Goal: Information Seeking & Learning: Find specific fact

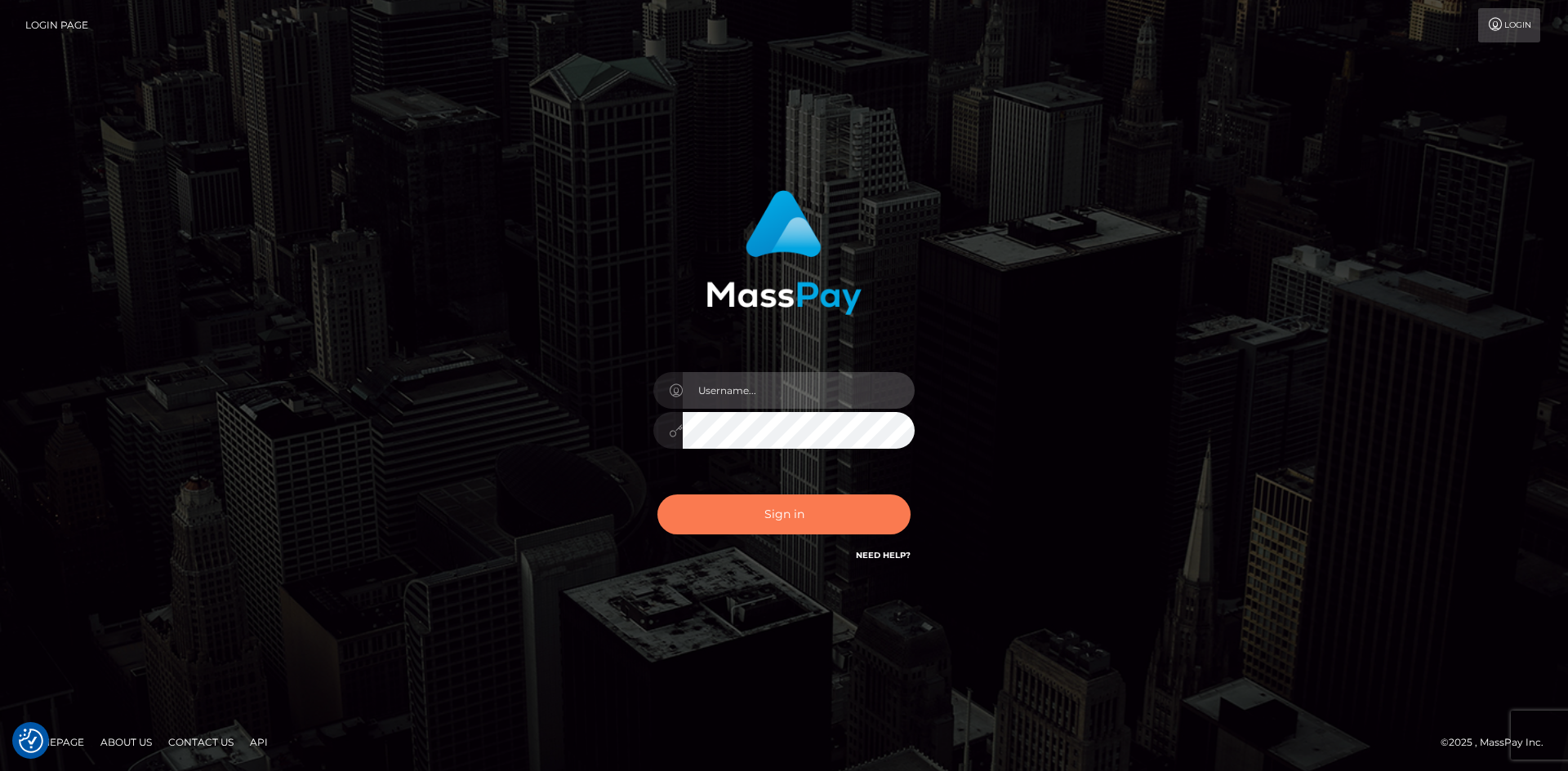
type input "alexstef"
click at [823, 527] on button "Sign in" at bounding box center [783, 515] width 253 height 40
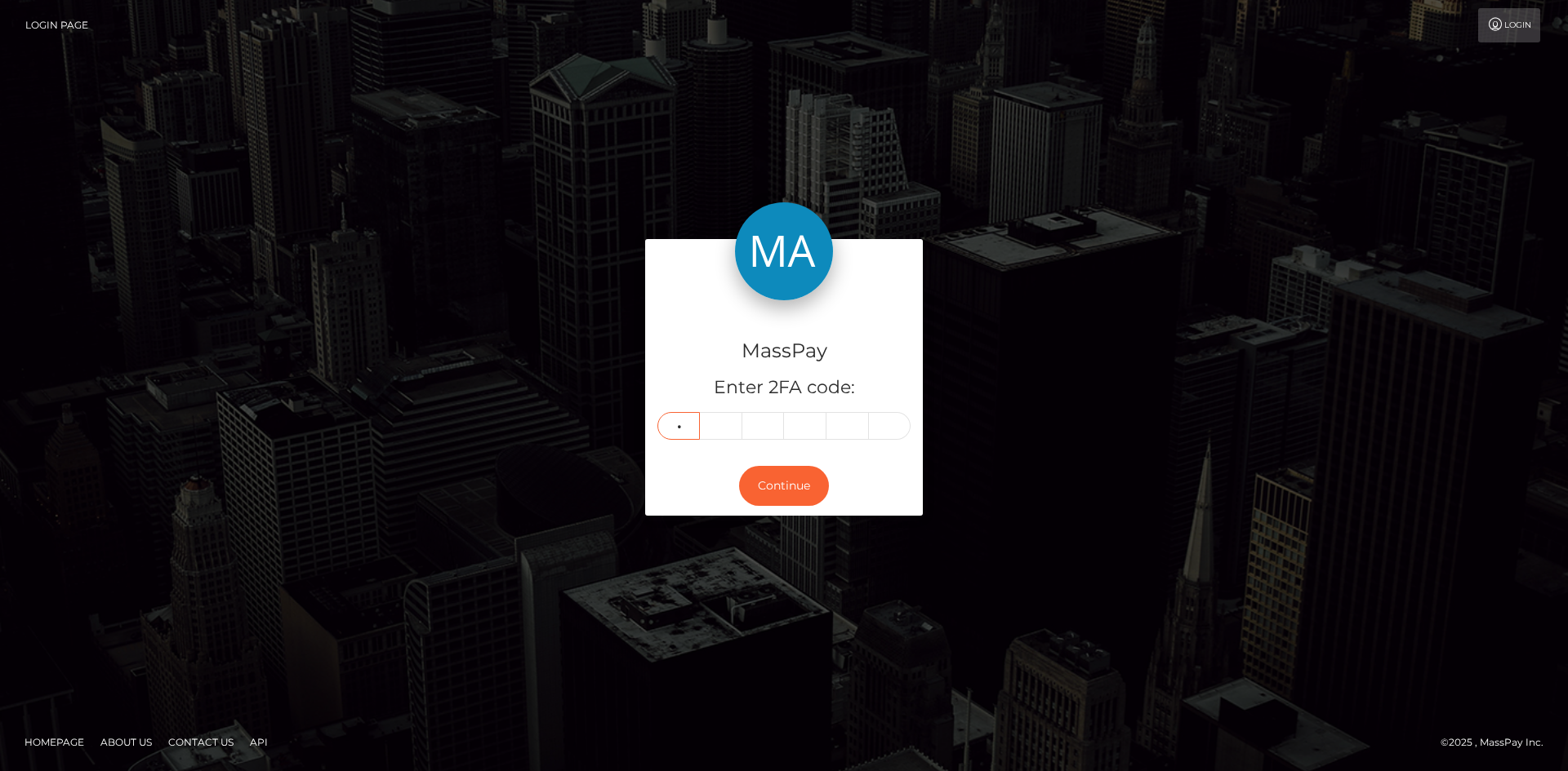
type input "2"
type input "5"
type input "1"
type input "8"
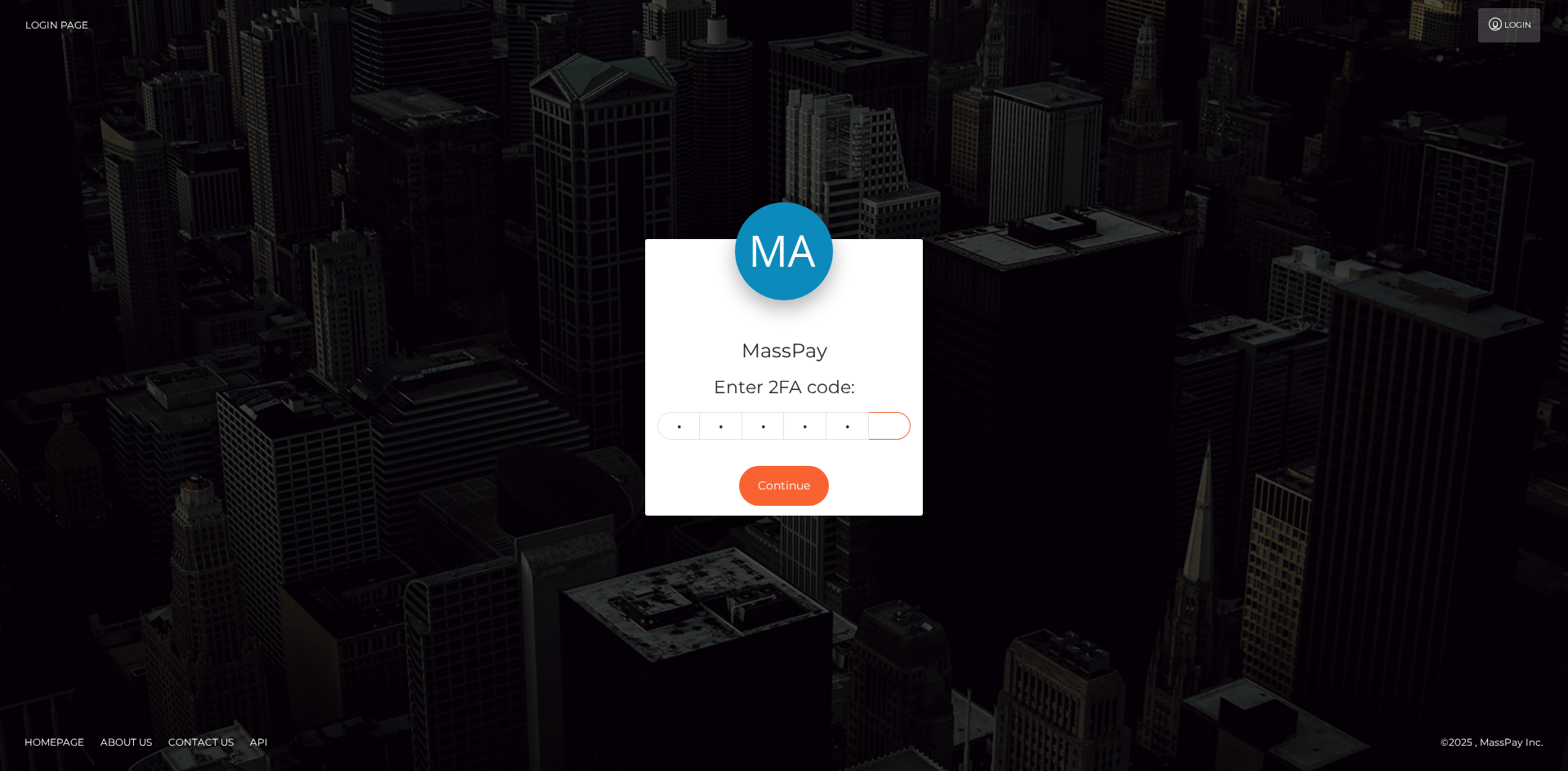
type input "1"
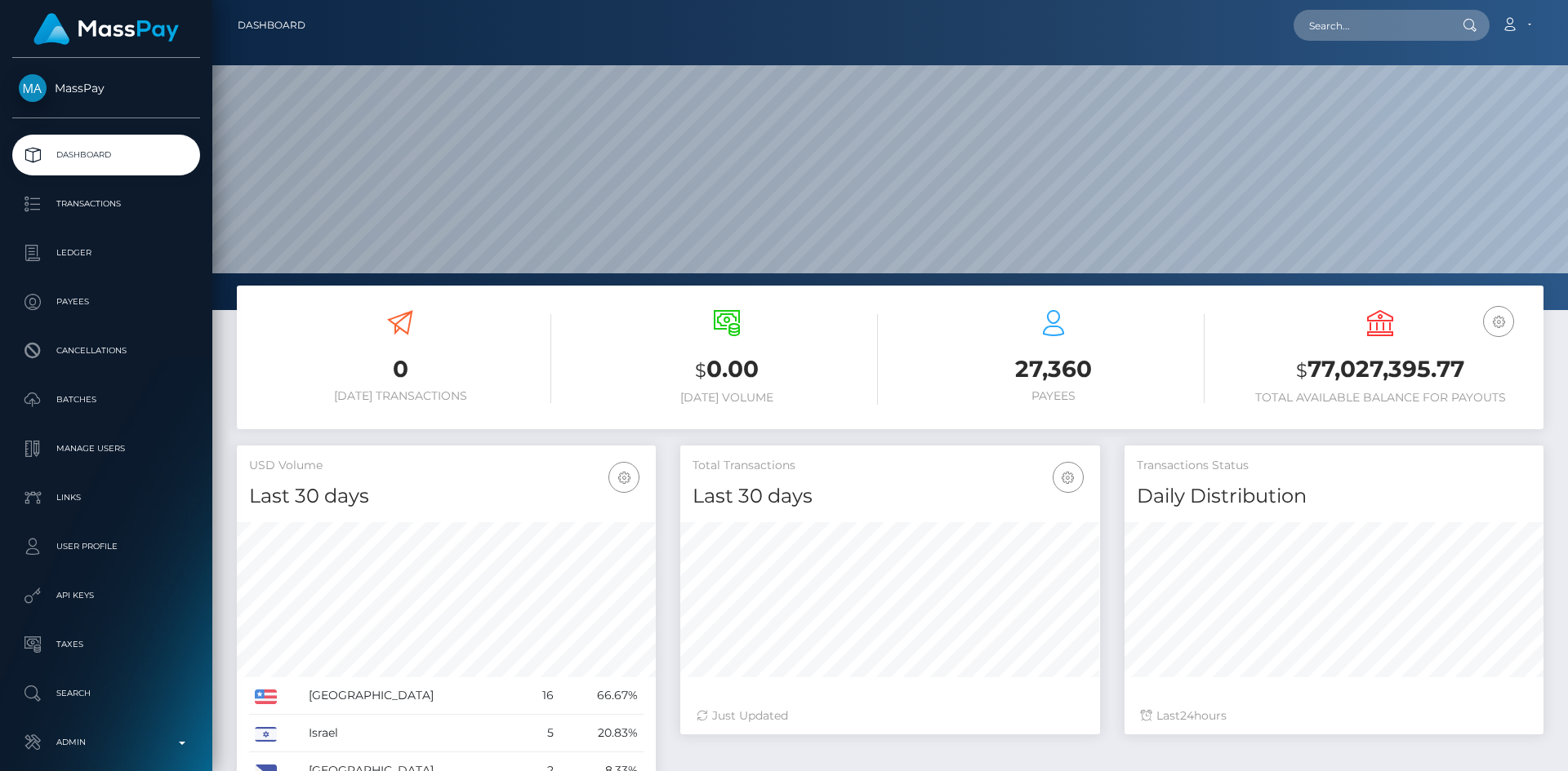
scroll to position [290, 420]
click at [1411, 23] on input "text" at bounding box center [1370, 25] width 153 height 31
paste input "poact_1Cy7ahNjwsUH"
type input "poact_1Cy7ahNjwsUH"
click at [1381, 86] on link "Abdul Rehman" at bounding box center [1359, 84] width 131 height 30
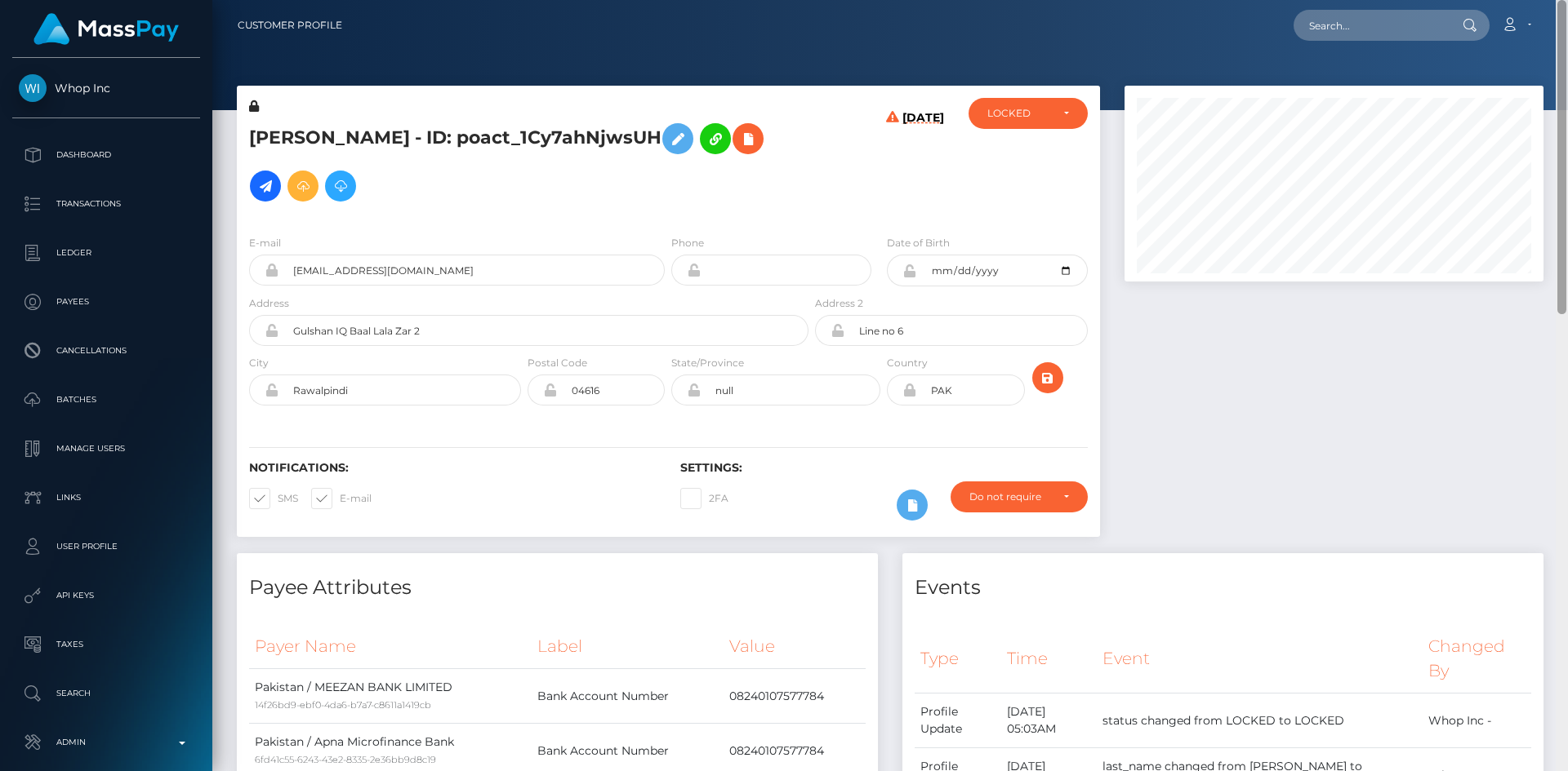
drag, startPoint x: 1562, startPoint y: 105, endPoint x: 1550, endPoint y: -71, distance: 176.4
click at [1550, 0] on html "Whop Inc Dashboard Transactions Ledger Payees Cancellations Links" at bounding box center [784, 385] width 1568 height 771
click at [738, 146] on icon at bounding box center [747, 139] width 19 height 20
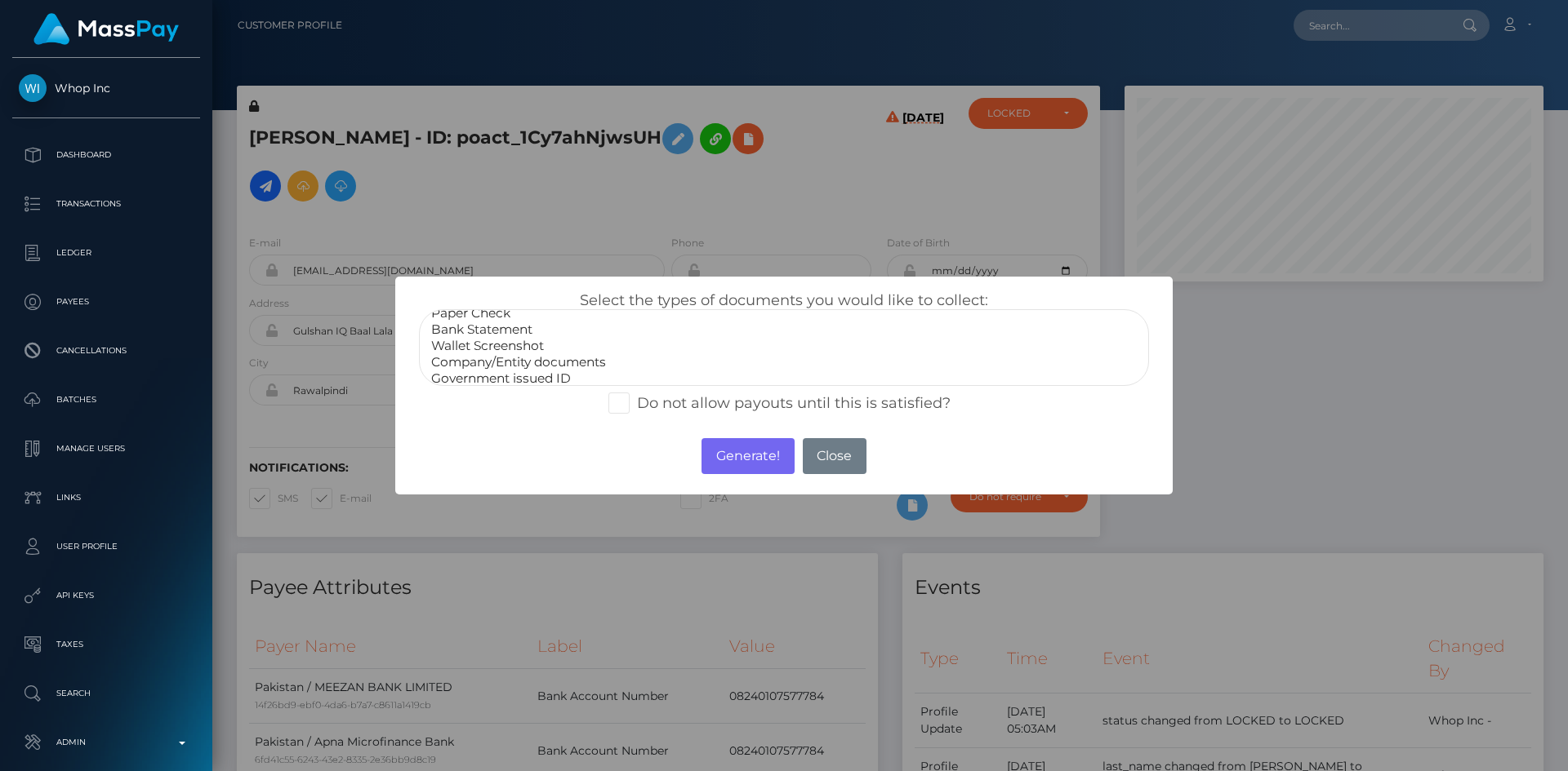
scroll to position [33, 0]
select select "Government issued ID"
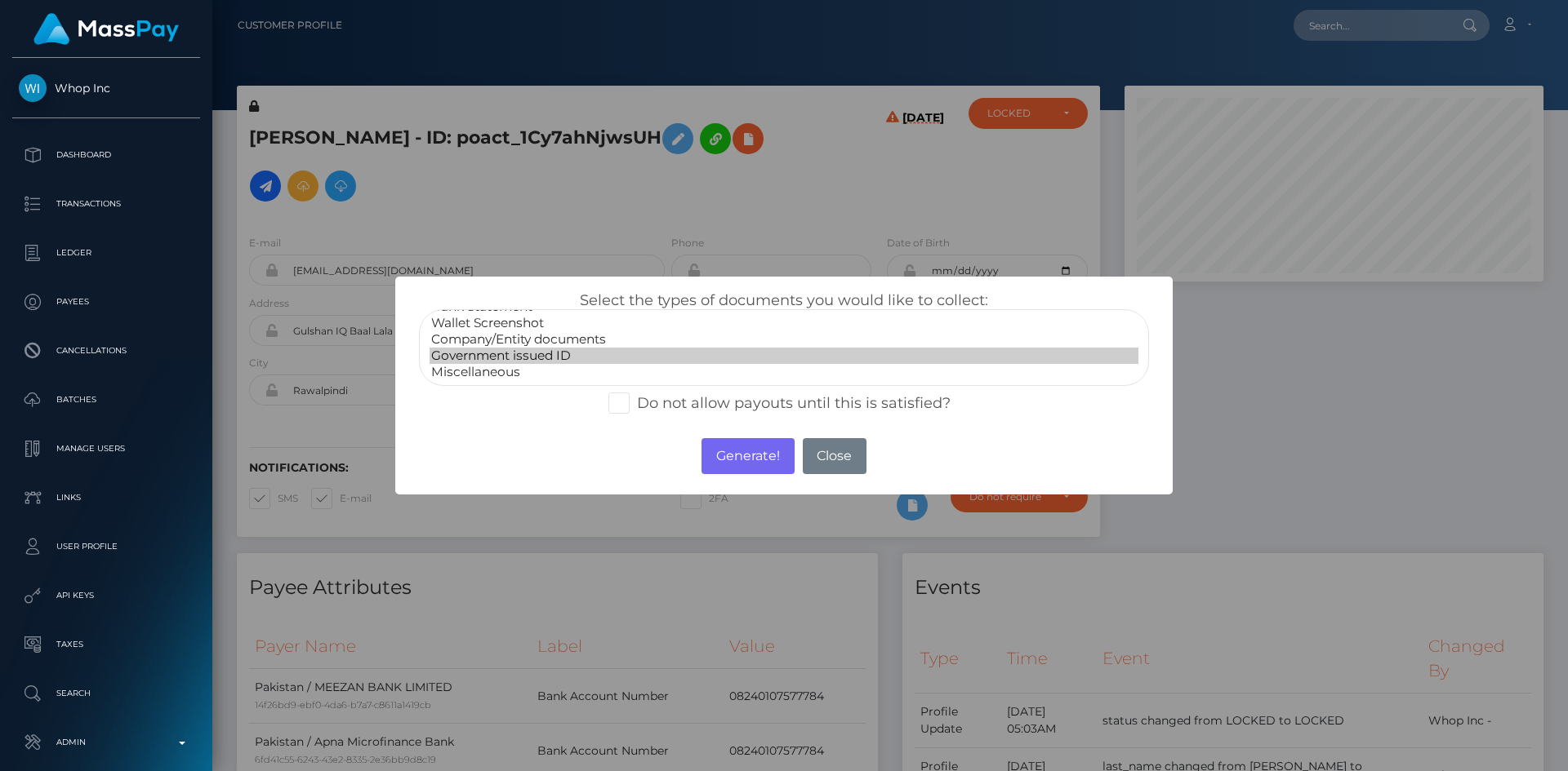
click at [560, 355] on option "Government issued ID" at bounding box center [784, 355] width 709 height 16
click at [741, 478] on div "Generate! No Close" at bounding box center [783, 456] width 776 height 44
click at [744, 468] on button "Generate!" at bounding box center [747, 455] width 92 height 36
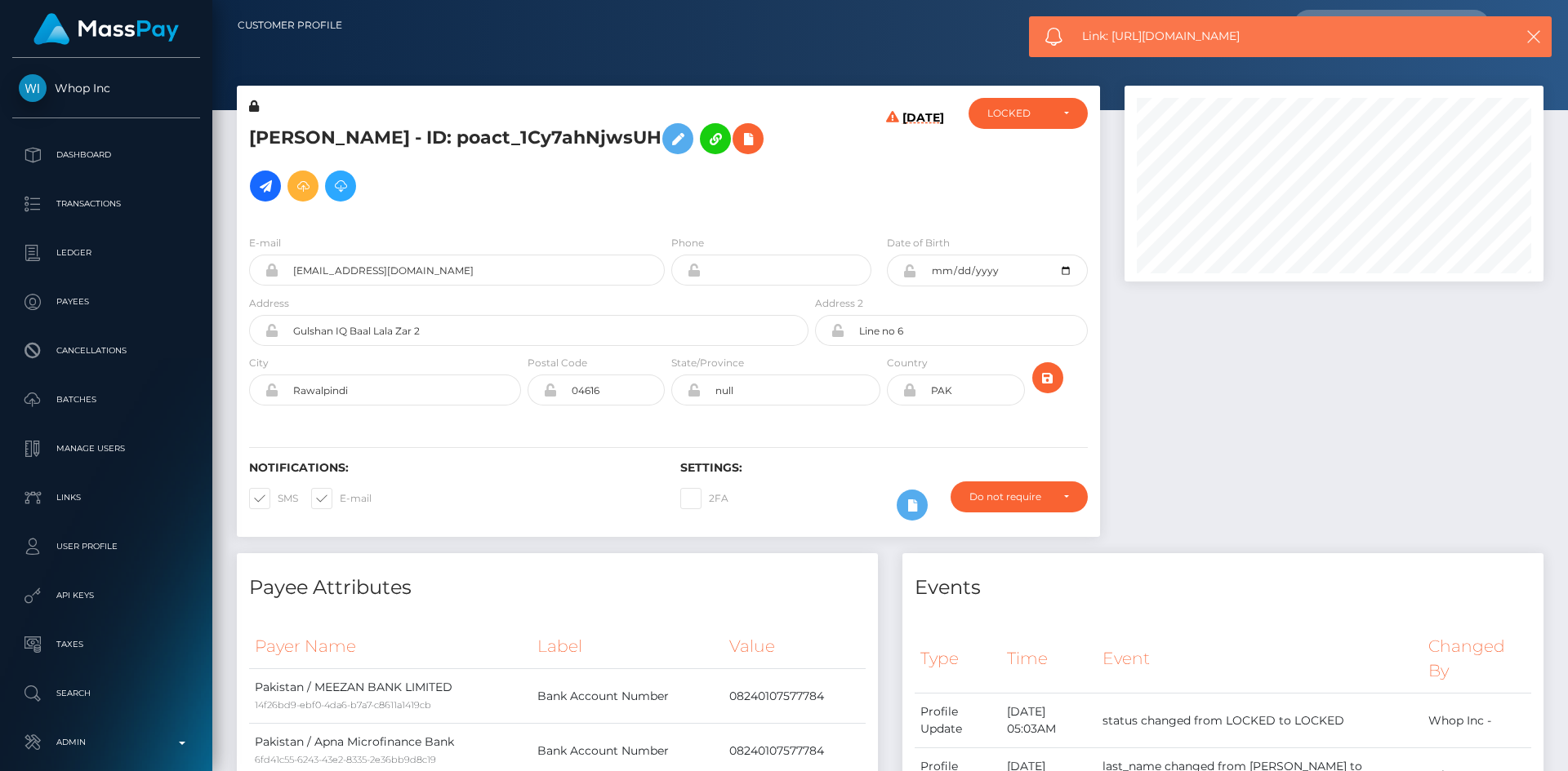
click at [1137, 30] on span "Link: https://l.maspay.io/XhiCv" at bounding box center [1283, 37] width 404 height 17
copy span "Link: https://l.maspay.io/XhiCv"
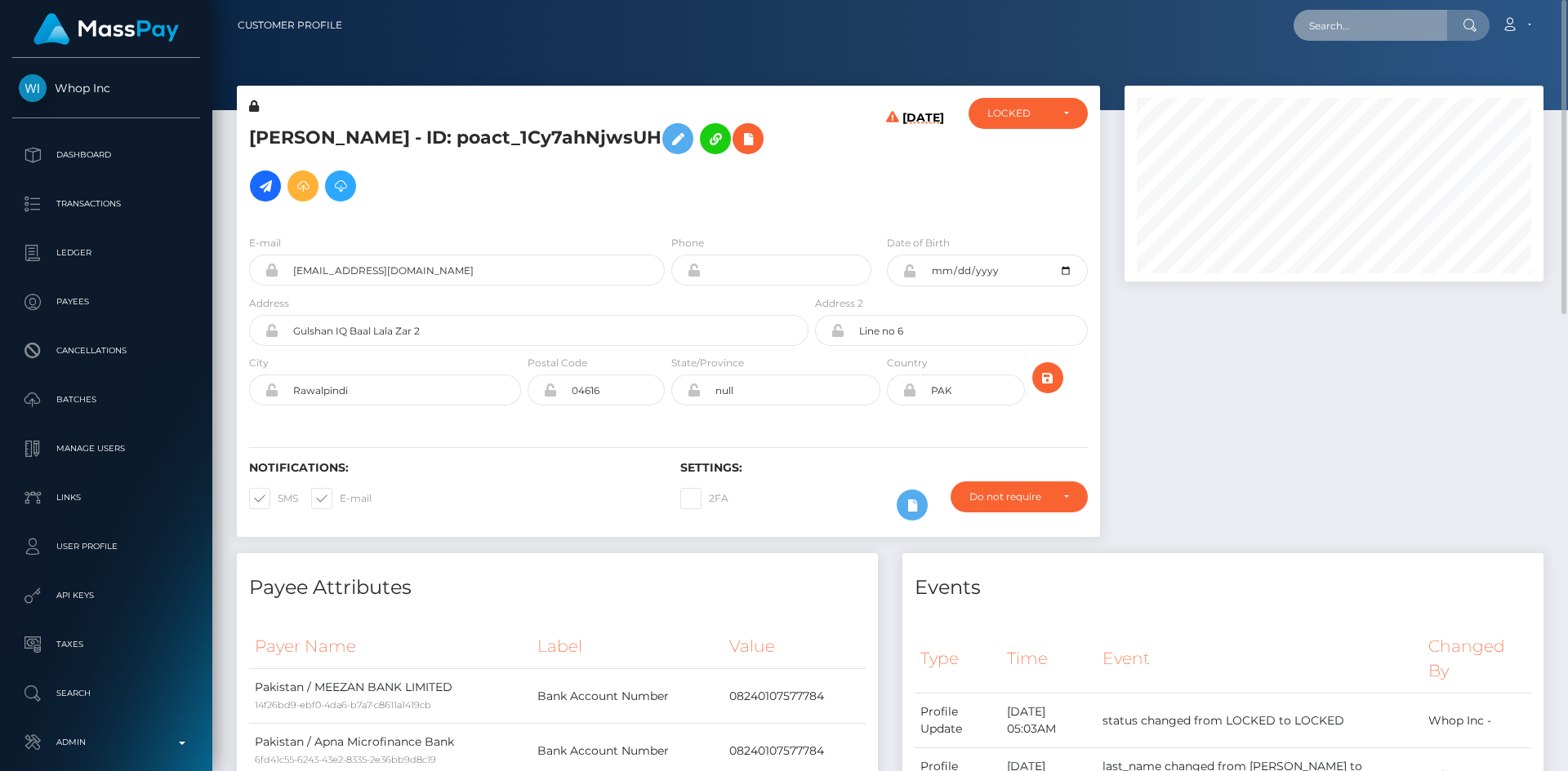
click at [1419, 20] on input "text" at bounding box center [1370, 25] width 153 height 31
paste input "poact_KRPZ0R79xBMF"
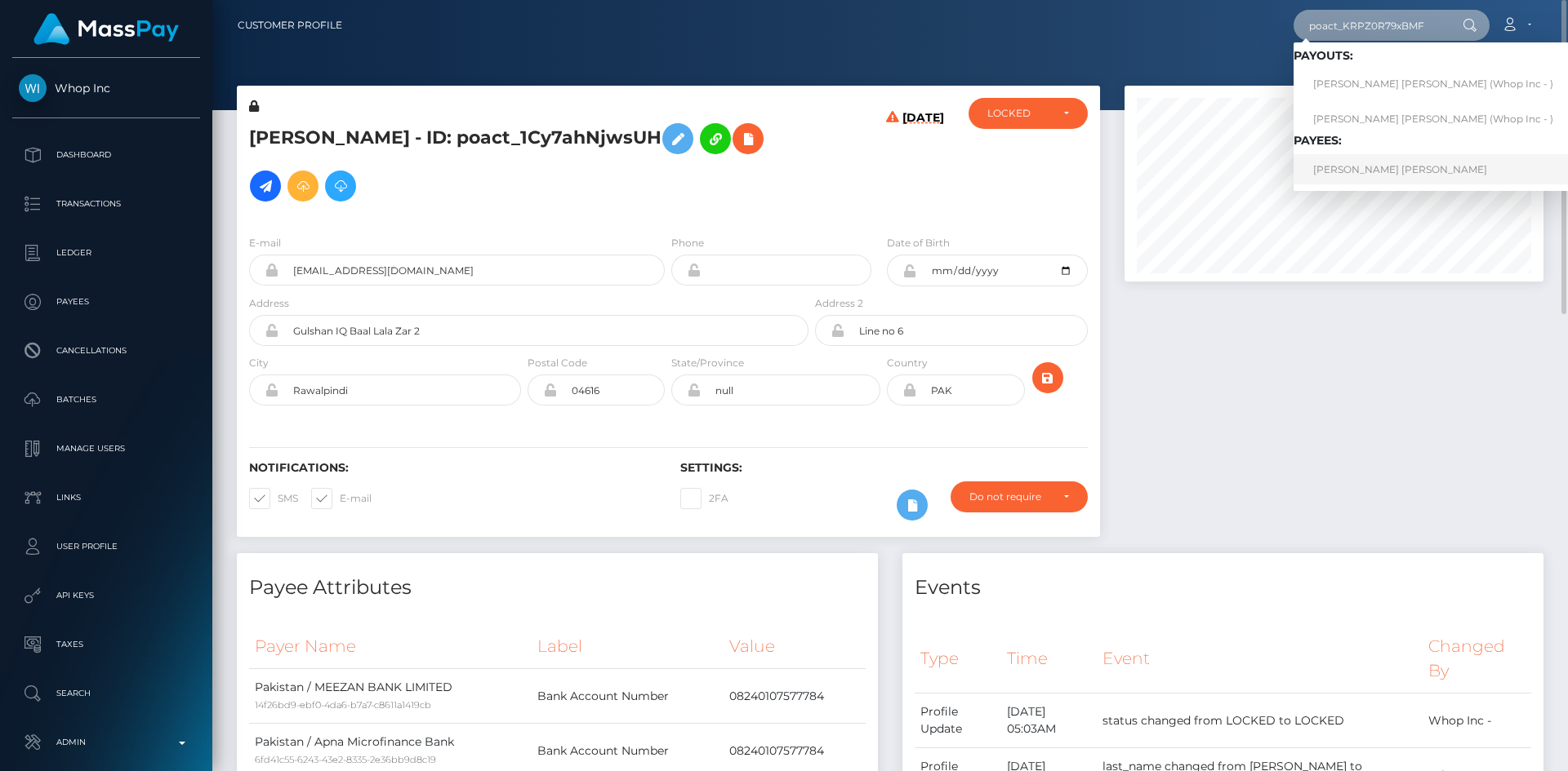
type input "poact_KRPZ0R79xBMF"
click at [1372, 174] on link "EYOB MISGANAW BELAY misganaw" at bounding box center [1433, 168] width 279 height 30
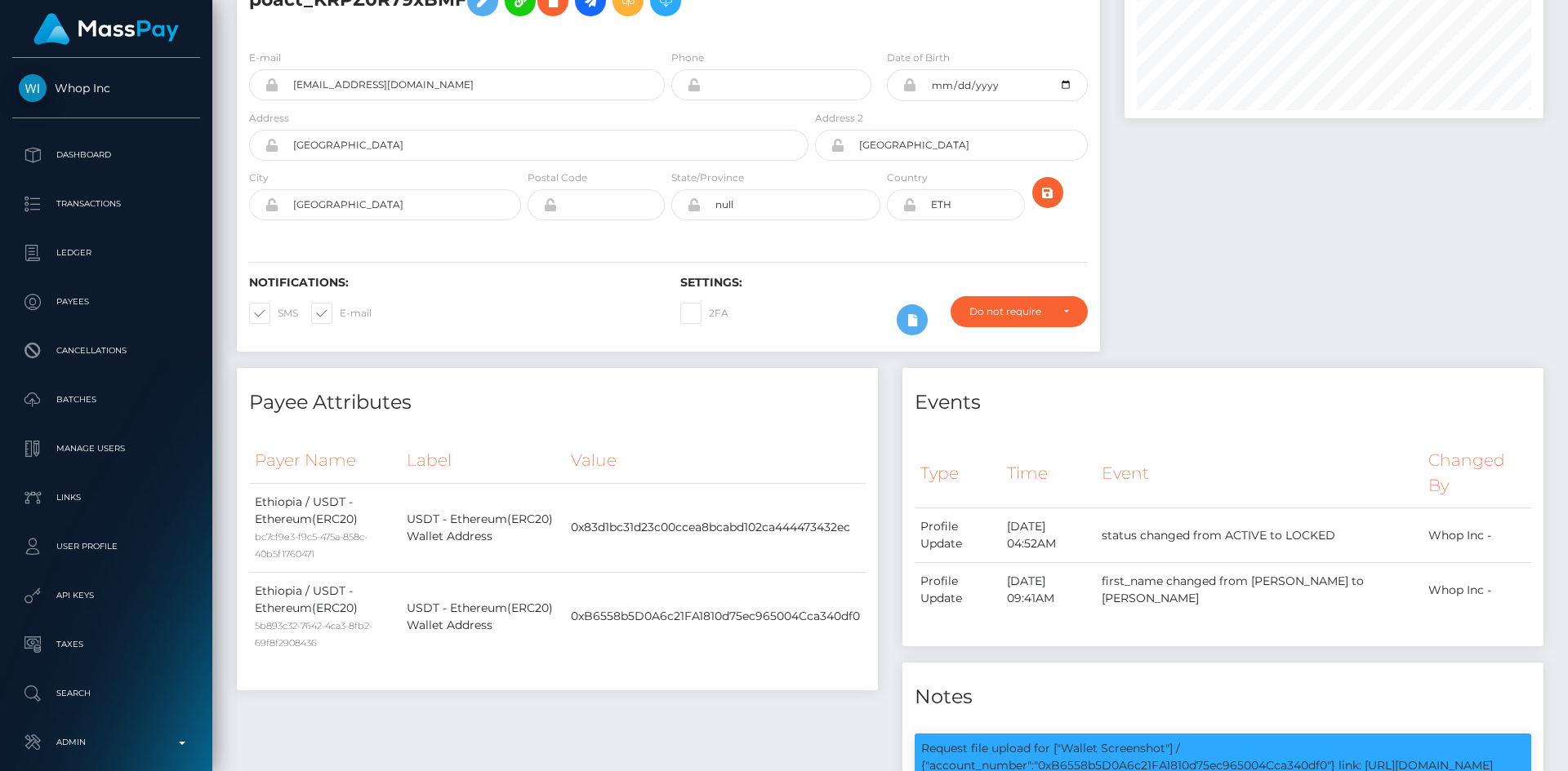
scroll to position [935, 0]
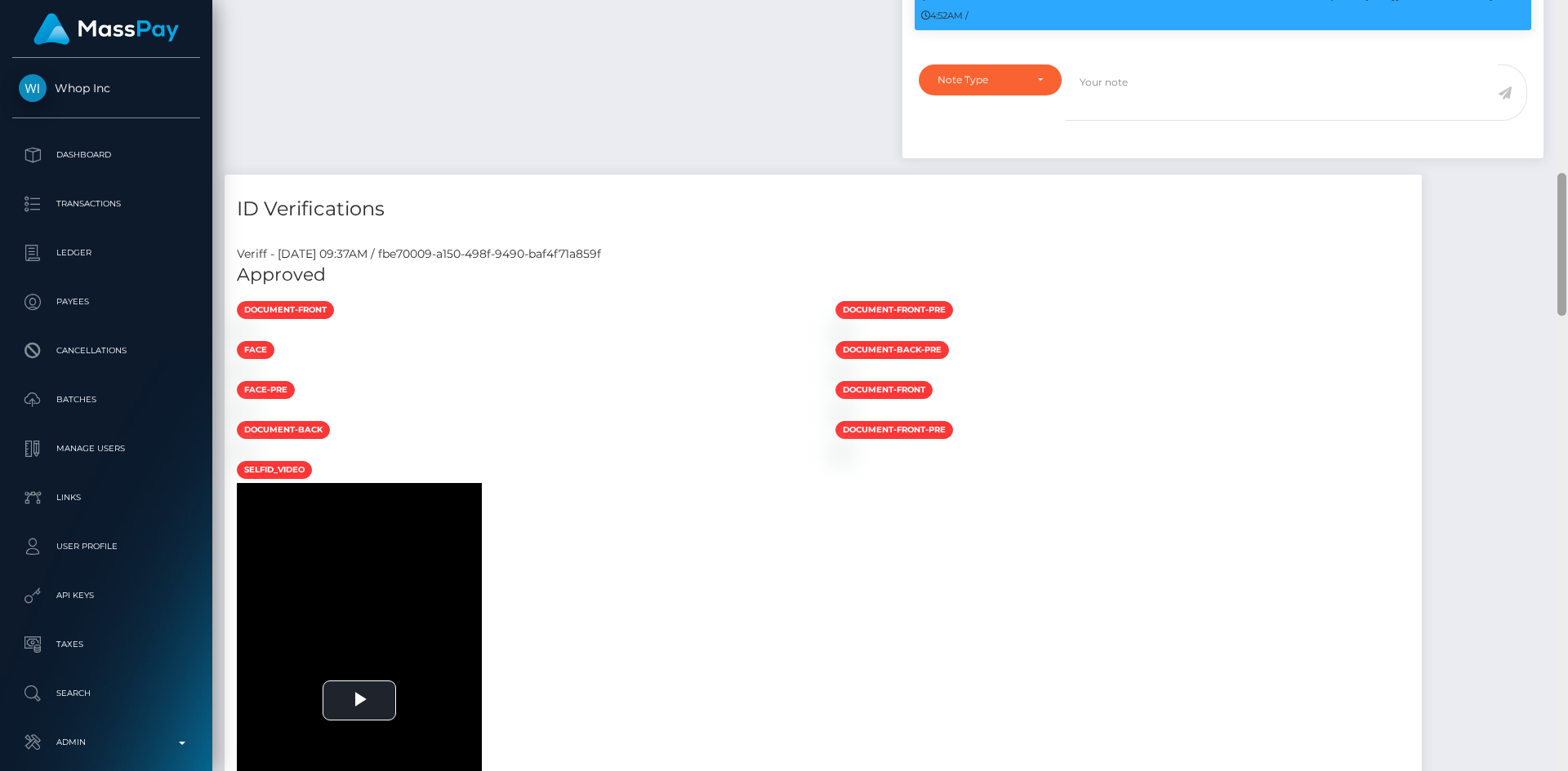
drag, startPoint x: 1567, startPoint y: 93, endPoint x: 1567, endPoint y: 112, distance: 19.0
click at [1567, 112] on div at bounding box center [1561, 385] width 13 height 771
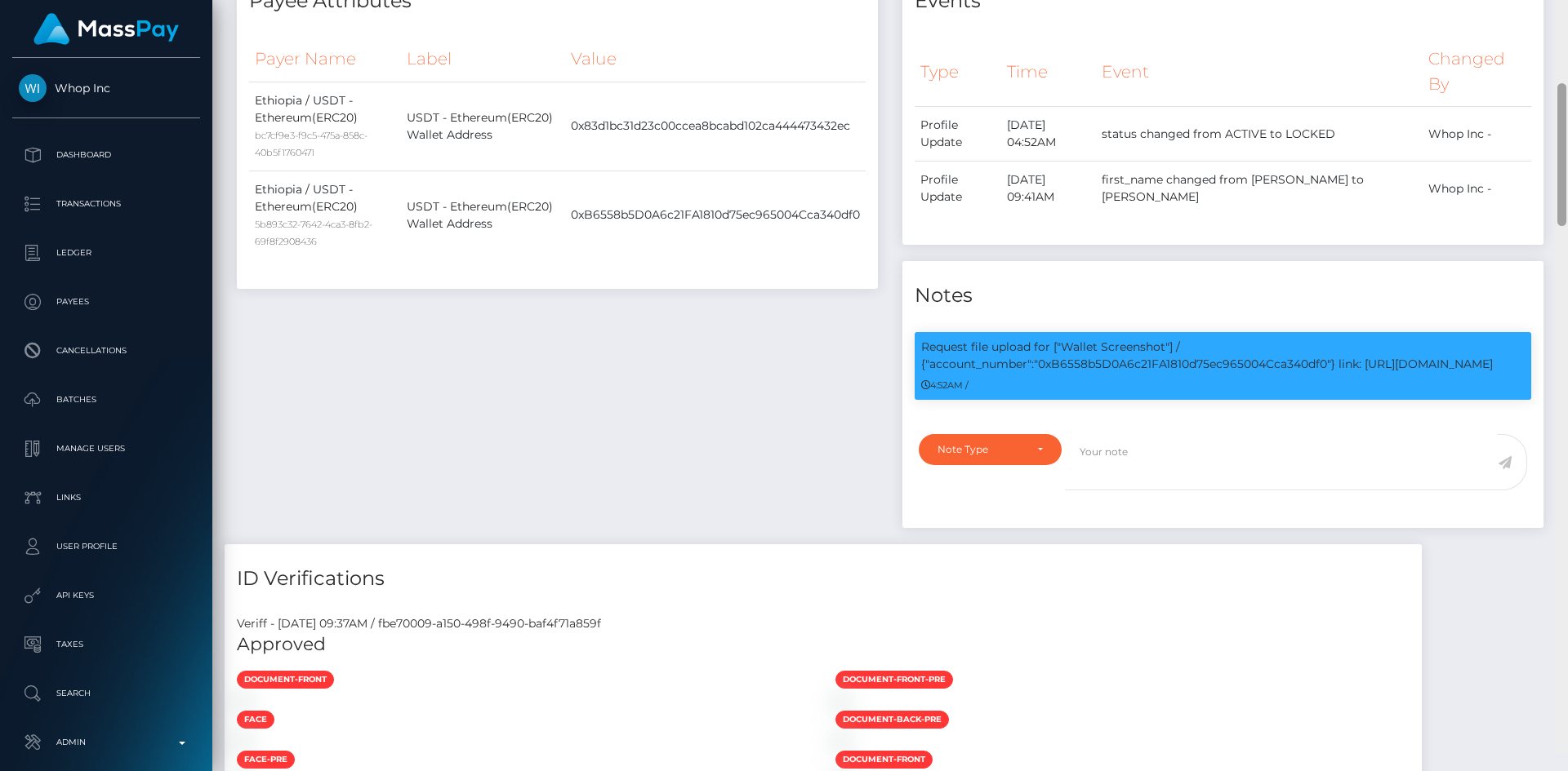
scroll to position [533, 0]
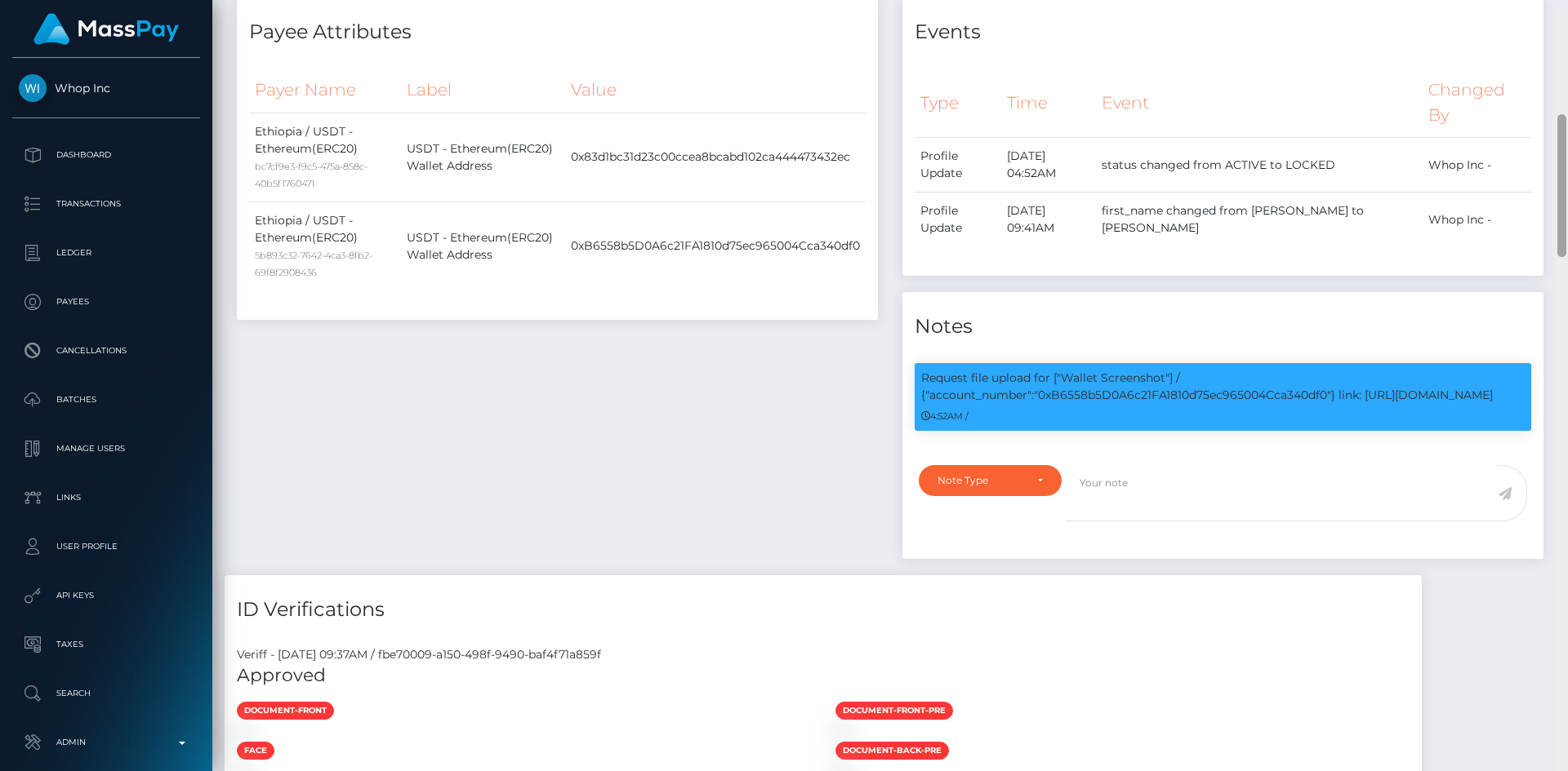
drag, startPoint x: 1562, startPoint y: 215, endPoint x: 1541, endPoint y: 107, distance: 110.0
click at [1545, 106] on div "Customer Profile Loading... Loading..." at bounding box center [889, 385] width 1355 height 771
drag, startPoint x: 1064, startPoint y: 320, endPoint x: 1510, endPoint y: 340, distance: 446.4
click at [1510, 370] on p "Request file upload for ["Wallet Screenshot"] / {"account_number":"0xB6558b5D0A…" at bounding box center [1222, 387] width 603 height 35
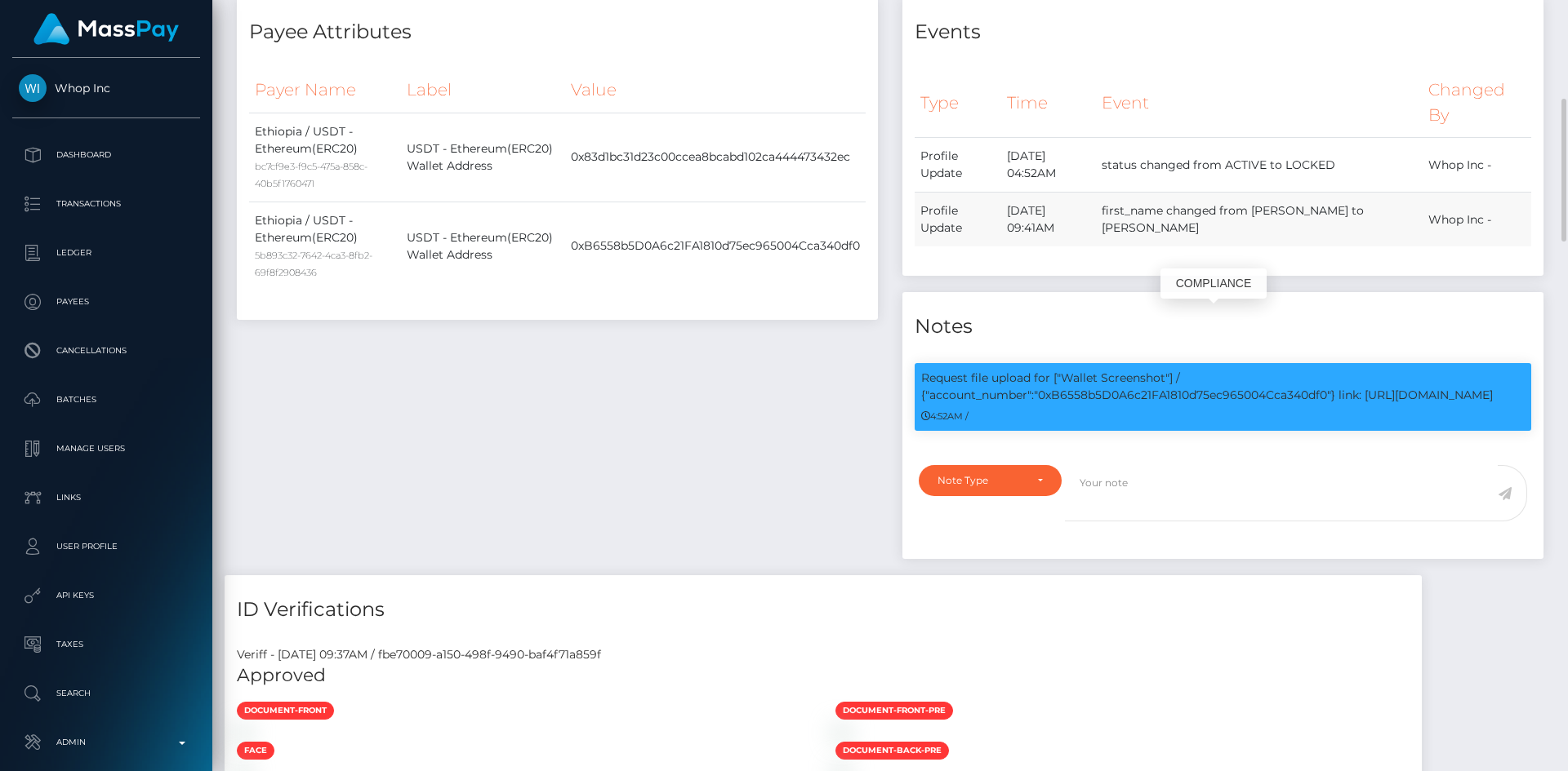
copy p "Wallet Screenshot"] / {"account_number":"0xB6558b5D0A6c21FA1810d75ec965004Cca34…"
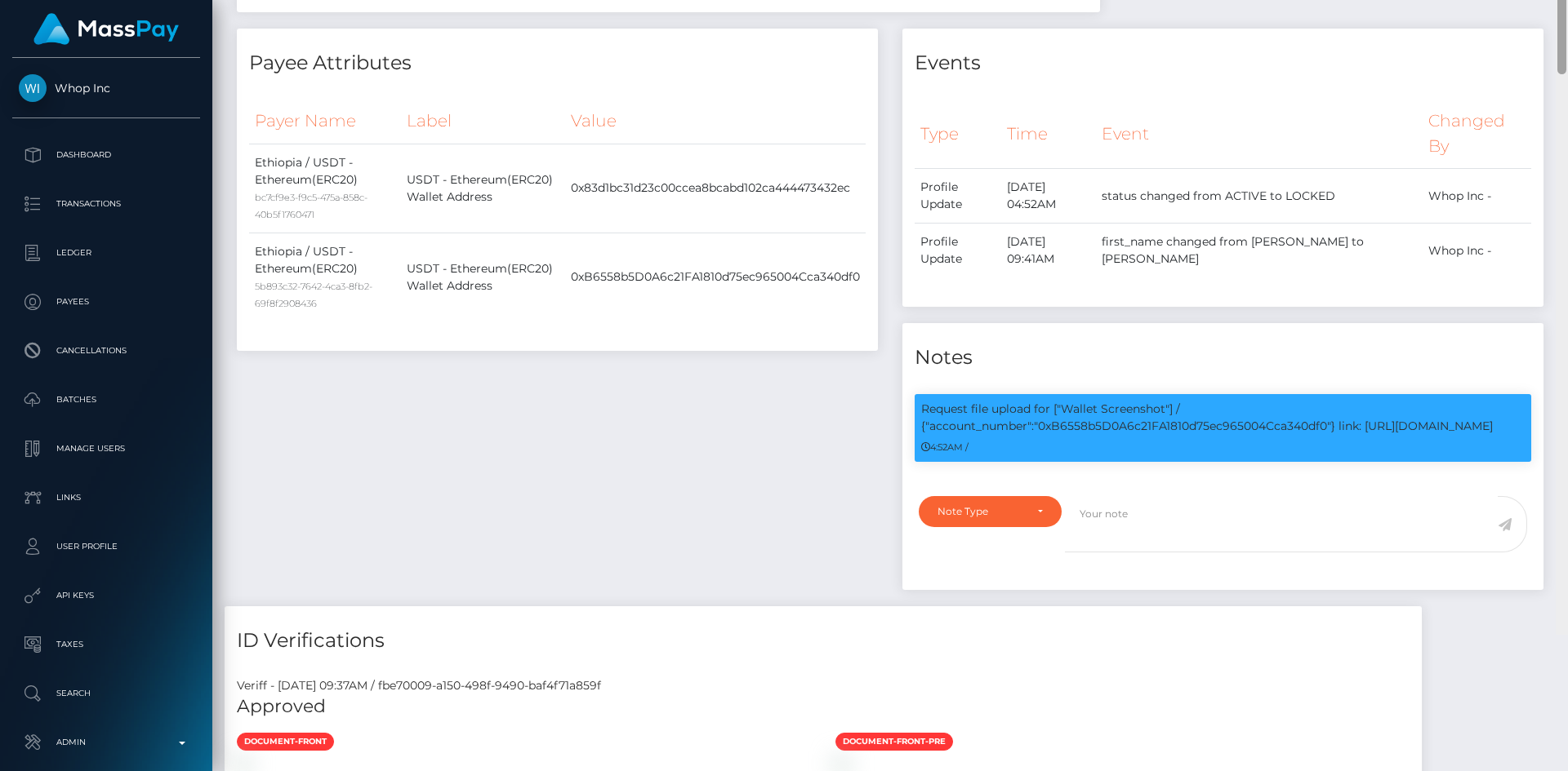
scroll to position [0, 0]
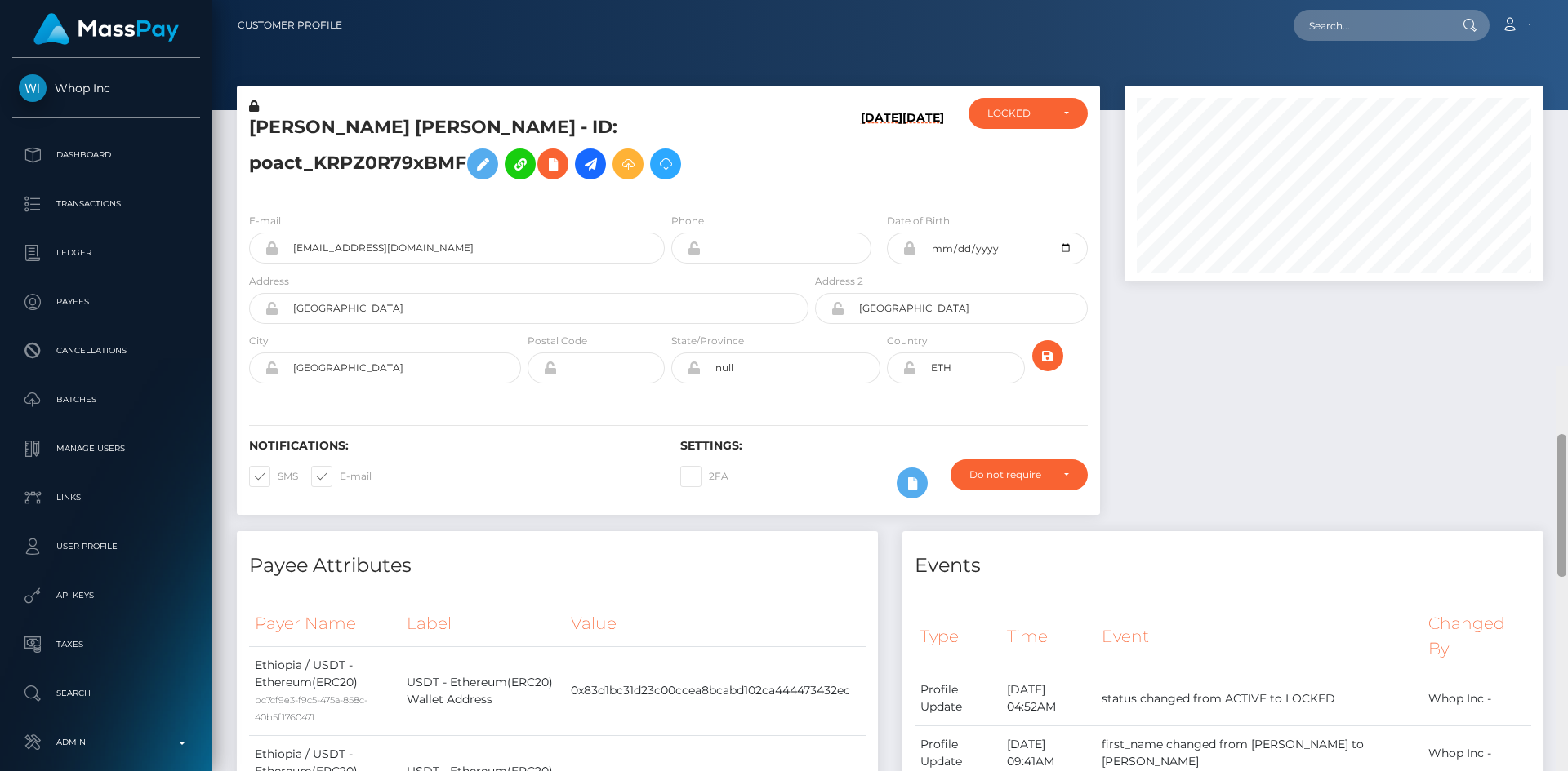
drag, startPoint x: 1562, startPoint y: 198, endPoint x: 1560, endPoint y: 71, distance: 127.0
click at [1560, 434] on div at bounding box center [1561, 505] width 9 height 142
click at [1425, 32] on input "text" at bounding box center [1370, 25] width 153 height 31
paste input "user_tTxB3Ac4ViG3S"
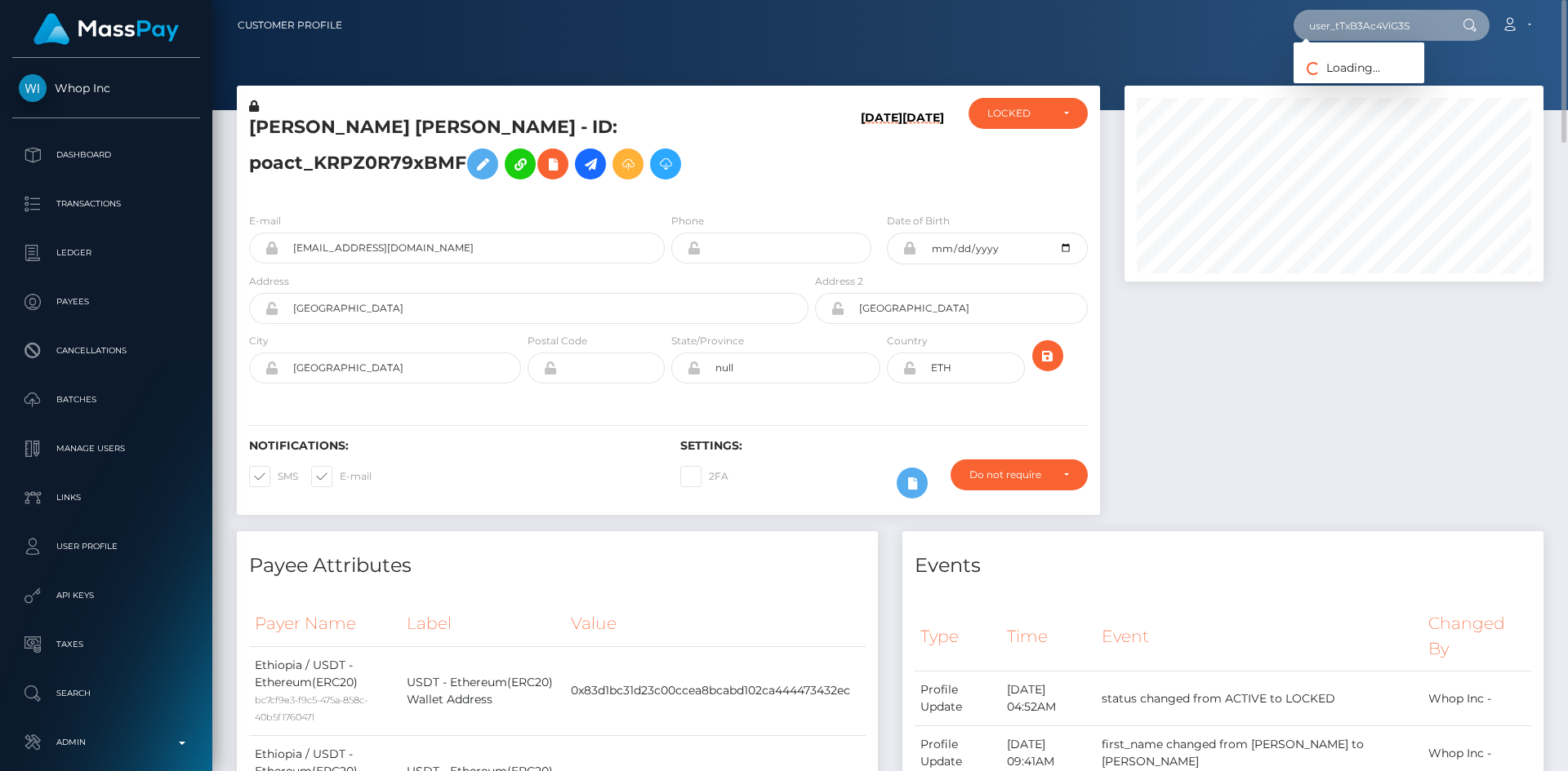
type input "user_tTxB3Ac4ViG3S"
click at [1372, 81] on link "Aryan Nain" at bounding box center [1359, 84] width 131 height 30
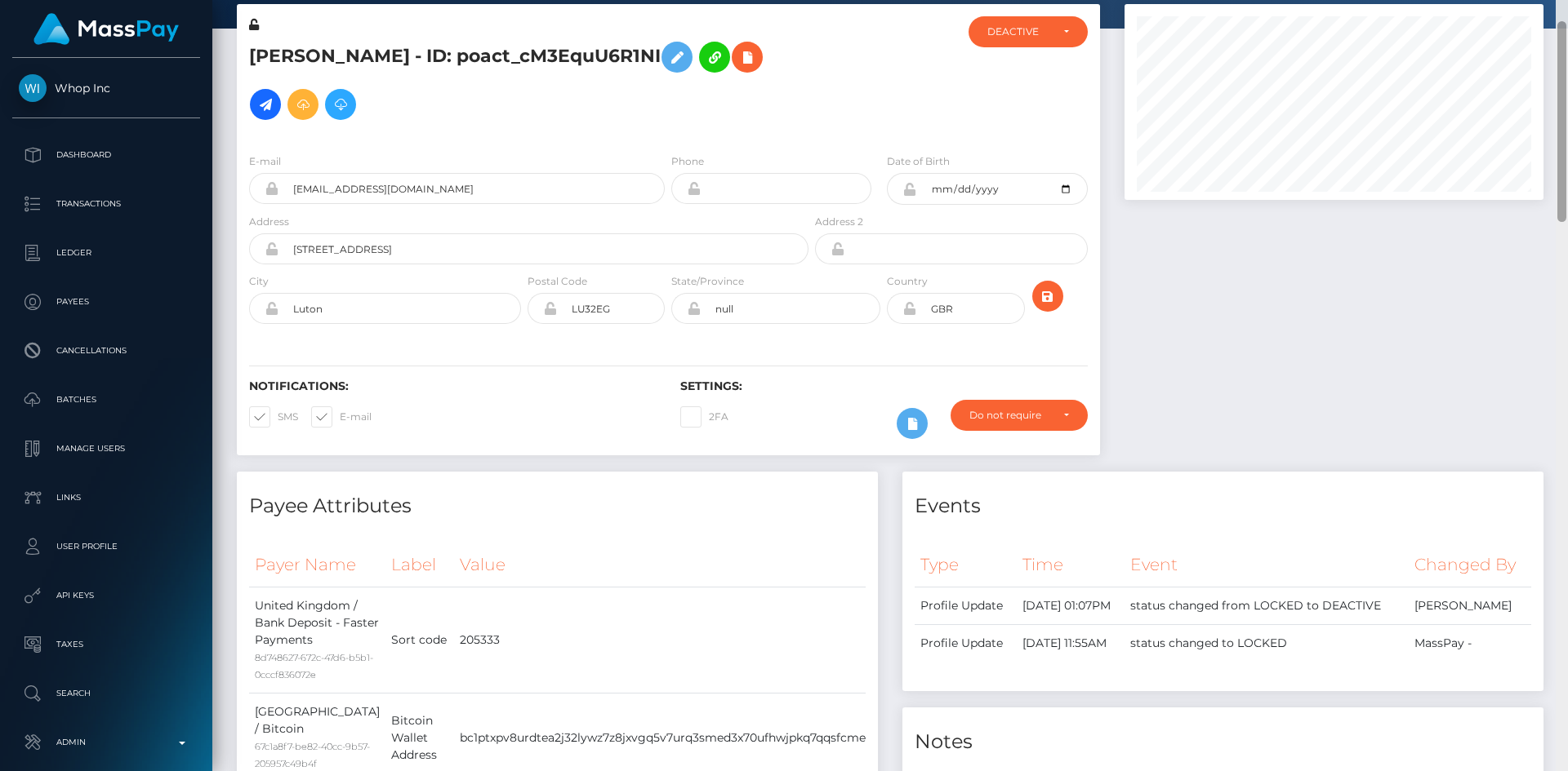
scroll to position [853, 0]
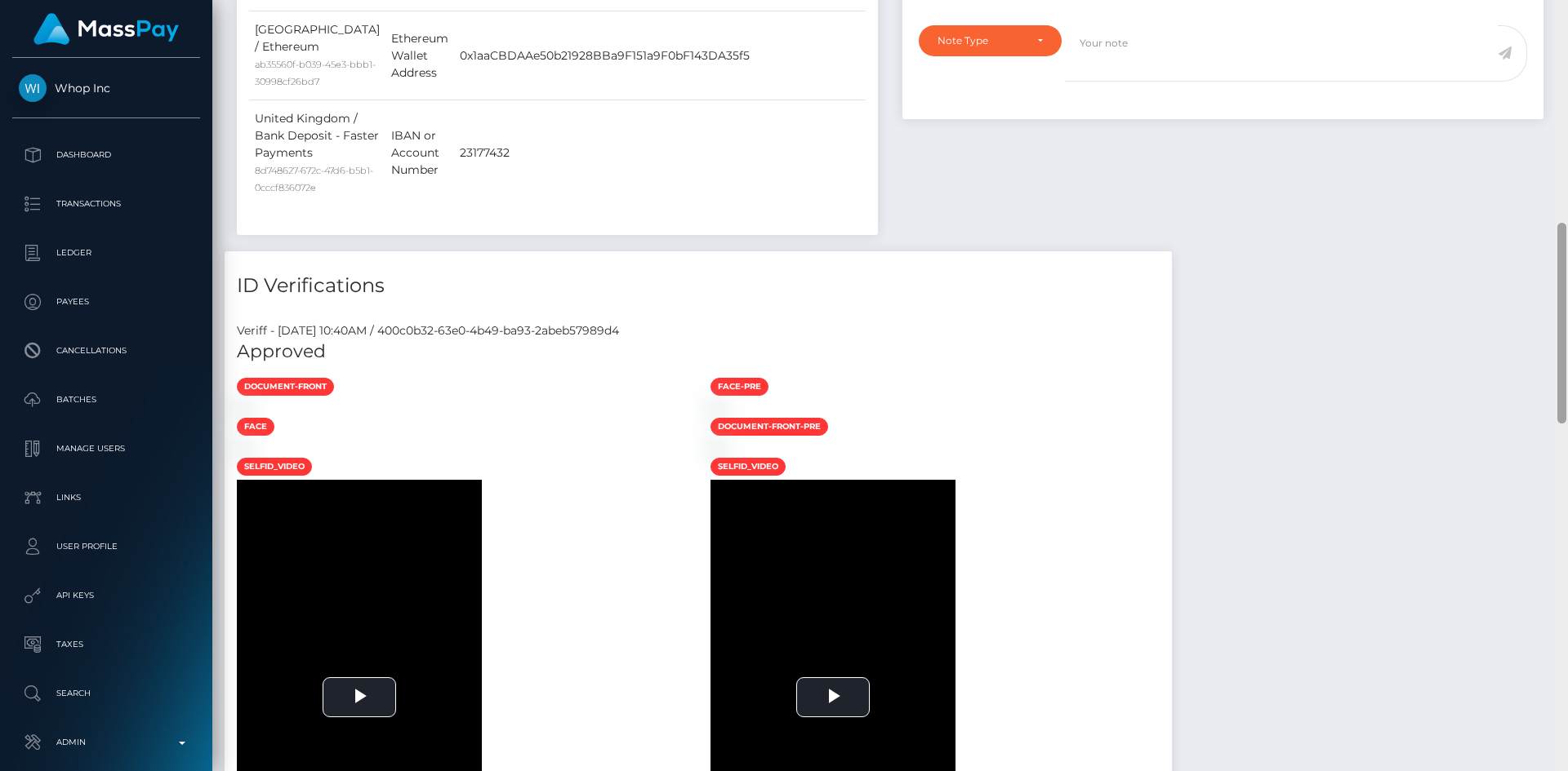
drag, startPoint x: 1567, startPoint y: 94, endPoint x: 1567, endPoint y: 126, distance: 32.0
click at [1567, 126] on div at bounding box center [1561, 385] width 13 height 771
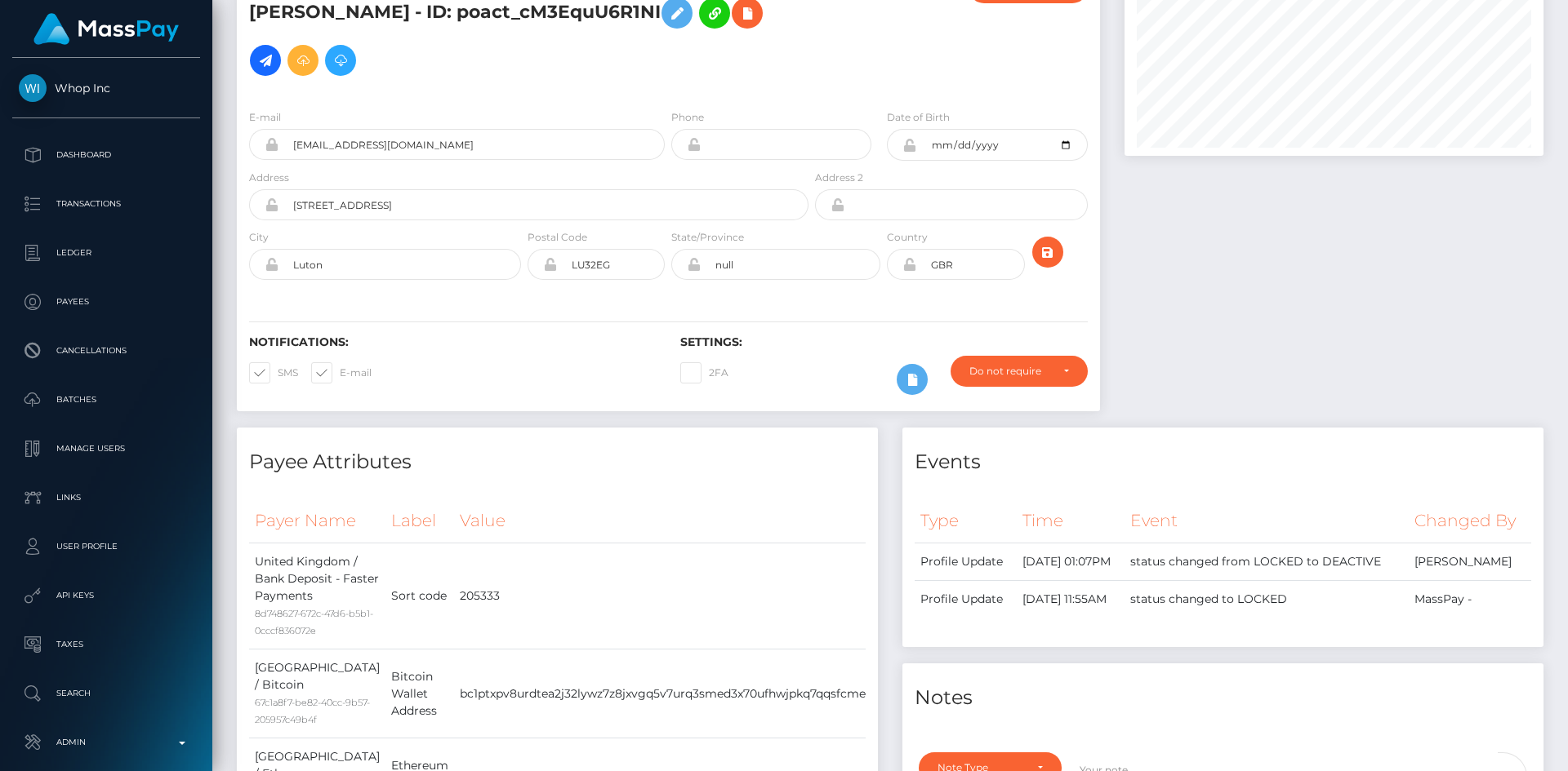
scroll to position [0, 0]
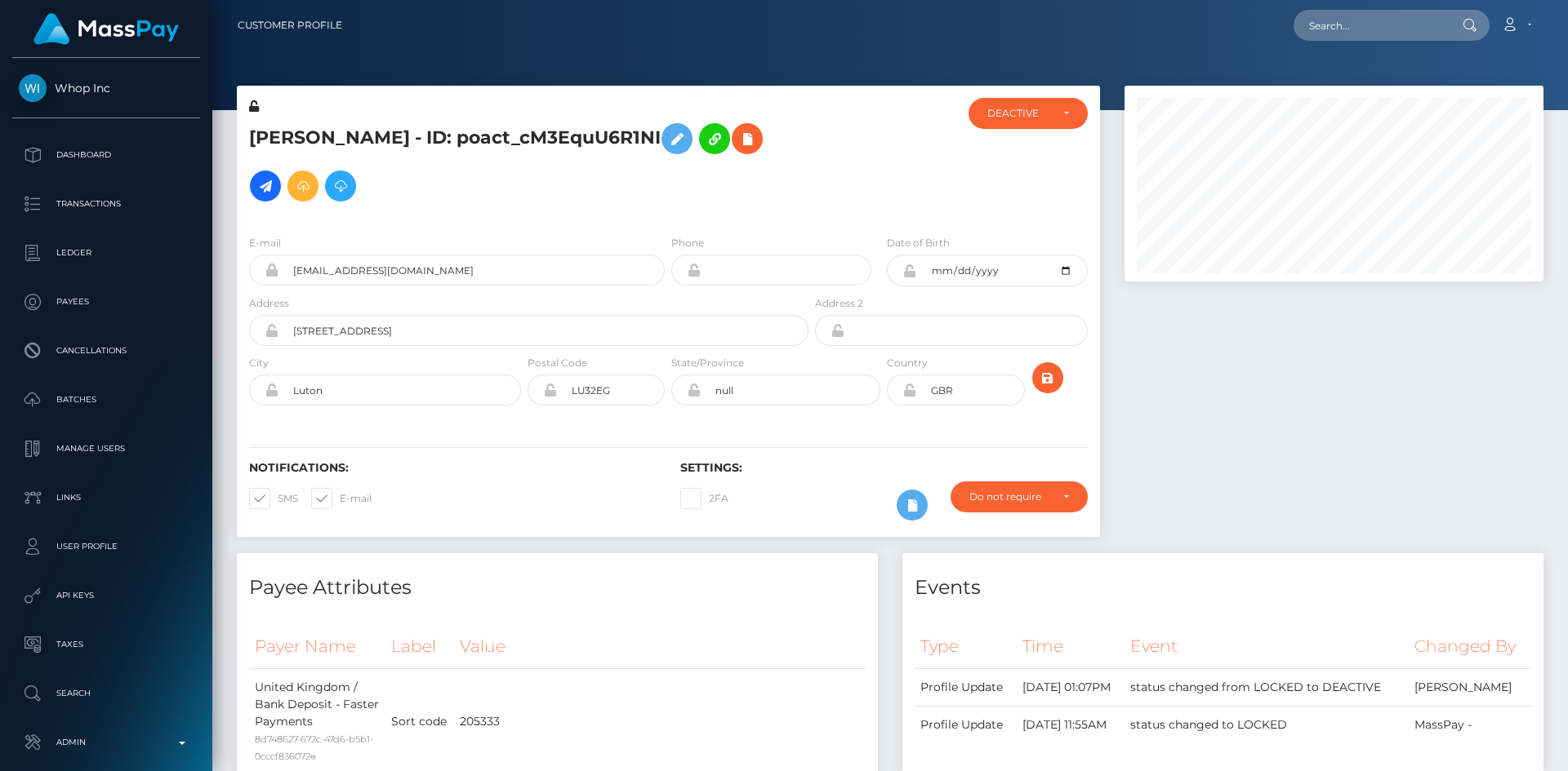
drag, startPoint x: 1561, startPoint y: 240, endPoint x: 1555, endPoint y: -40, distance: 280.1
click at [1555, 0] on html "Whop Inc Dashboard Transactions Ledger Payees Cancellations Links" at bounding box center [784, 385] width 1568 height 771
click at [1410, 23] on input "text" at bounding box center [1370, 25] width 153 height 31
paste input "poact_GZBtBGxiYc3u"
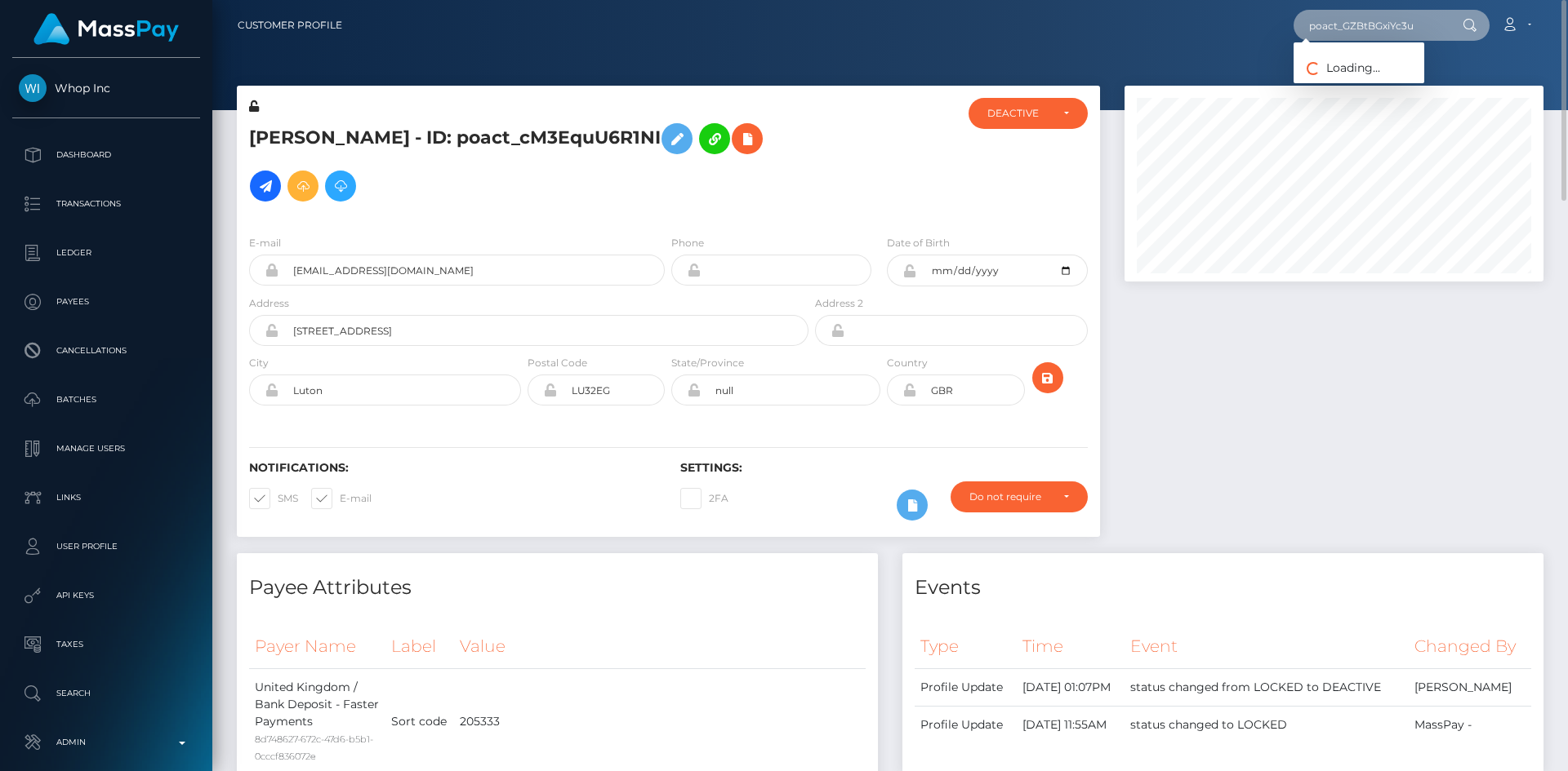
type input "poact_GZBtBGxiYc3u"
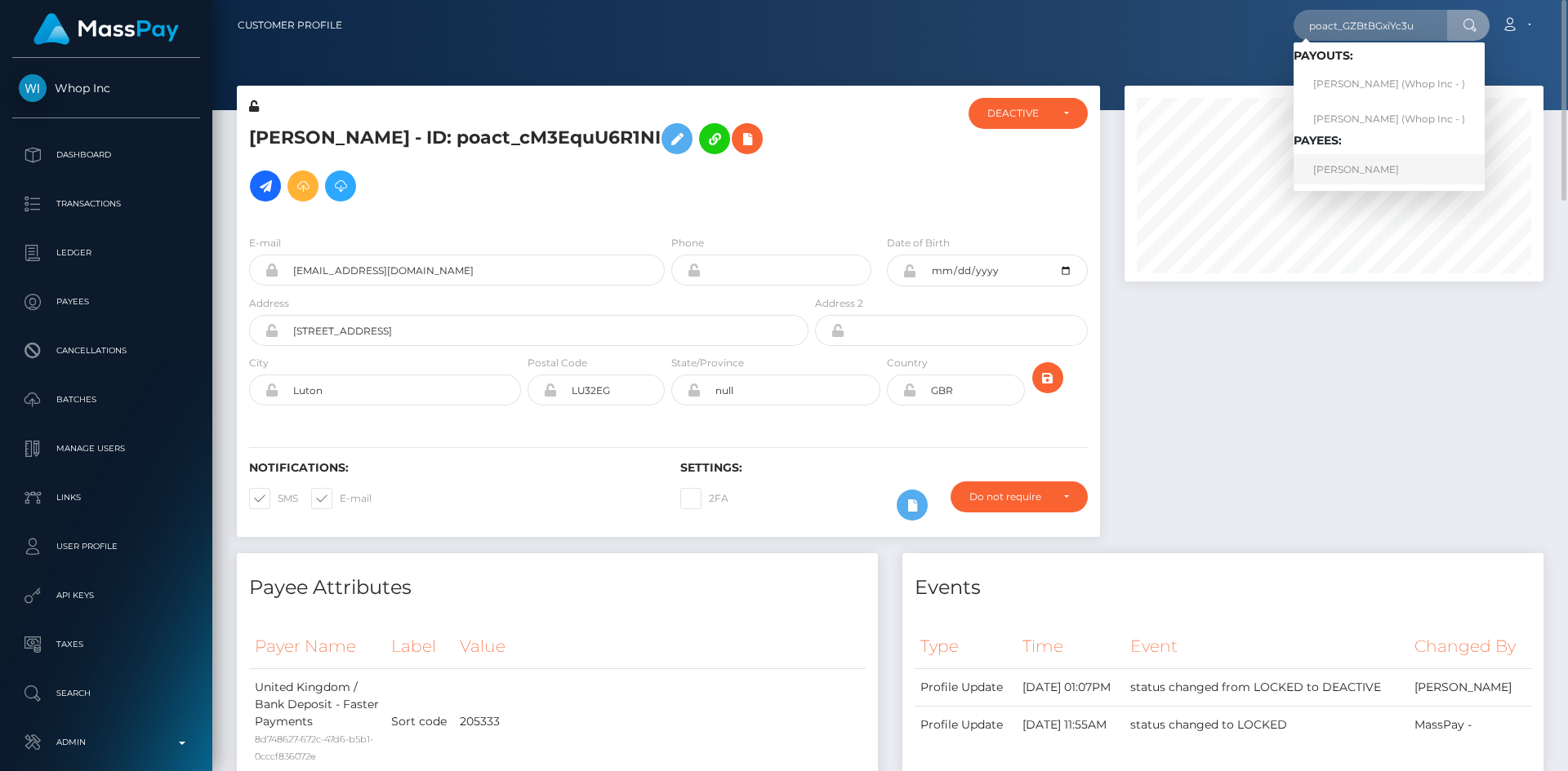
click at [1353, 172] on link "EMMA MOORE" at bounding box center [1389, 168] width 191 height 30
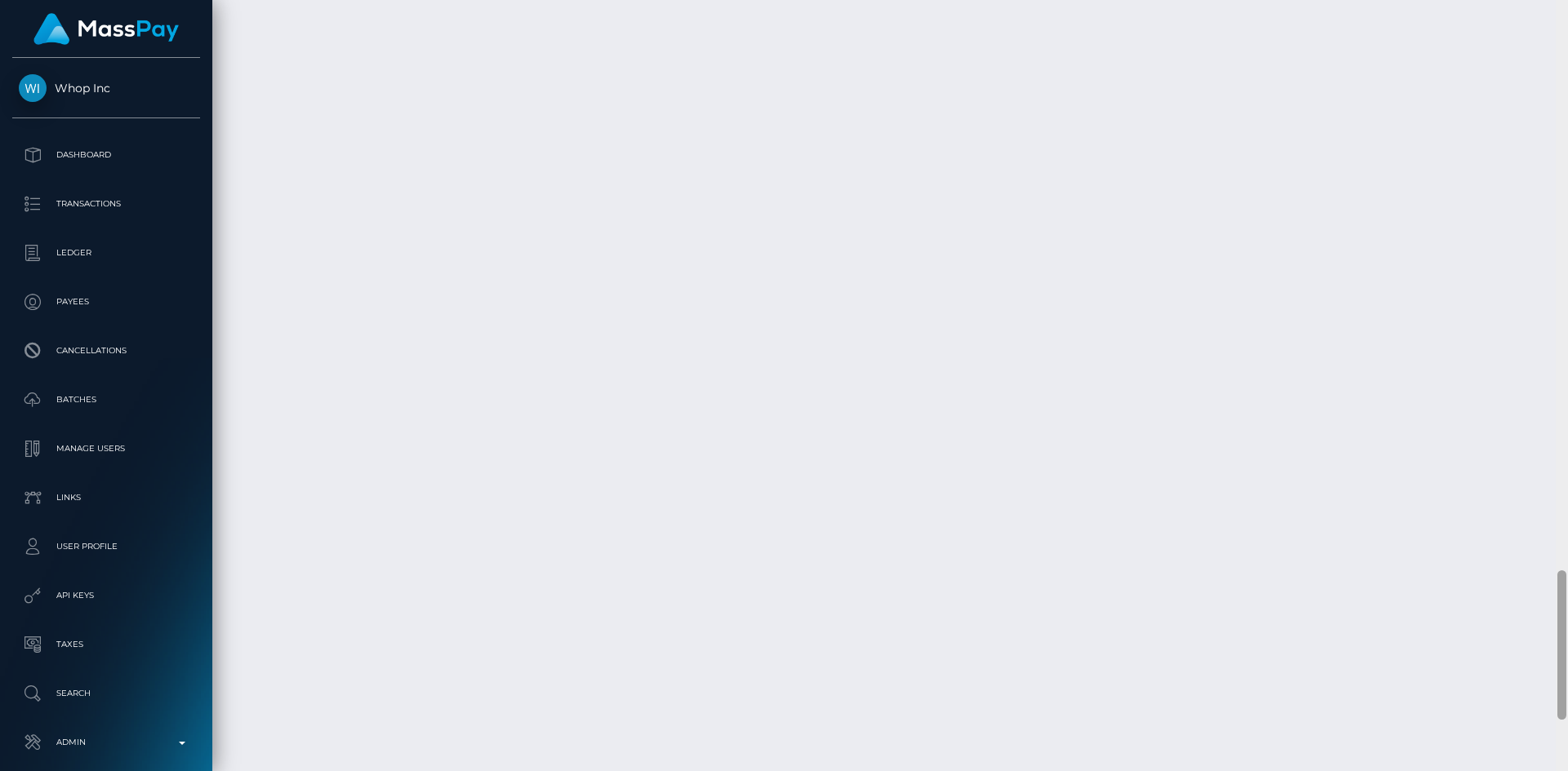
scroll to position [3202, 0]
click at [1567, 727] on div at bounding box center [1561, 385] width 13 height 771
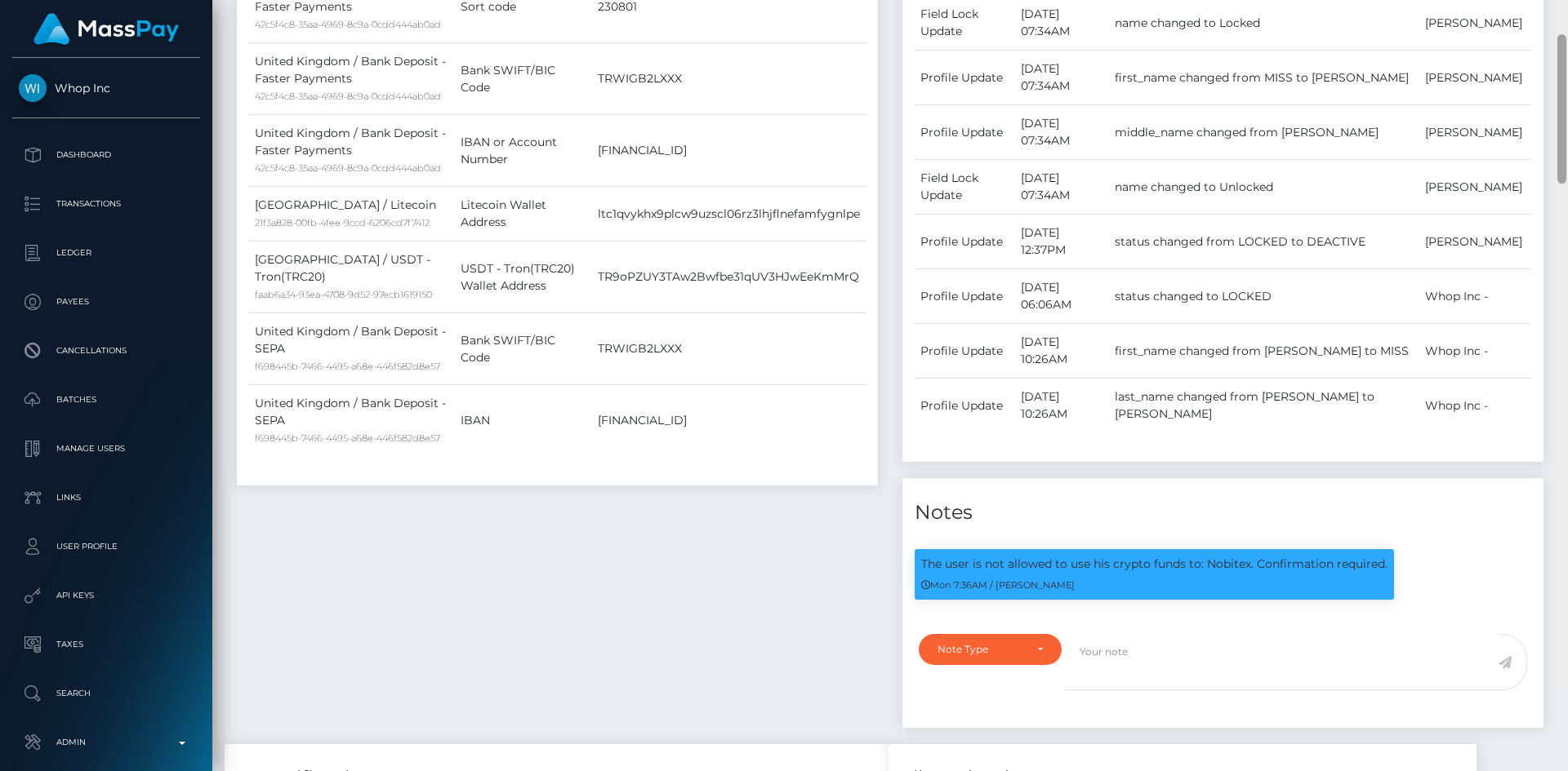
scroll to position [799, 0]
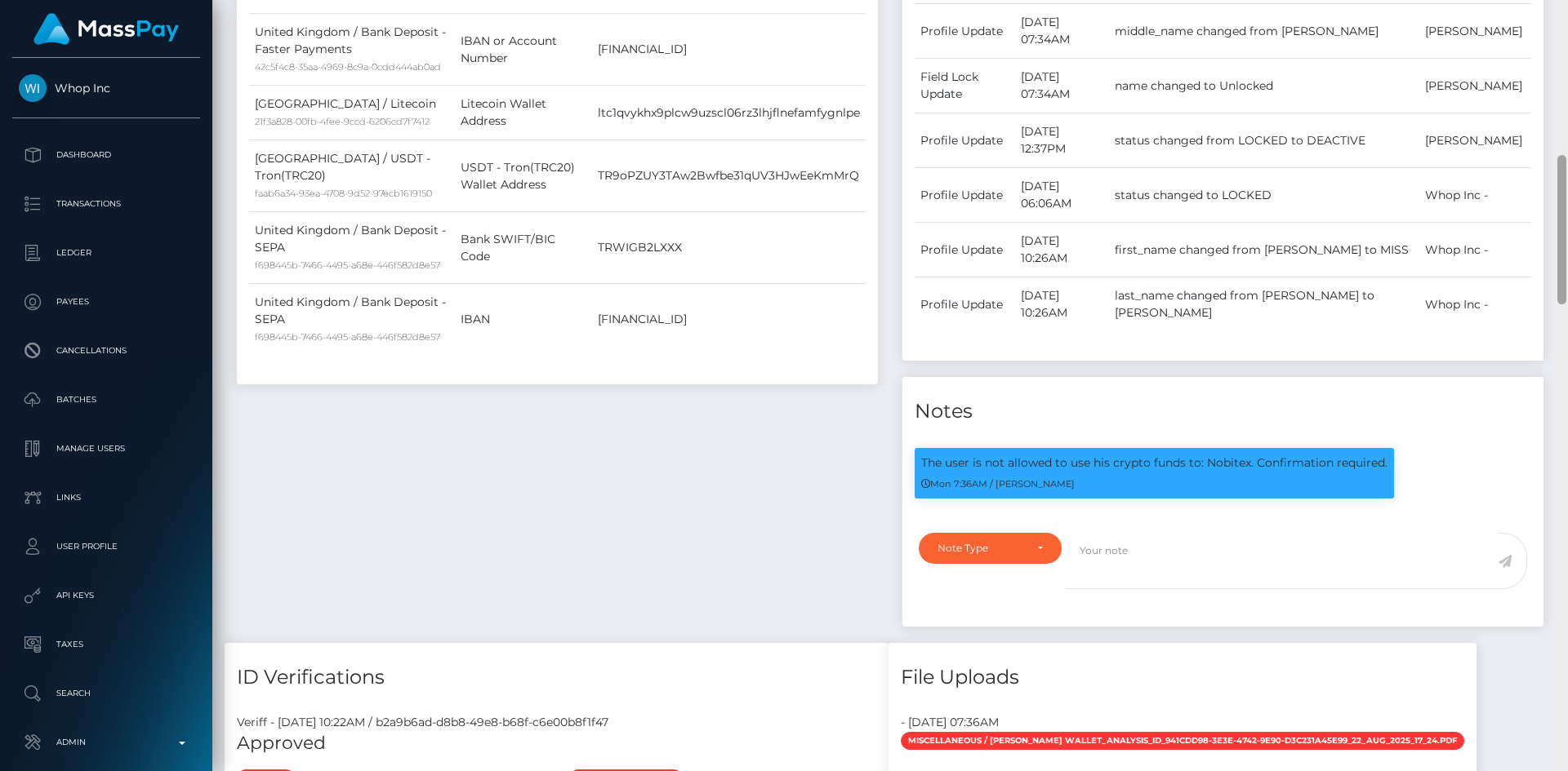
drag, startPoint x: 1559, startPoint y: 713, endPoint x: 1553, endPoint y: 246, distance: 467.0
click at [1553, 246] on div "Customer Profile Loading... Loading..." at bounding box center [889, 385] width 1355 height 771
click at [1215, 456] on p "The user is not allowed to use his crypto funds to: Nobitex. Confirmation requi…" at bounding box center [1154, 463] width 466 height 17
click at [1215, 455] on p "The user is not allowed to use his crypto funds to: Nobitex. Confirmation requi…" at bounding box center [1154, 463] width 466 height 17
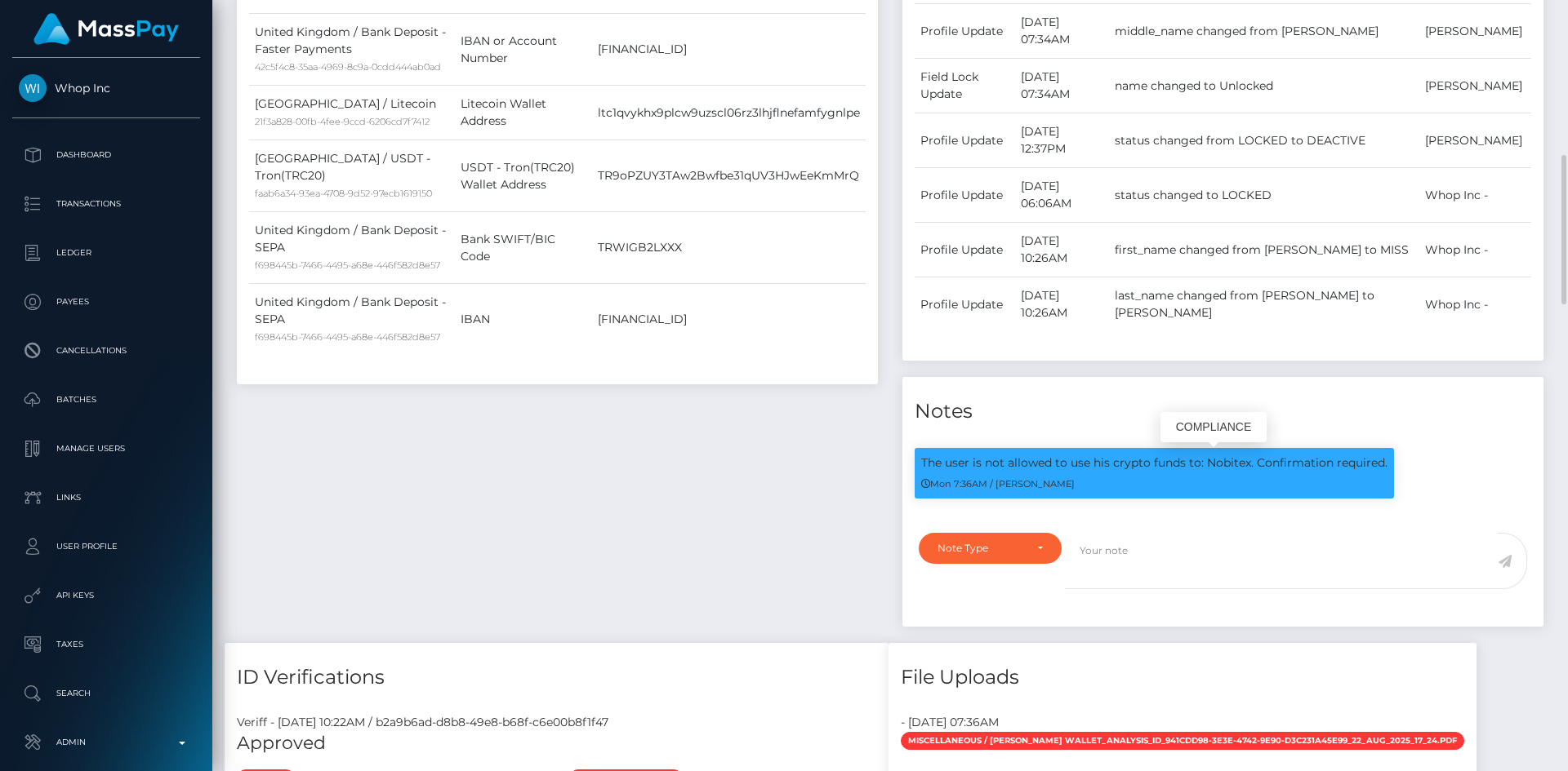
copy p "Nobitex"
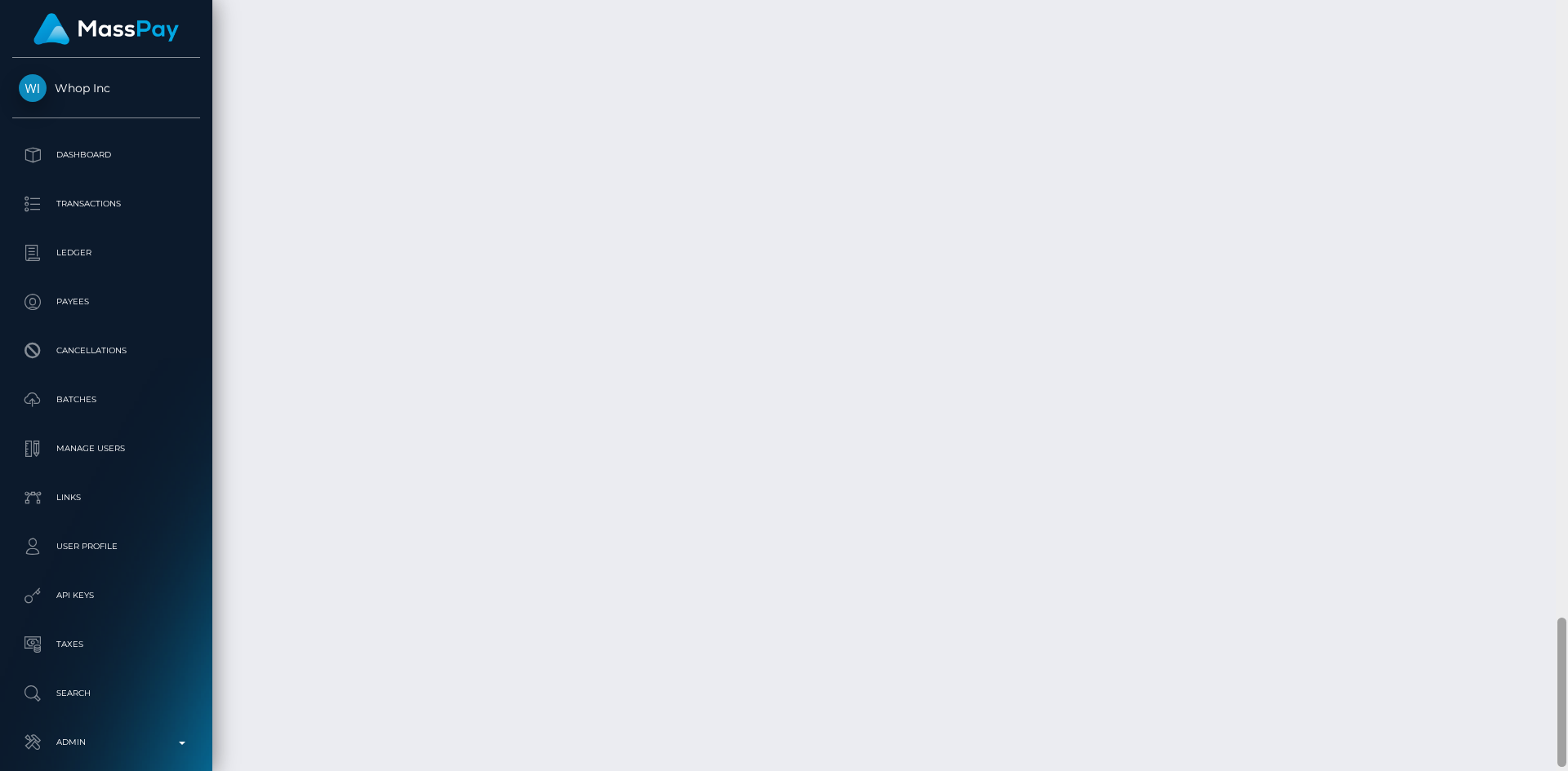
scroll to position [3202, 0]
drag, startPoint x: 1564, startPoint y: 250, endPoint x: 1562, endPoint y: 721, distance: 471.0
click at [1562, 721] on div at bounding box center [1561, 696] width 9 height 149
drag, startPoint x: 1562, startPoint y: 635, endPoint x: 1453, endPoint y: 668, distance: 113.9
click at [1530, 718] on div "Customer Profile Loading... Loading..." at bounding box center [889, 385] width 1355 height 771
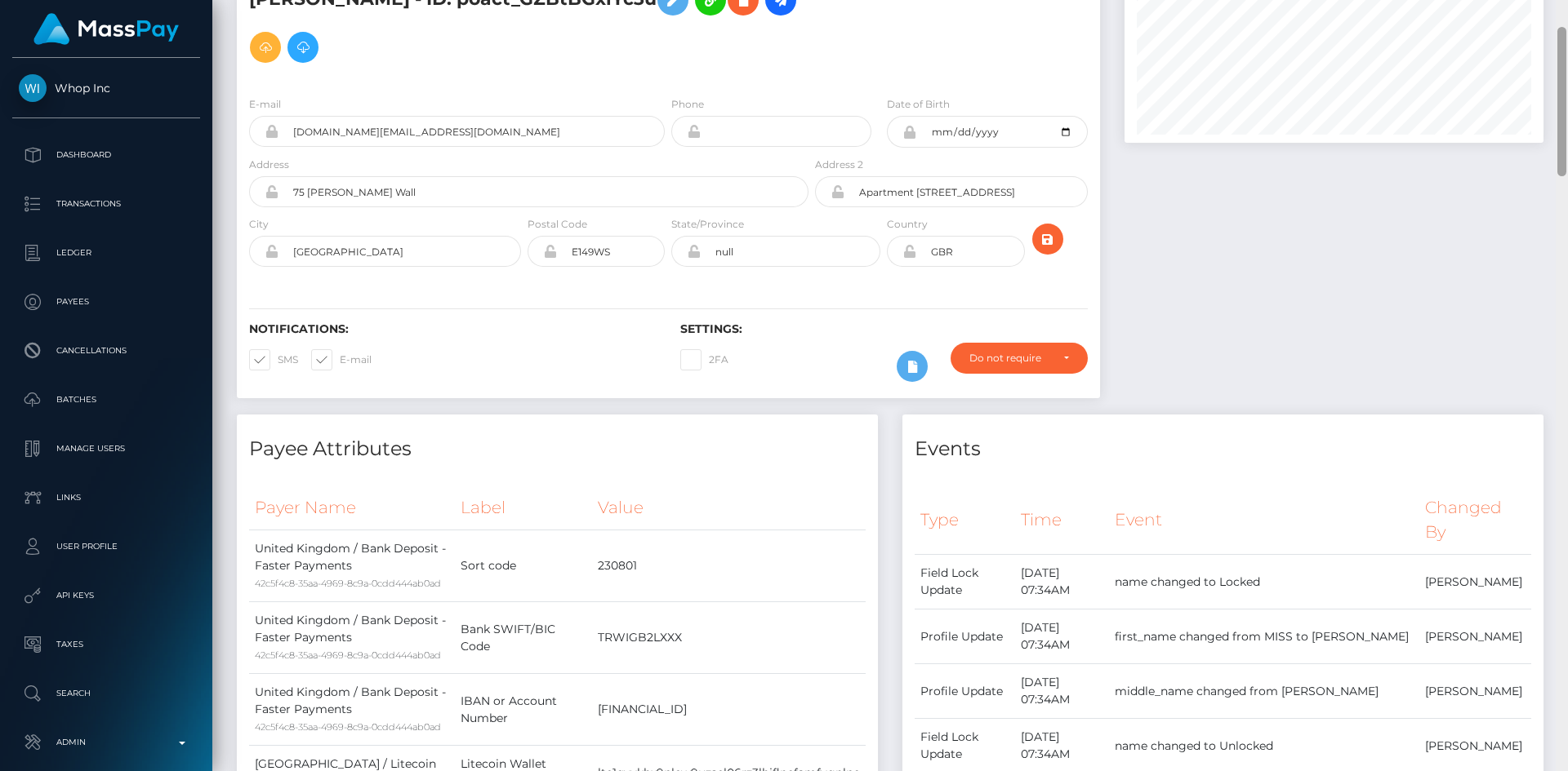
scroll to position [0, 0]
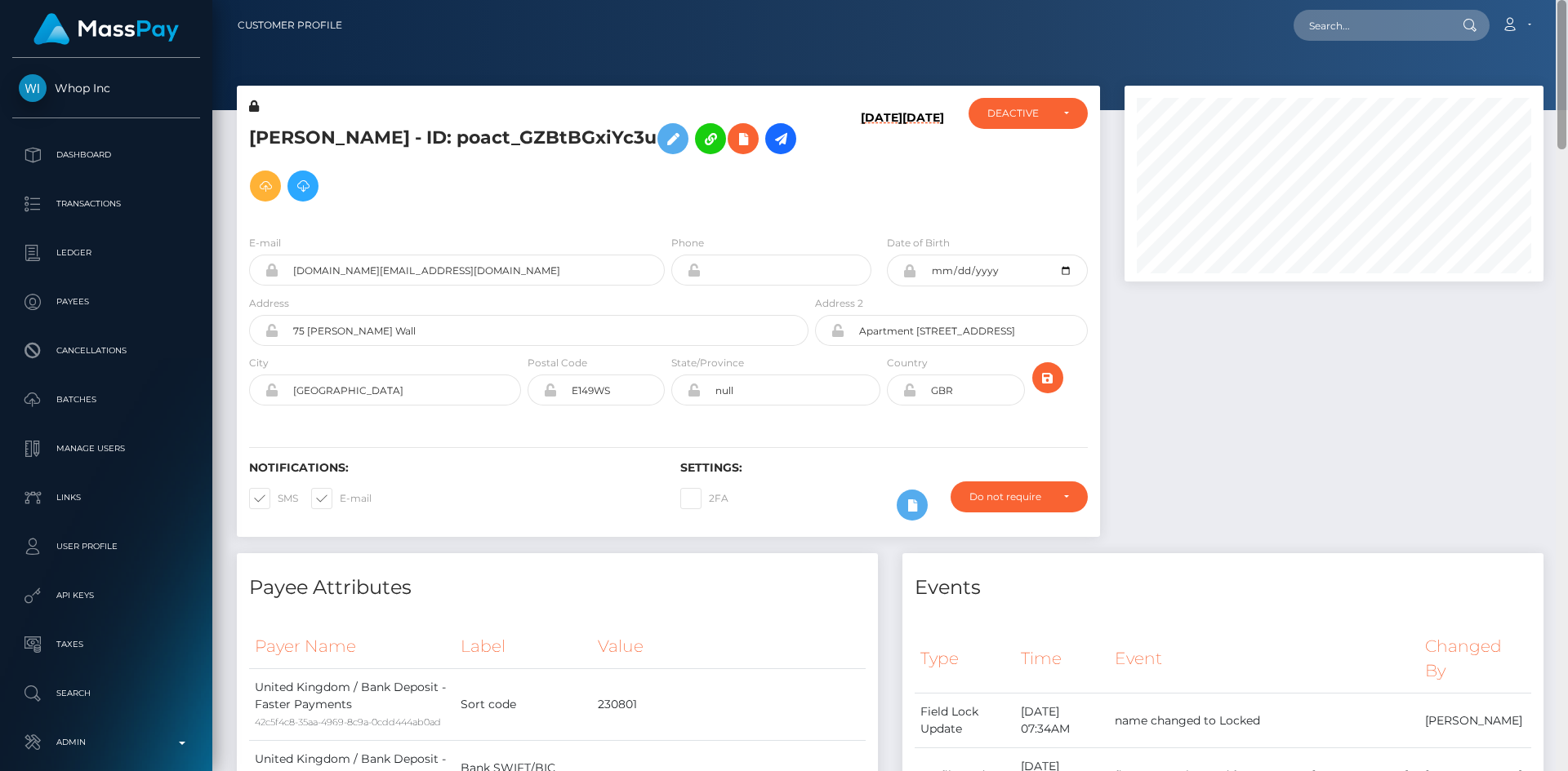
drag, startPoint x: 1563, startPoint y: 635, endPoint x: 1567, endPoint y: -8, distance: 643.0
click at [1567, 0] on html "Whop Inc Dashboard Transactions Ledger Payees Cancellations Links" at bounding box center [784, 385] width 1568 height 771
click at [1330, 20] on input "text" at bounding box center [1370, 25] width 153 height 31
paste input "poact_j5bokLP1ErgP"
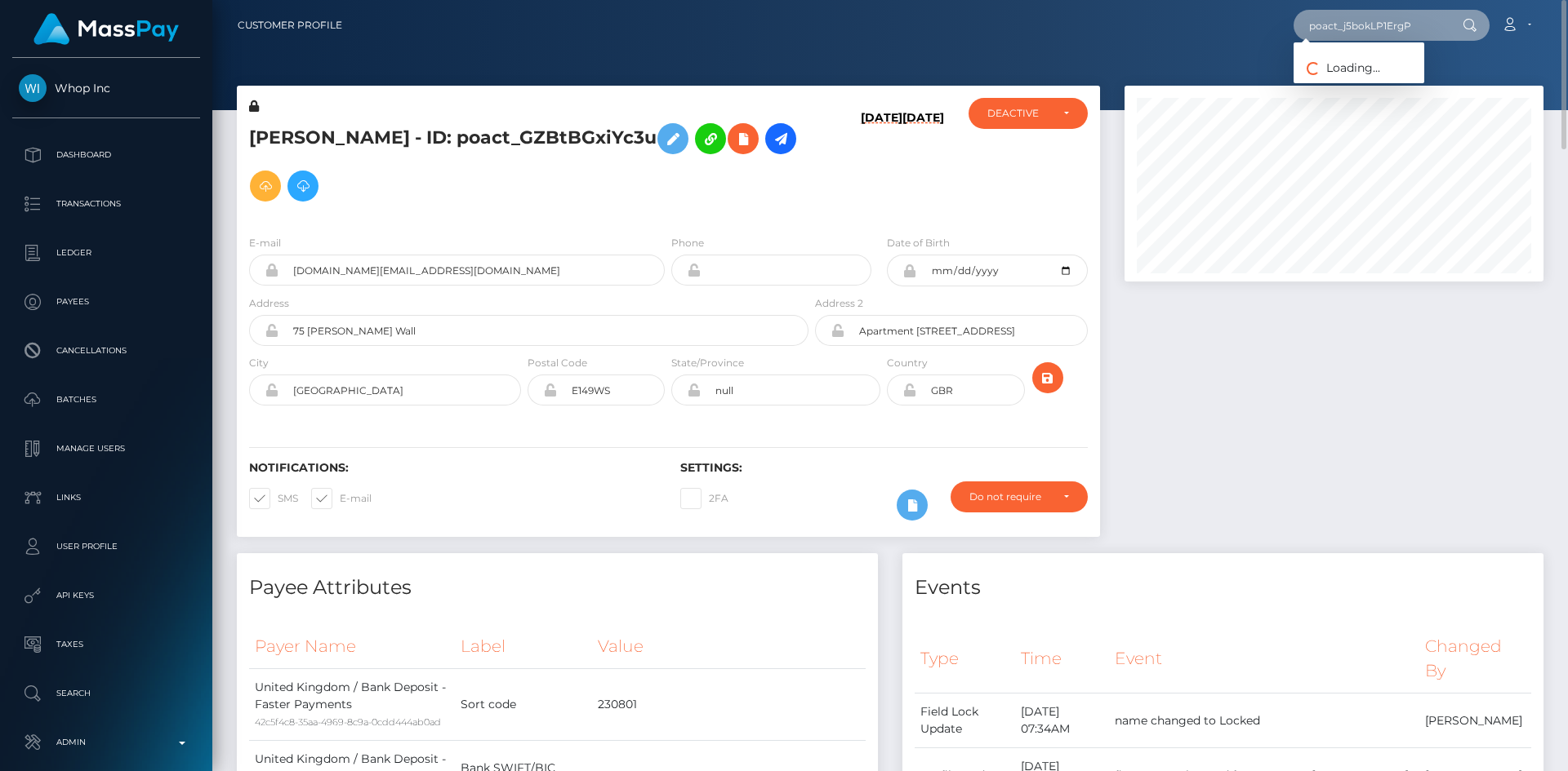
type input "poact_j5bokLP1ErgP"
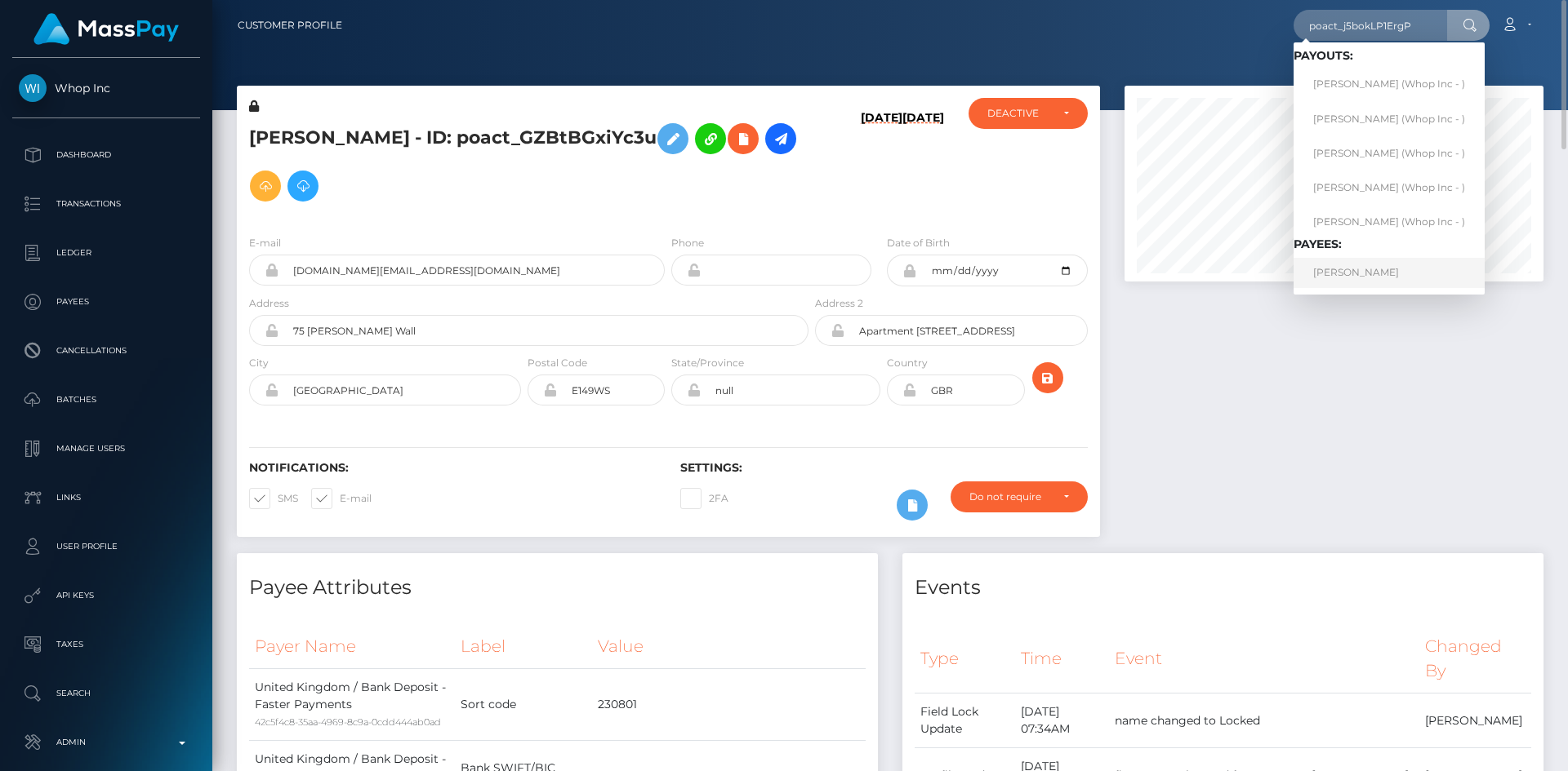
click at [1355, 275] on link "Arham Imran" at bounding box center [1389, 272] width 191 height 30
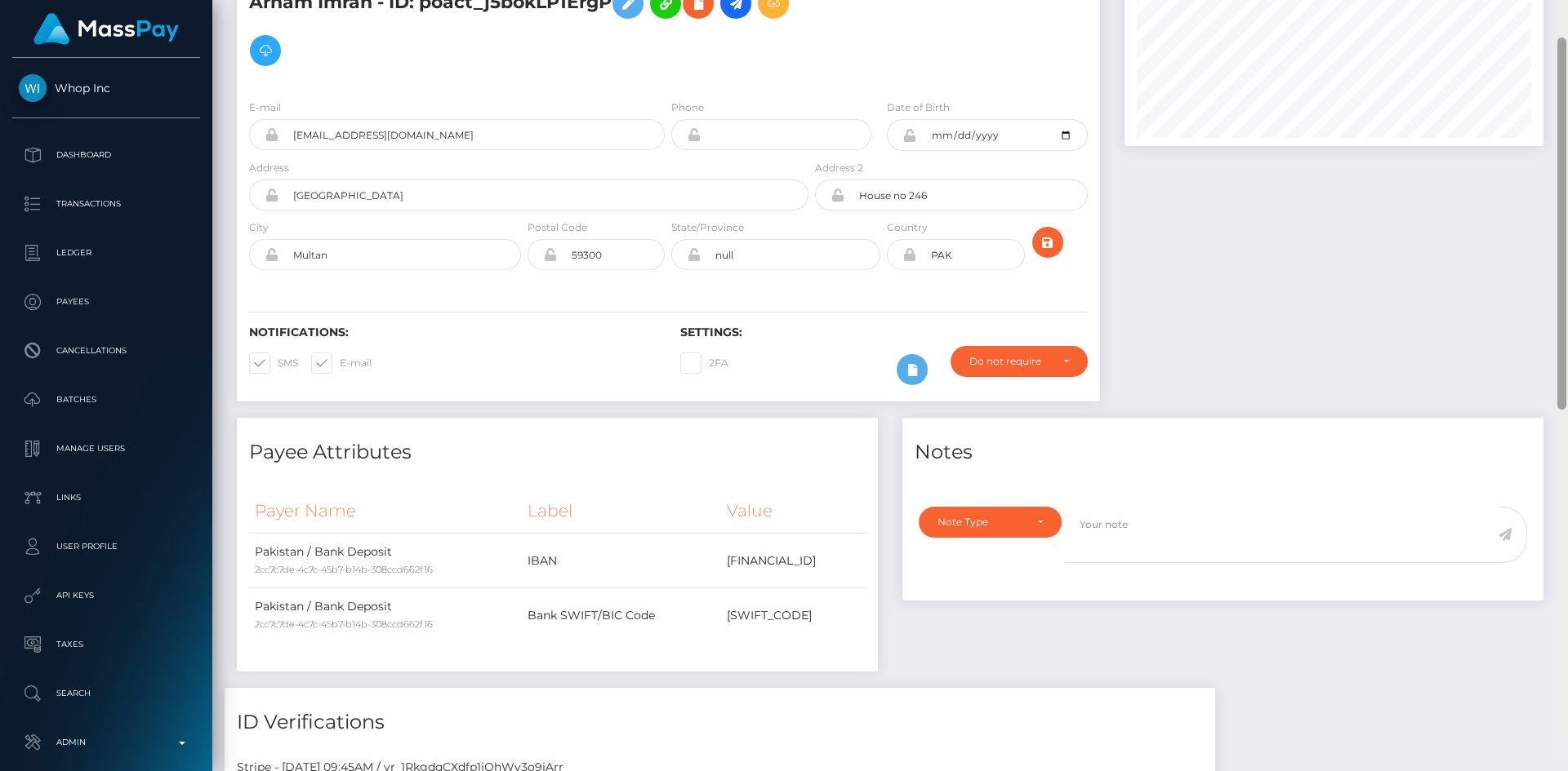
scroll to position [95, 0]
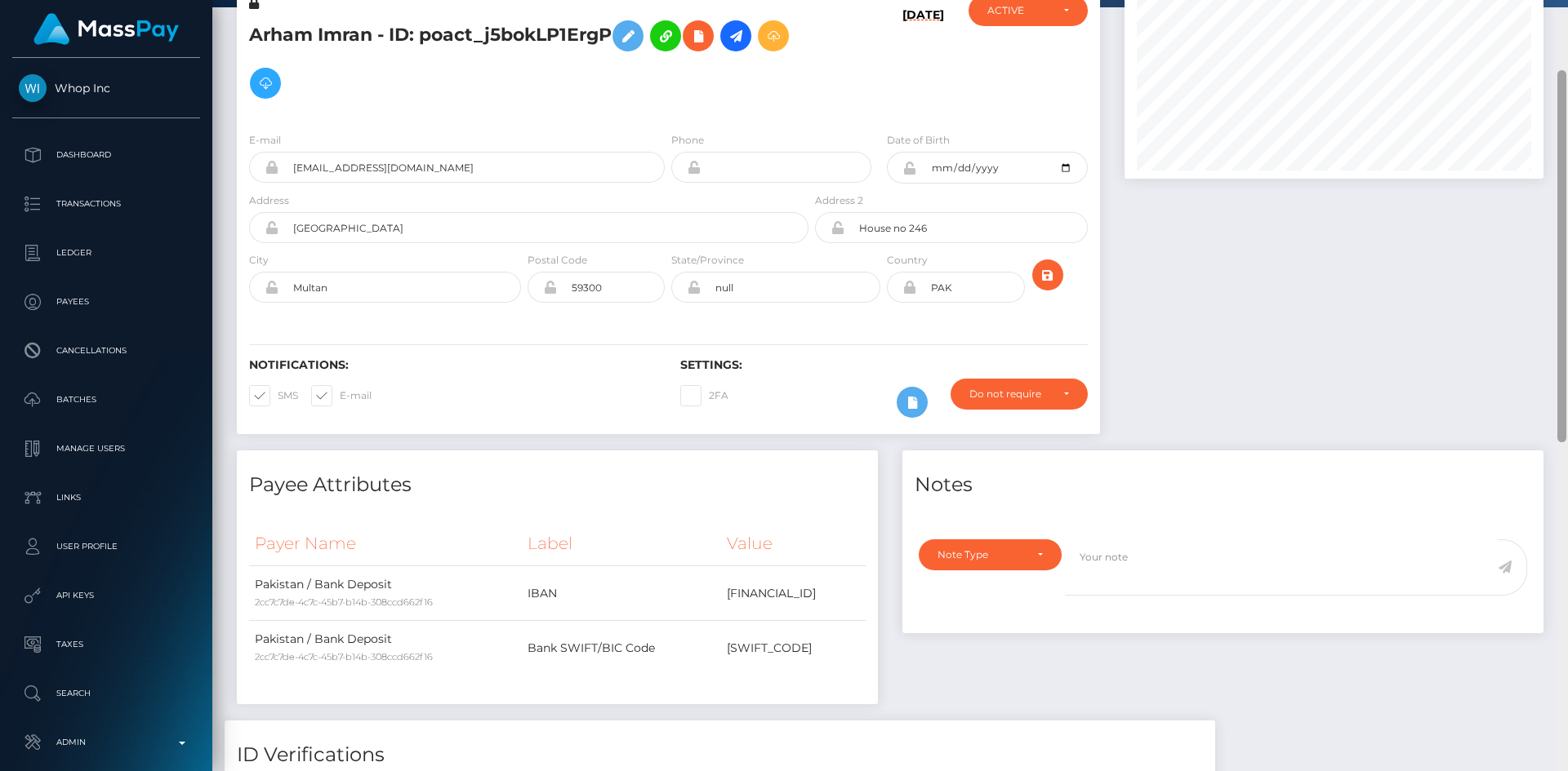
drag, startPoint x: 1564, startPoint y: 195, endPoint x: 1535, endPoint y: 157, distance: 47.8
click at [1560, 168] on div at bounding box center [1561, 256] width 9 height 373
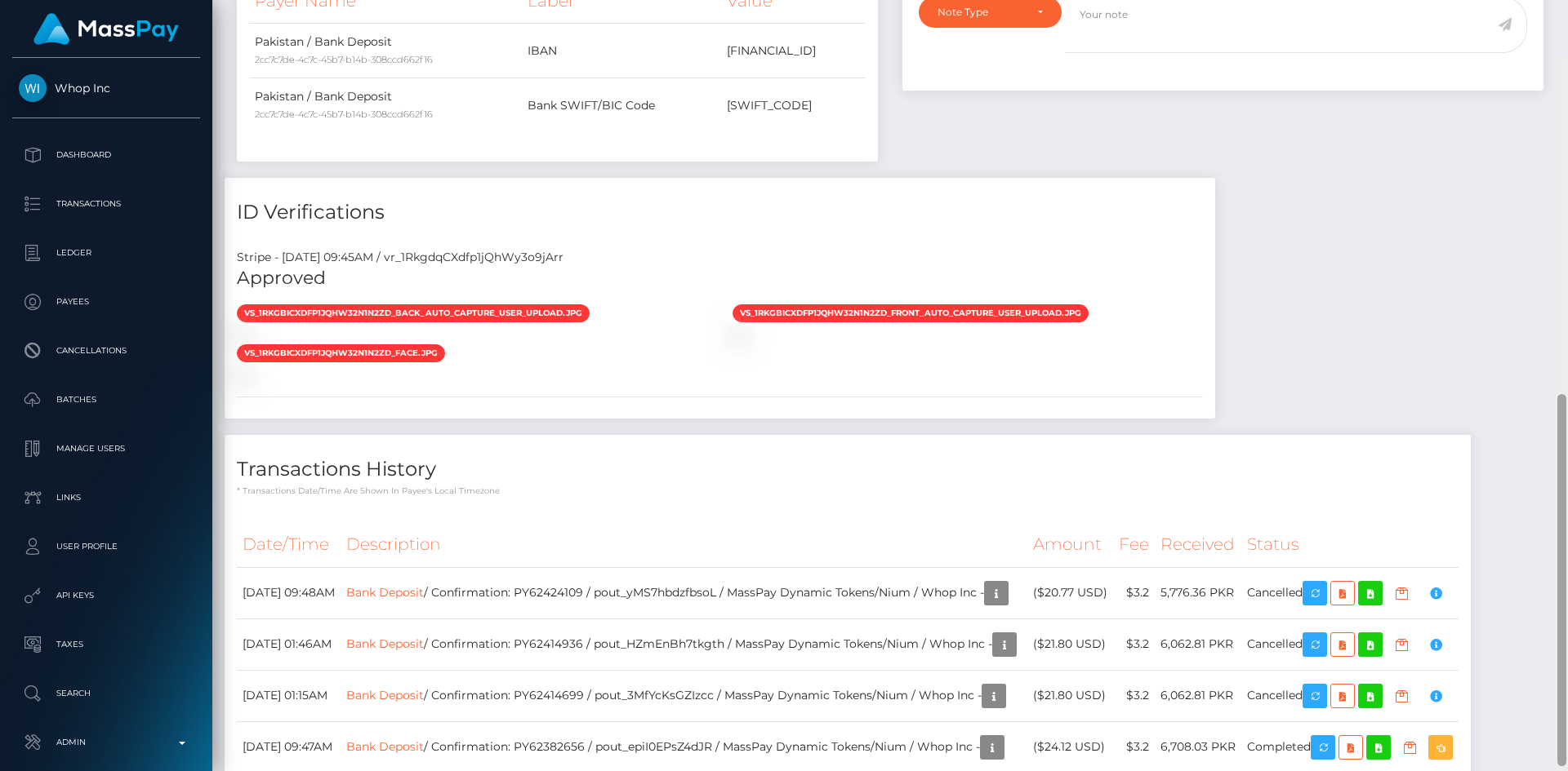
scroll to position [825, 0]
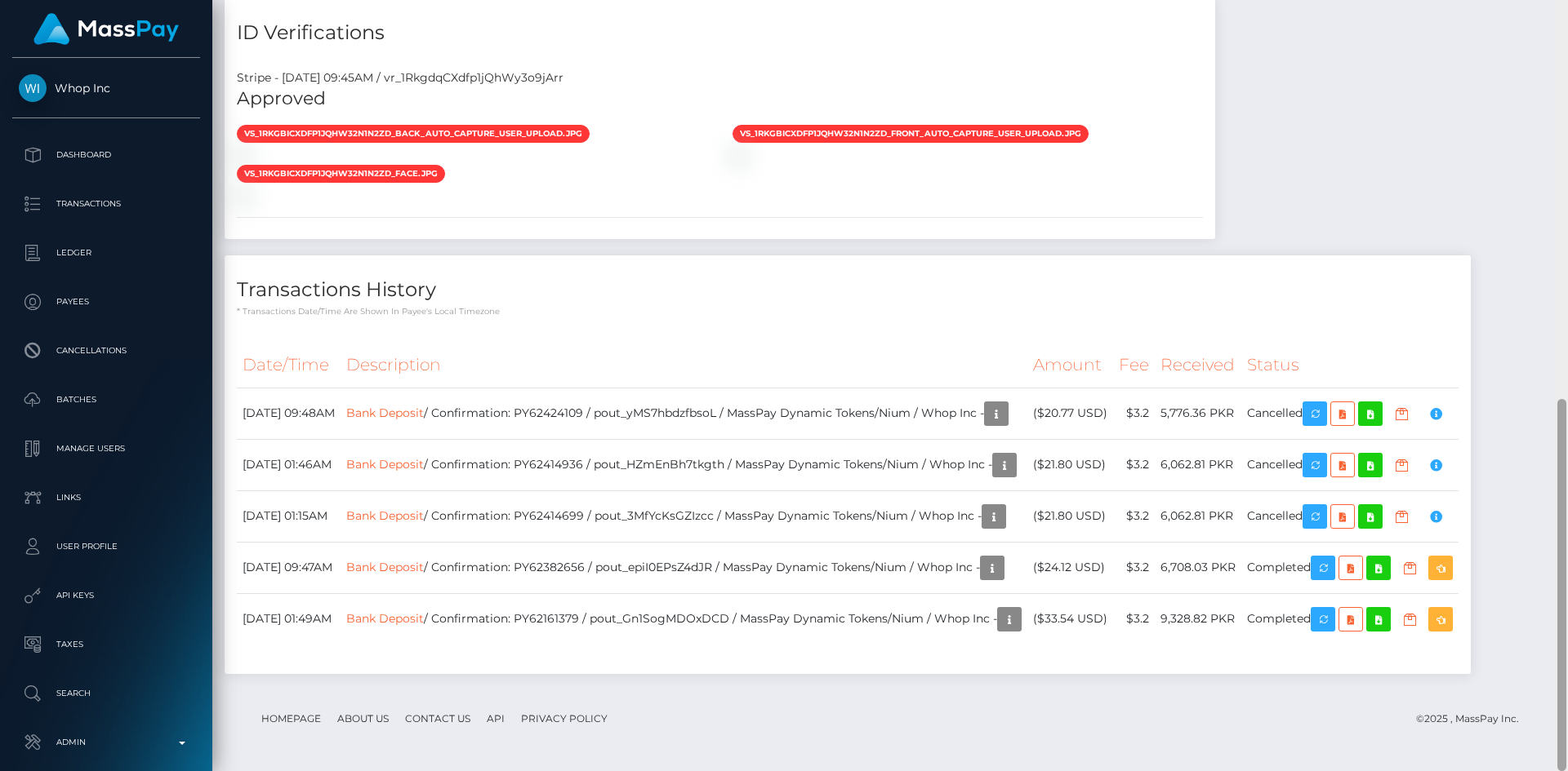
drag, startPoint x: 1562, startPoint y: 256, endPoint x: 1557, endPoint y: 653, distance: 397.0
click at [1557, 653] on div at bounding box center [1561, 585] width 9 height 373
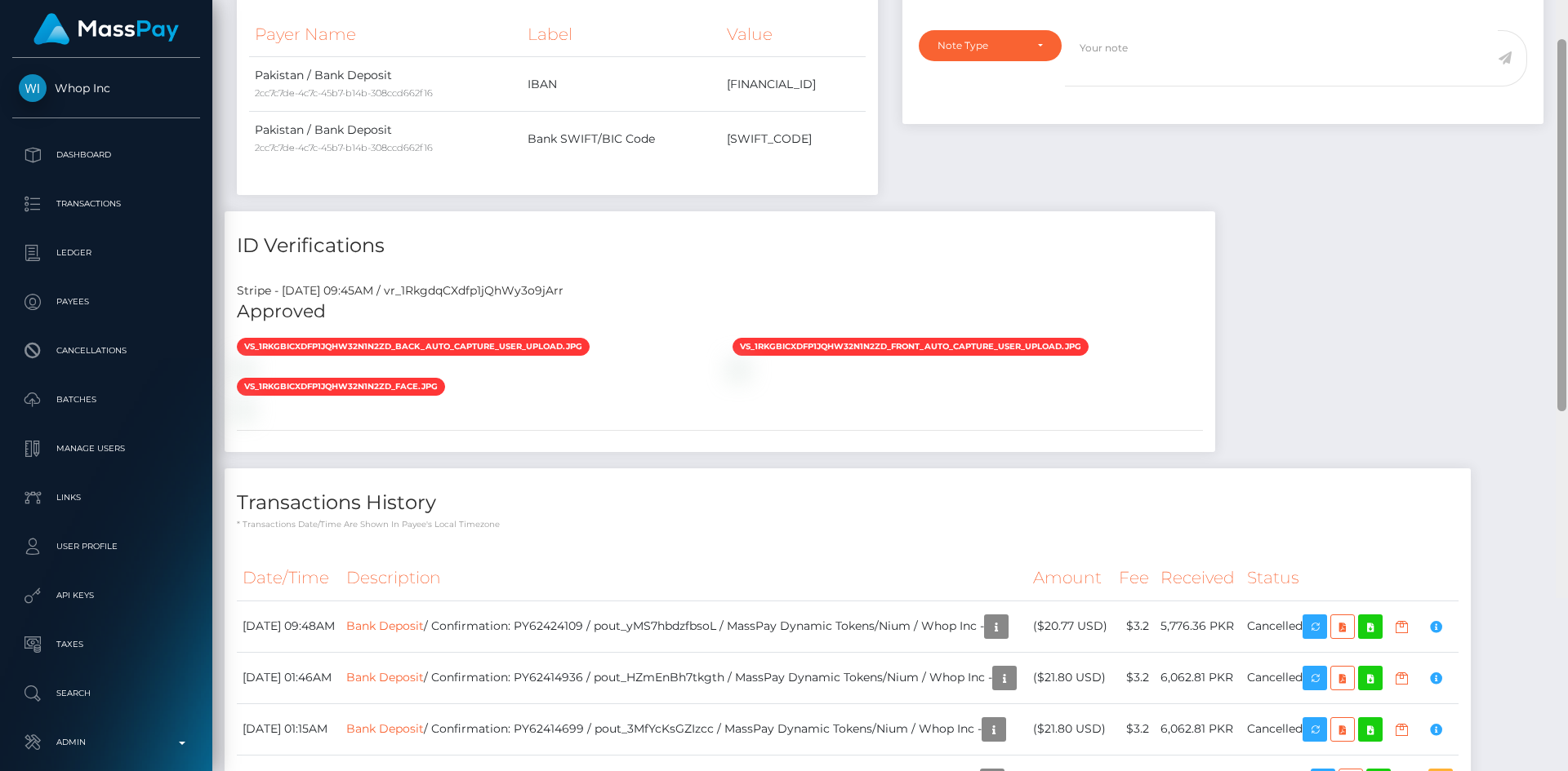
scroll to position [0, 0]
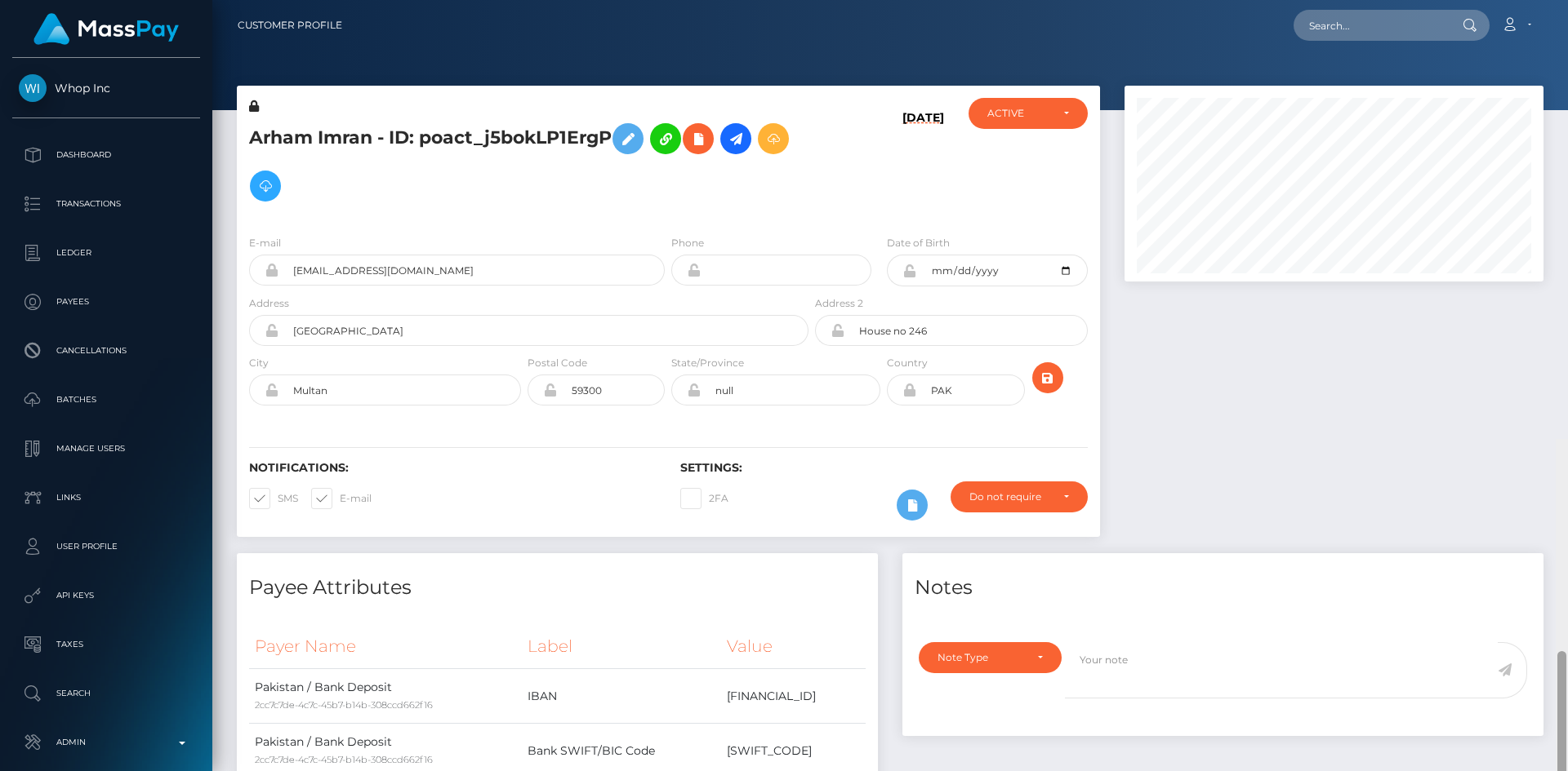
drag, startPoint x: 1562, startPoint y: 689, endPoint x: 1562, endPoint y: 156, distance: 533.0
click at [740, 143] on icon at bounding box center [736, 139] width 19 height 20
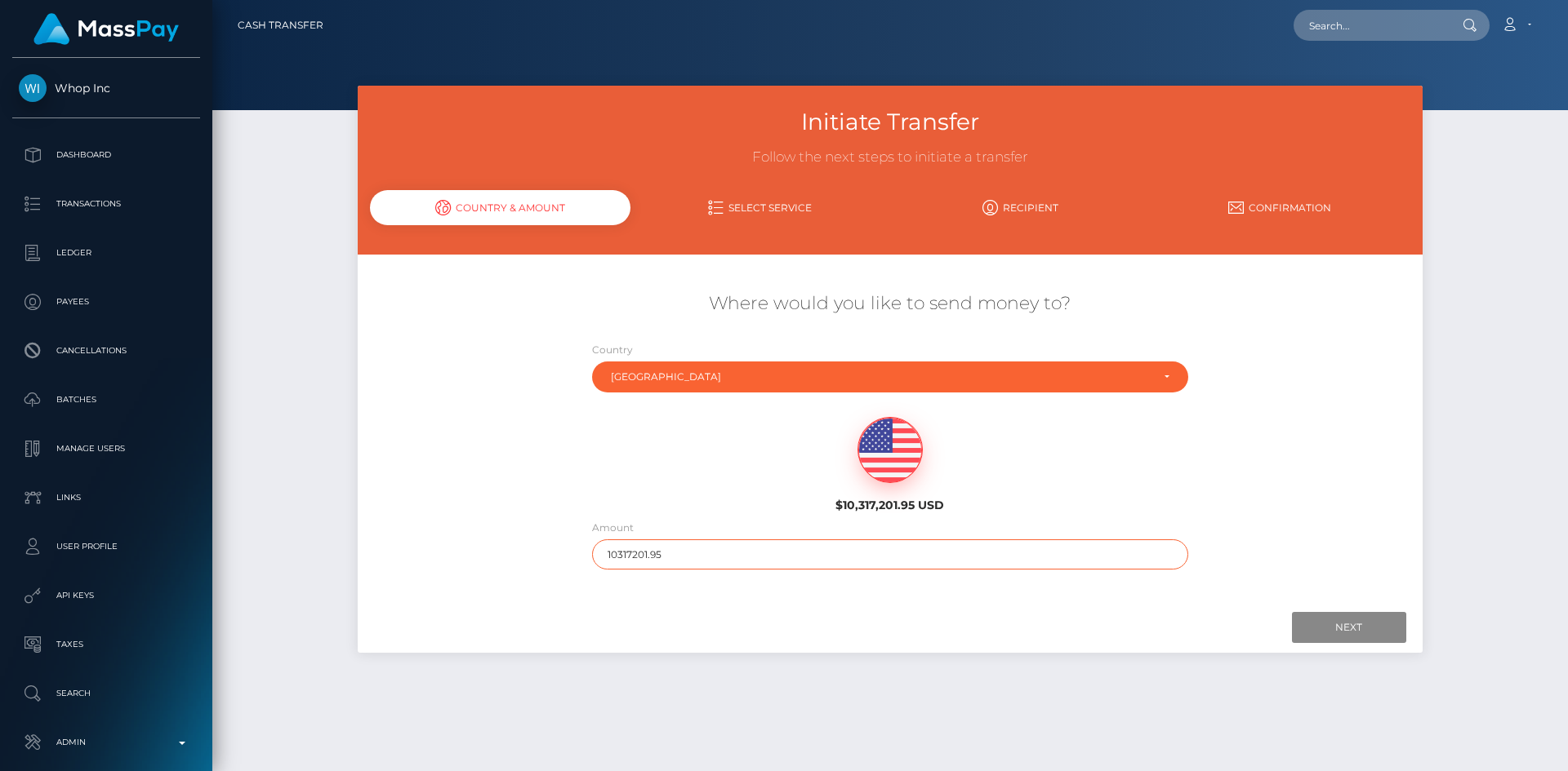
click at [707, 545] on input "10317201.95" at bounding box center [890, 553] width 596 height 30
type input "200"
click at [1332, 628] on input "Next" at bounding box center [1348, 628] width 115 height 31
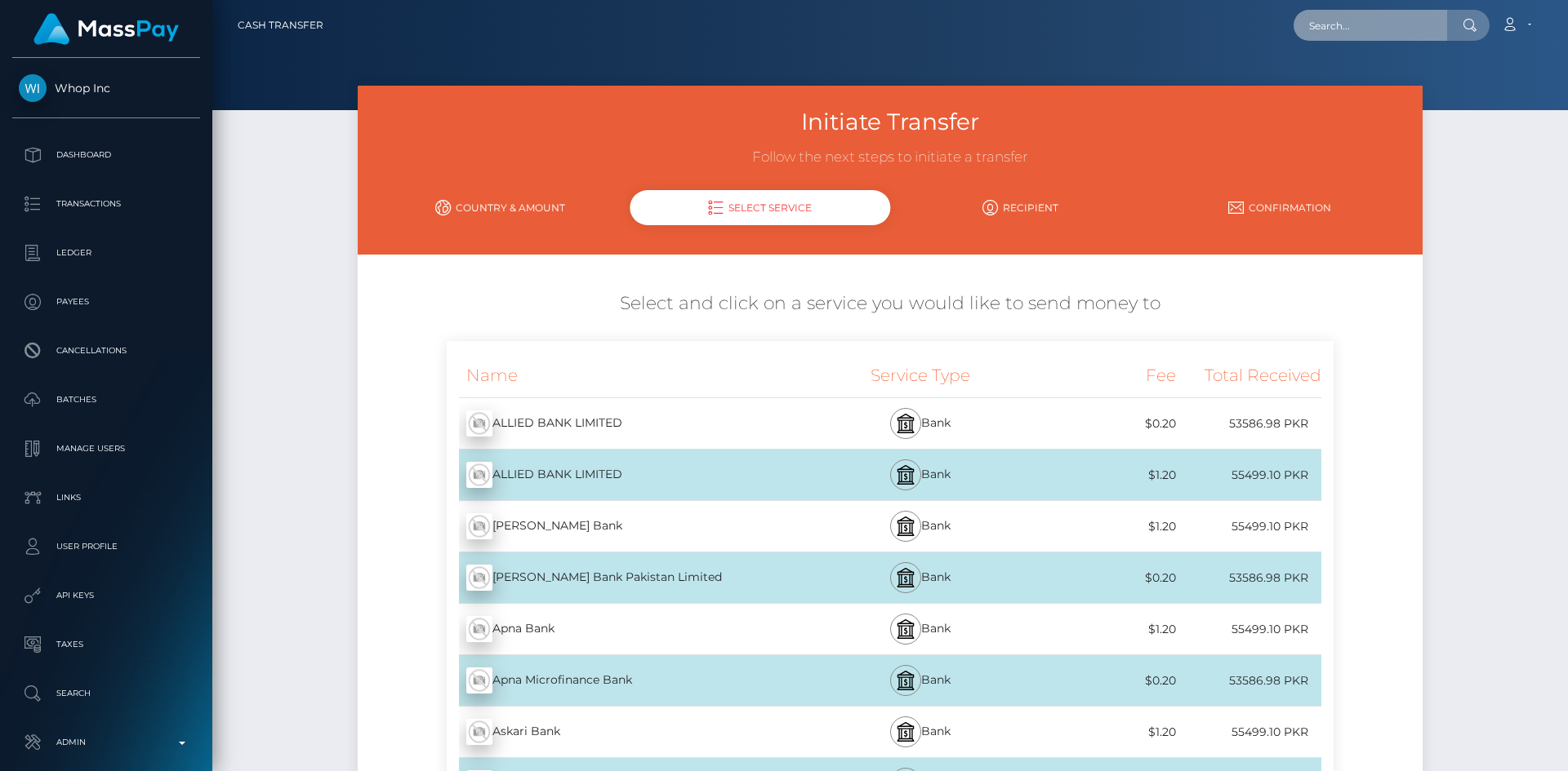
click at [1396, 21] on input "text" at bounding box center [1370, 25] width 153 height 31
paste input "poact_cRc94pjDLVtT"
type input "poact_cRc94pjDLVtT"
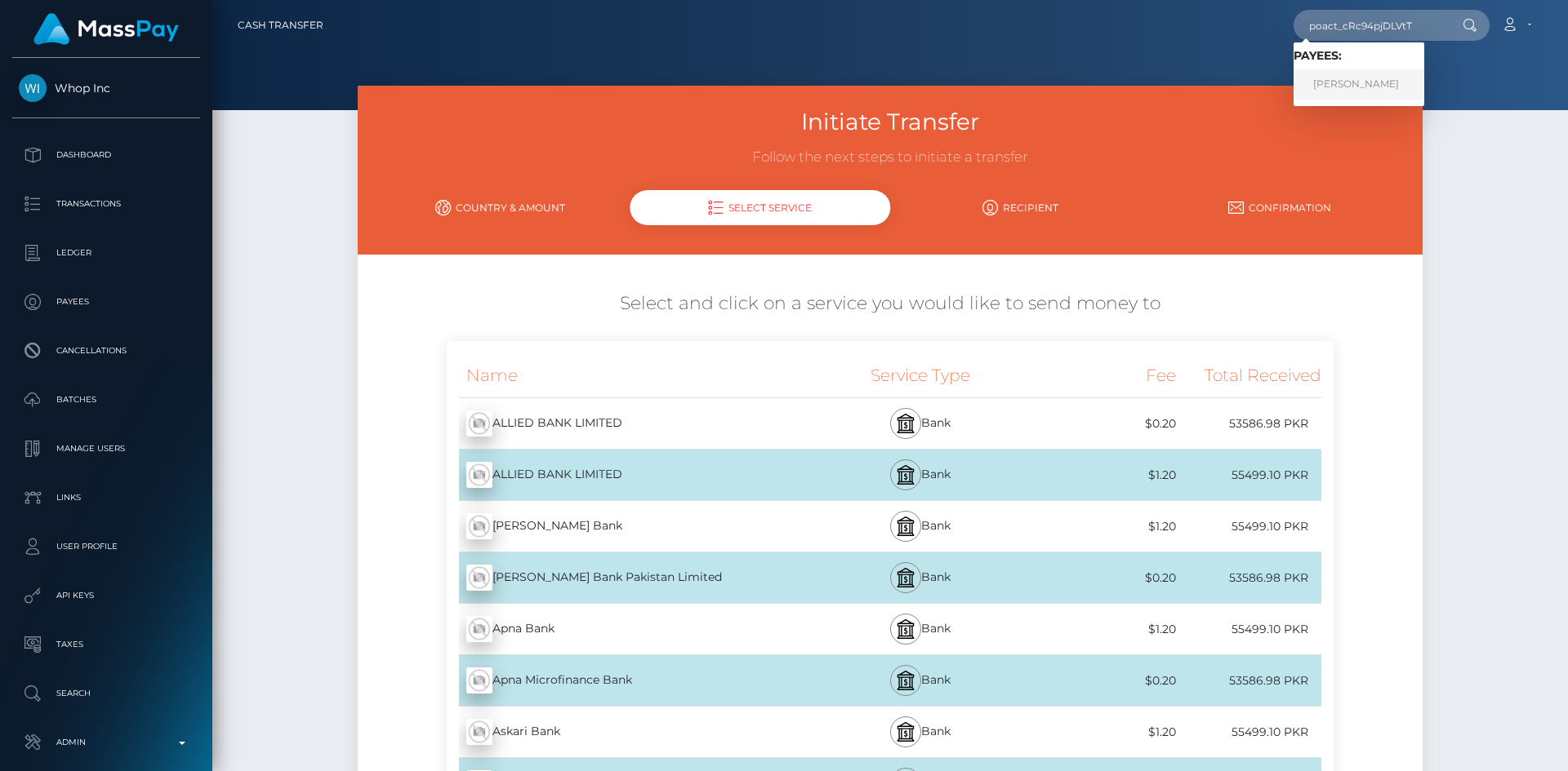
click at [1370, 83] on link "Haider Abbas" at bounding box center [1359, 84] width 131 height 30
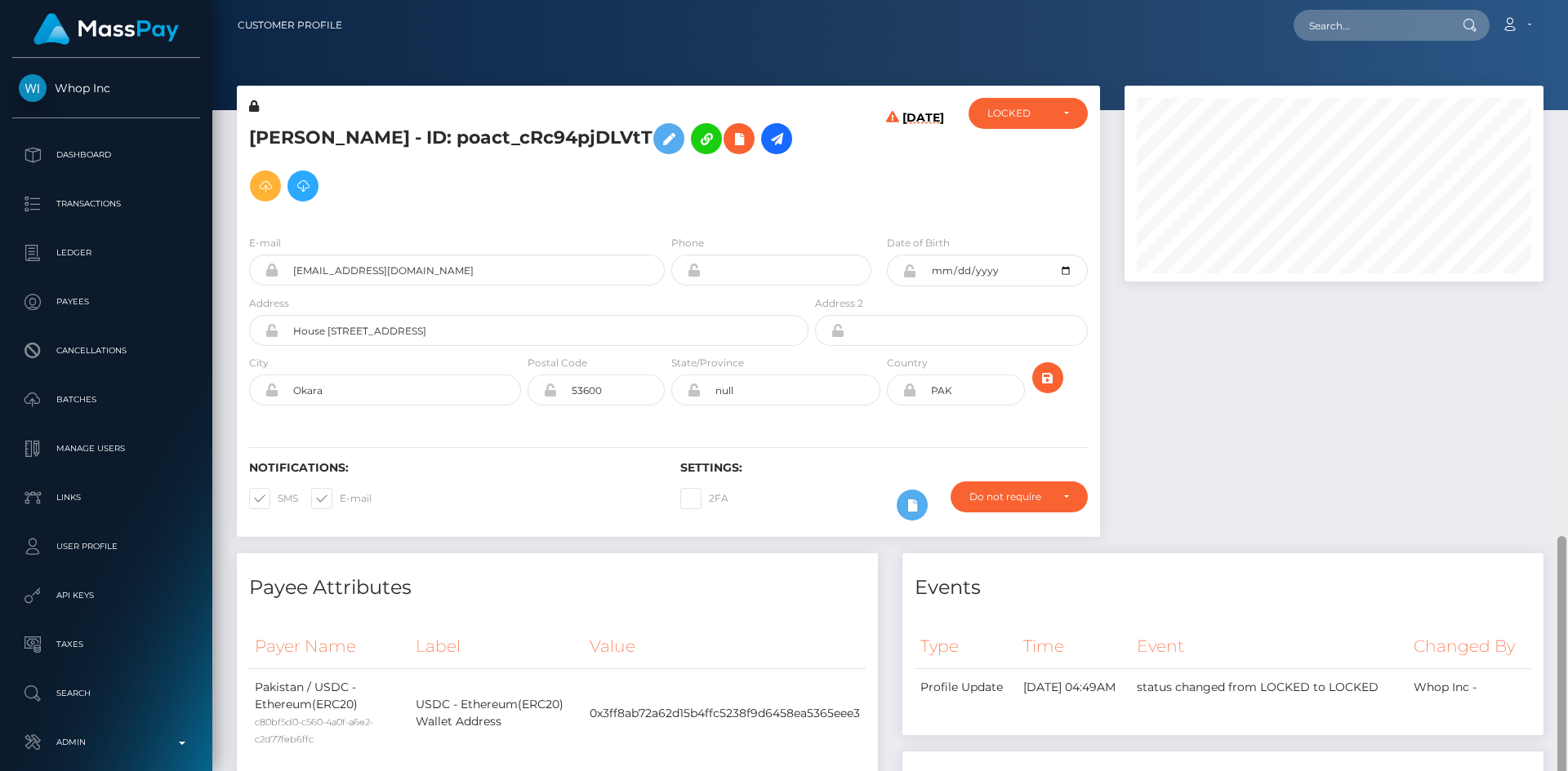
click at [1552, 0] on html "Whop Inc Dashboard Transactions Ledger Payees Cancellations Links" at bounding box center [784, 385] width 1568 height 771
drag, startPoint x: 1563, startPoint y: 141, endPoint x: 1469, endPoint y: 19, distance: 154.0
click at [1567, 22] on div "Customer Profile Loading... Loading..." at bounding box center [889, 385] width 1355 height 771
click at [1311, 23] on input "text" at bounding box center [1370, 25] width 153 height 31
paste input "poact_CcaRI9vnC0Mg"
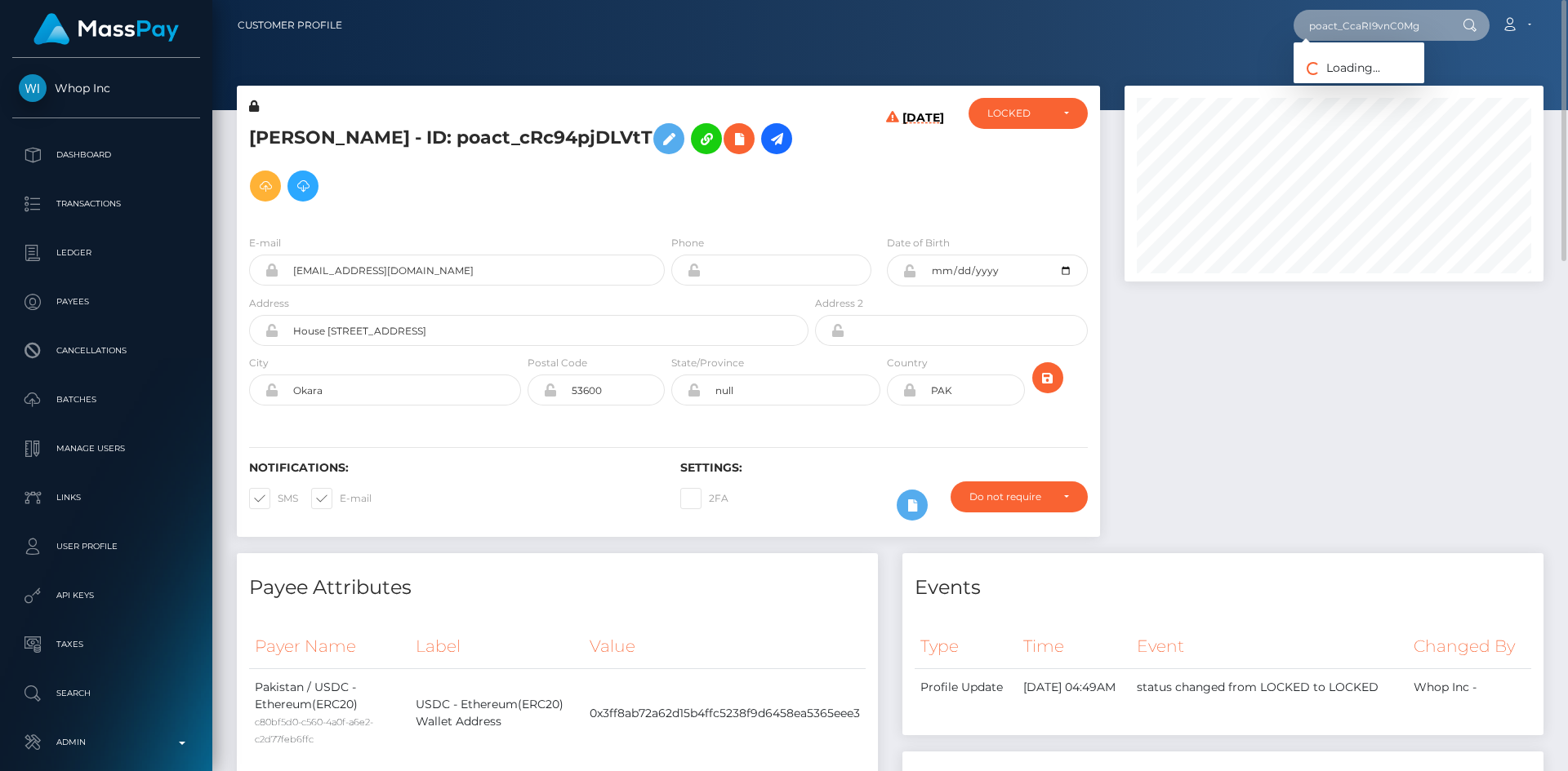
type input "poact_CcaRI9vnC0Mg"
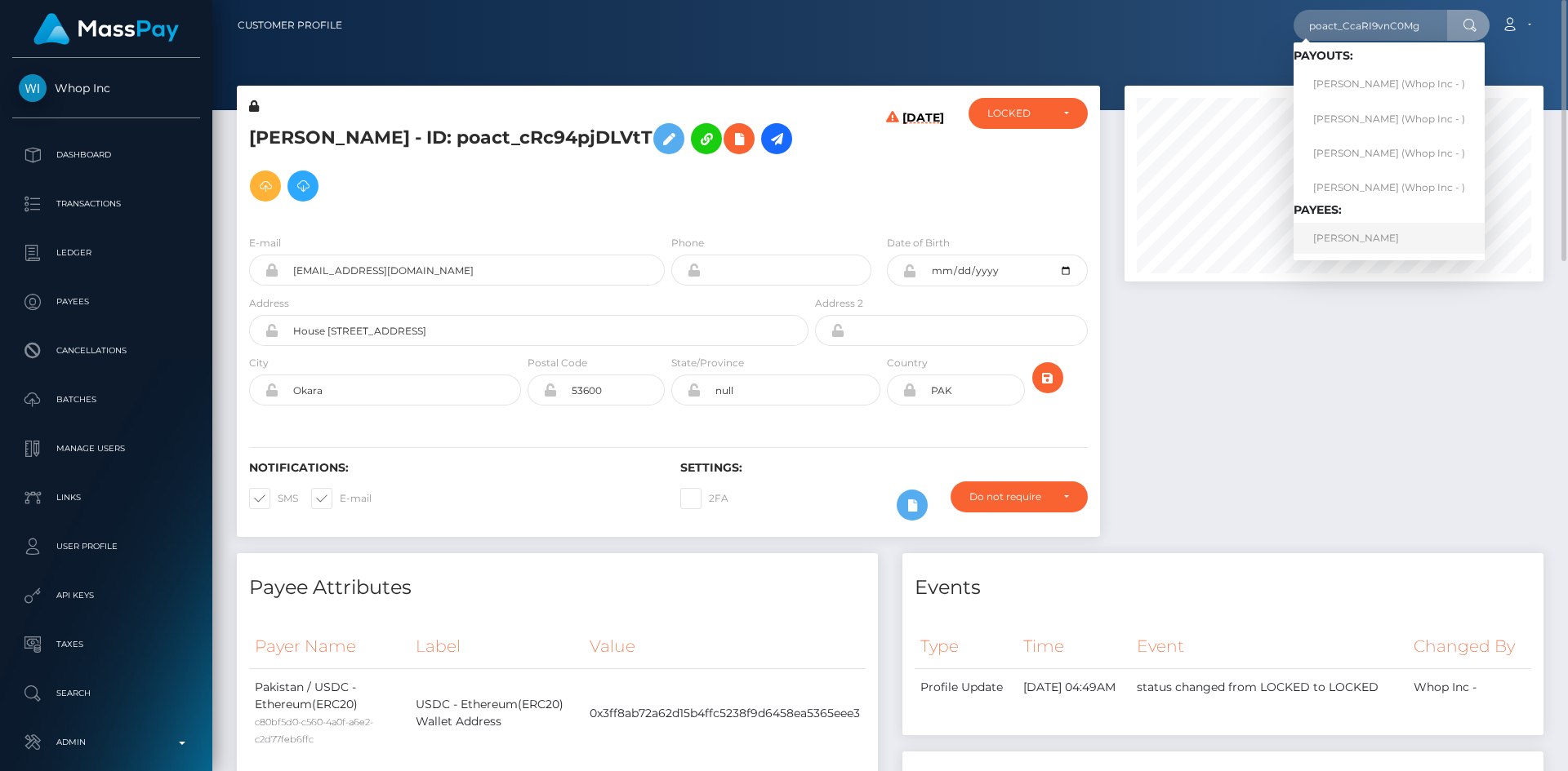
click at [1356, 233] on link "MUSSABI GALI" at bounding box center [1389, 237] width 191 height 30
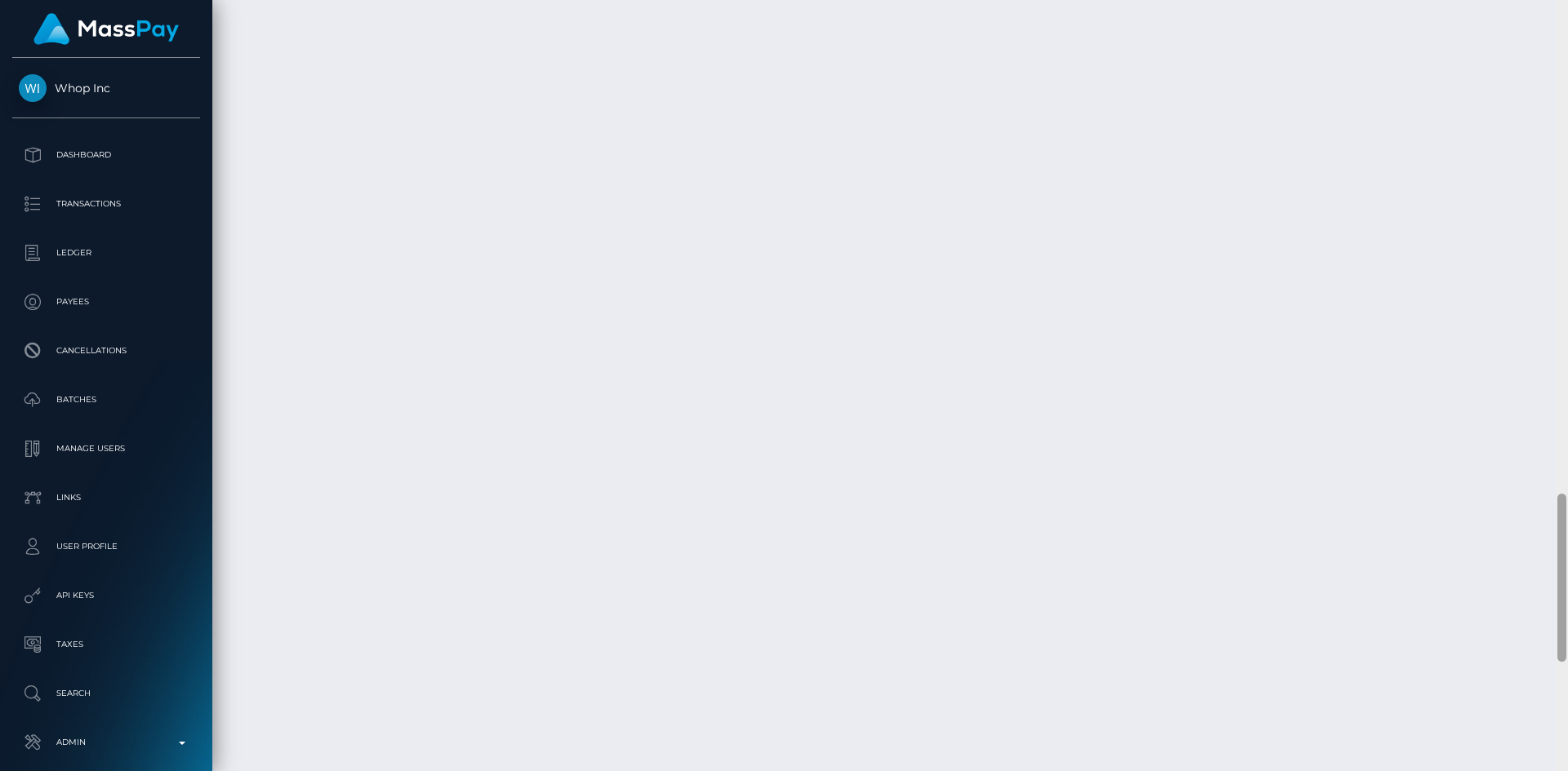
scroll to position [2750, 0]
click at [1551, 709] on div "Customer Profile Loading... Loading..." at bounding box center [889, 385] width 1355 height 771
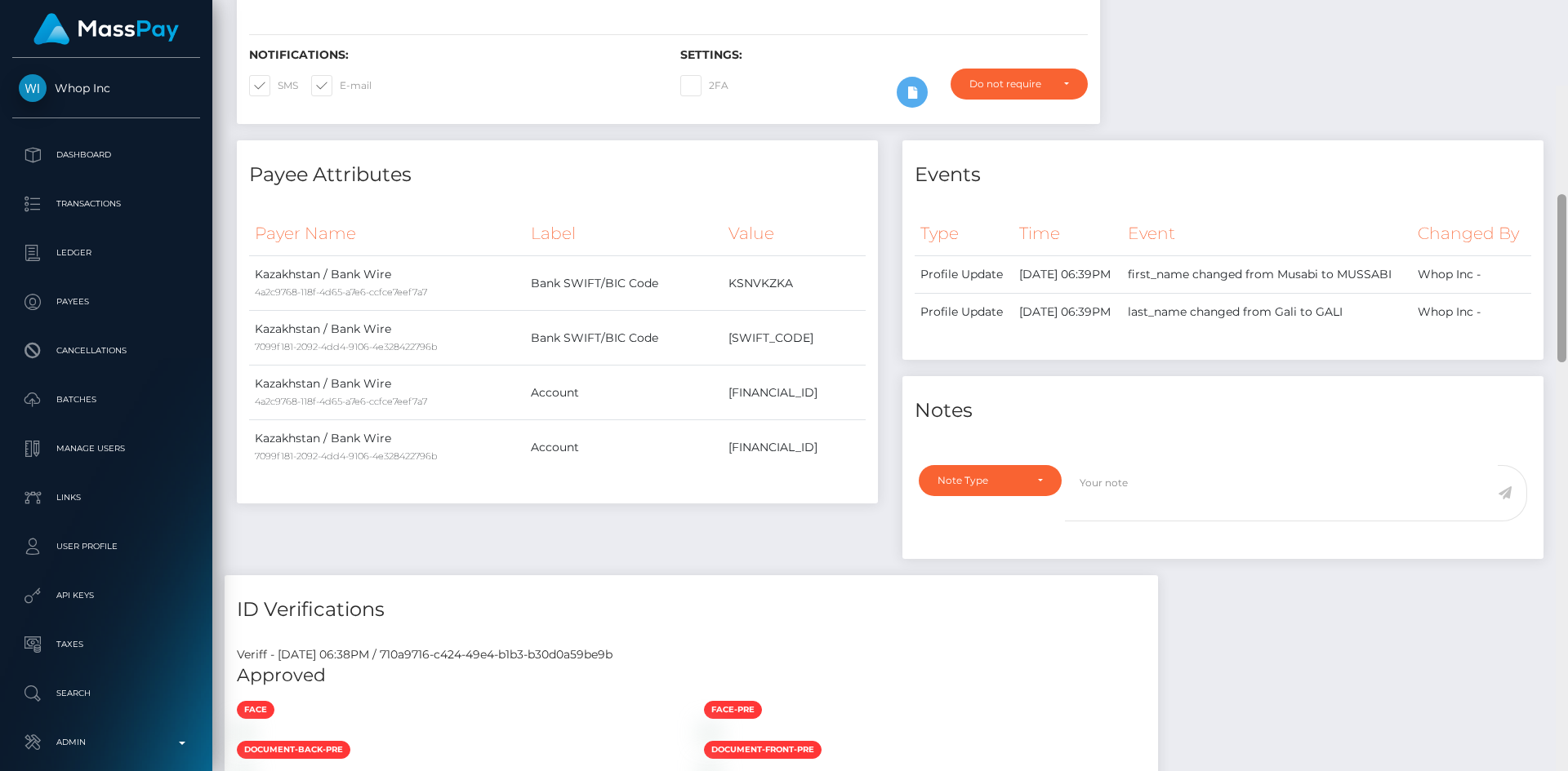
scroll to position [0, 0]
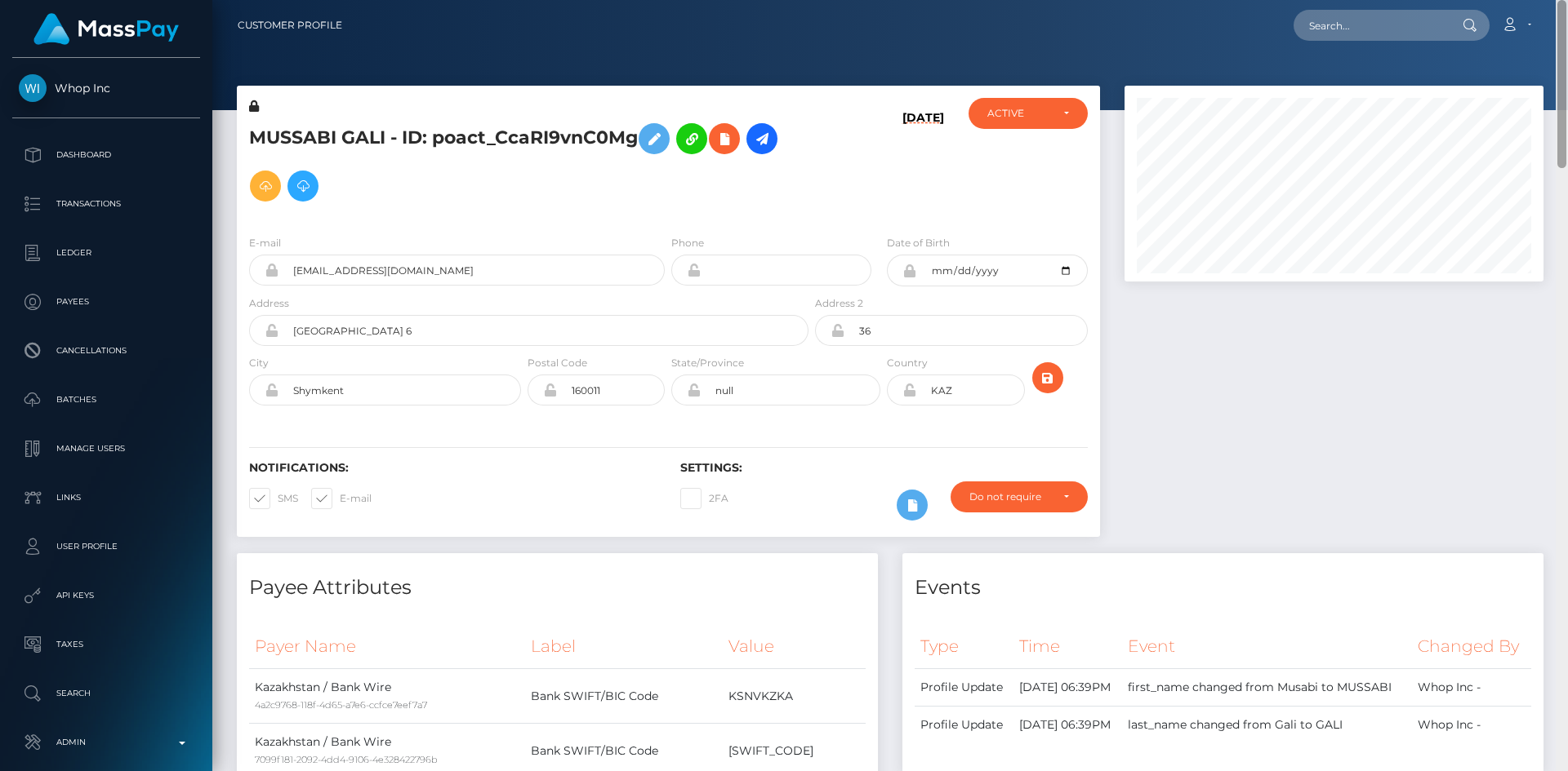
drag, startPoint x: 1561, startPoint y: 648, endPoint x: 1554, endPoint y: 26, distance: 622.0
click at [1554, 26] on div "Customer Profile Loading... Loading..." at bounding box center [889, 385] width 1355 height 771
drag, startPoint x: 773, startPoint y: 141, endPoint x: 774, endPoint y: 152, distance: 11.0
click at [771, 141] on icon at bounding box center [762, 139] width 19 height 20
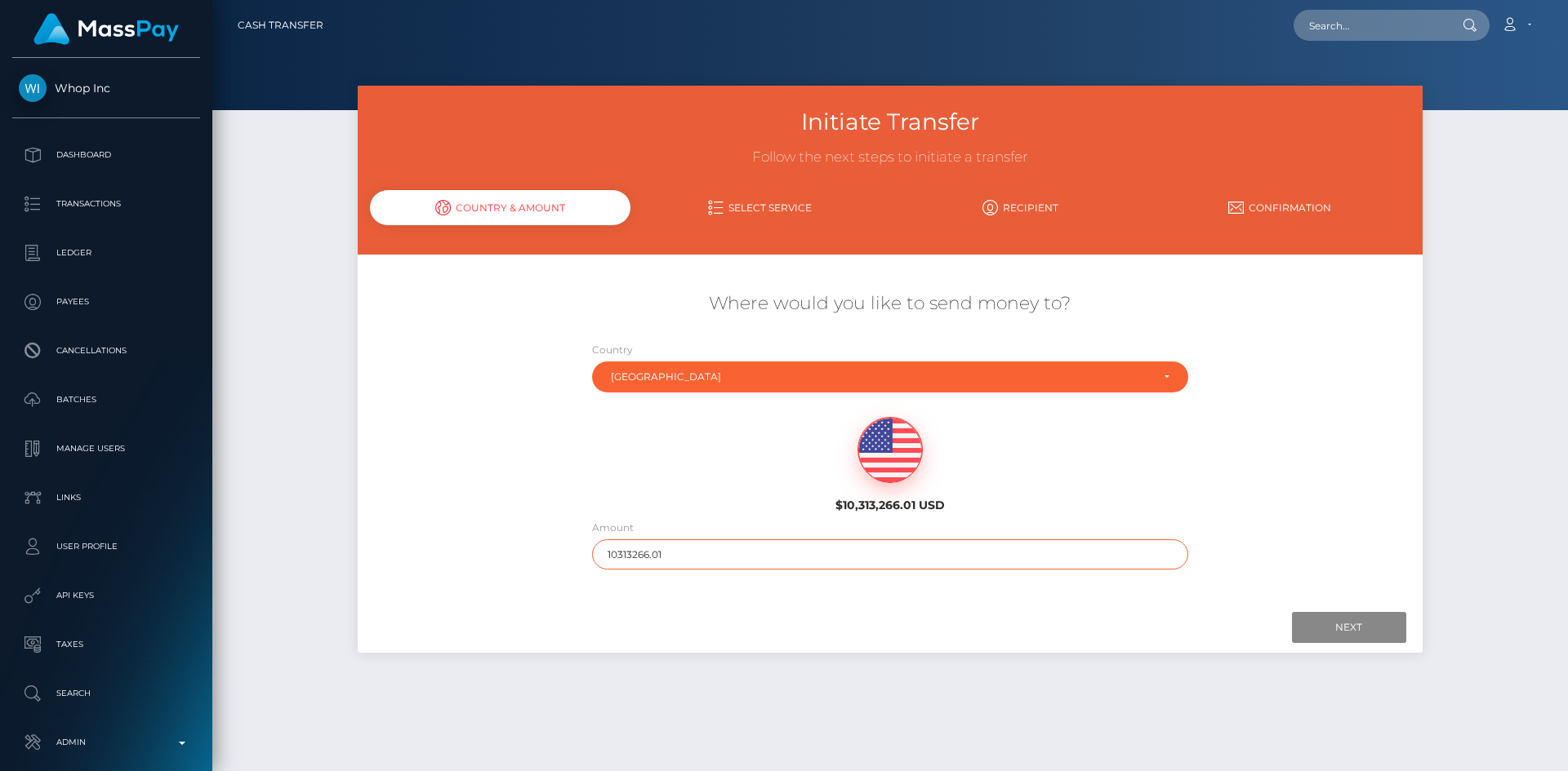
click at [786, 552] on input "10313266.01" at bounding box center [890, 553] width 596 height 30
type input "200"
click at [1337, 624] on input "Next" at bounding box center [1348, 628] width 115 height 31
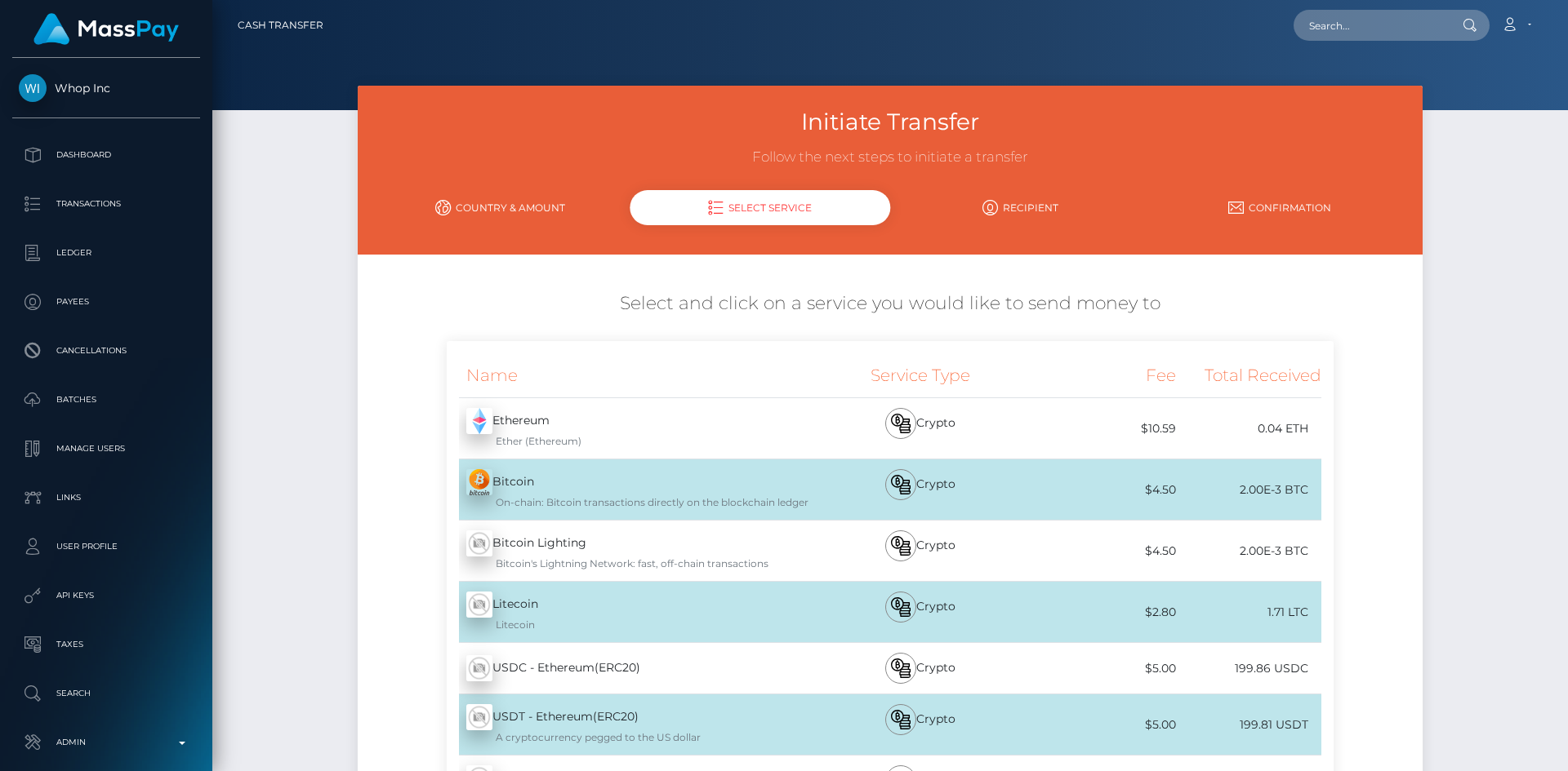
scroll to position [164, 0]
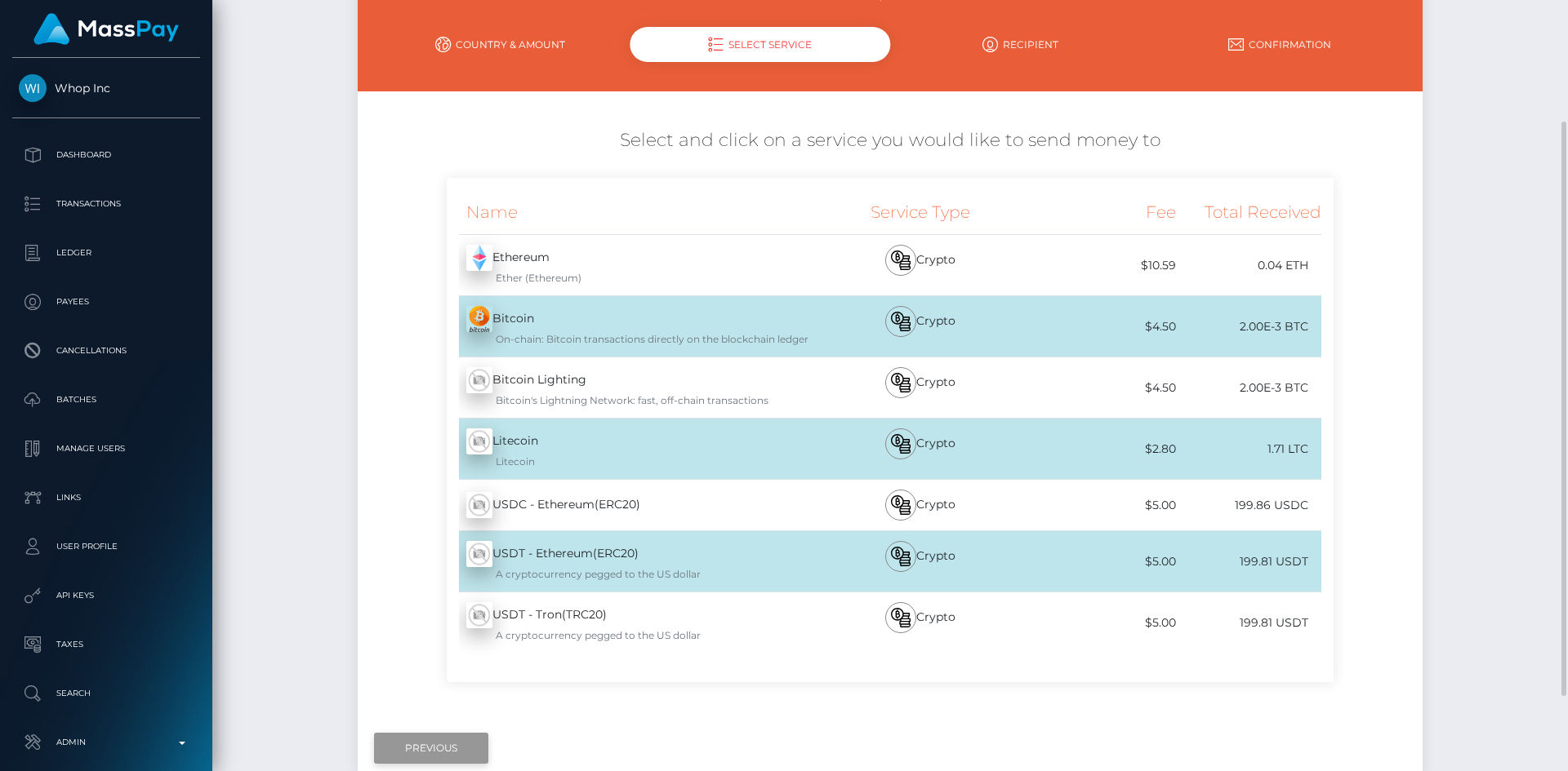
click at [446, 745] on input "Previous" at bounding box center [431, 748] width 115 height 31
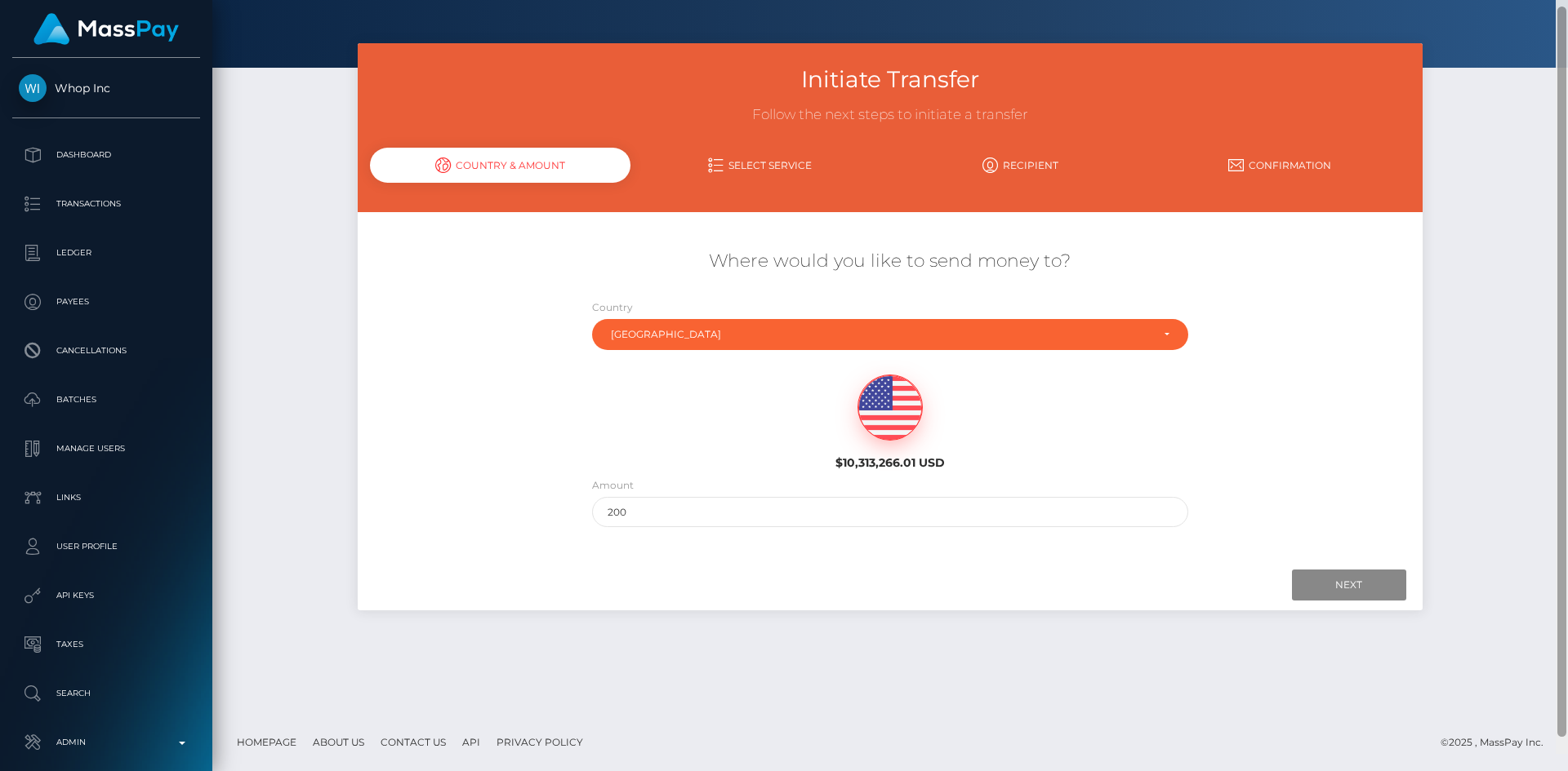
scroll to position [0, 0]
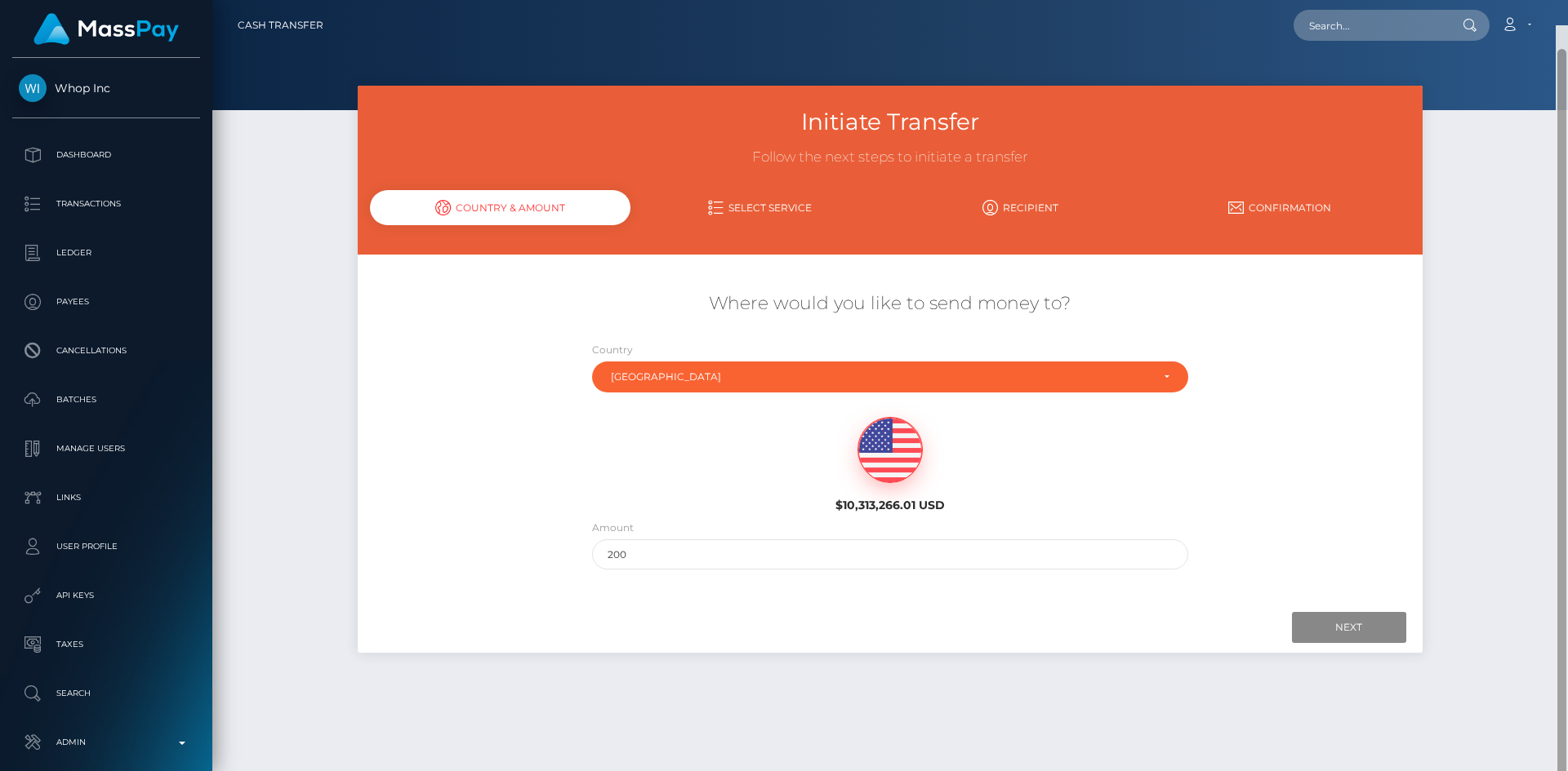
drag, startPoint x: 1558, startPoint y: 440, endPoint x: 1566, endPoint y: 126, distance: 314.1
click at [1566, 128] on div at bounding box center [1561, 410] width 13 height 771
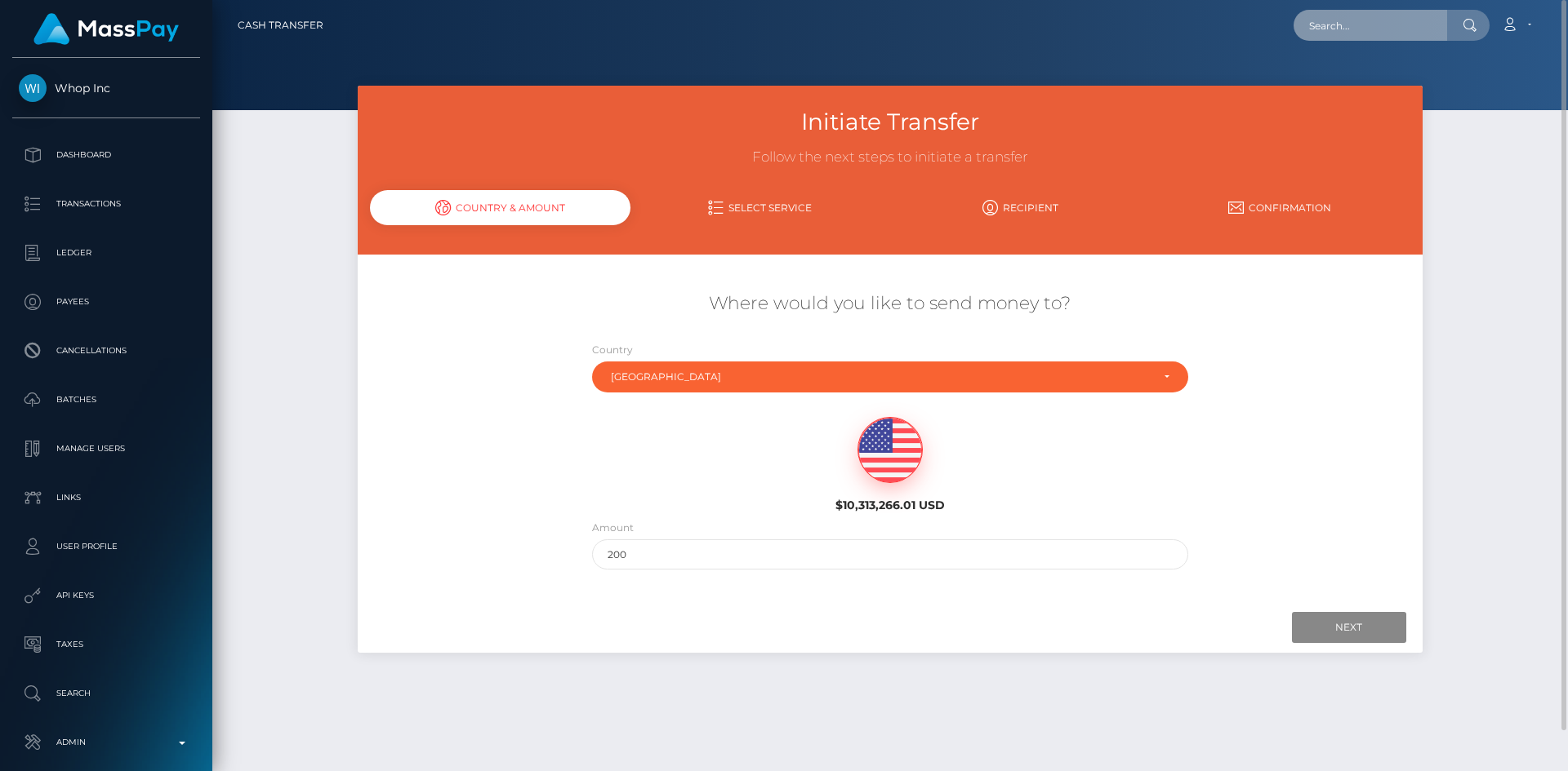
click at [1356, 23] on input "text" at bounding box center [1370, 25] width 153 height 31
paste input "poact_RCHVY4XLLCUC"
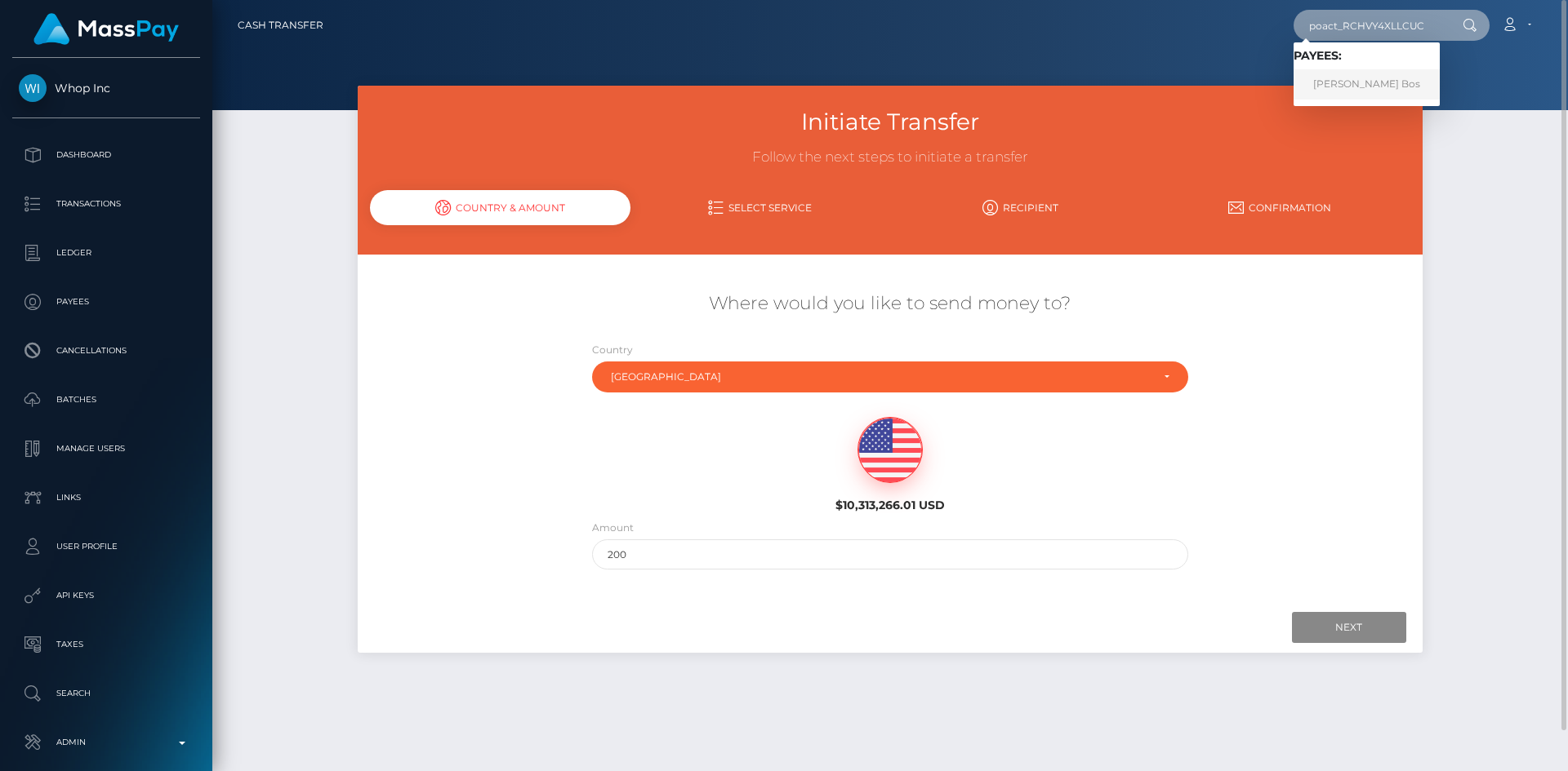
type input "poact_RCHVY4XLLCUC"
click at [1354, 89] on link "Ghere Bos" at bounding box center [1367, 84] width 146 height 30
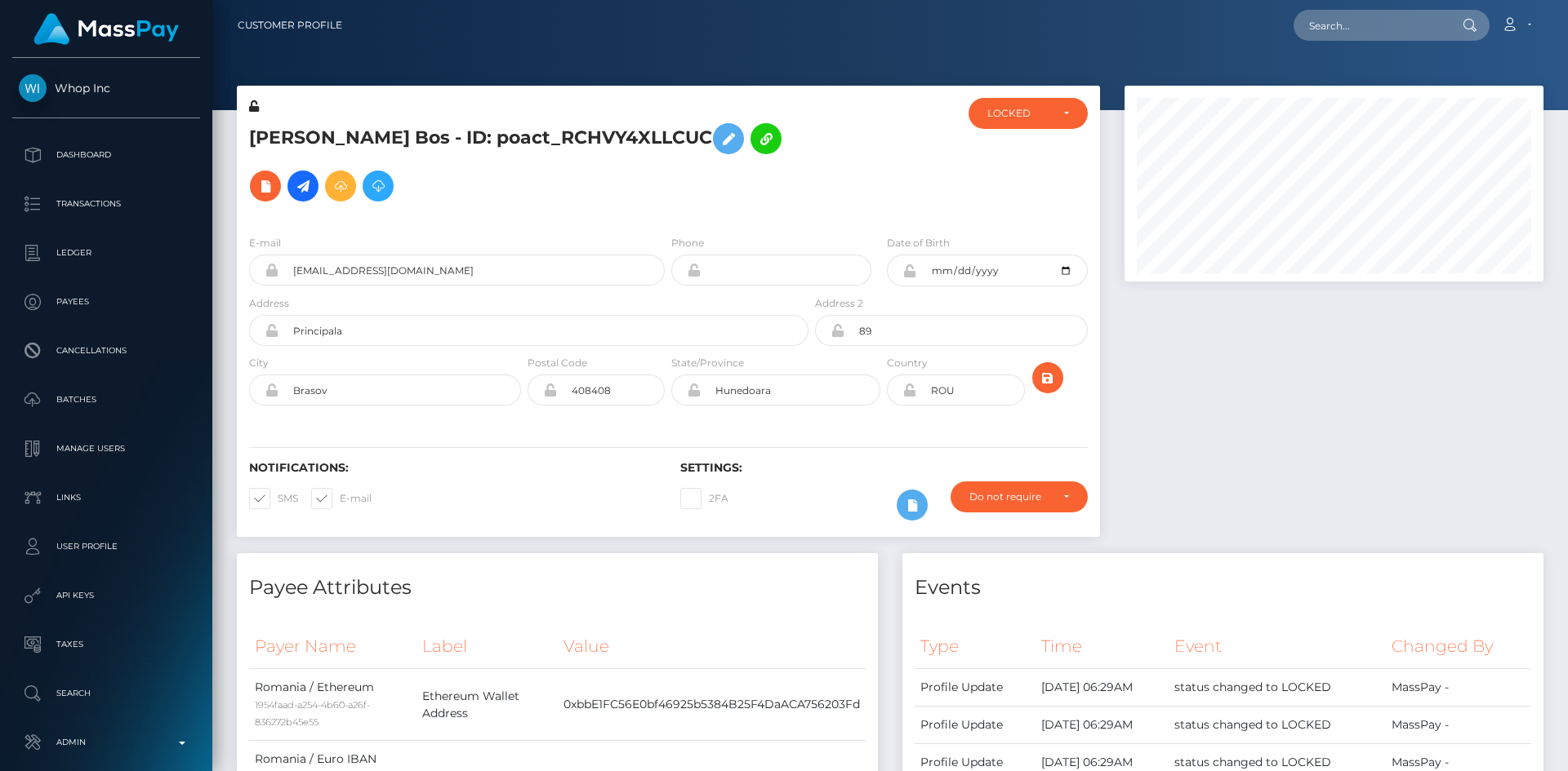
drag, startPoint x: 1550, startPoint y: 180, endPoint x: 1514, endPoint y: -71, distance: 253.6
click at [1514, 0] on html "Whop Inc Dashboard Transactions Ledger Payees Cancellations Links" at bounding box center [784, 385] width 1568 height 771
drag, startPoint x: 1423, startPoint y: 30, endPoint x: 1391, endPoint y: 38, distance: 33.0
click at [1423, 30] on input "text" at bounding box center [1370, 25] width 153 height 31
paste input "0303dfca-e97c-4742-8a51-abb8aeb8198f"
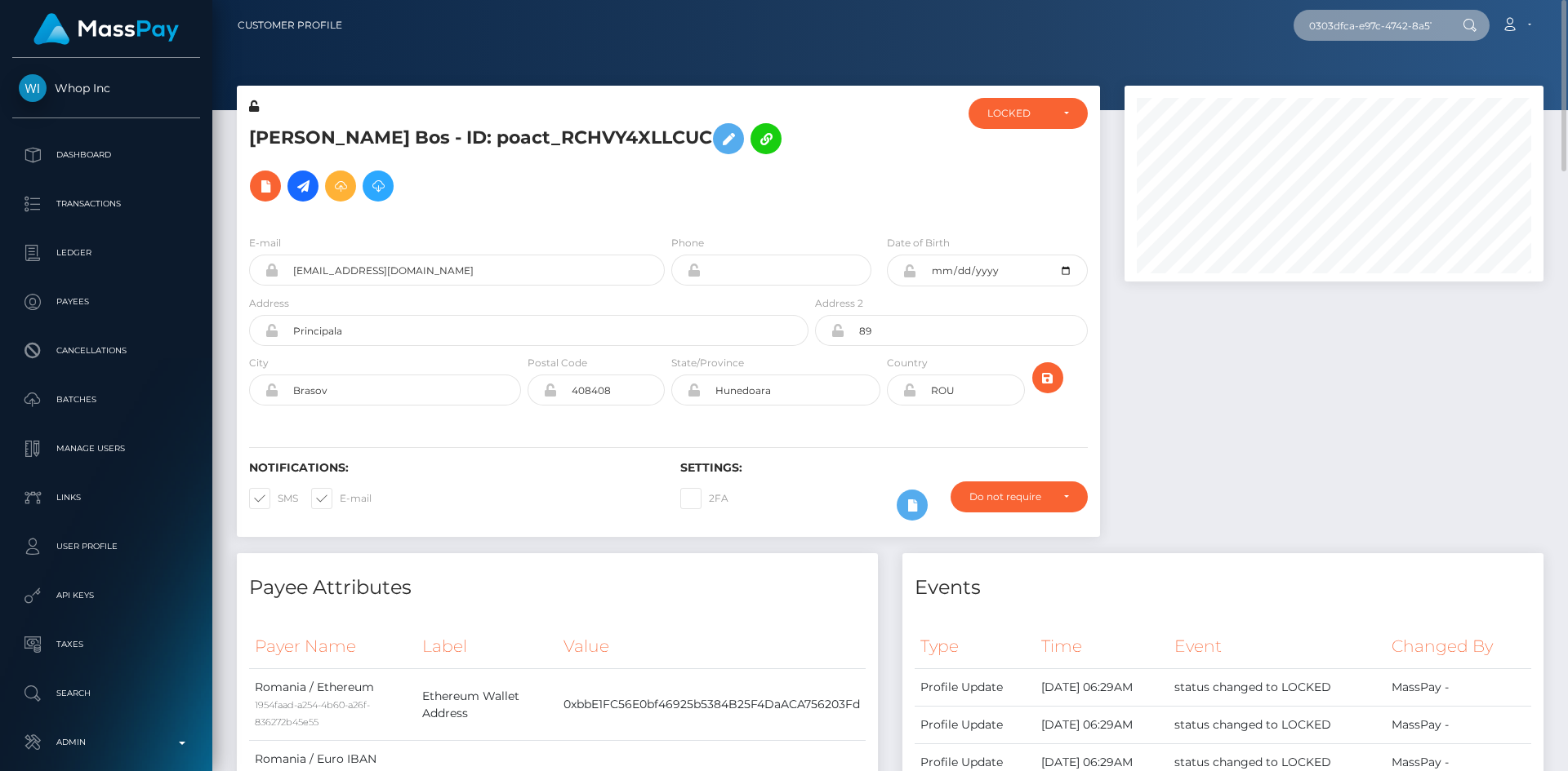
scroll to position [0, 75]
type input "0303dfca-e97c-4742-8a51-abb8aeb8198f"
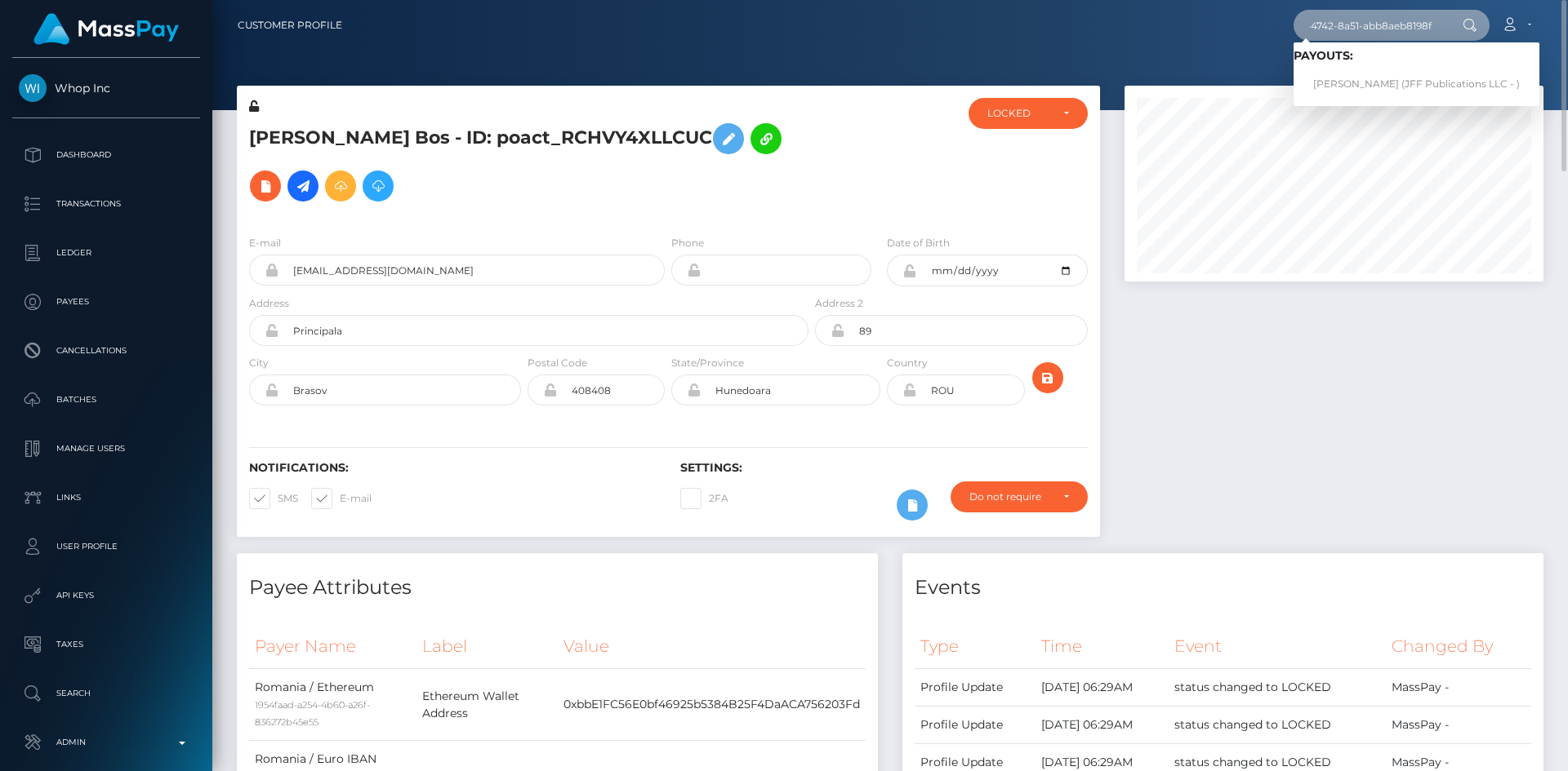
scroll to position [0, 0]
click at [1412, 79] on link "brent fraser (JFF Publications LLC - )" at bounding box center [1416, 84] width 246 height 30
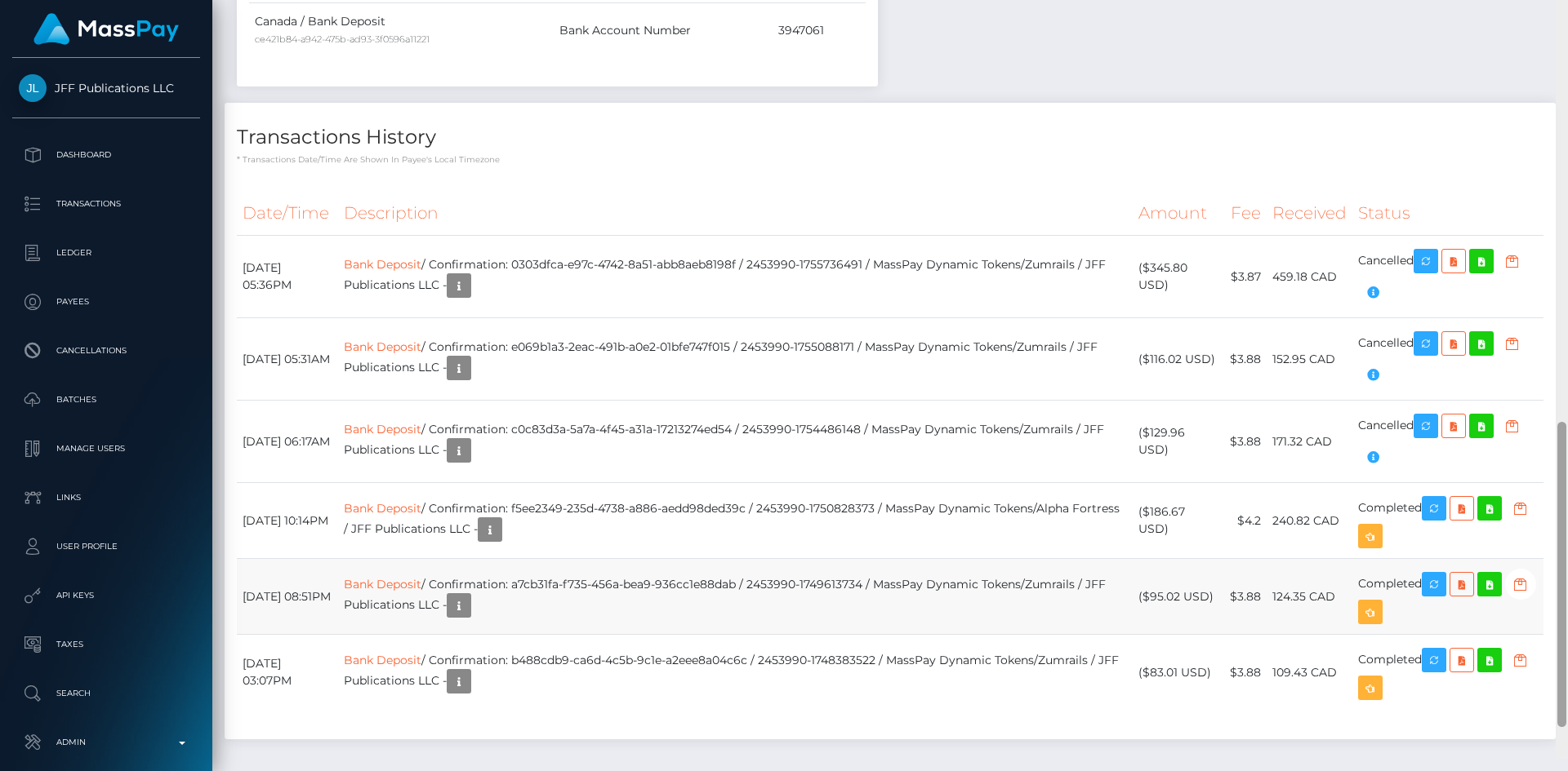
scroll to position [1113, 0]
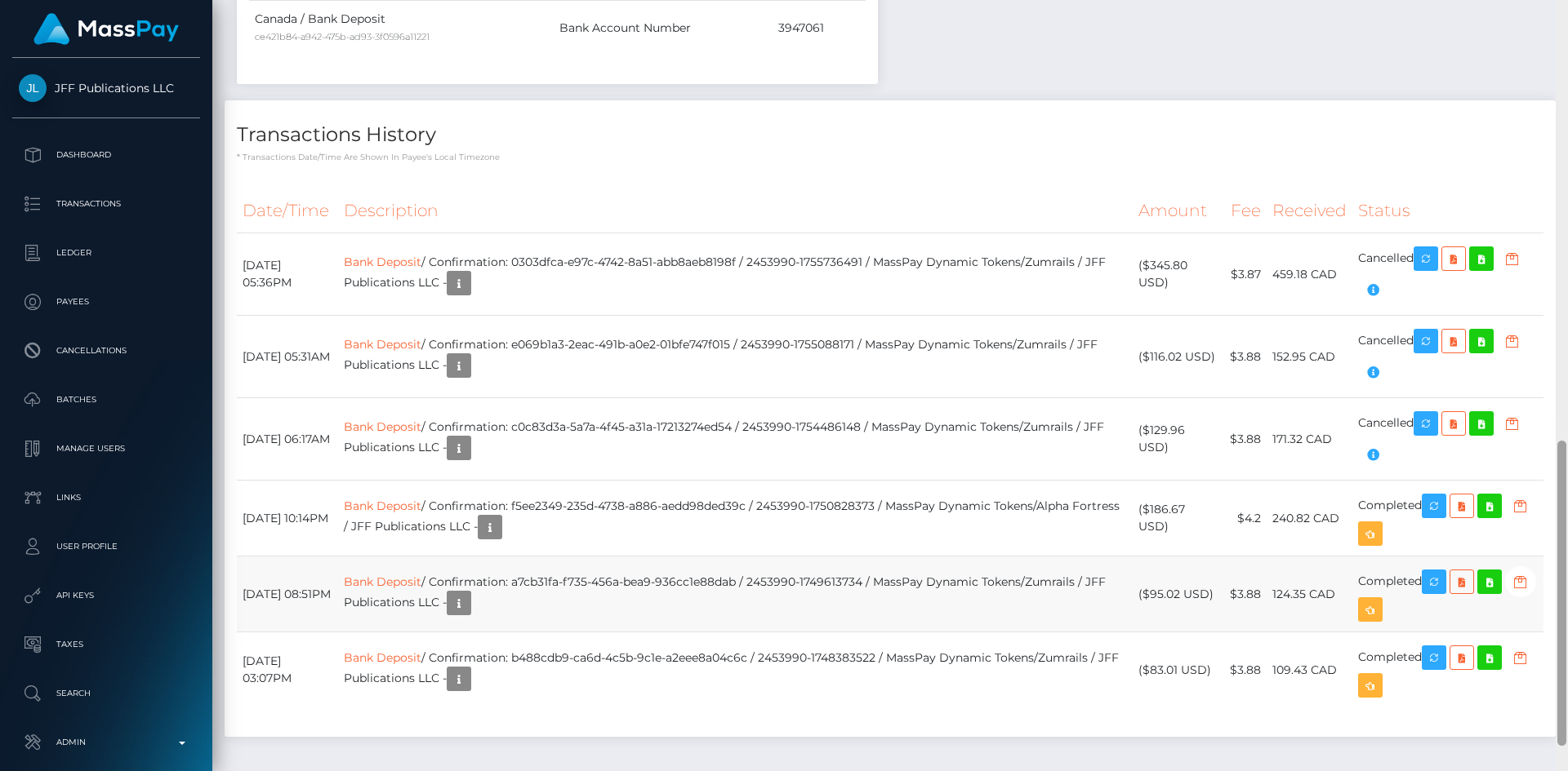
drag, startPoint x: 1564, startPoint y: 202, endPoint x: 1528, endPoint y: 617, distance: 416.6
click at [1528, 617] on div "Customer Profile Loading... Loading..." at bounding box center [889, 385] width 1355 height 771
click at [500, 523] on icon "button" at bounding box center [489, 527] width 19 height 20
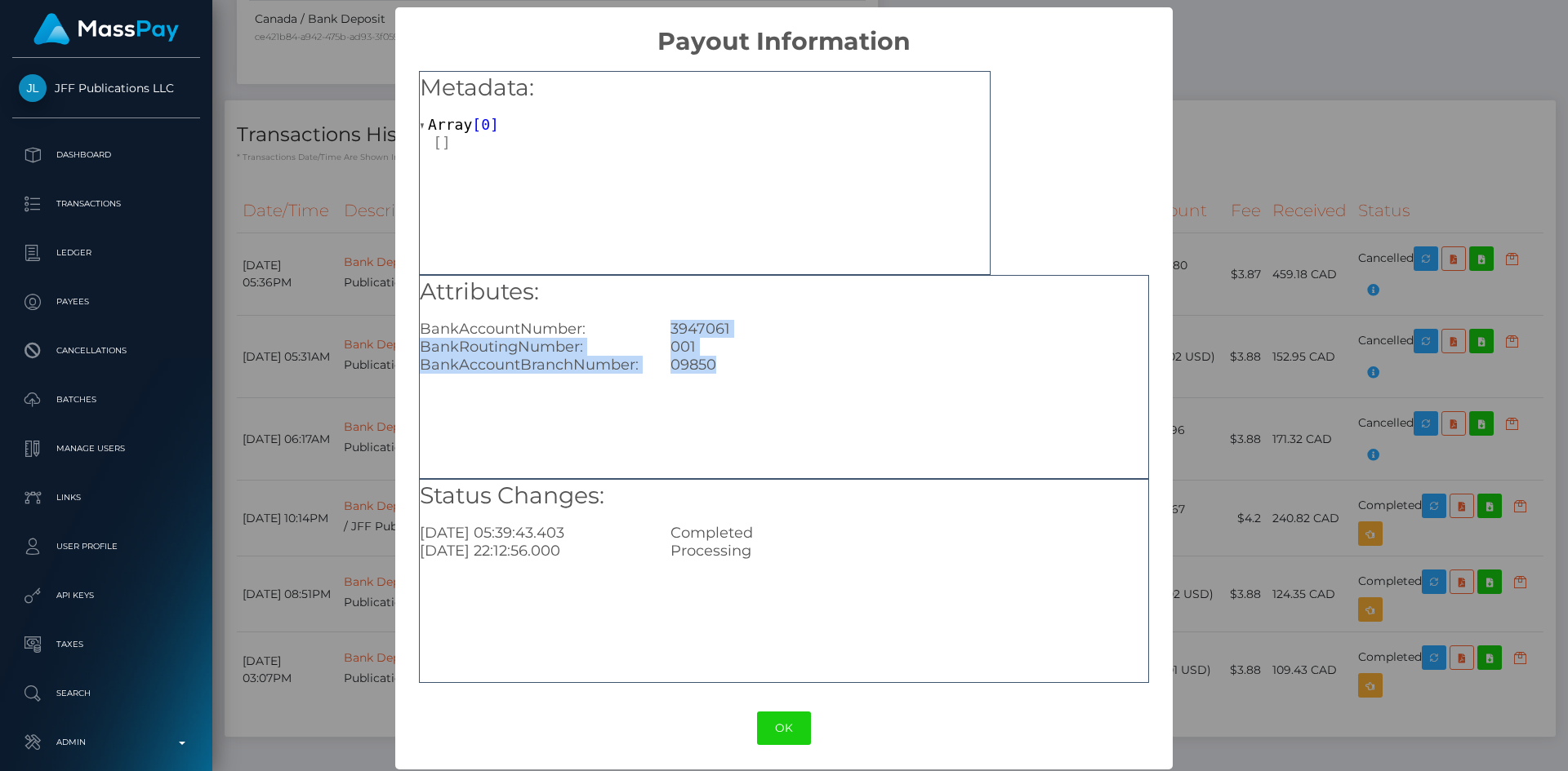
drag, startPoint x: 717, startPoint y: 360, endPoint x: 666, endPoint y: 331, distance: 58.7
click at [666, 331] on div "Attributes: BankAccountNumber: 3947061 BankRoutingNumber: 001 BankAccountBranch…" at bounding box center [784, 325] width 728 height 99
copy div "3947061 BankRoutingNumber: 001 BankAccountBranchNumber: 09850"
click at [1273, 201] on div "× Payout Information Metadata: Array [ 0 ] Attributes: BankAccountNumber: 39470…" at bounding box center [784, 385] width 1568 height 771
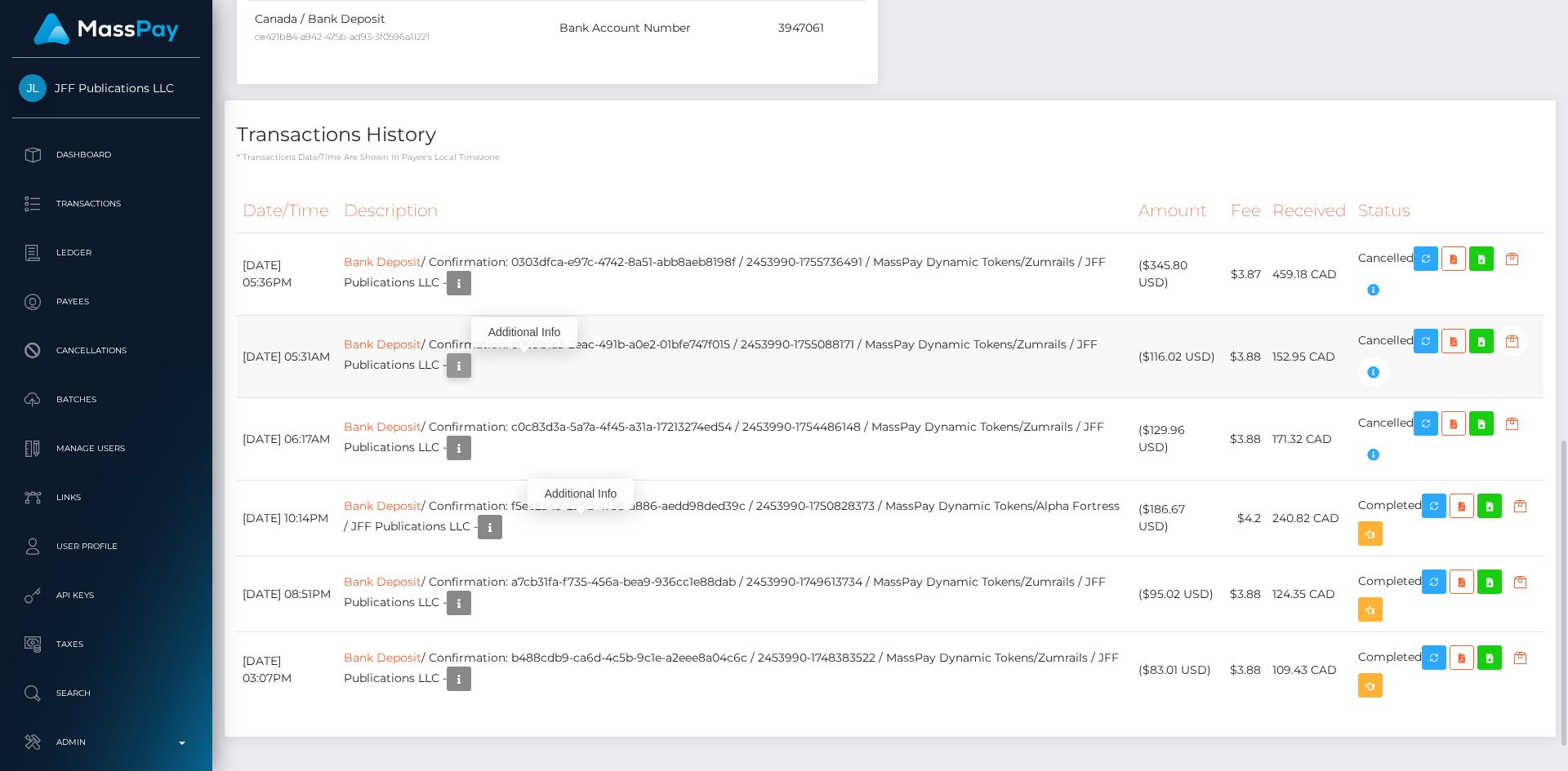
click at [469, 369] on icon "button" at bounding box center [458, 366] width 19 height 20
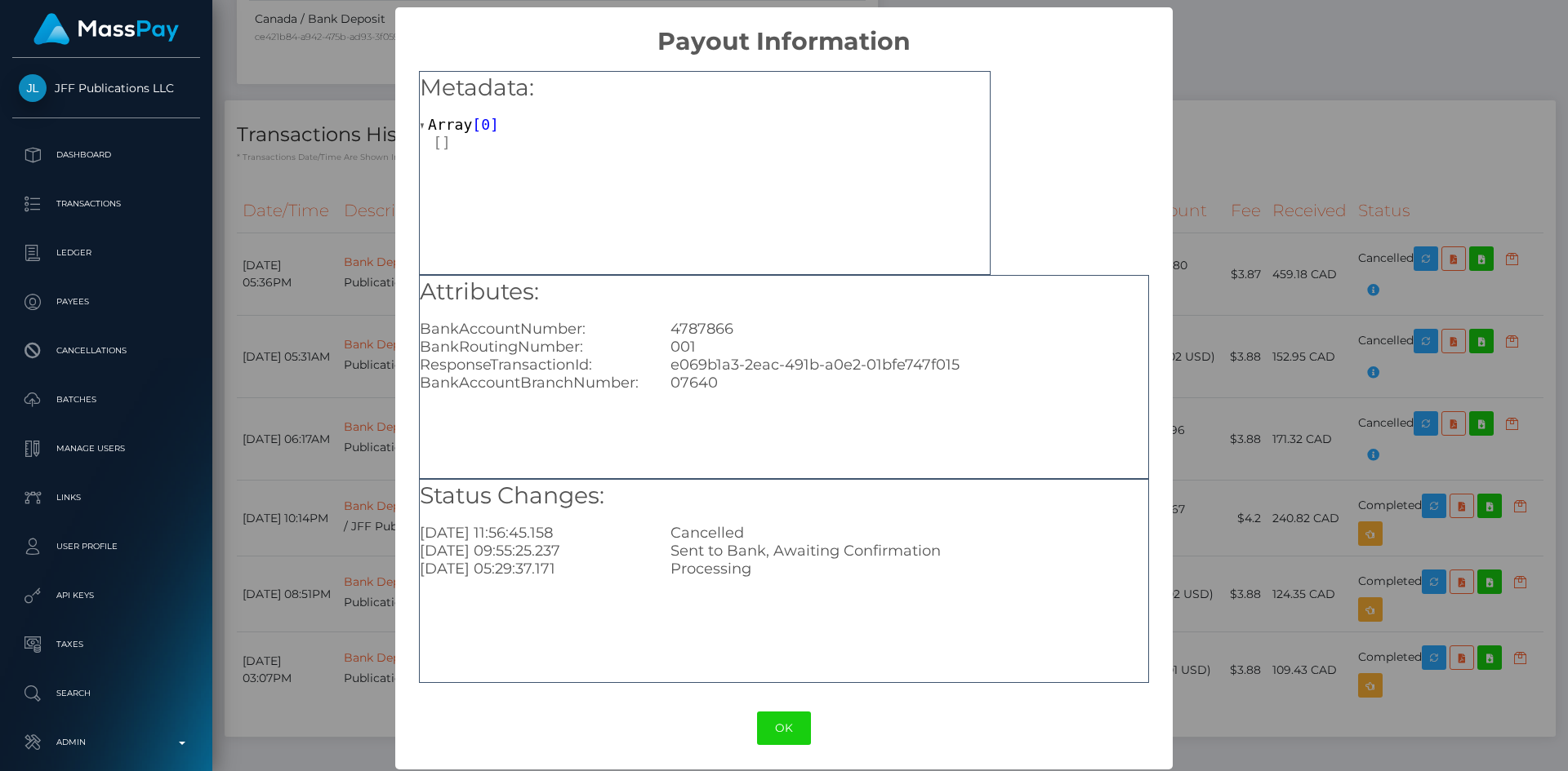
click at [1233, 156] on div "× Payout Information Metadata: Array [ 0 ] Attributes: BankAccountNumber: 47878…" at bounding box center [784, 385] width 1568 height 771
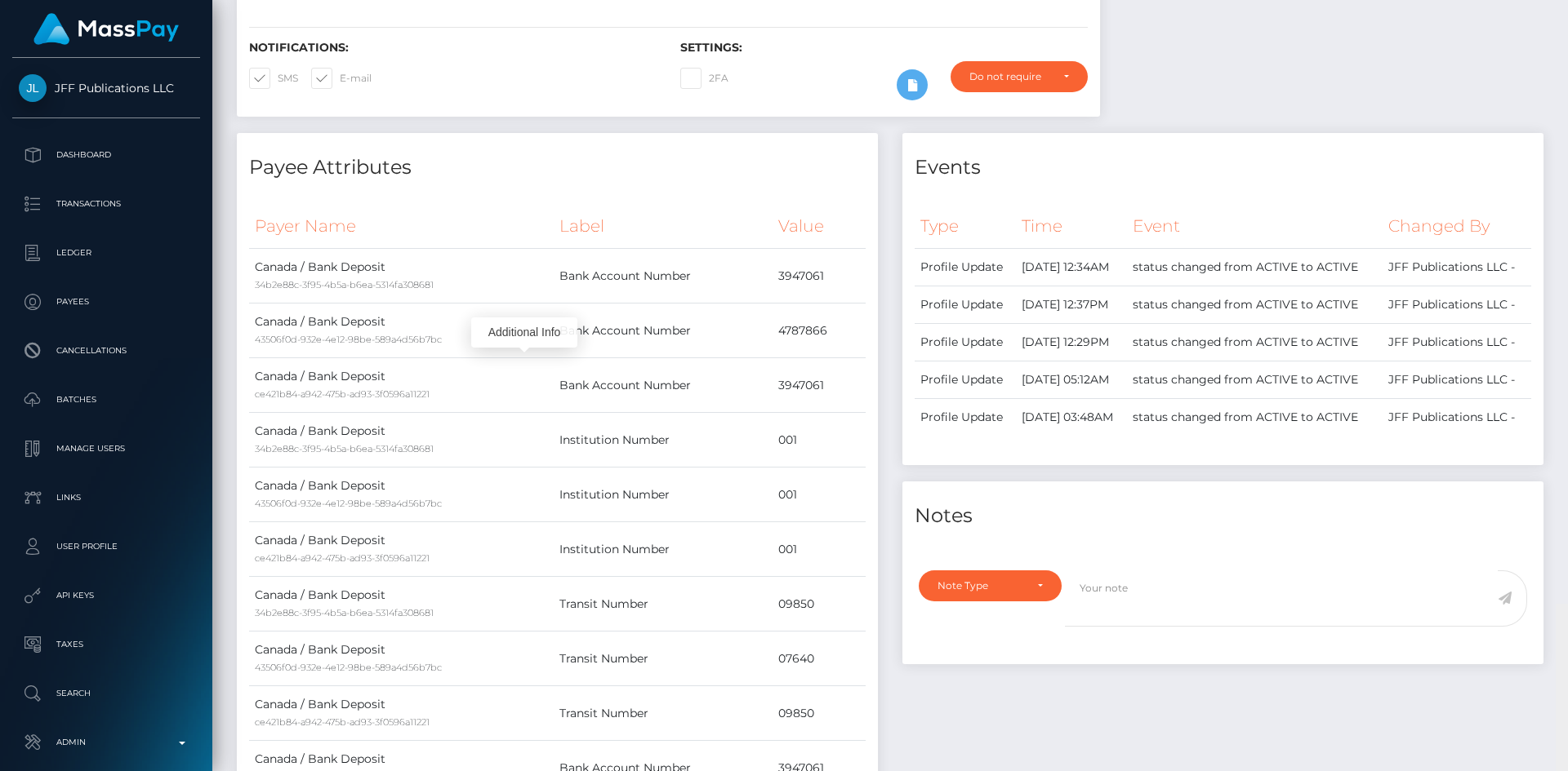
scroll to position [0, 0]
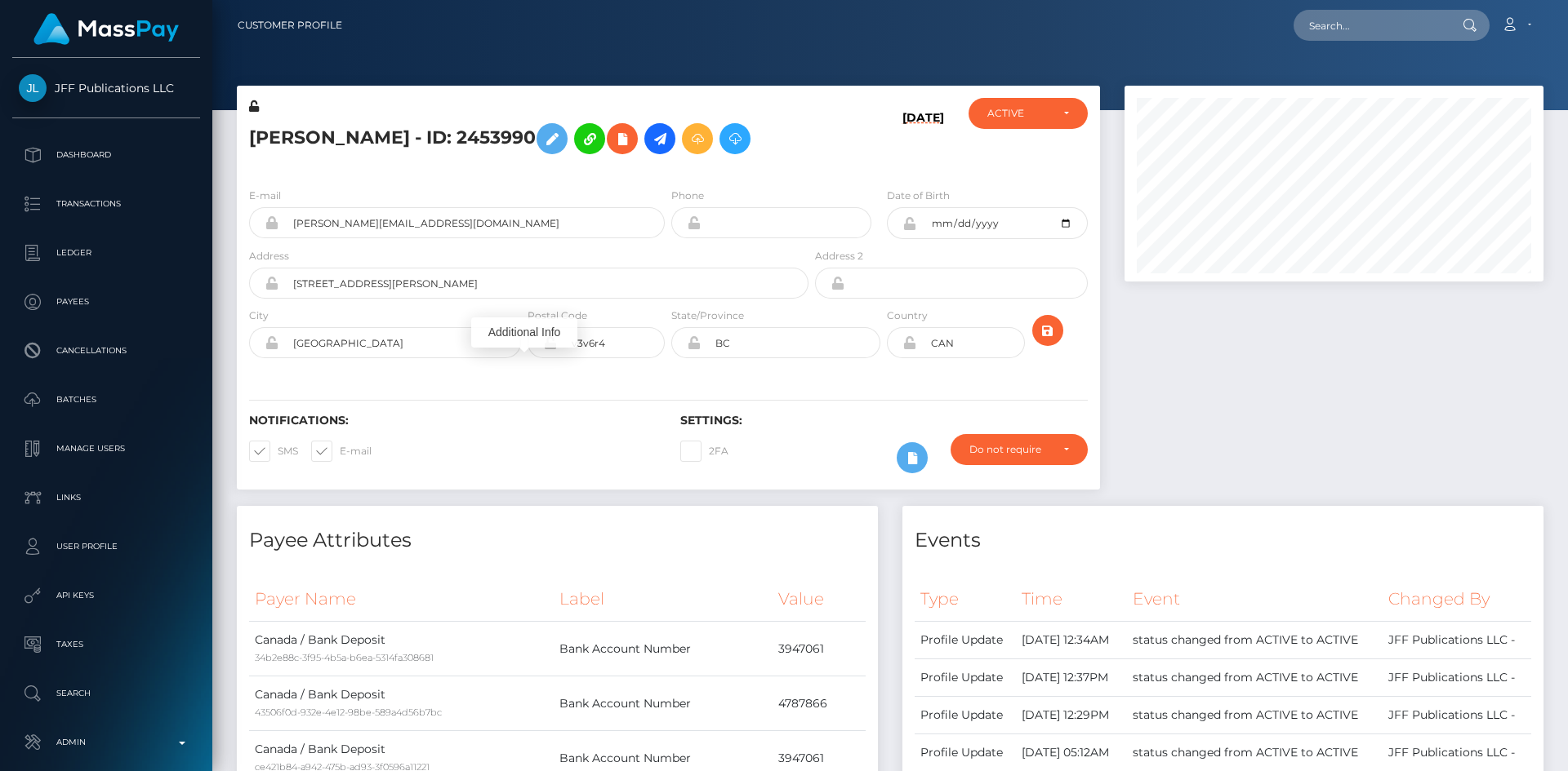
drag, startPoint x: 1563, startPoint y: 458, endPoint x: 1567, endPoint y: -71, distance: 529.0
click at [1567, 0] on html "JFF Publications LLC Dashboard Transactions Ledger Payees Batches" at bounding box center [784, 385] width 1568 height 771
click at [1392, 13] on input "text" at bounding box center [1370, 25] width 153 height 31
paste input "MSP801421e6d057cb4"
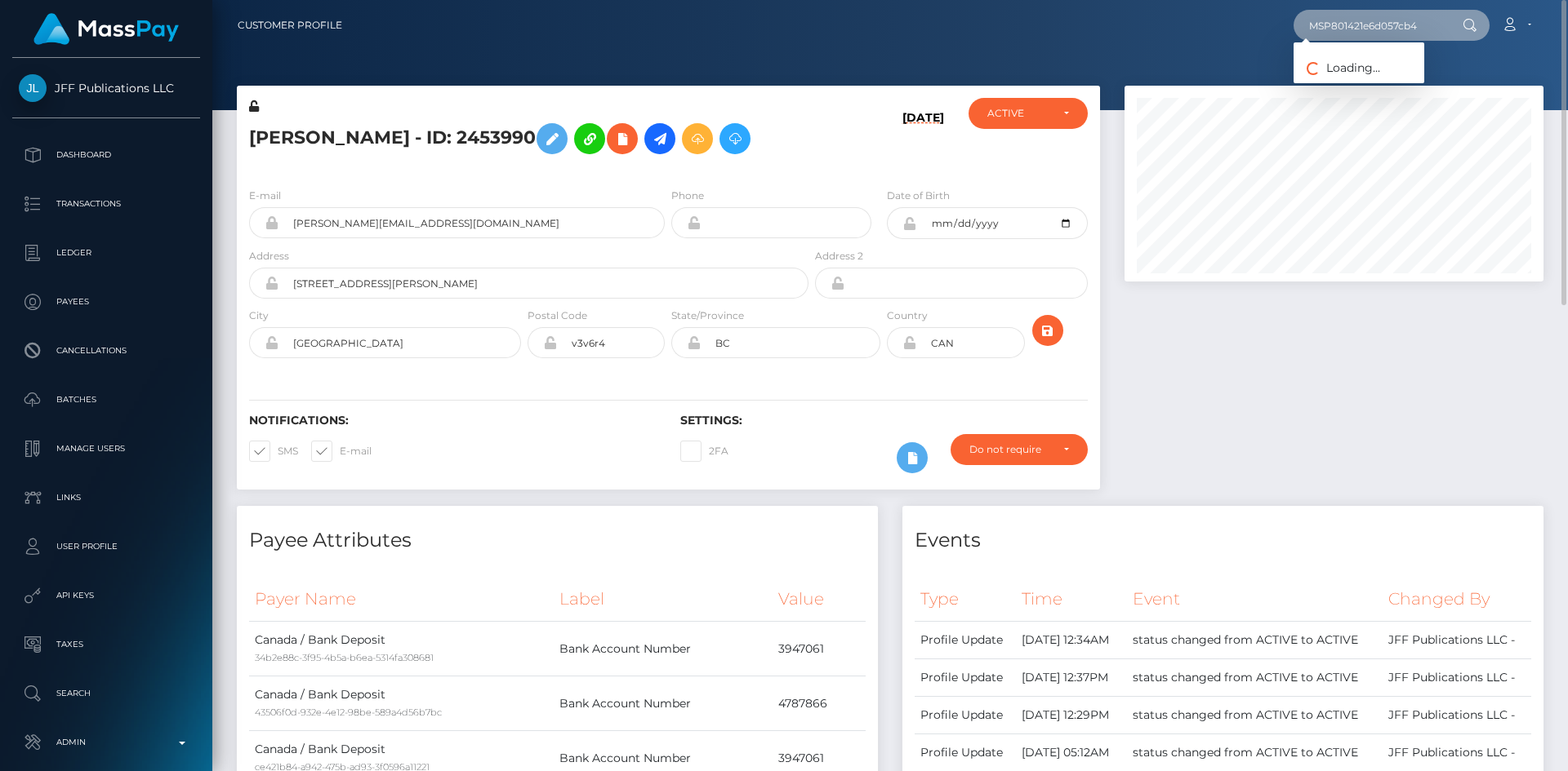
type input "MSP801421e6d057cb4"
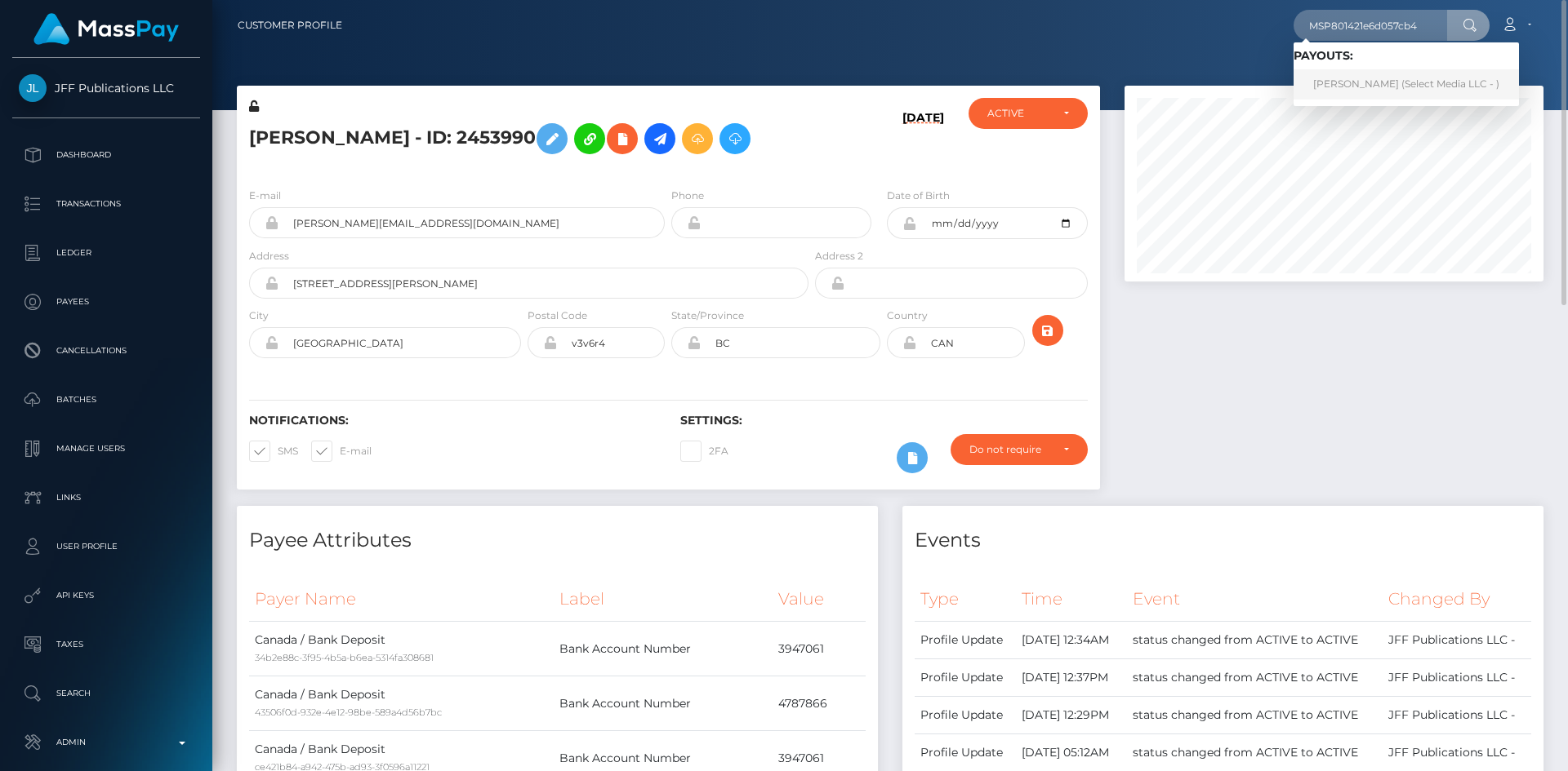
click at [1446, 89] on link "MaryJane Onyedika Ezeonu (Select Media LLC - )" at bounding box center [1406, 84] width 225 height 30
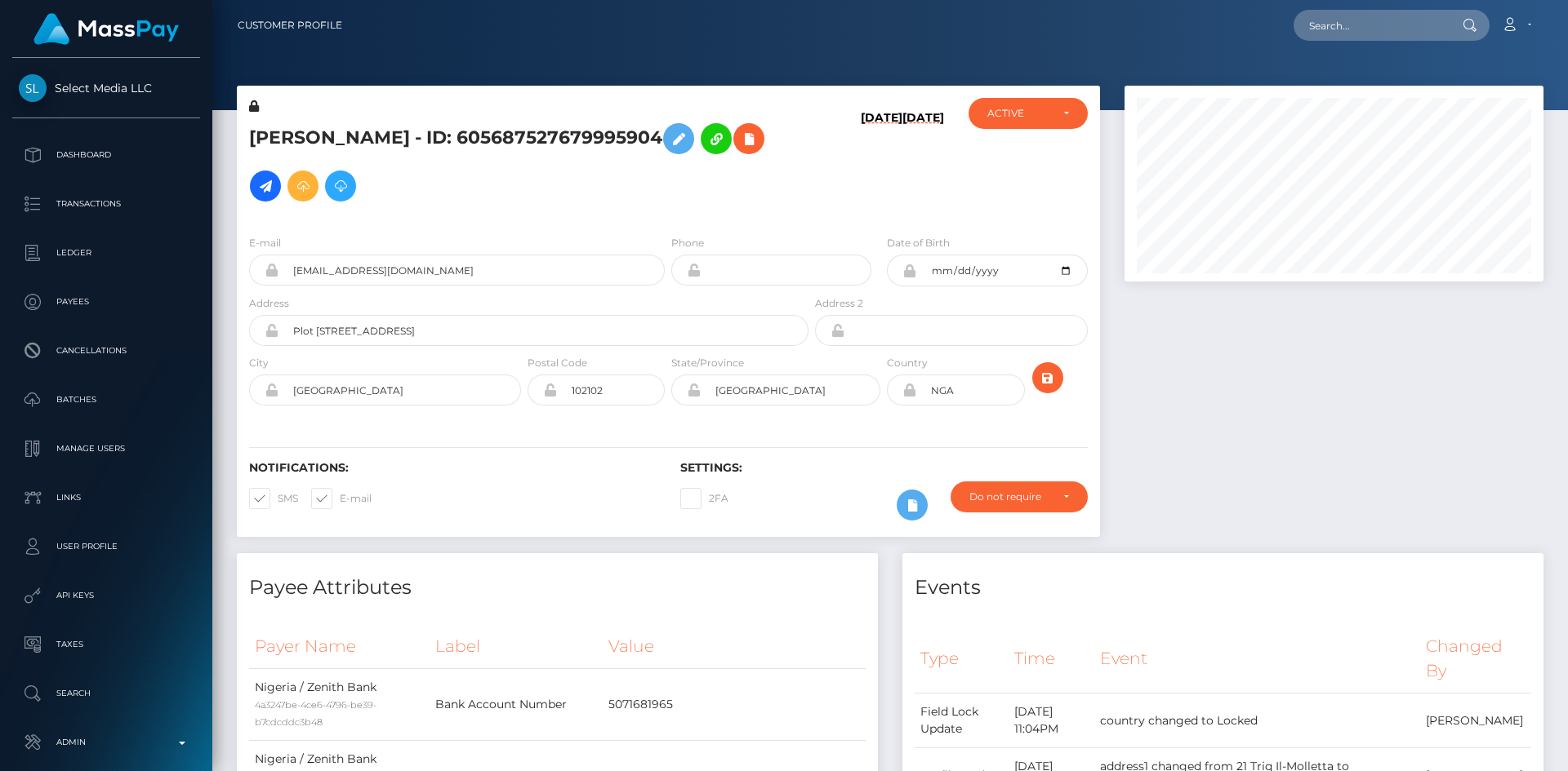
scroll to position [195, 420]
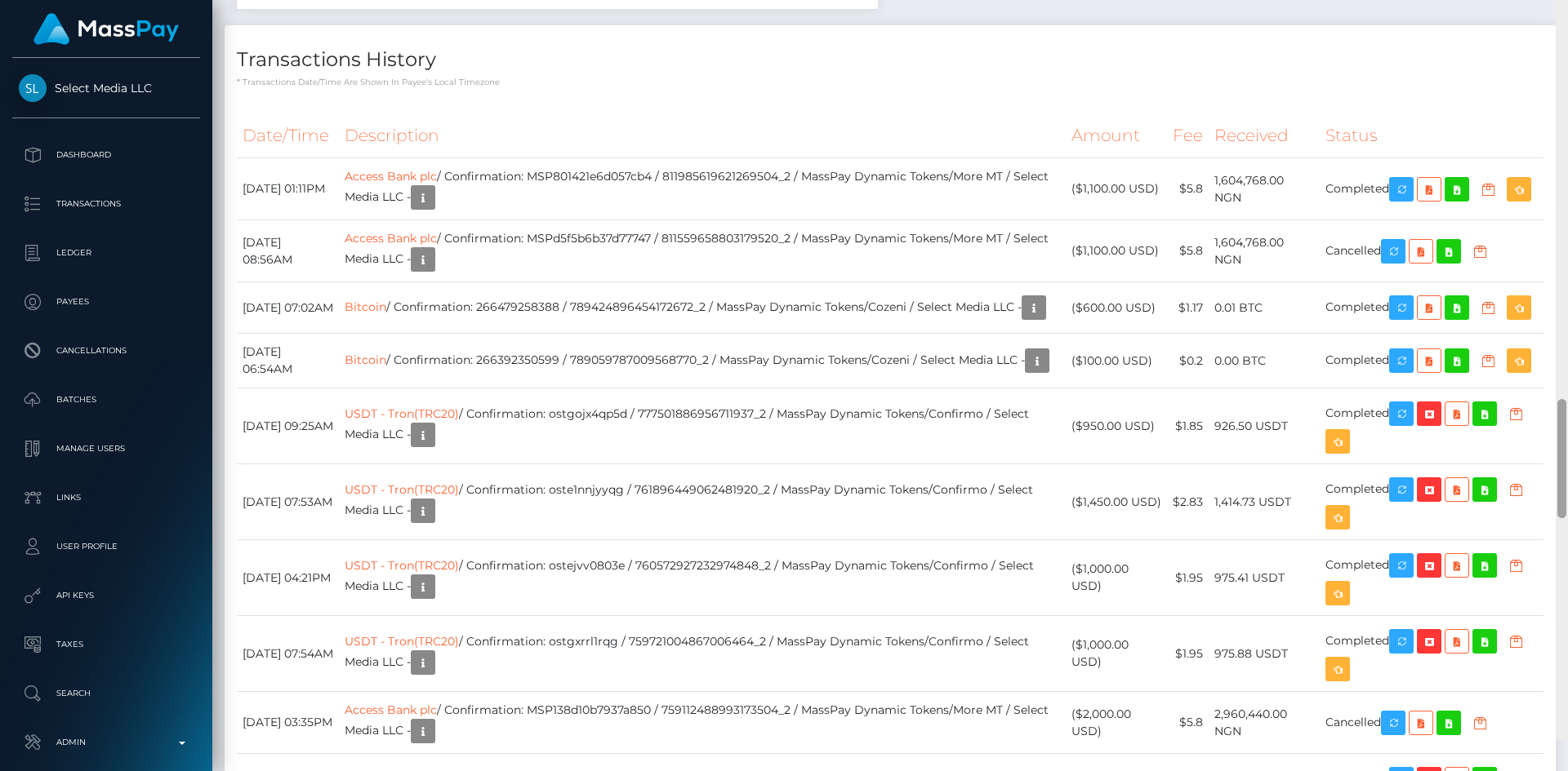
drag, startPoint x: 1561, startPoint y: 56, endPoint x: 1567, endPoint y: 490, distance: 434.0
click at [1567, 491] on div at bounding box center [1561, 353] width 13 height 771
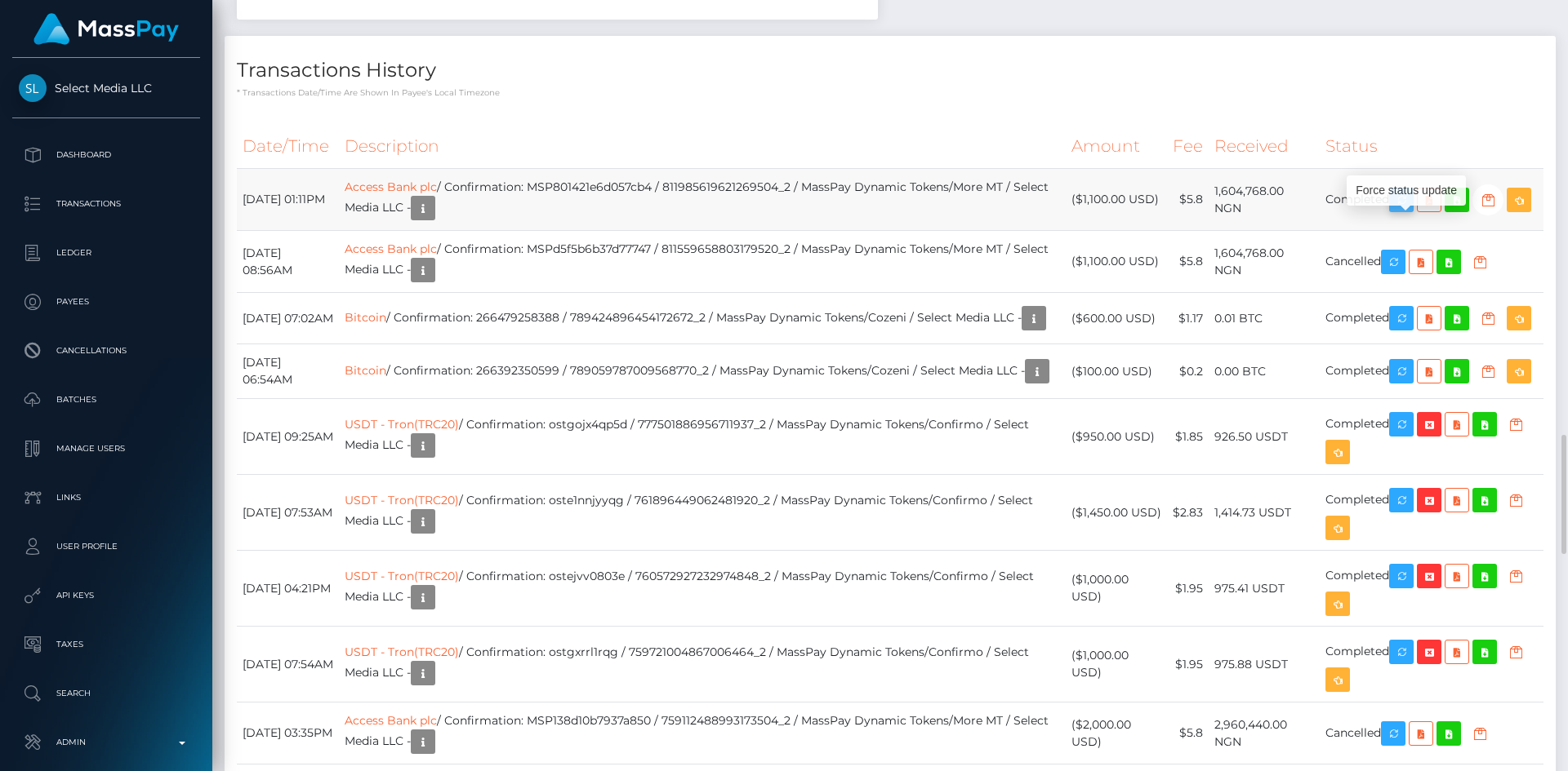
click at [1411, 211] on icon "button" at bounding box center [1400, 200] width 19 height 20
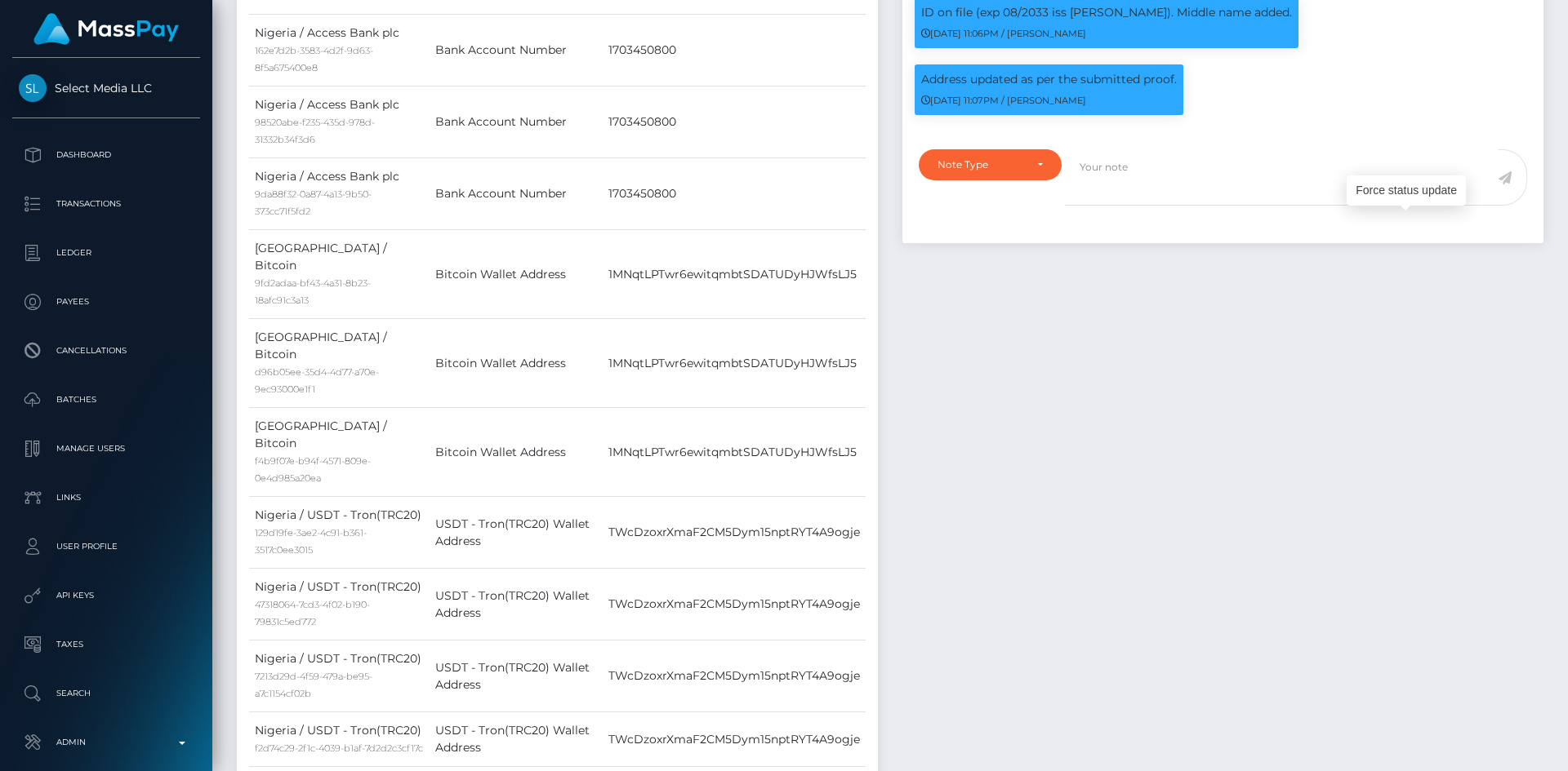
scroll to position [0, 0]
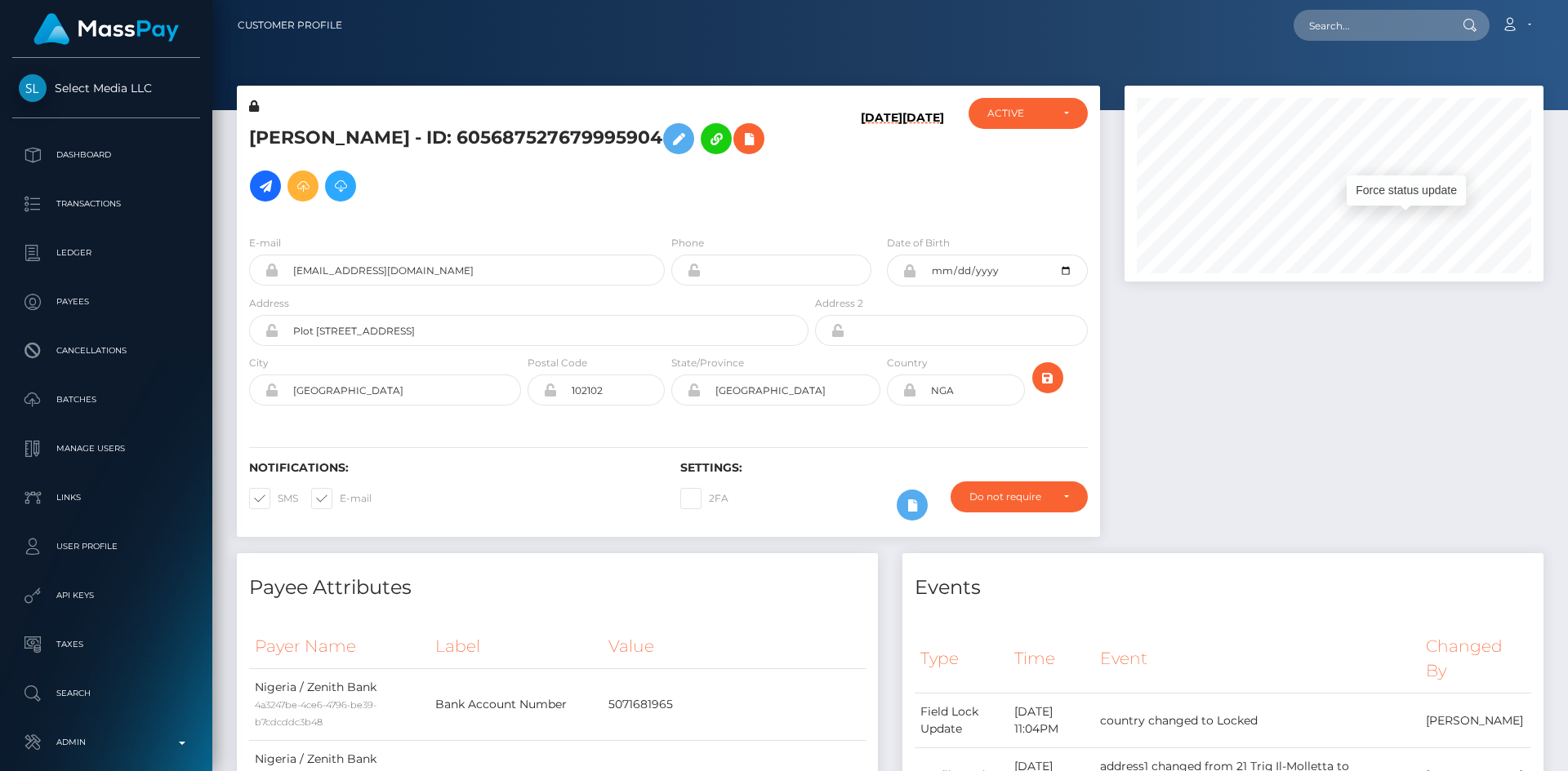
drag, startPoint x: 1565, startPoint y: 469, endPoint x: 1567, endPoint y: 17, distance: 452.0
click at [1567, 18] on div "Customer Profile Loading... Loading..." at bounding box center [889, 385] width 1355 height 771
click at [1400, 24] on input "text" at bounding box center [1370, 25] width 153 height 31
paste input "poact_iODmA2QtXNUZ"
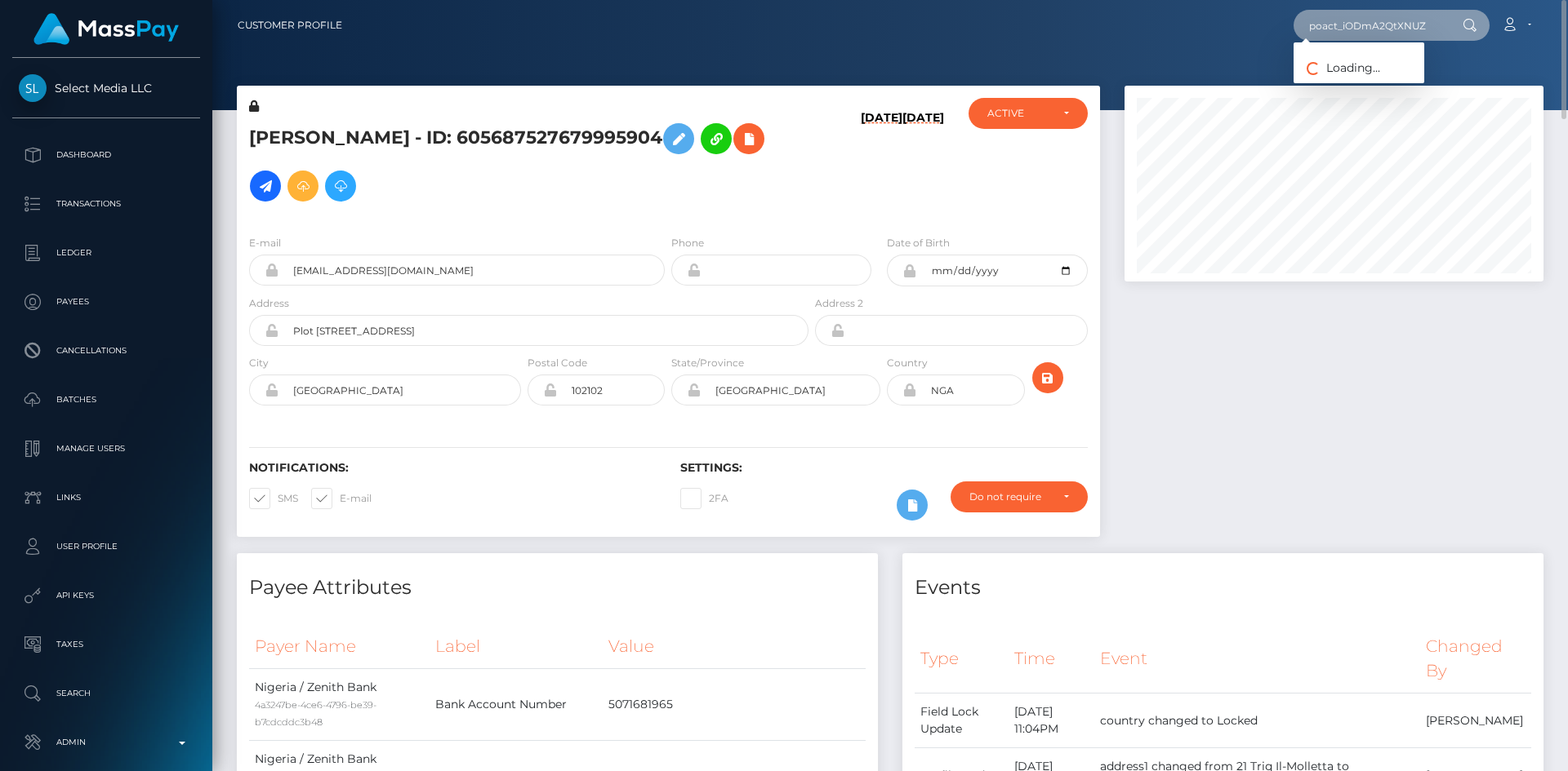
type input "poact_iODmA2QtXNUZ"
click at [1368, 85] on link "DEPANNE ELECTRO" at bounding box center [1364, 84] width 141 height 30
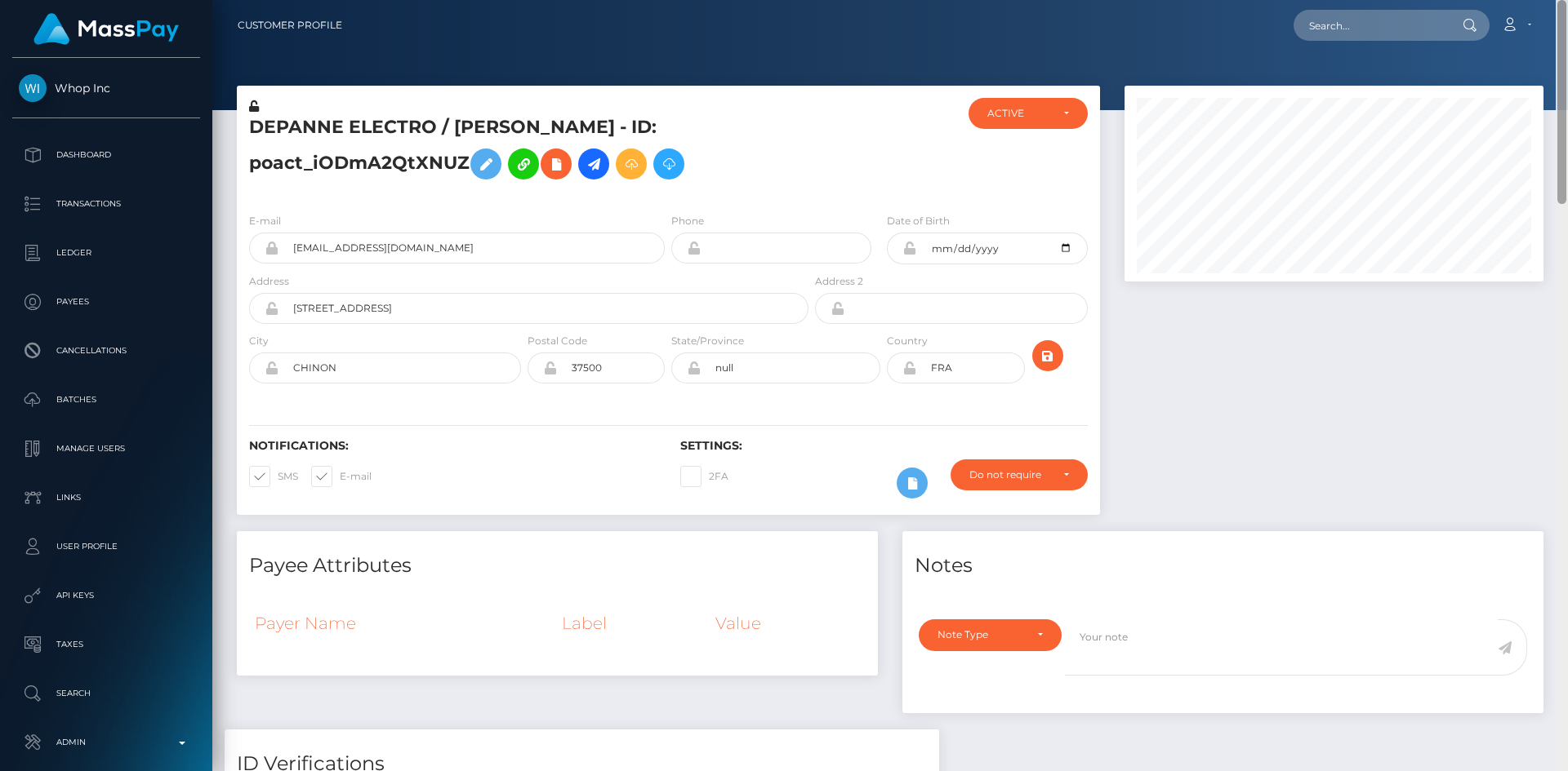
drag, startPoint x: 1561, startPoint y: 117, endPoint x: 1552, endPoint y: -13, distance: 130.3
click at [1552, 0] on html "Whop Inc Dashboard Transactions Ledger Payees Cancellations Links" at bounding box center [784, 385] width 1568 height 771
click at [1373, 20] on input "text" at bounding box center [1370, 25] width 153 height 31
paste input "poact_Vqqmbtq2sVBW"
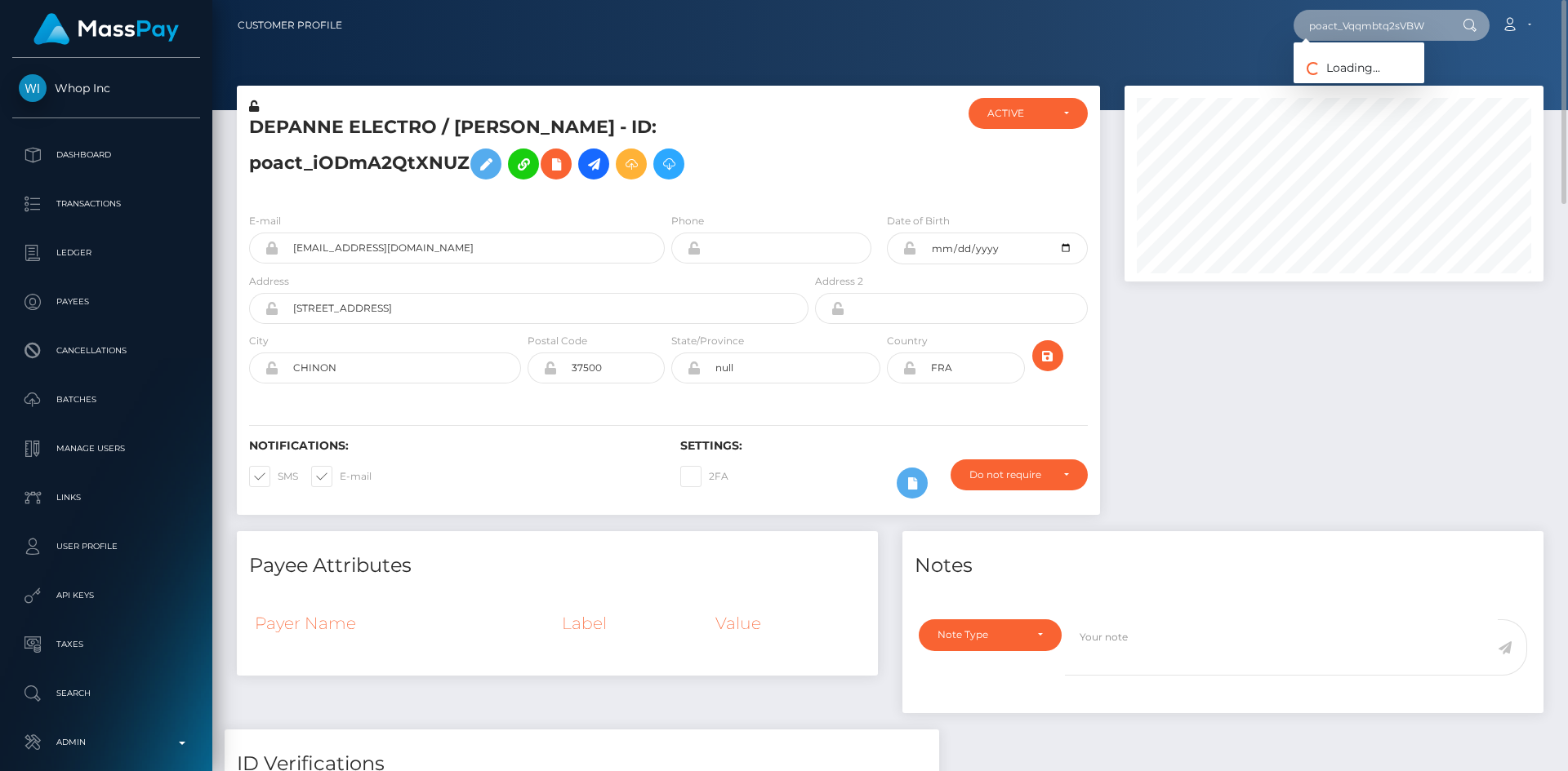
type input "poact_Vqqmbtq2sVBW"
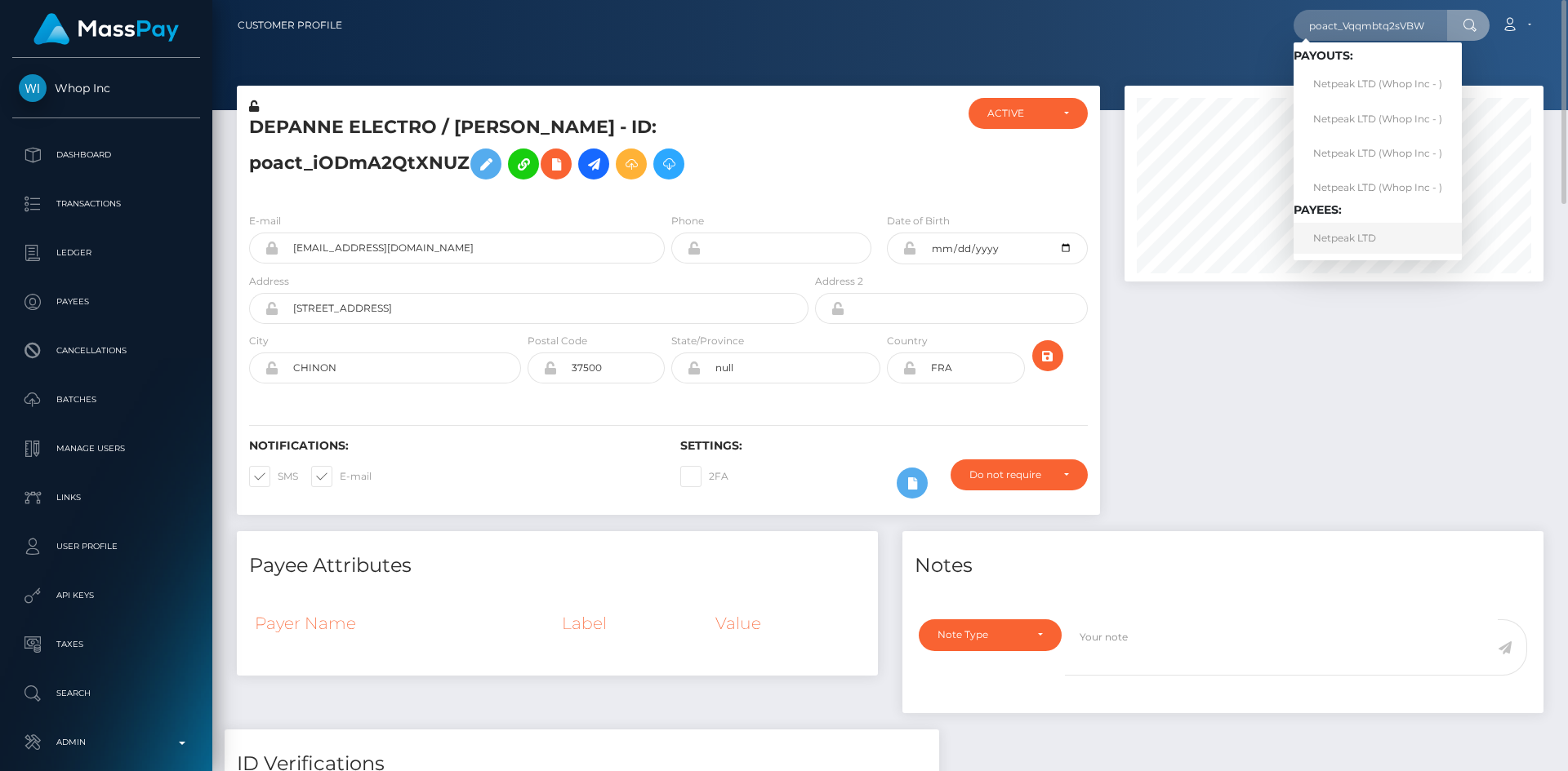
click at [1346, 242] on link "Netpeak LTD" at bounding box center [1377, 237] width 169 height 30
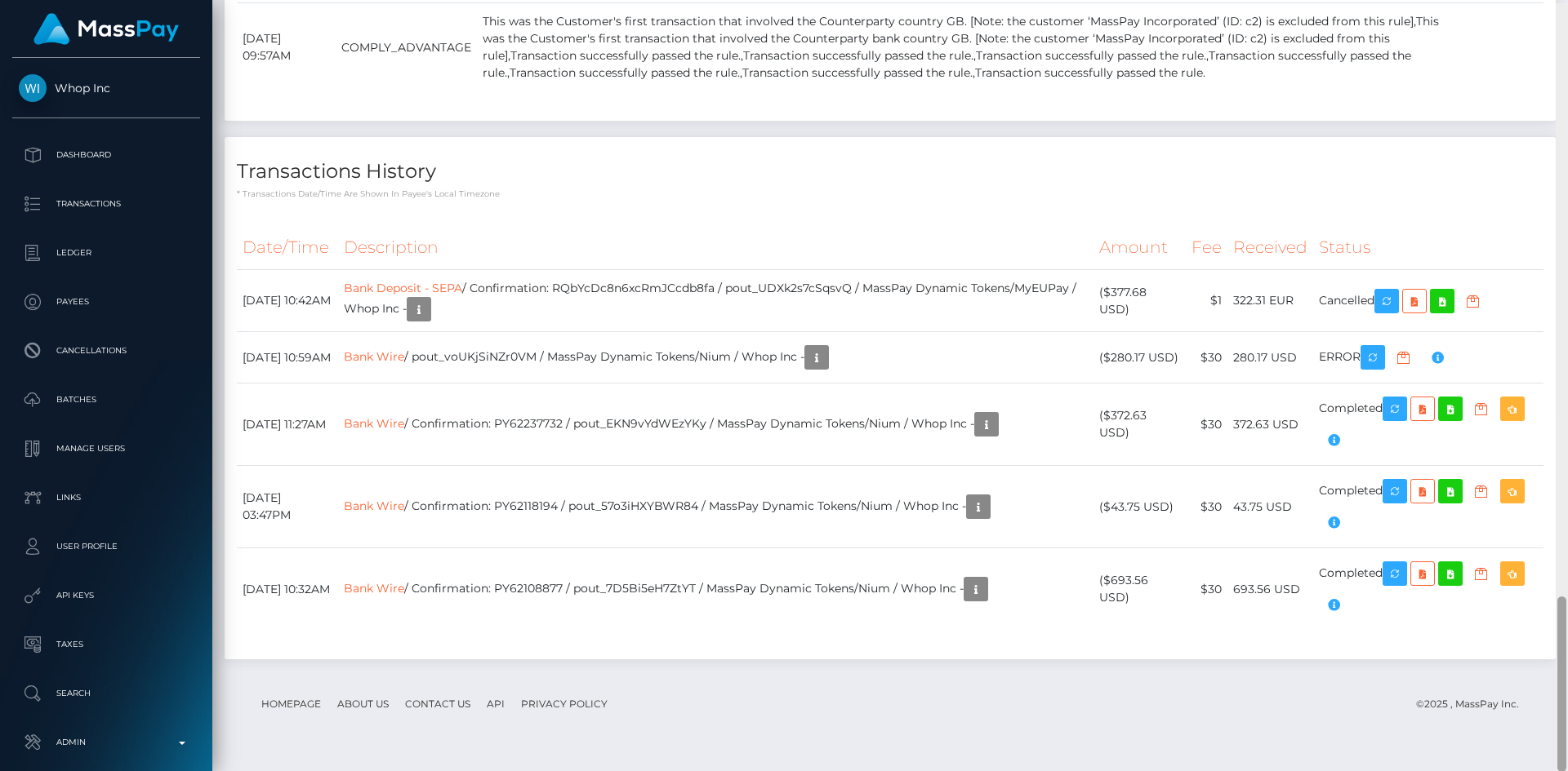
scroll to position [2604, 0]
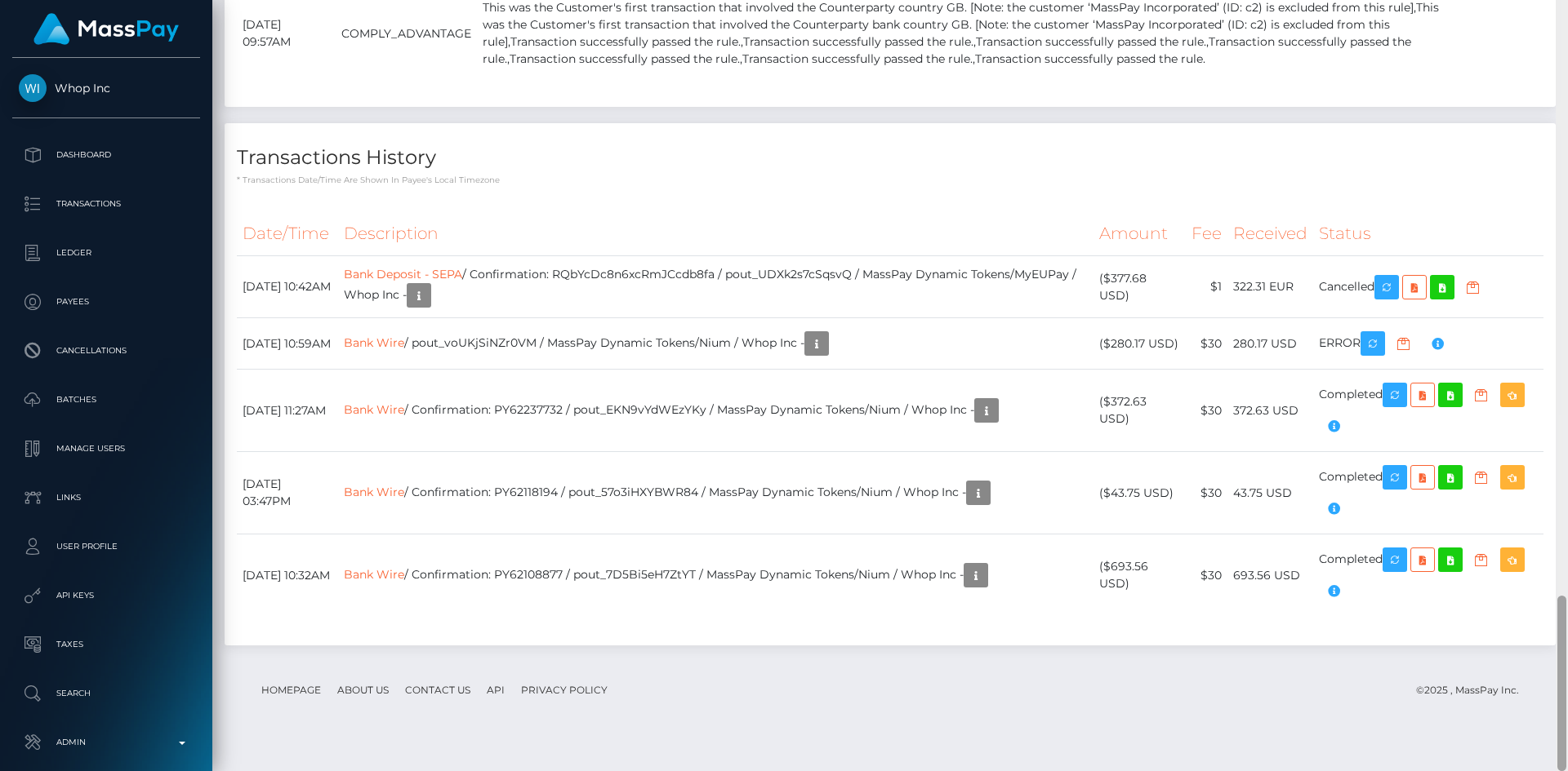
drag, startPoint x: 1561, startPoint y: 131, endPoint x: 1530, endPoint y: 717, distance: 586.8
click at [1536, 726] on div "Customer Profile Loading... Loading..." at bounding box center [889, 385] width 1355 height 771
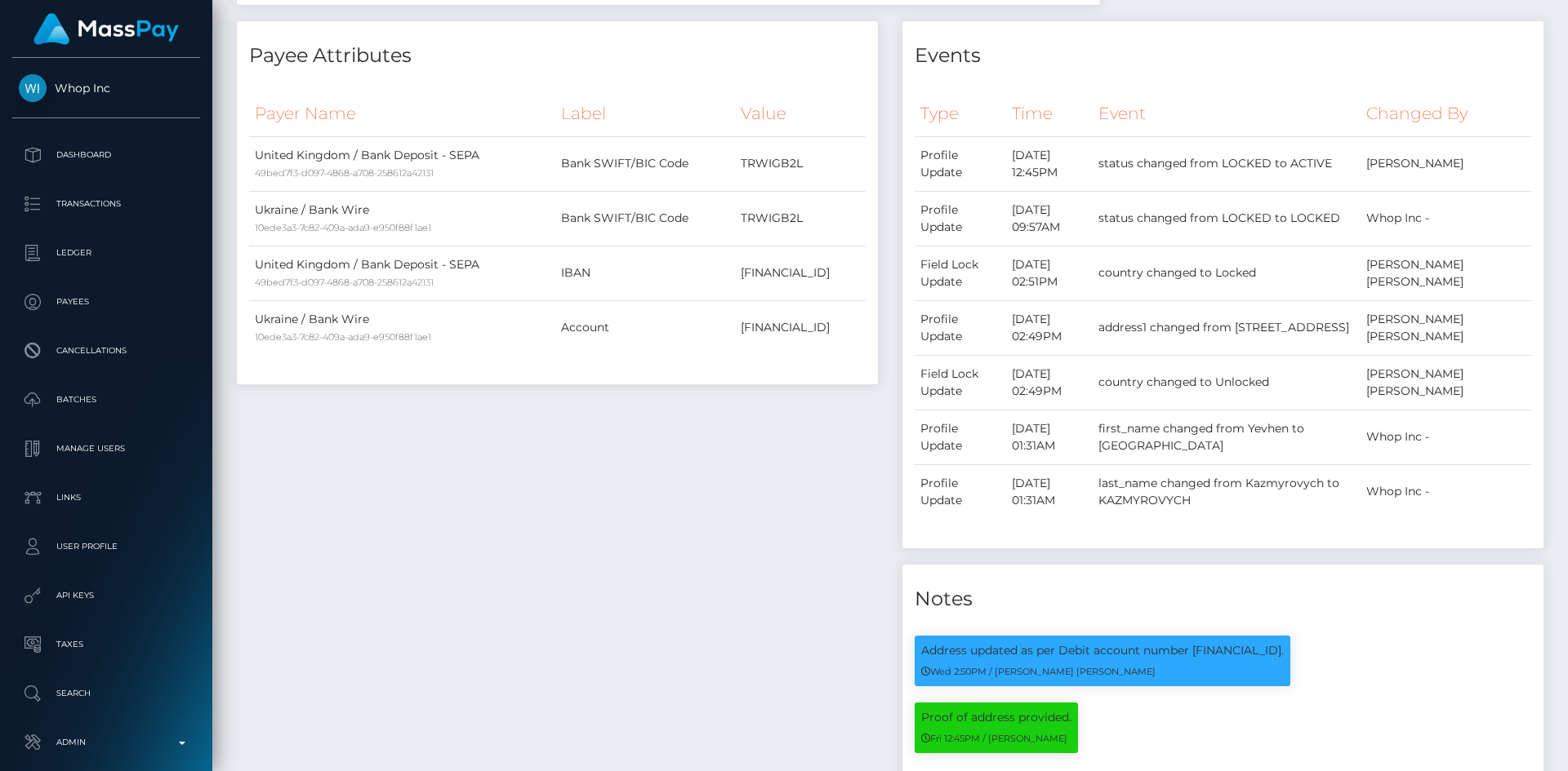
scroll to position [0, 0]
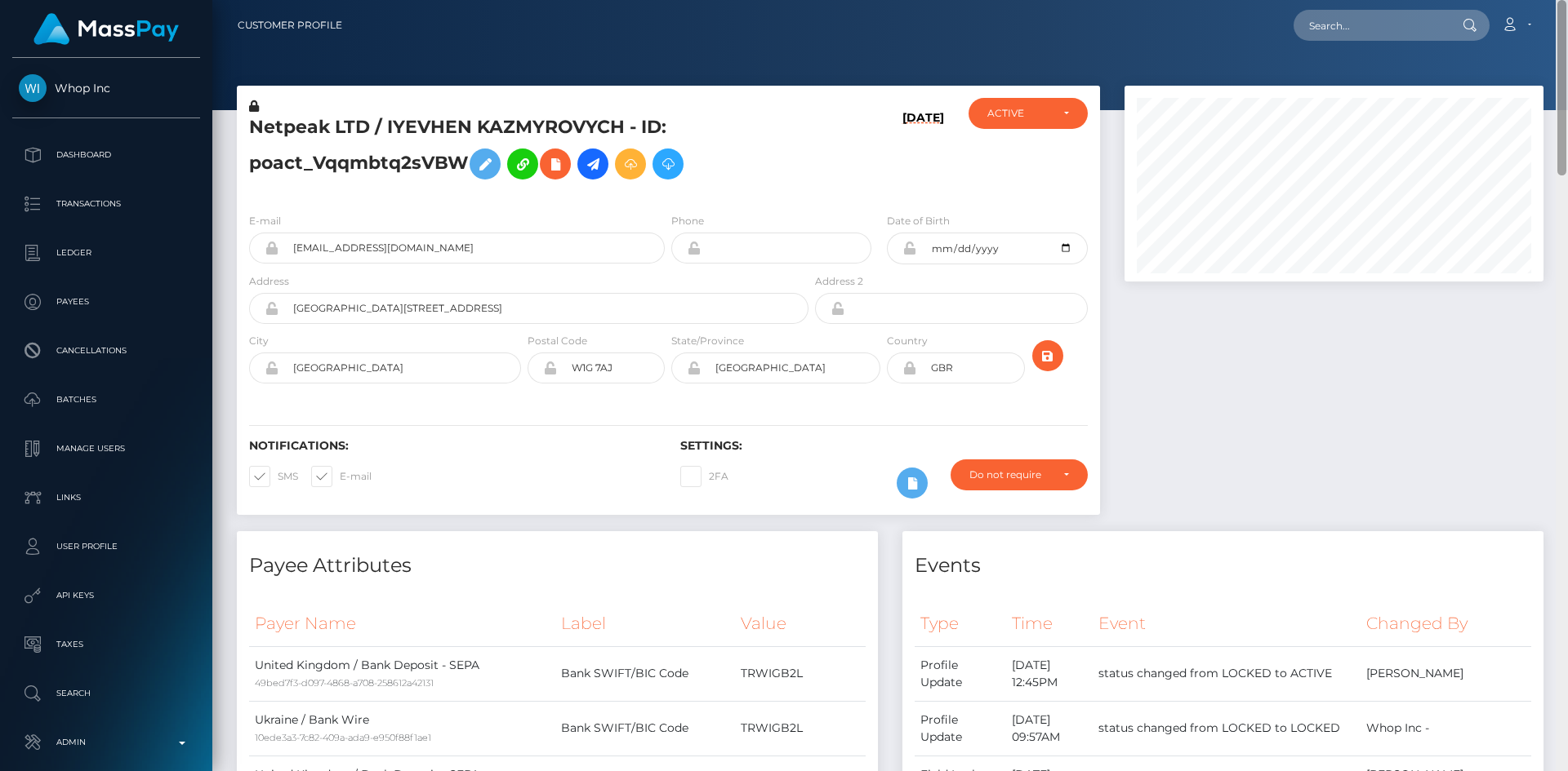
drag, startPoint x: 1558, startPoint y: 619, endPoint x: 1567, endPoint y: -71, distance: 690.1
click at [1567, 0] on html "Whop Inc Dashboard Transactions Ledger Payees Cancellations Links" at bounding box center [784, 385] width 1568 height 771
click at [1364, 14] on input "text" at bounding box center [1370, 25] width 153 height 31
paste input "MSP0b2e77de812c70c"
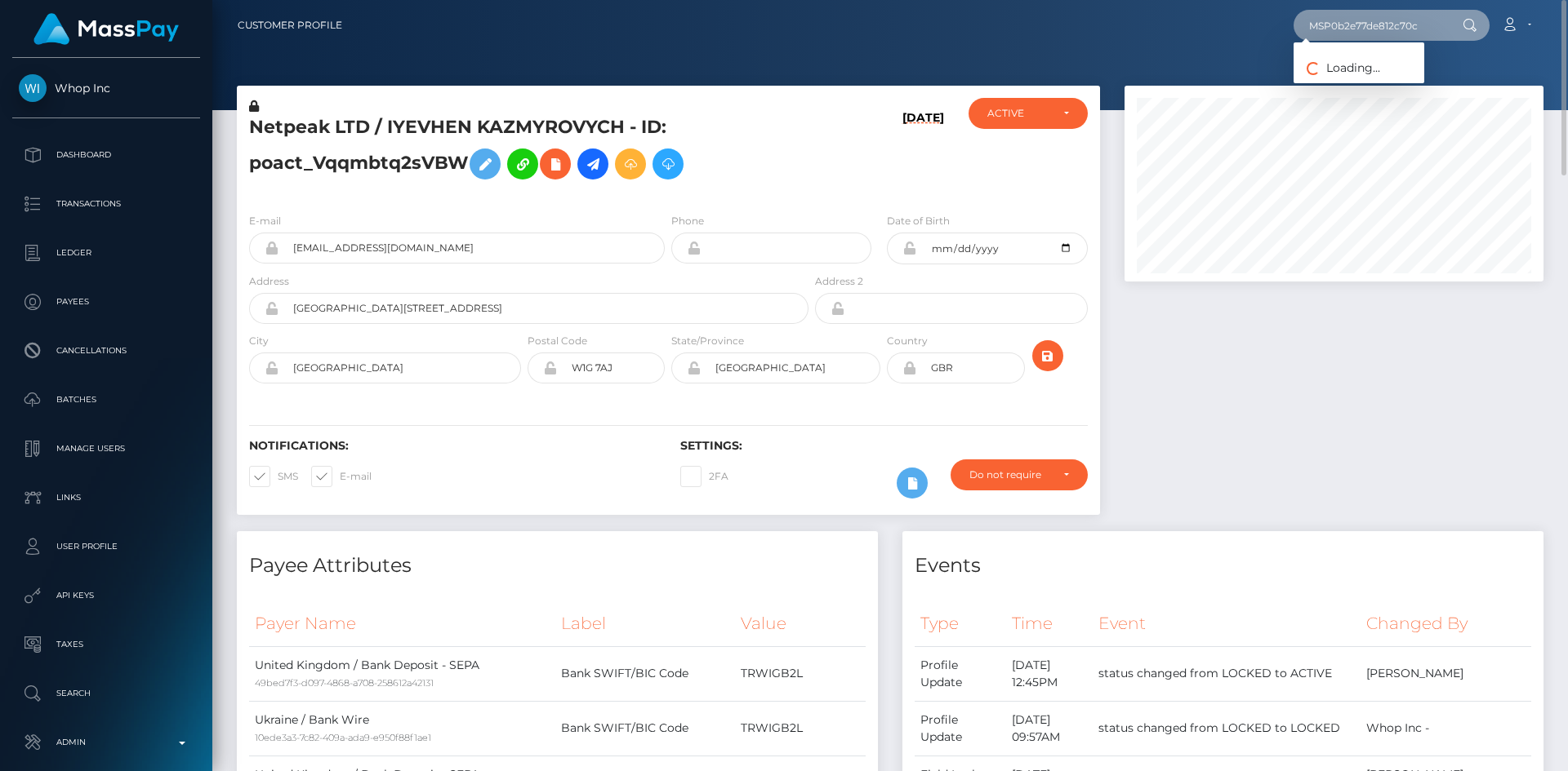
type input "MSP0b2e77de812c70c"
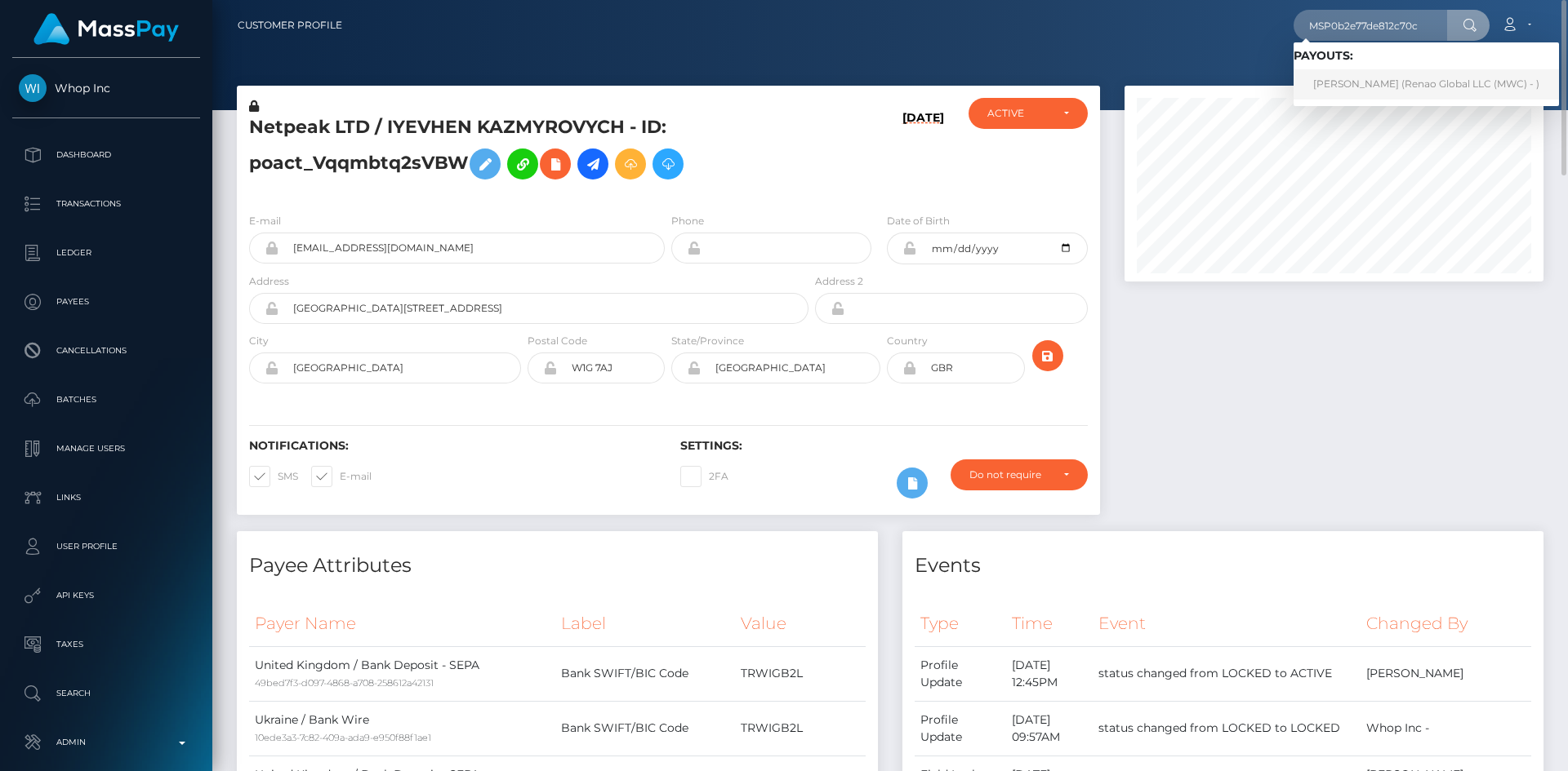
click at [1396, 76] on link "FAITH ONUCHKWU (Renao Global LLC (MWC) - )" at bounding box center [1425, 84] width 265 height 30
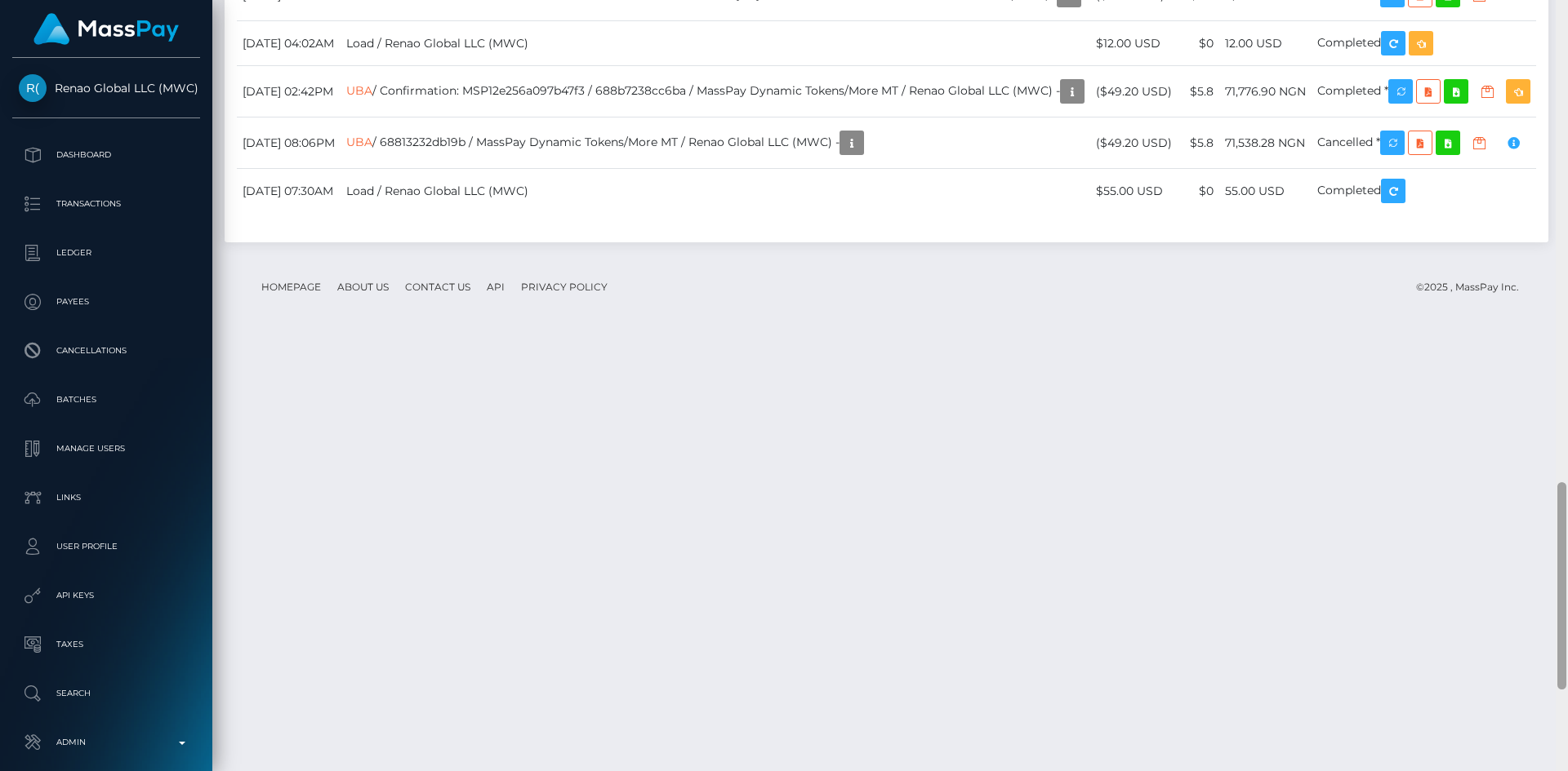
scroll to position [2092, 0]
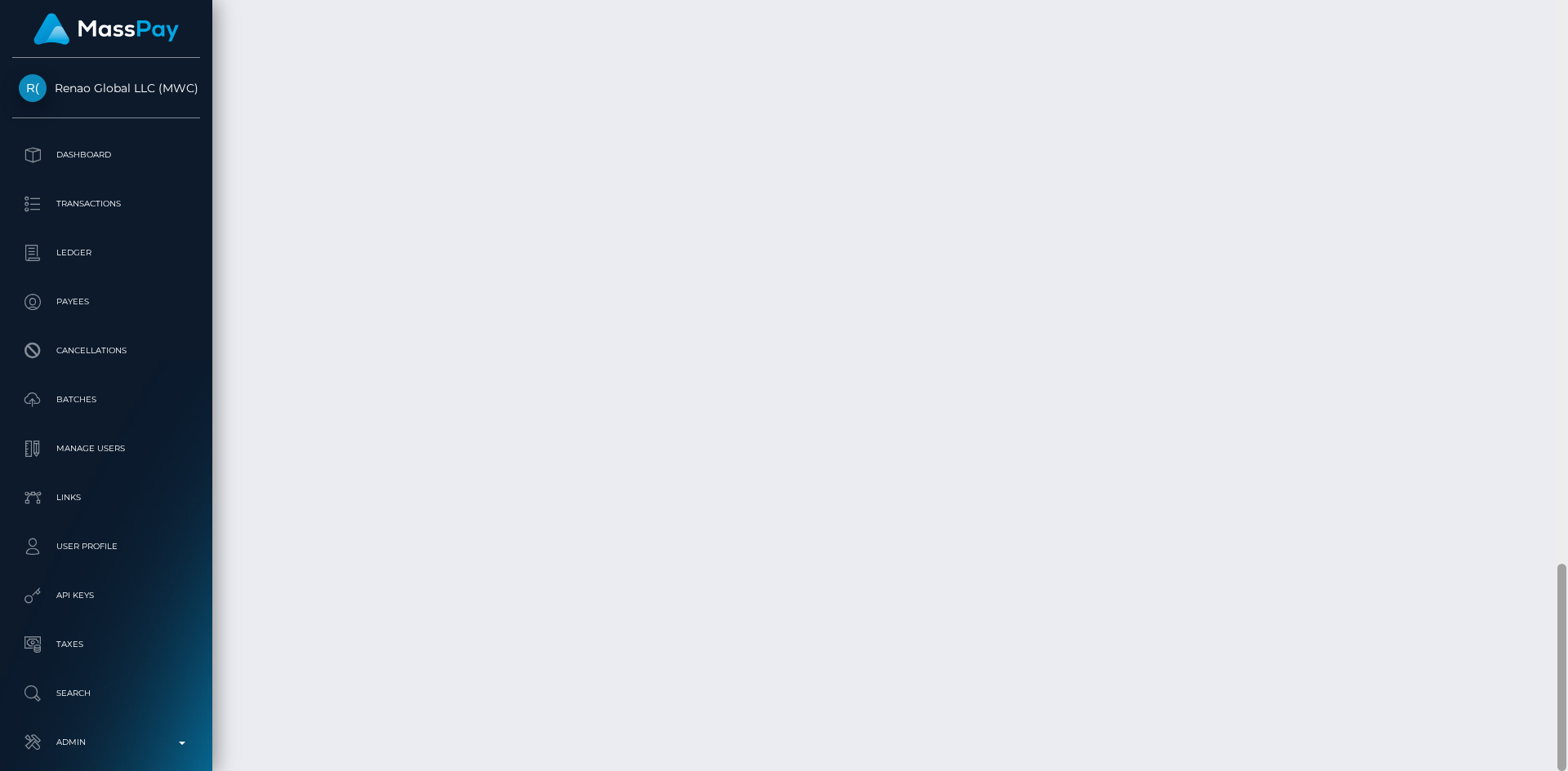
drag, startPoint x: 1562, startPoint y: 161, endPoint x: 1535, endPoint y: 682, distance: 521.7
click at [1535, 698] on div "Customer Profile Loading... Loading..." at bounding box center [889, 385] width 1355 height 771
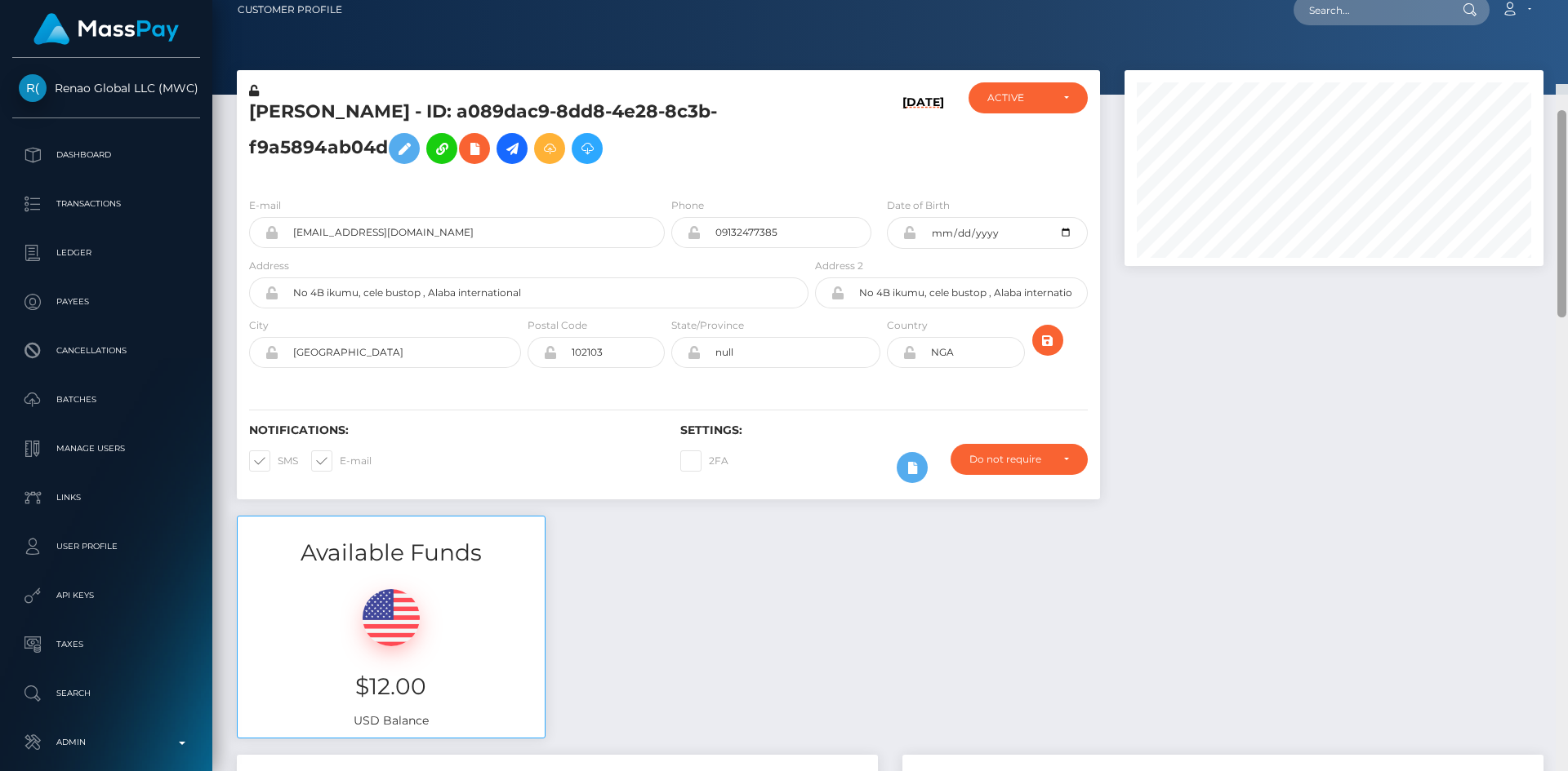
scroll to position [0, 0]
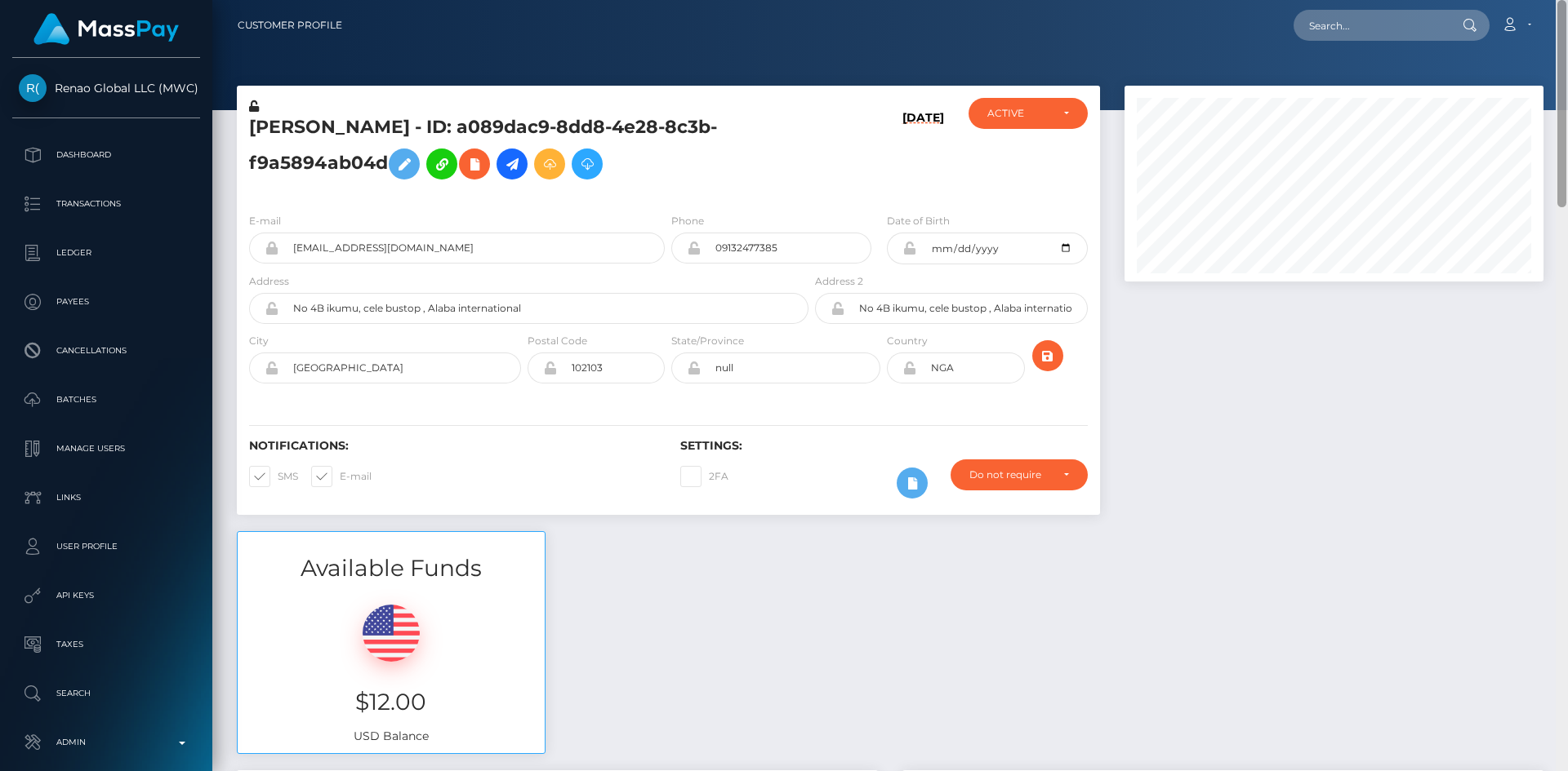
drag, startPoint x: 1563, startPoint y: 586, endPoint x: 1566, endPoint y: 9, distance: 577.0
click at [1566, 9] on div "Customer Profile Loading... Loading..." at bounding box center [889, 385] width 1355 height 771
click at [504, 247] on input "onuchukwufaith03@gmail.com" at bounding box center [471, 248] width 386 height 31
click at [1429, 423] on div at bounding box center [1334, 308] width 443 height 446
click at [1374, 32] on input "text" at bounding box center [1370, 25] width 153 height 31
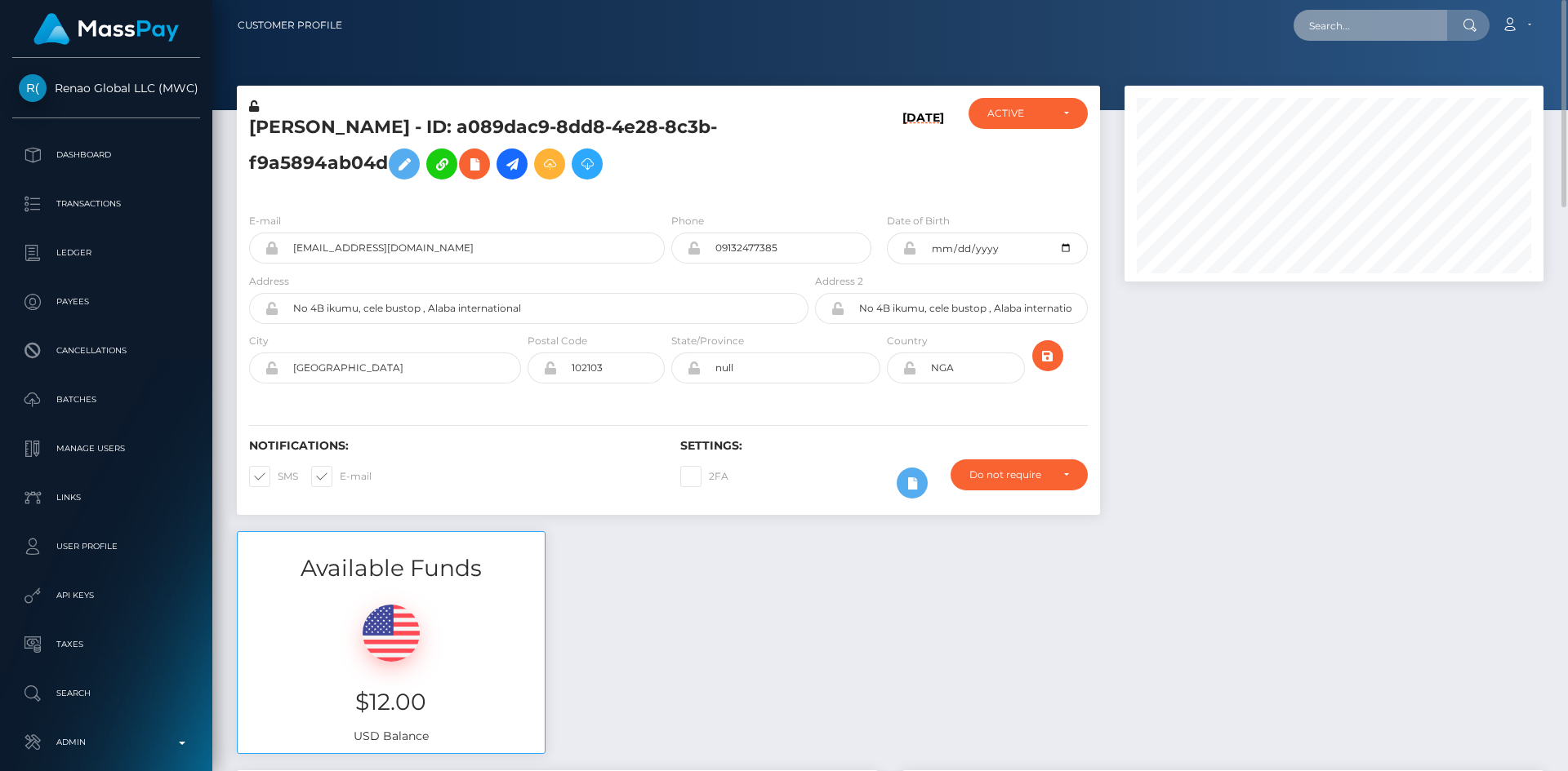
paste input "poact_Bpo2wvOS6iWa"
type input "poact_Bpo2wvOS6iWa"
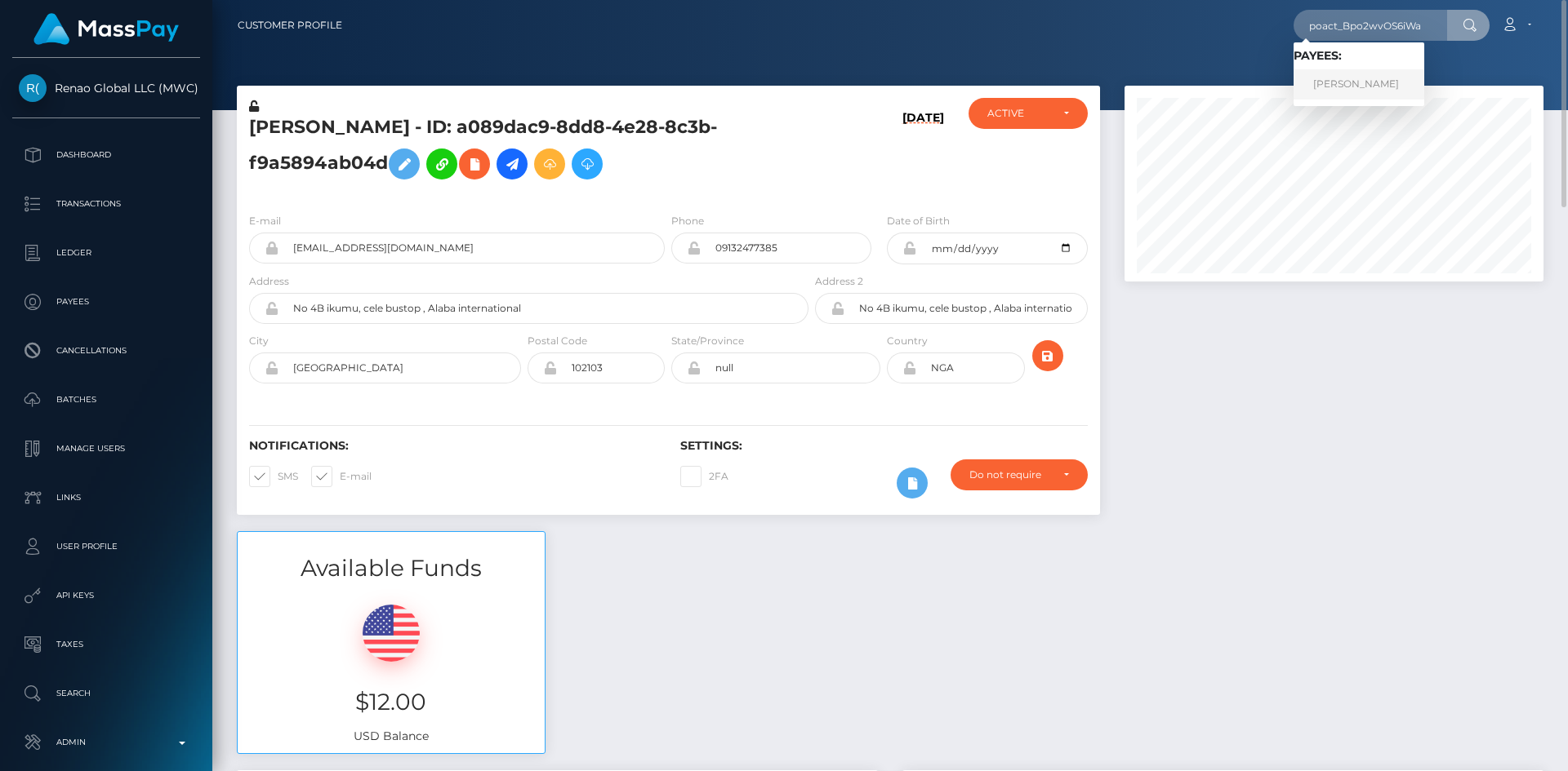
drag, startPoint x: 1364, startPoint y: 85, endPoint x: 1348, endPoint y: 89, distance: 16.5
click at [1364, 83] on link "حازم محمود" at bounding box center [1359, 84] width 131 height 30
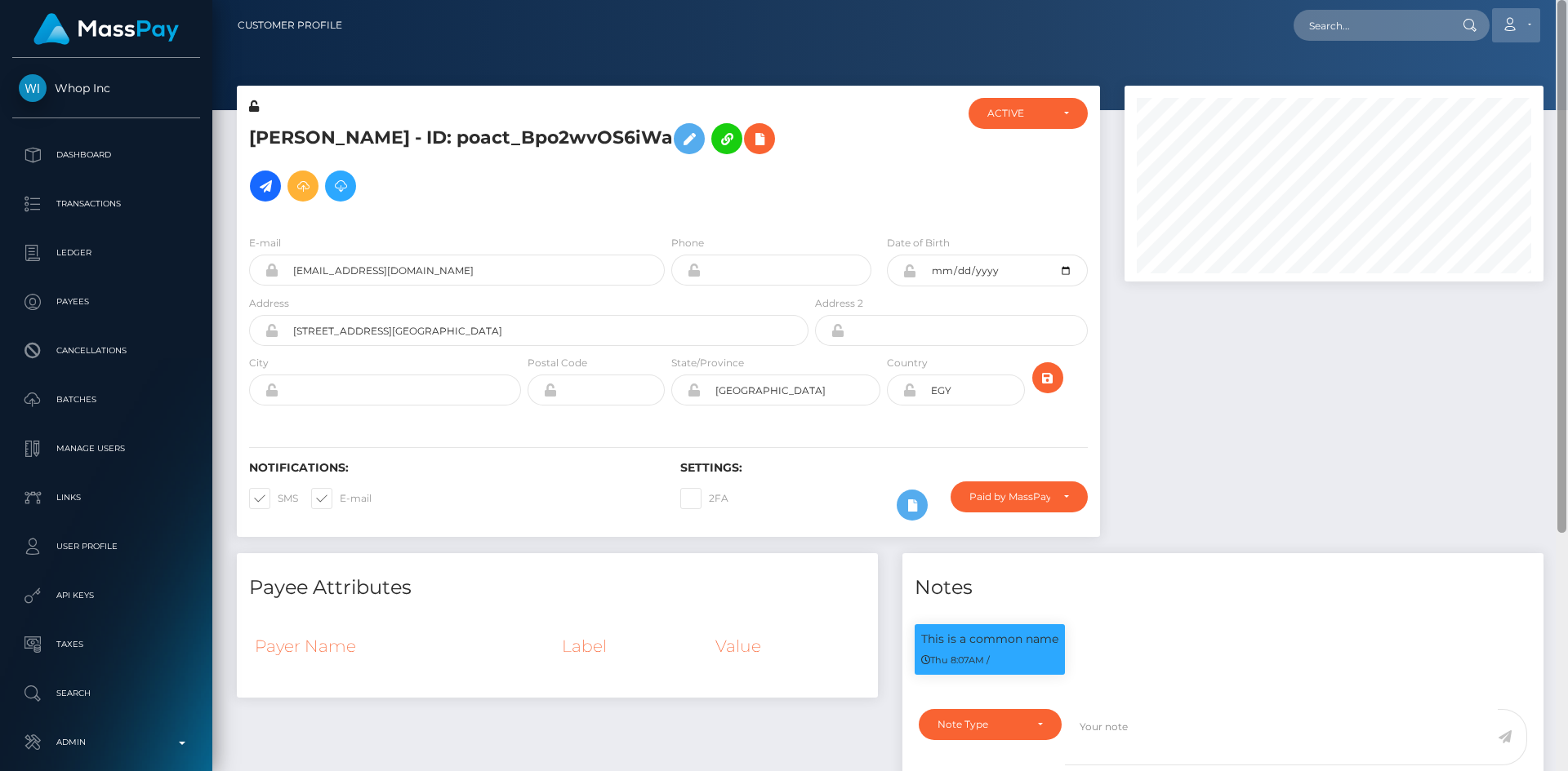
drag, startPoint x: 1562, startPoint y: 136, endPoint x: 1519, endPoint y: 10, distance: 133.1
click at [1555, 34] on div "Customer Profile Loading... Loading..." at bounding box center [889, 385] width 1355 height 771
click at [749, 141] on icon at bounding box center [759, 139] width 19 height 20
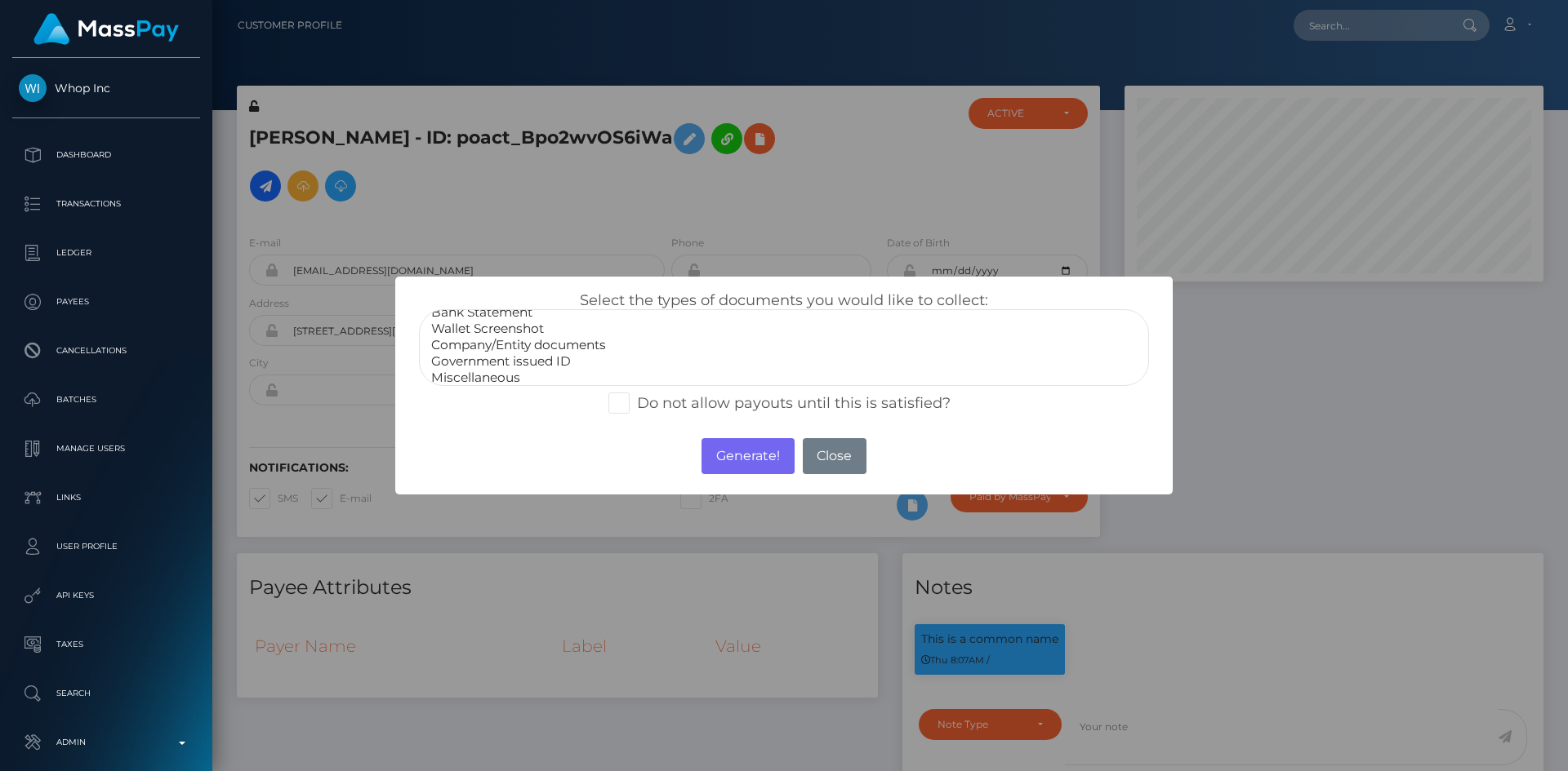
scroll to position [33, 0]
select select "Government issued ID"
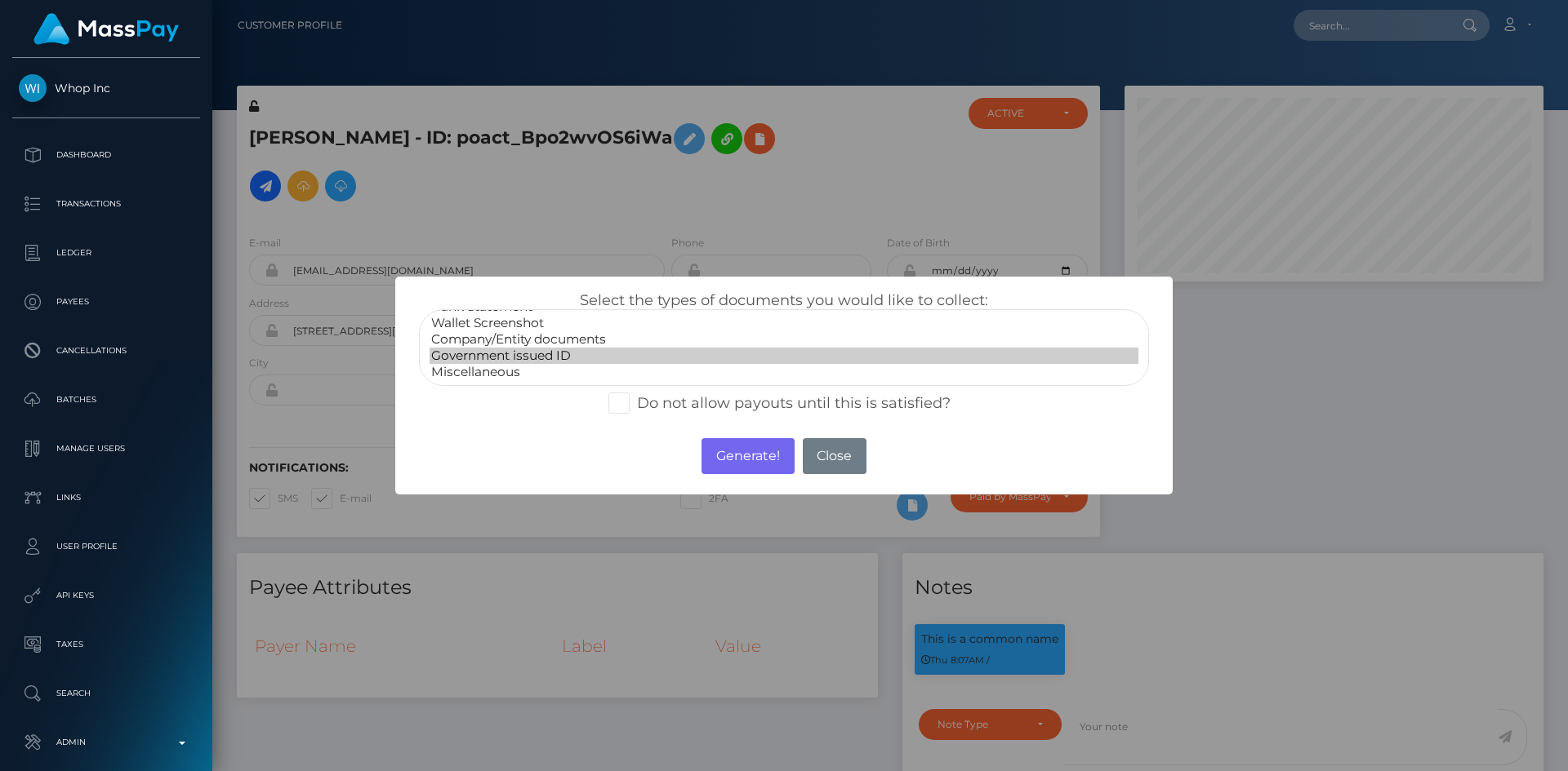
click at [538, 354] on option "Government issued ID" at bounding box center [784, 355] width 709 height 16
drag, startPoint x: 736, startPoint y: 467, endPoint x: 1166, endPoint y: 52, distance: 597.6
click at [737, 467] on button "Generate!" at bounding box center [747, 455] width 92 height 36
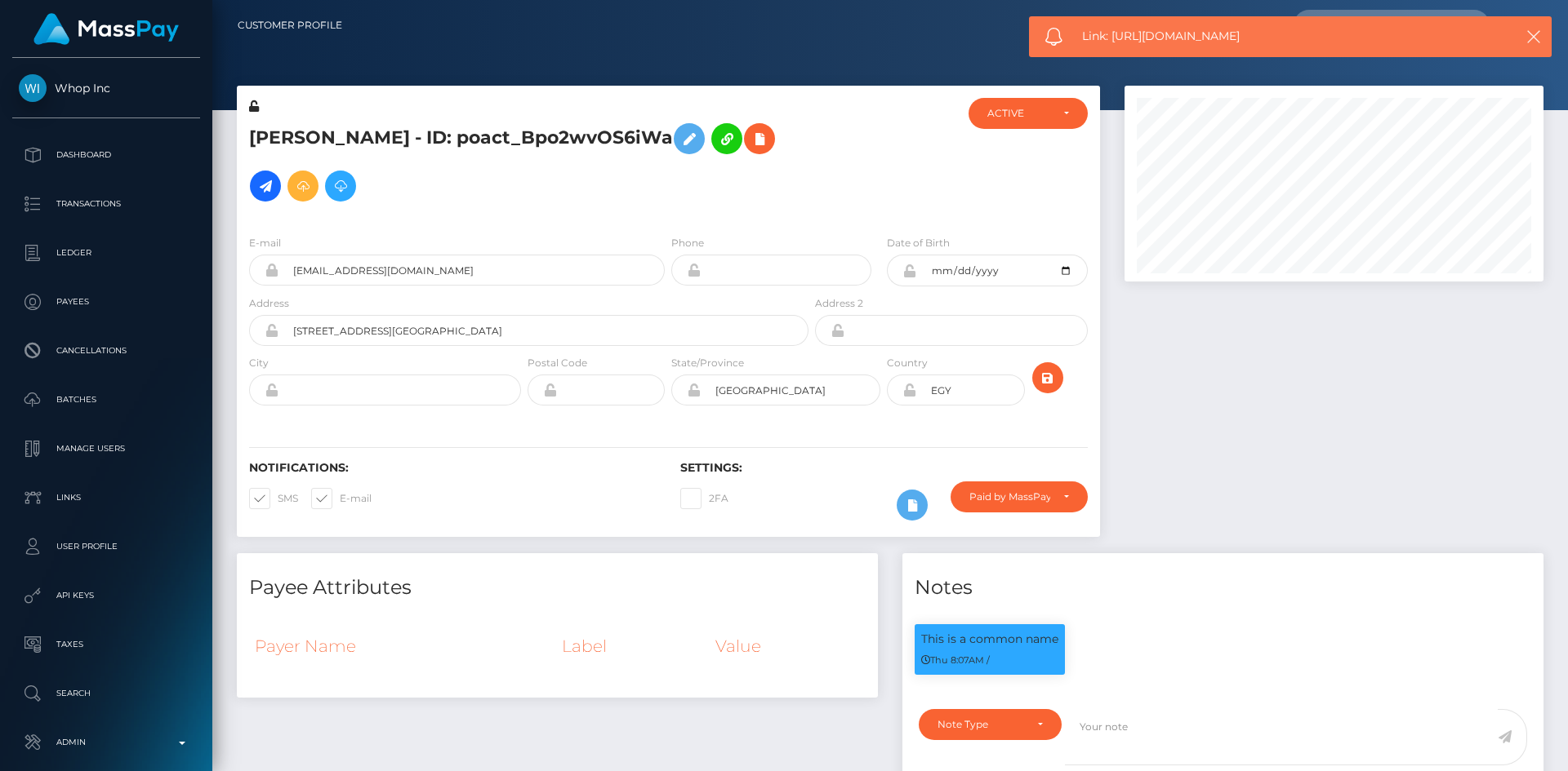
click at [1209, 28] on span "Link: https://l.maspay.io/thiNt" at bounding box center [1283, 37] width 404 height 17
click at [1209, 22] on div "Link: https://l.maspay.io/thiNt" at bounding box center [1290, 37] width 523 height 40
copy span "Link: https://l.maspay.io/thiNt"
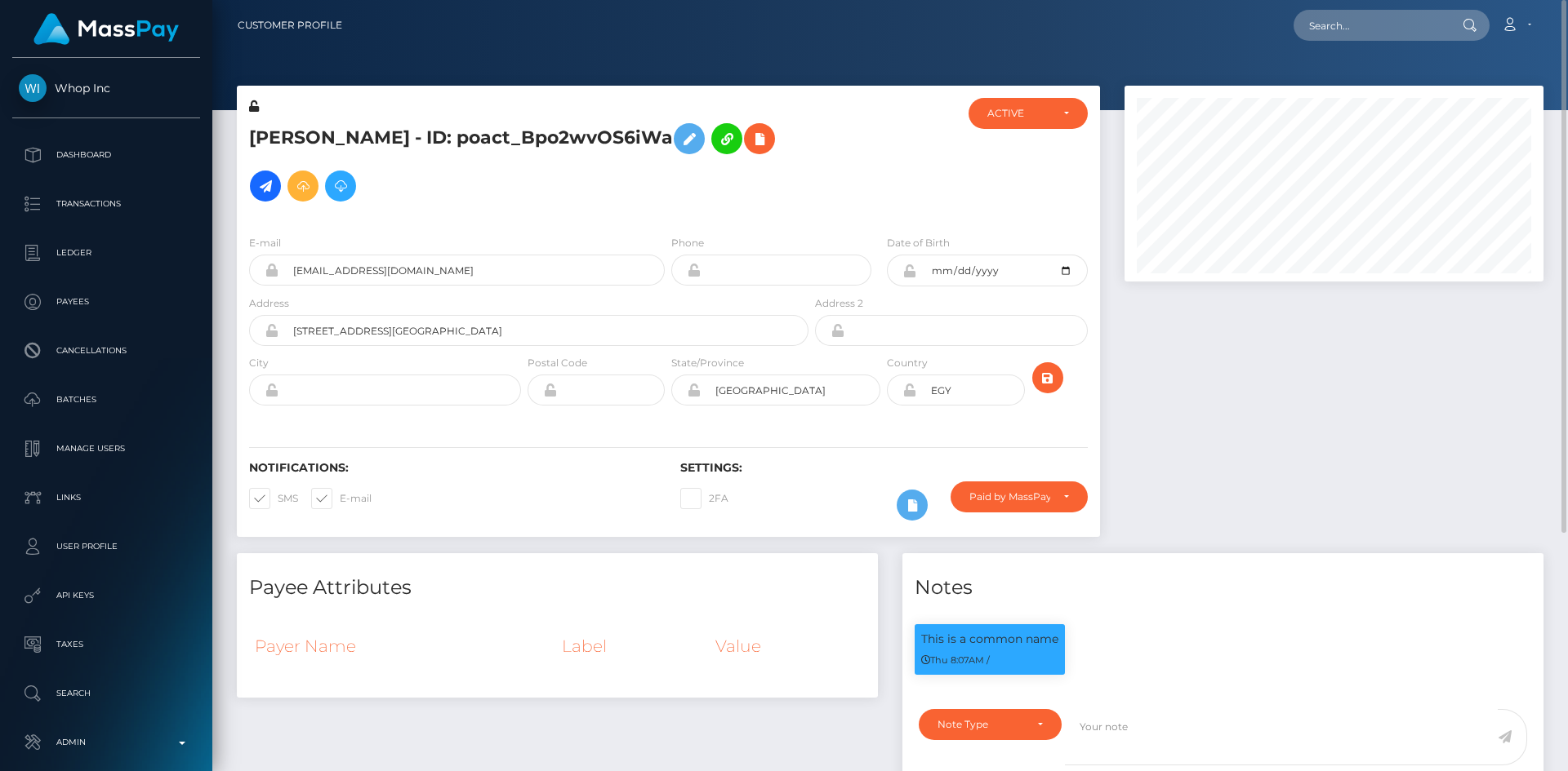
click at [464, 131] on h5 "حازم محمود - ID: poact_Bpo2wvOS6iWa" at bounding box center [524, 163] width 550 height 94
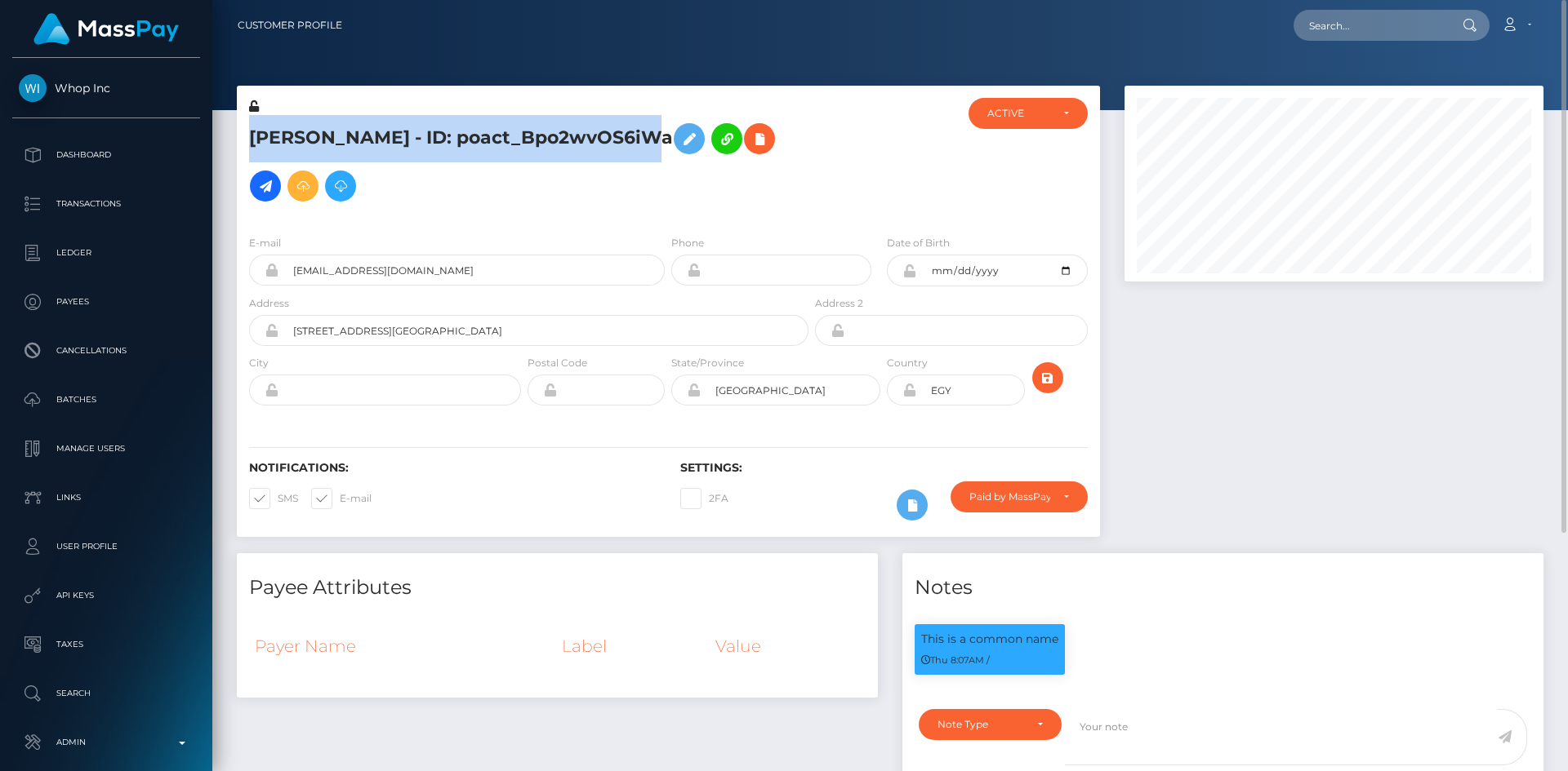
click at [464, 131] on h5 "حازم محمود - ID: poact_Bpo2wvOS6iWa" at bounding box center [524, 163] width 550 height 94
copy h5 "حازم محمود - ID: poact_Bpo2wvOS6iWa"
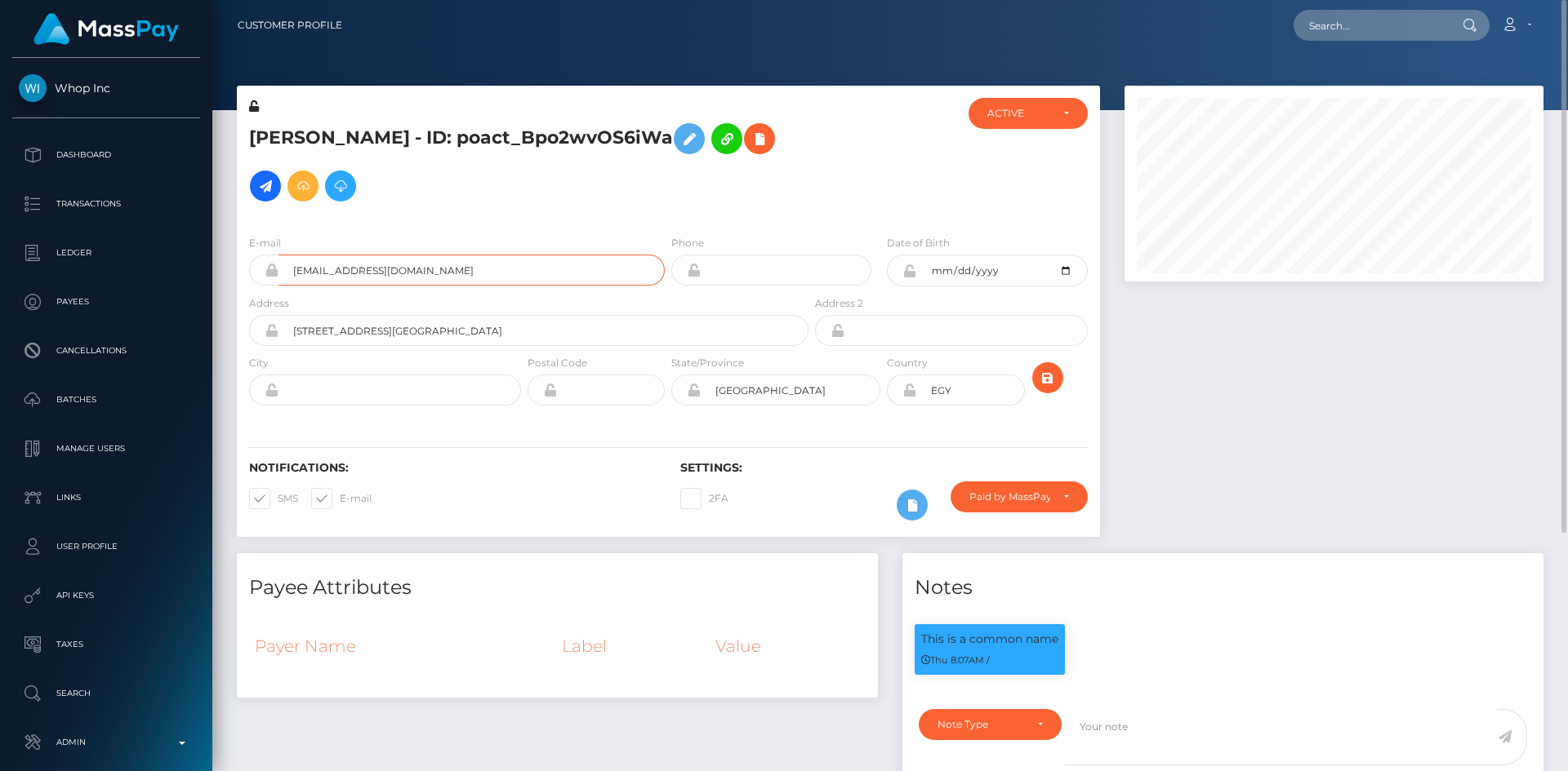
click at [453, 267] on input "hazemmahmoudworke+10c816a484@gmail.com" at bounding box center [471, 270] width 386 height 31
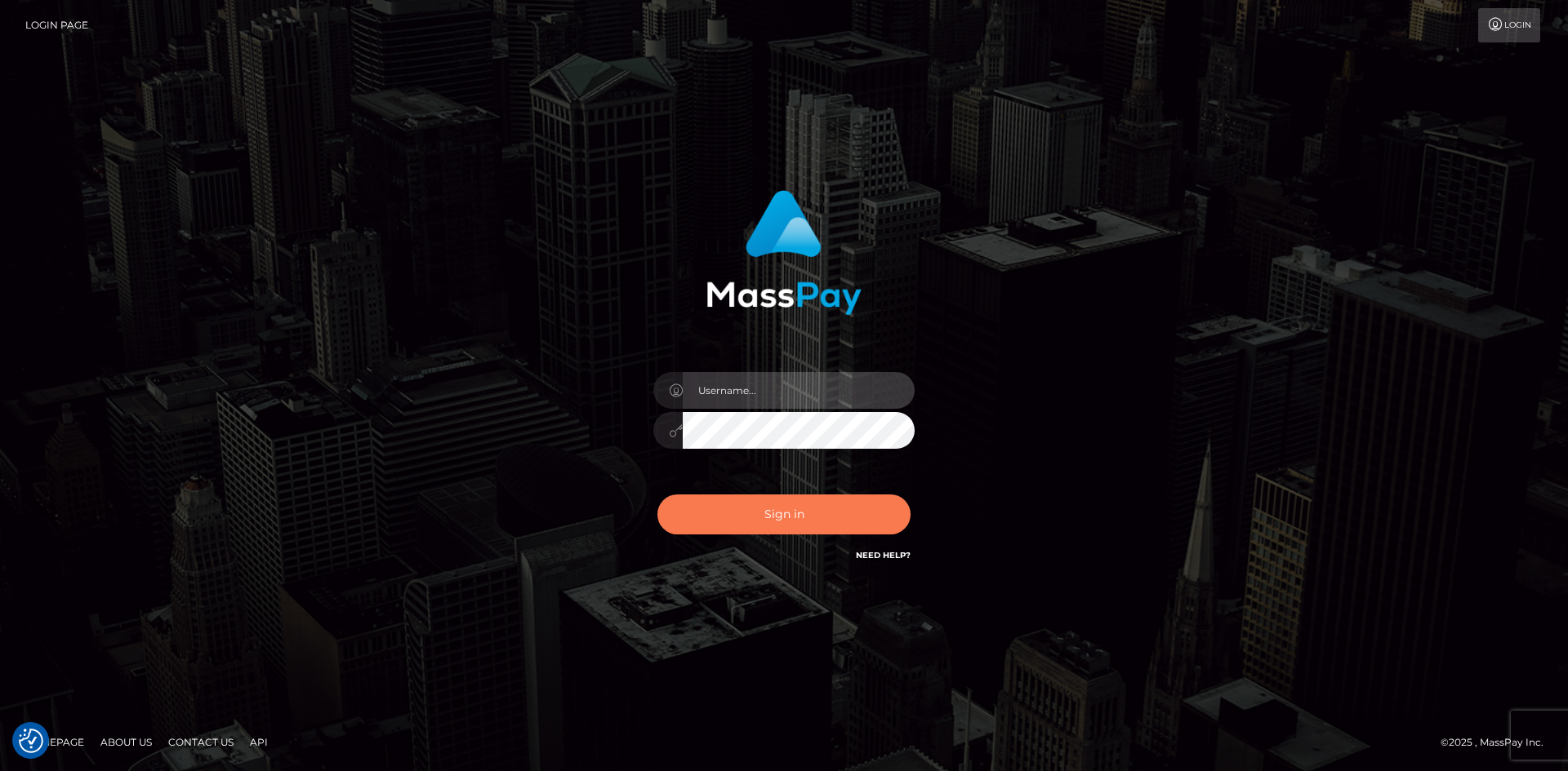
type input "alexstef"
click at [750, 521] on button "Sign in" at bounding box center [783, 515] width 253 height 40
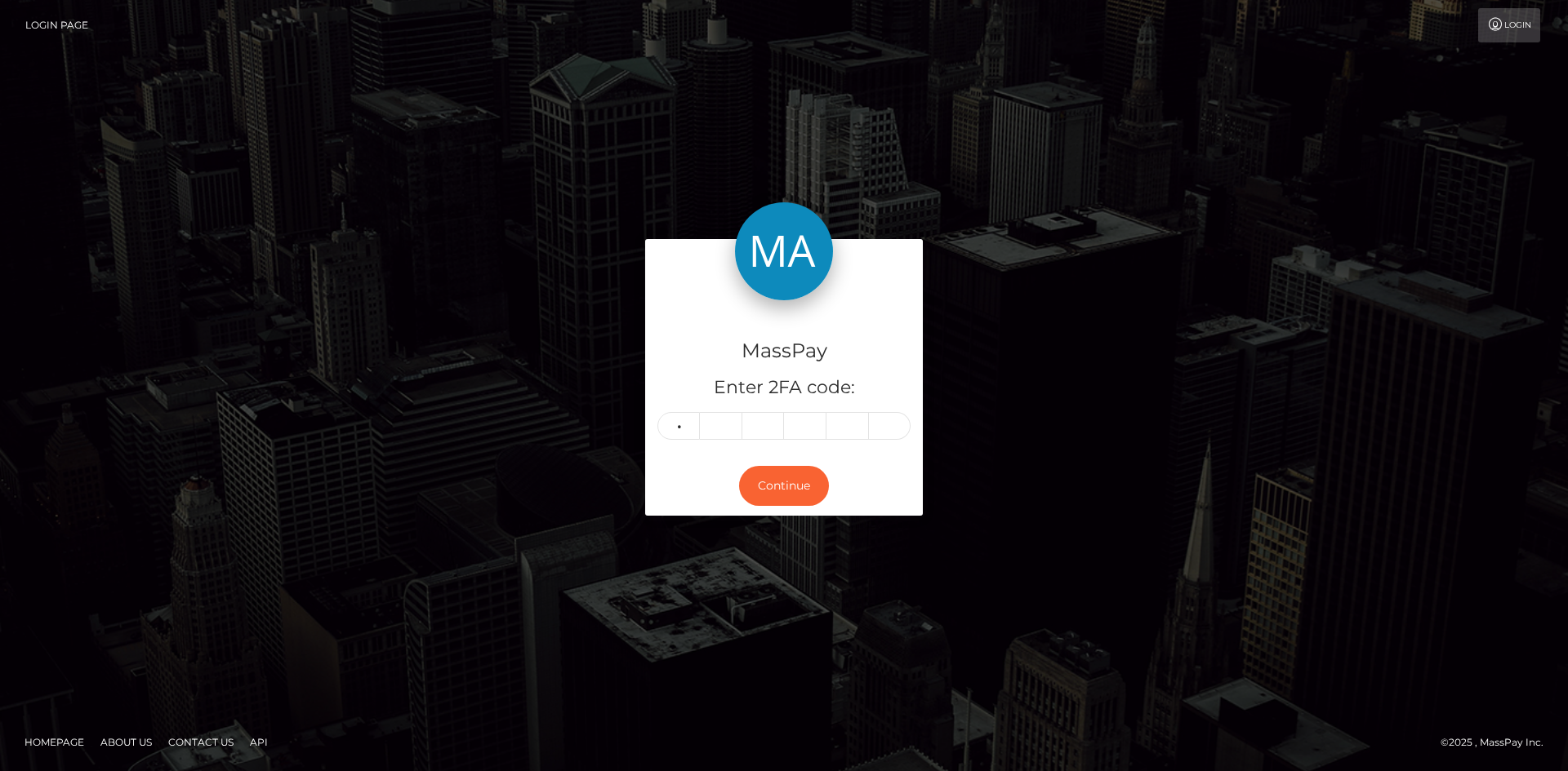
type input "3"
type input "2"
type input "1"
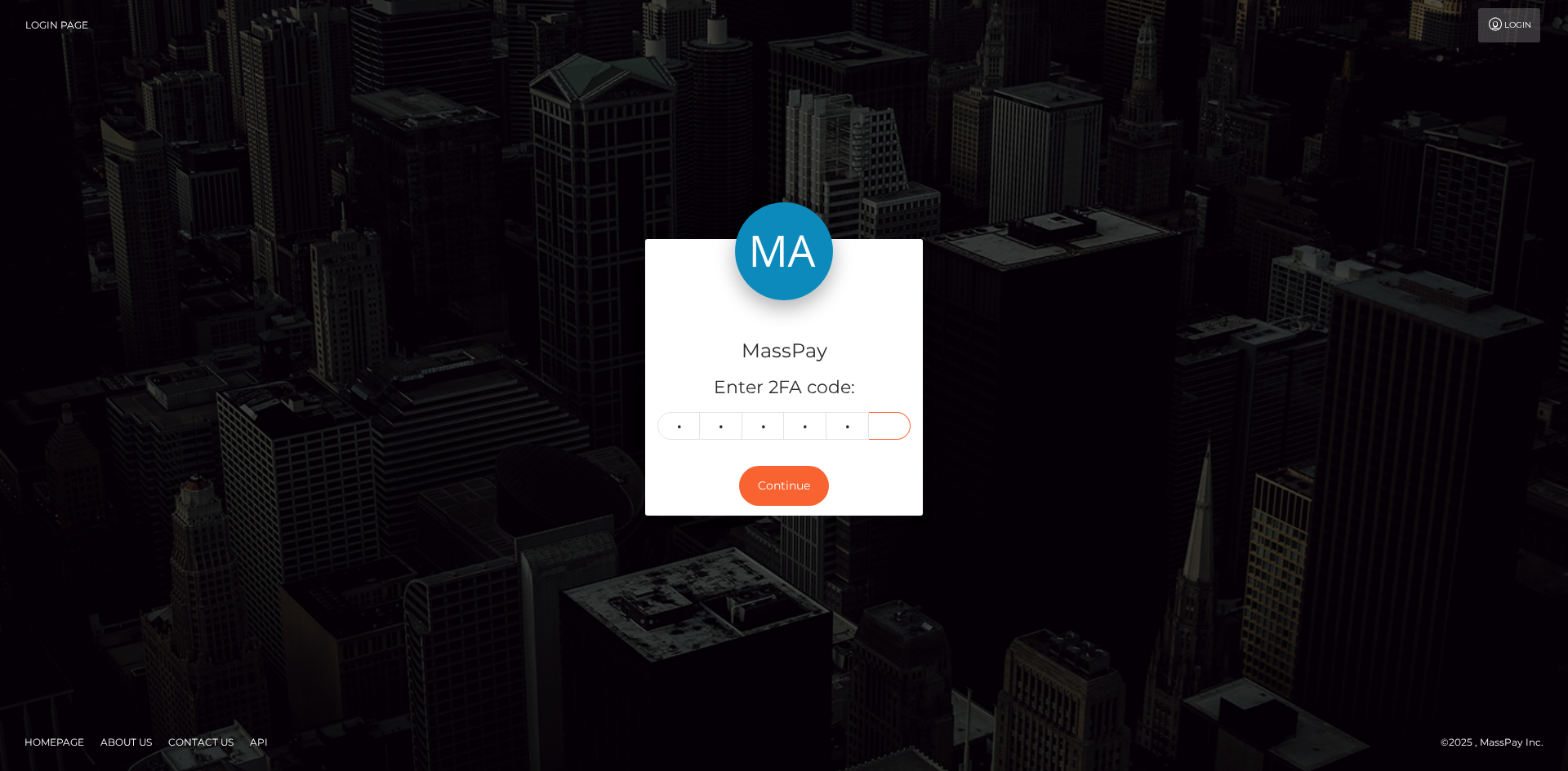
type input "2"
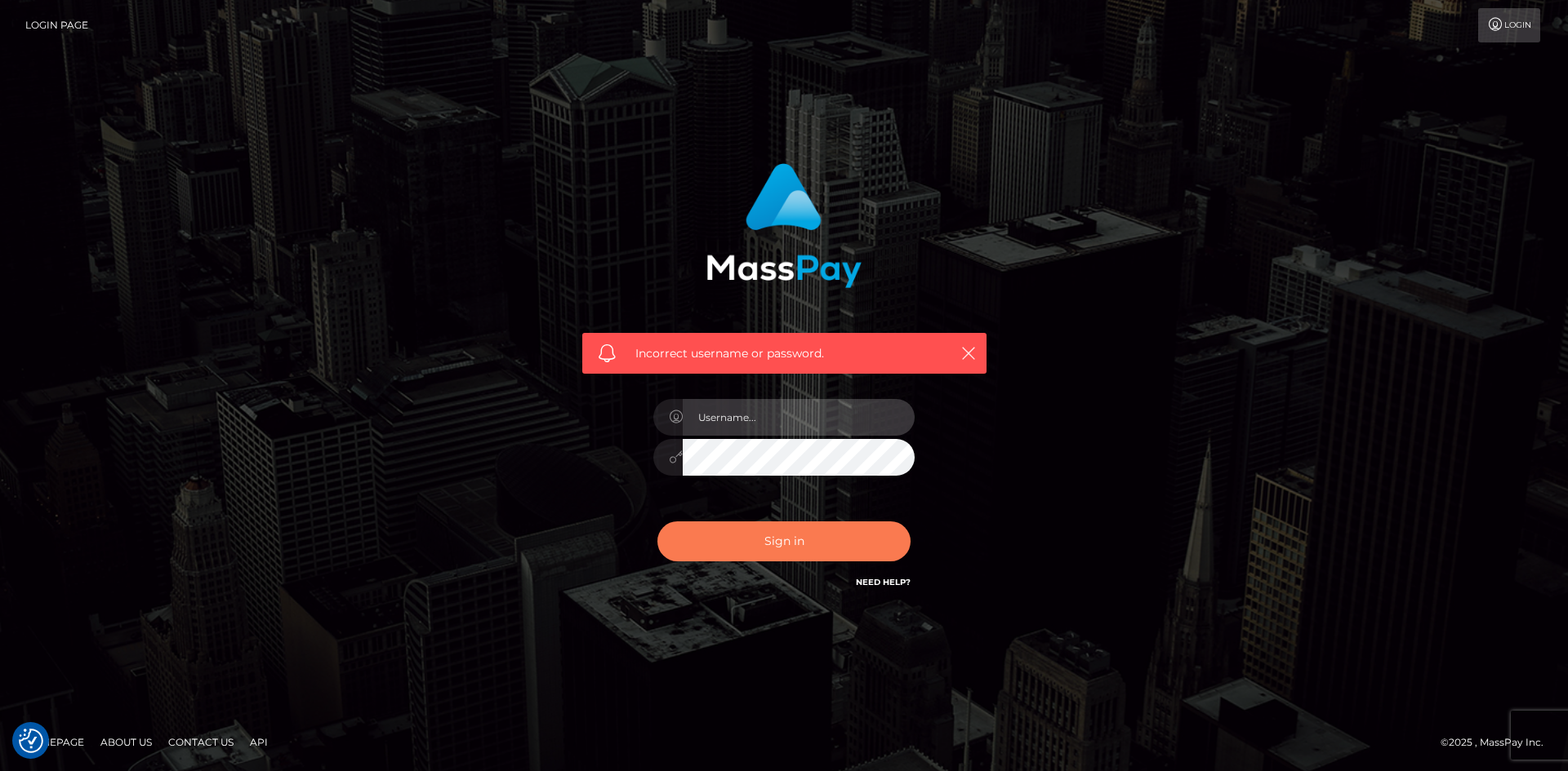
type input "alexstef"
click at [782, 532] on button "Sign in" at bounding box center [783, 542] width 253 height 40
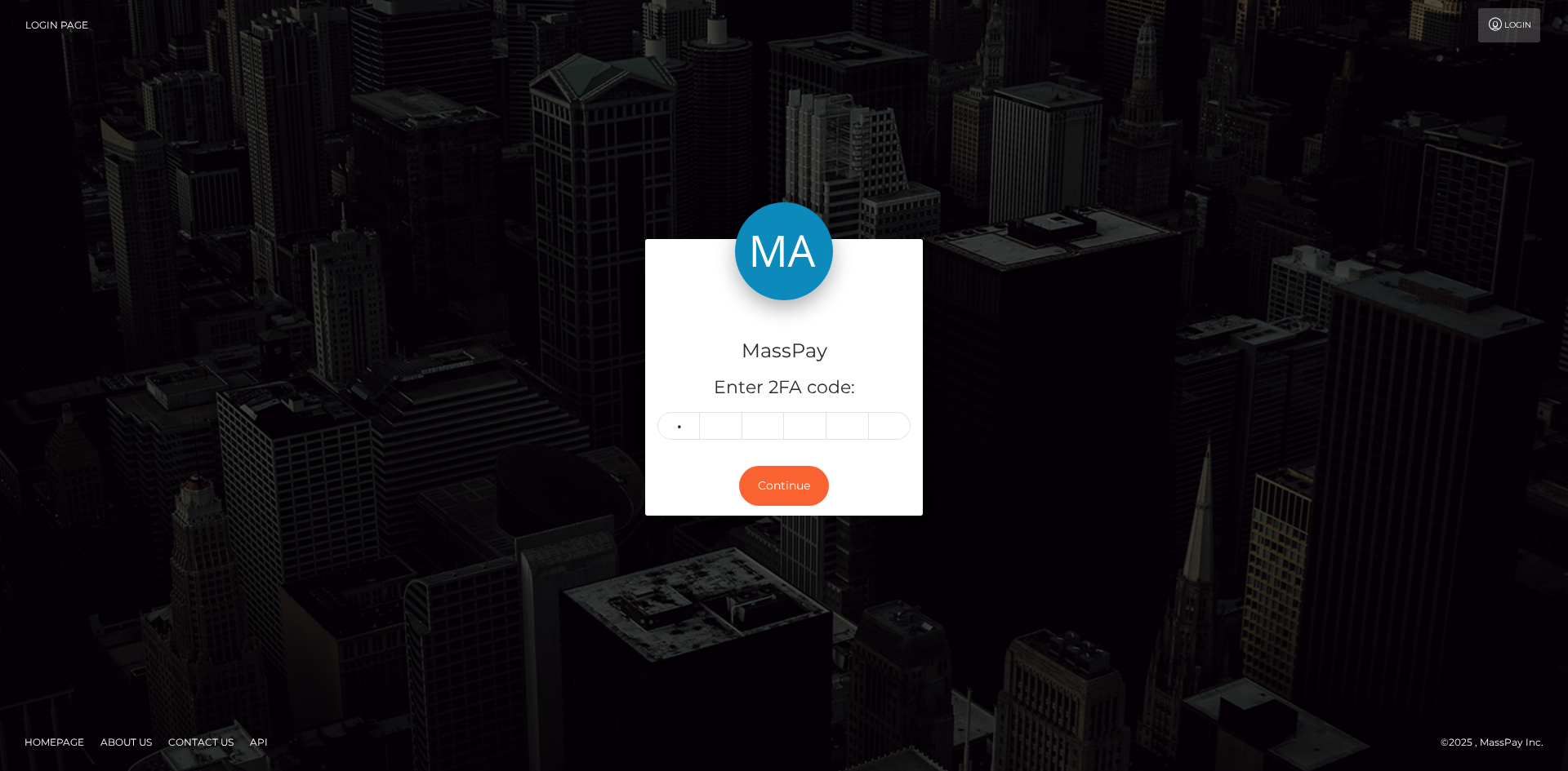
type input "2"
type input "9"
type input "4"
type input "0"
type input "6"
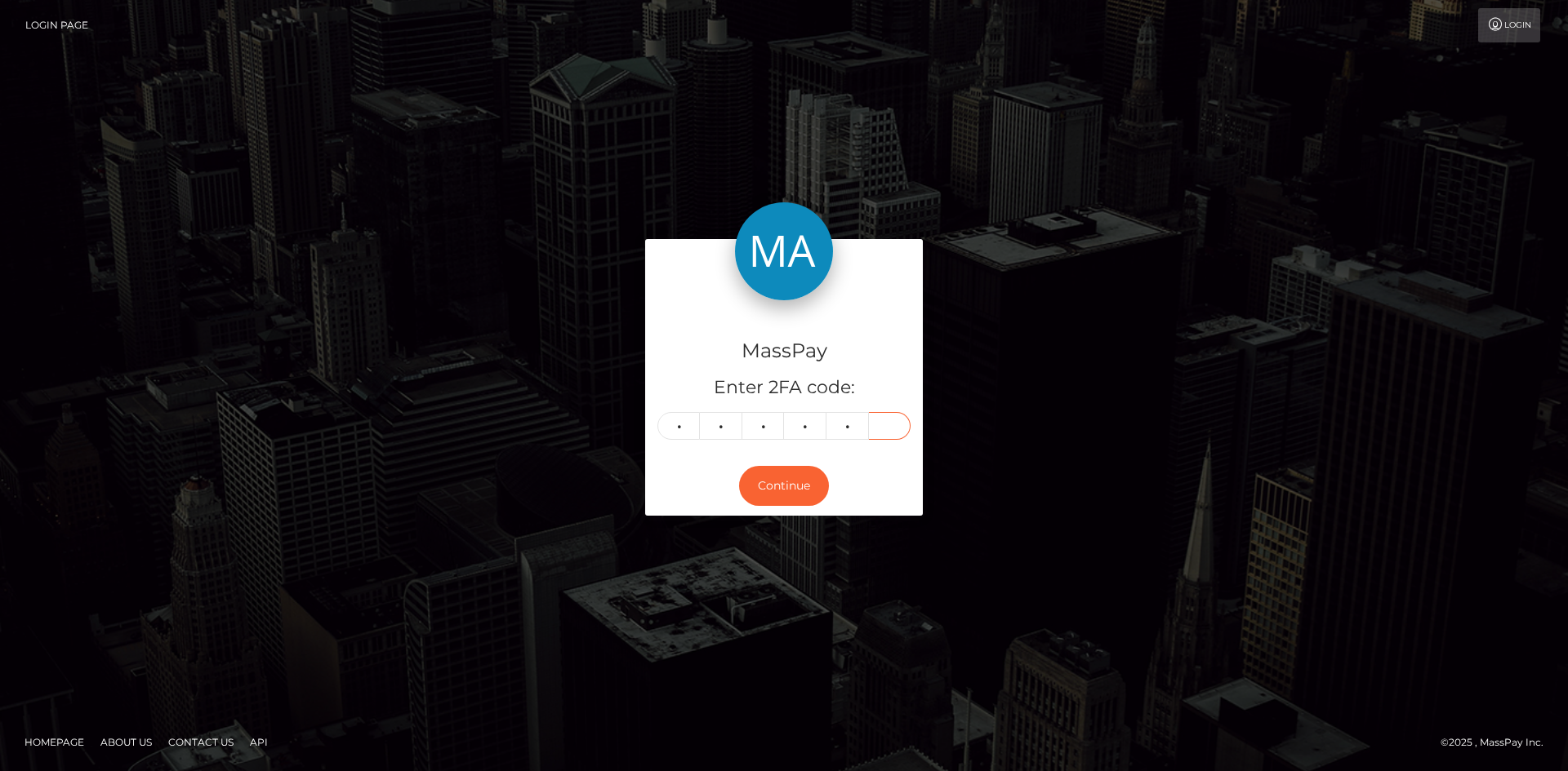
type input "5"
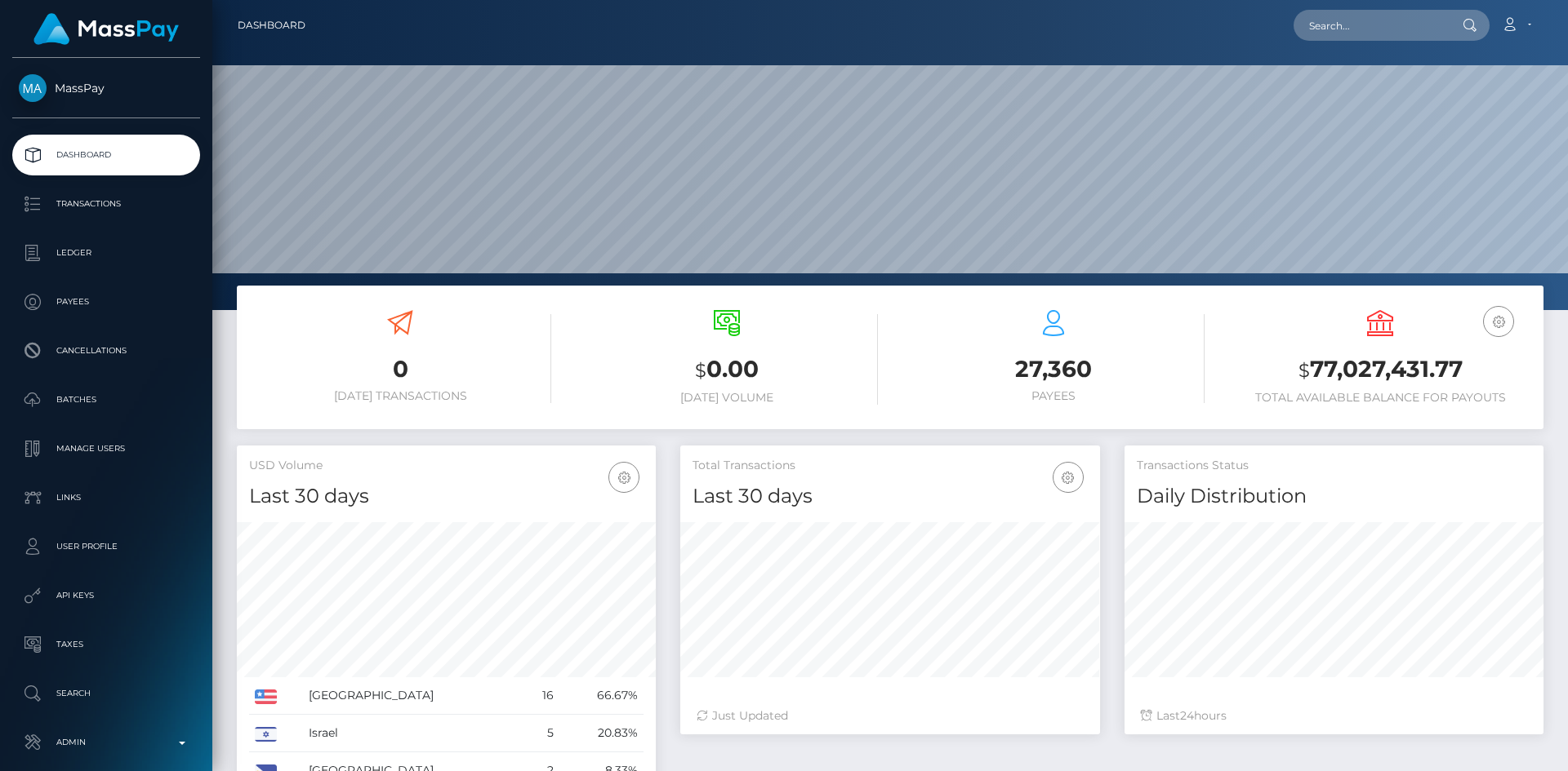
scroll to position [290, 420]
click at [1372, 29] on input "text" at bounding box center [1370, 25] width 153 height 31
paste input "MSPf3b66388b6b704f"
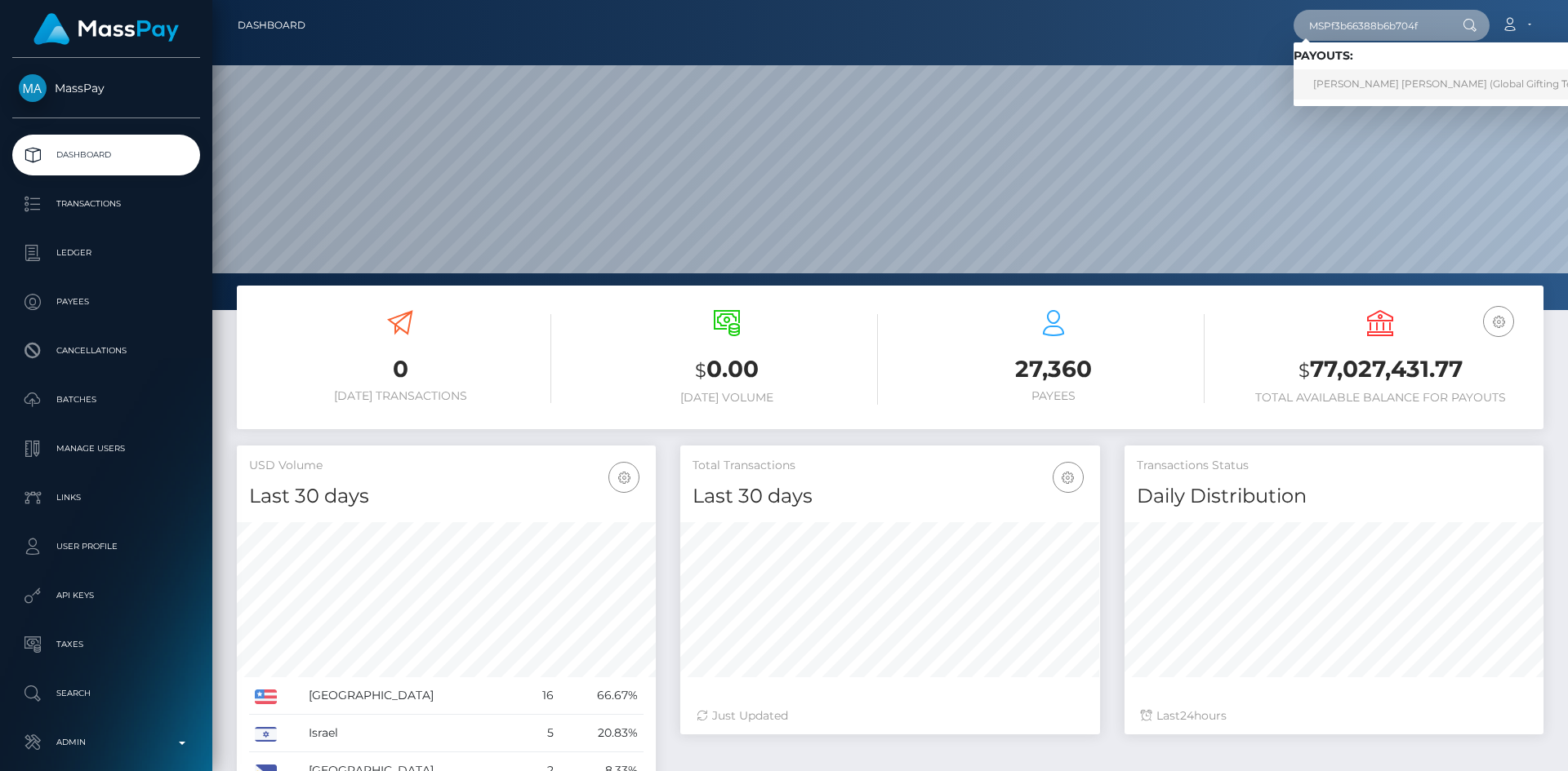
type input "MSPf3b66388b6b704f"
click at [1356, 81] on link "MATIAS ALEXIS CASTRO (Global Gifting Technologies Inc - Throne)" at bounding box center [1502, 84] width 417 height 30
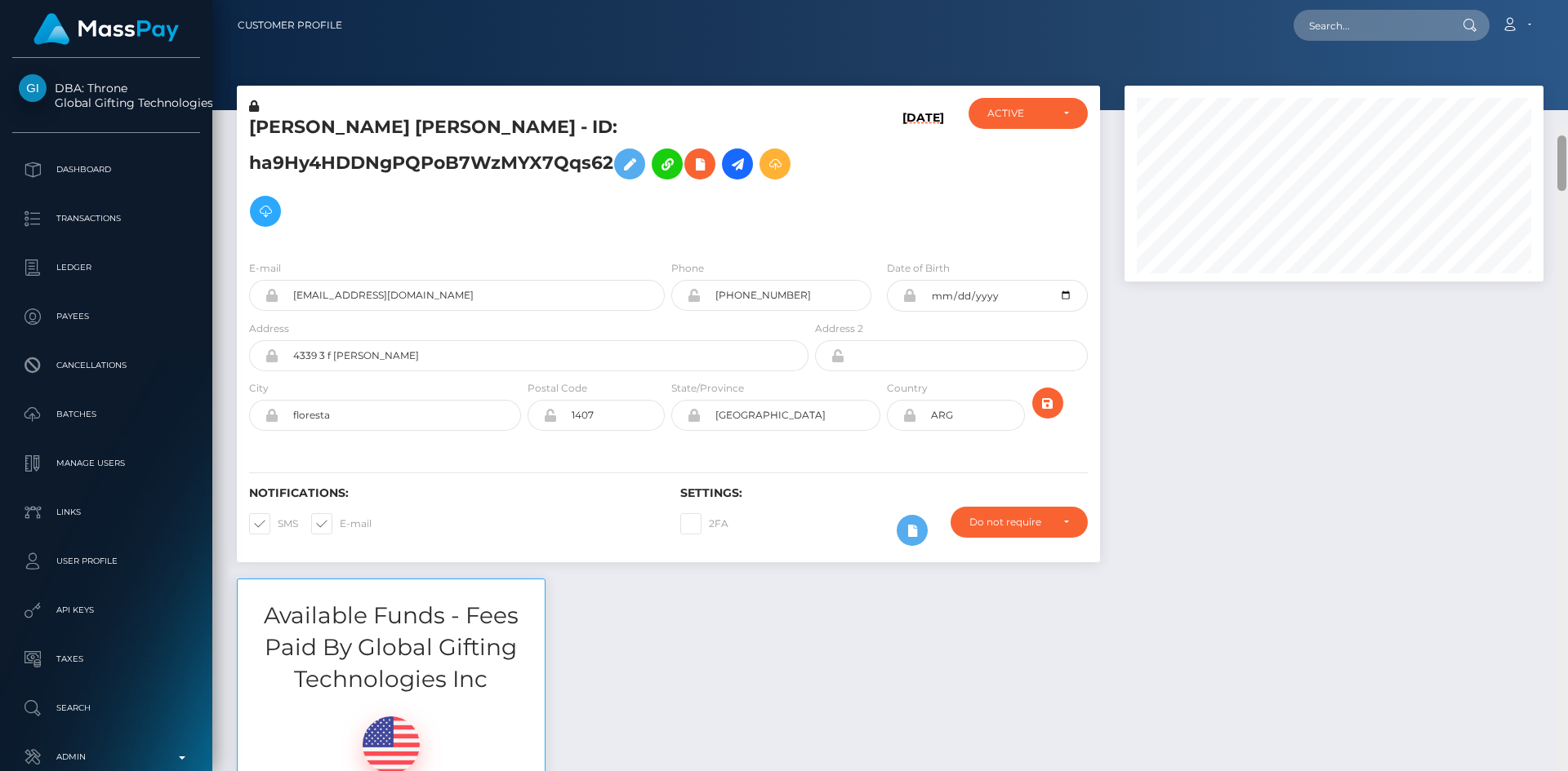
click at [1557, 0] on html "DBA: Throne Global Gifting Technologies Inc Dashboard Transactions Ledger Payee…" at bounding box center [784, 385] width 1568 height 771
click at [1353, 18] on input "text" at bounding box center [1370, 25] width 153 height 31
paste input "[EMAIL_ADDRESS][DOMAIN_NAME]"
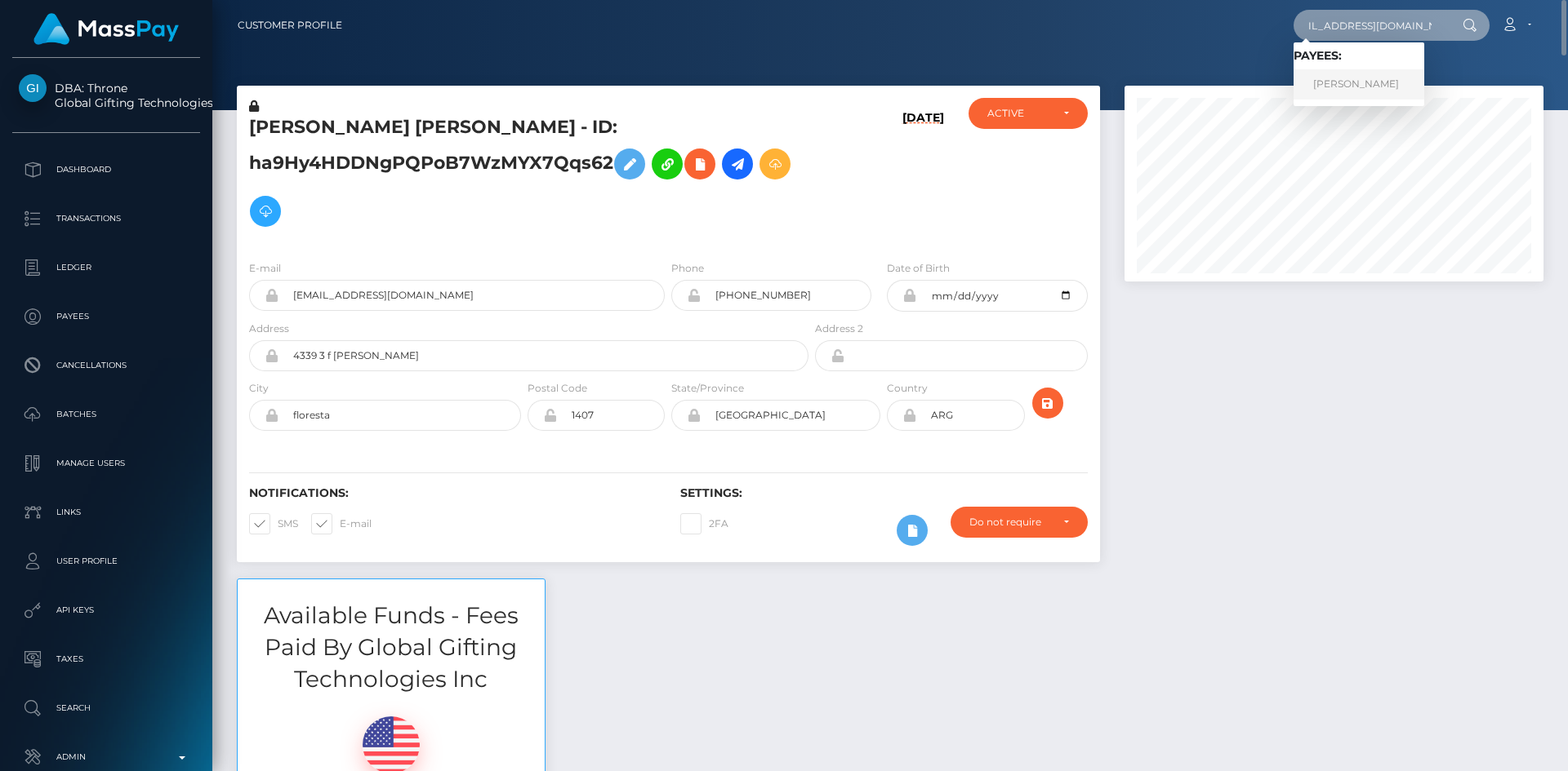
type input "hamzamsheikh12@gmail.com"
drag, startPoint x: 1346, startPoint y: 79, endPoint x: 1338, endPoint y: 81, distance: 8.2
click at [1346, 79] on link "Hamza Muhammad Sheikh" at bounding box center [1359, 84] width 131 height 30
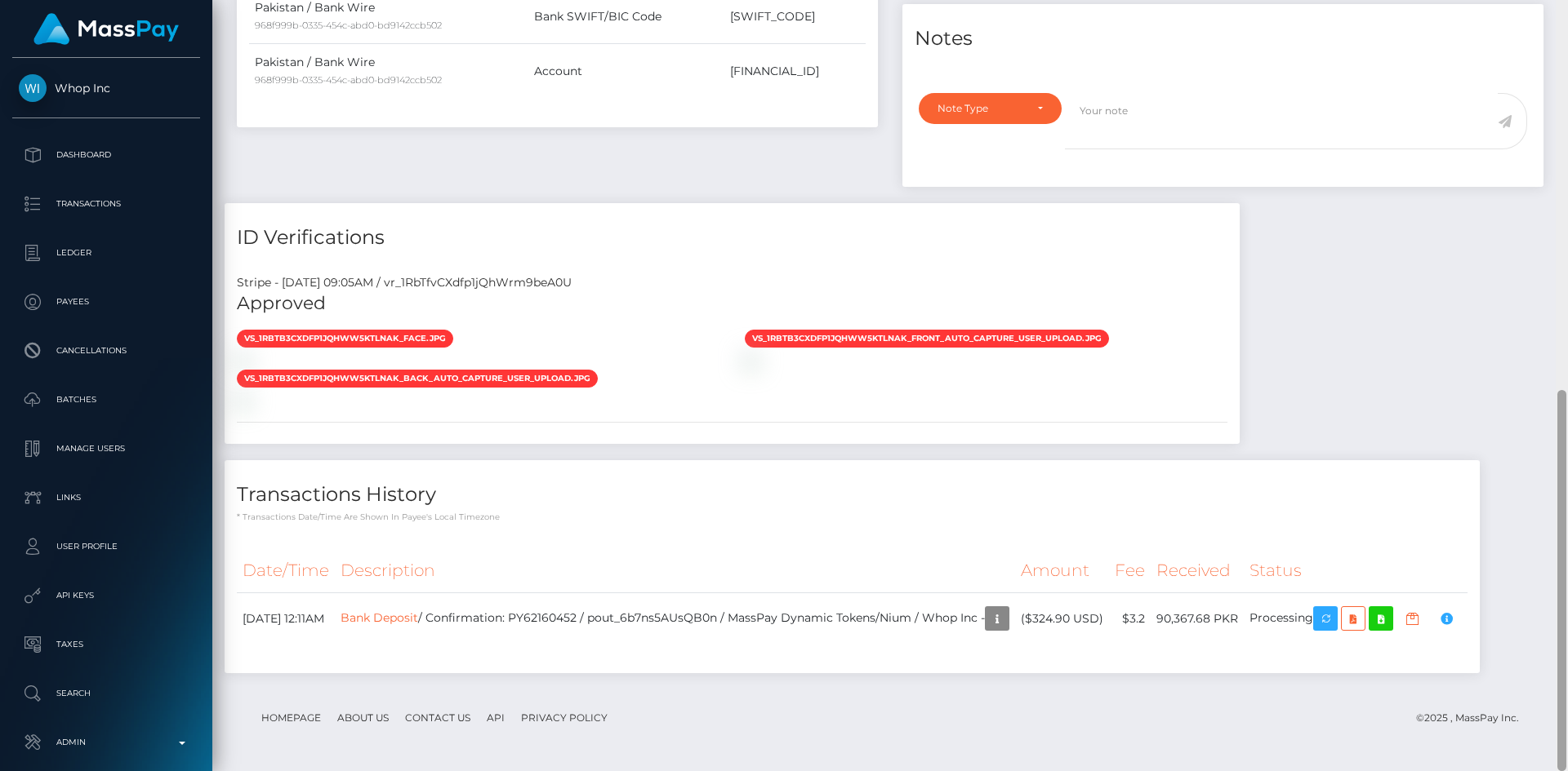
scroll to position [195, 420]
drag, startPoint x: 1556, startPoint y: 154, endPoint x: 1563, endPoint y: 514, distance: 360.1
click at [1563, 512] on div at bounding box center [1561, 580] width 9 height 381
click at [577, 615] on td "Bank Deposit / Confirmation: PY62160452 / pout_6b7ns5AUsQB0n / MassPay Dynamic …" at bounding box center [675, 618] width 680 height 51
click at [577, 614] on td "Bank Deposit / Confirmation: PY62160452 / pout_6b7ns5AUsQB0n / MassPay Dynamic …" at bounding box center [675, 618] width 680 height 51
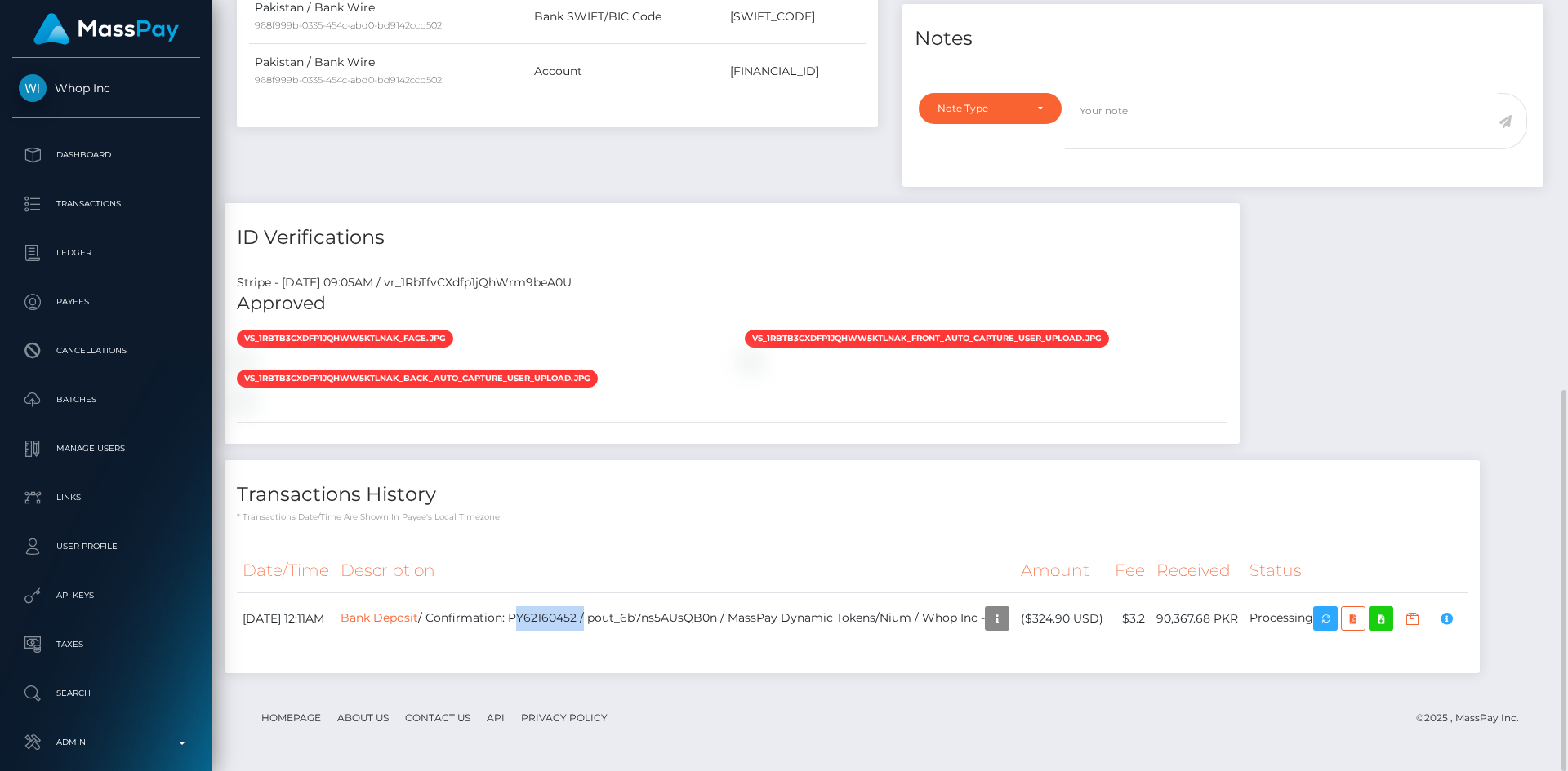
copy td "PY62160452"
click at [1422, 432] on div "Payee Attributes Payer Name Label Value Pakistan / Bank Deposit 3747f1fe-8b35-4…" at bounding box center [890, 226] width 1331 height 925
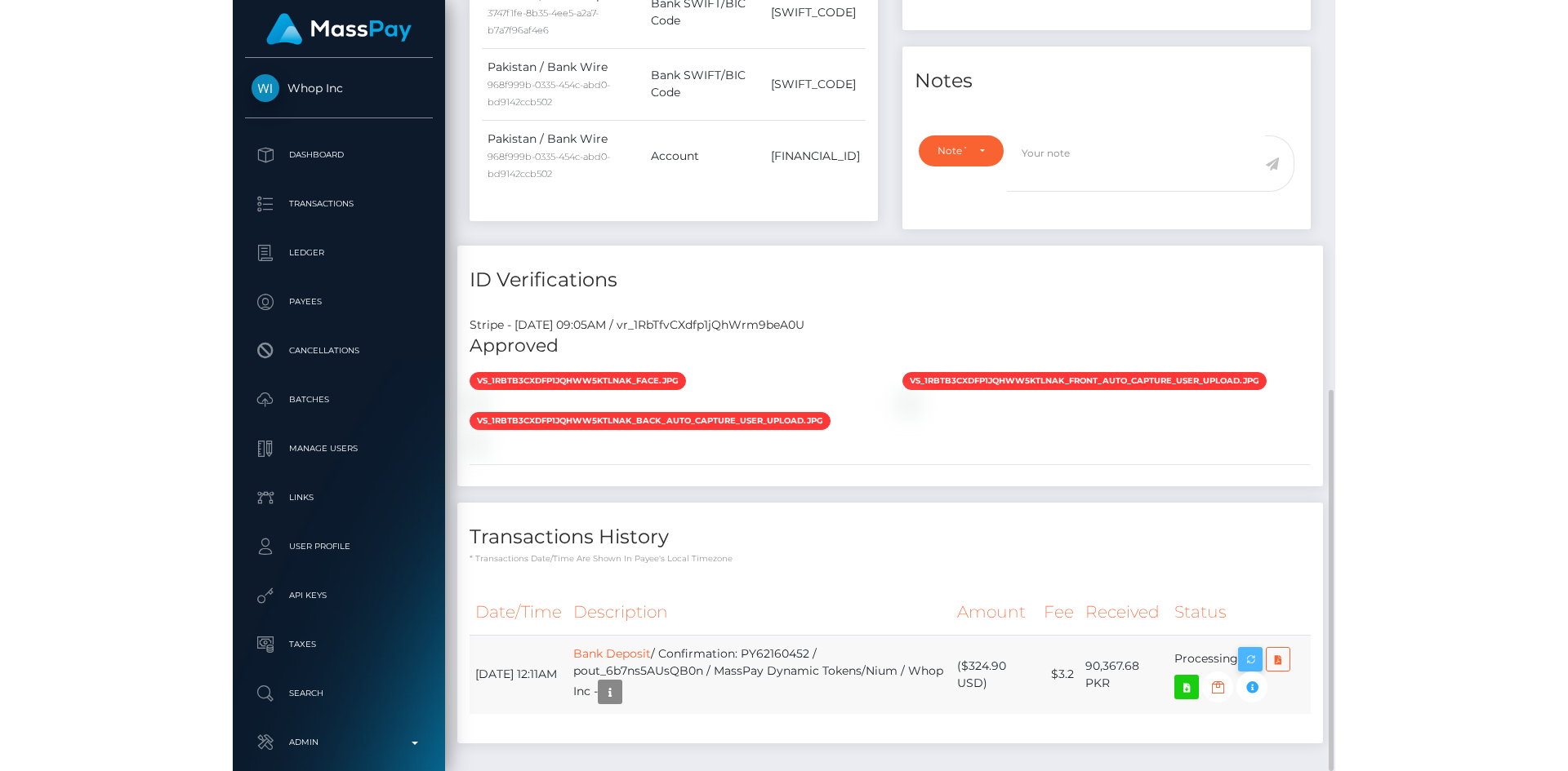
scroll to position [195, 269]
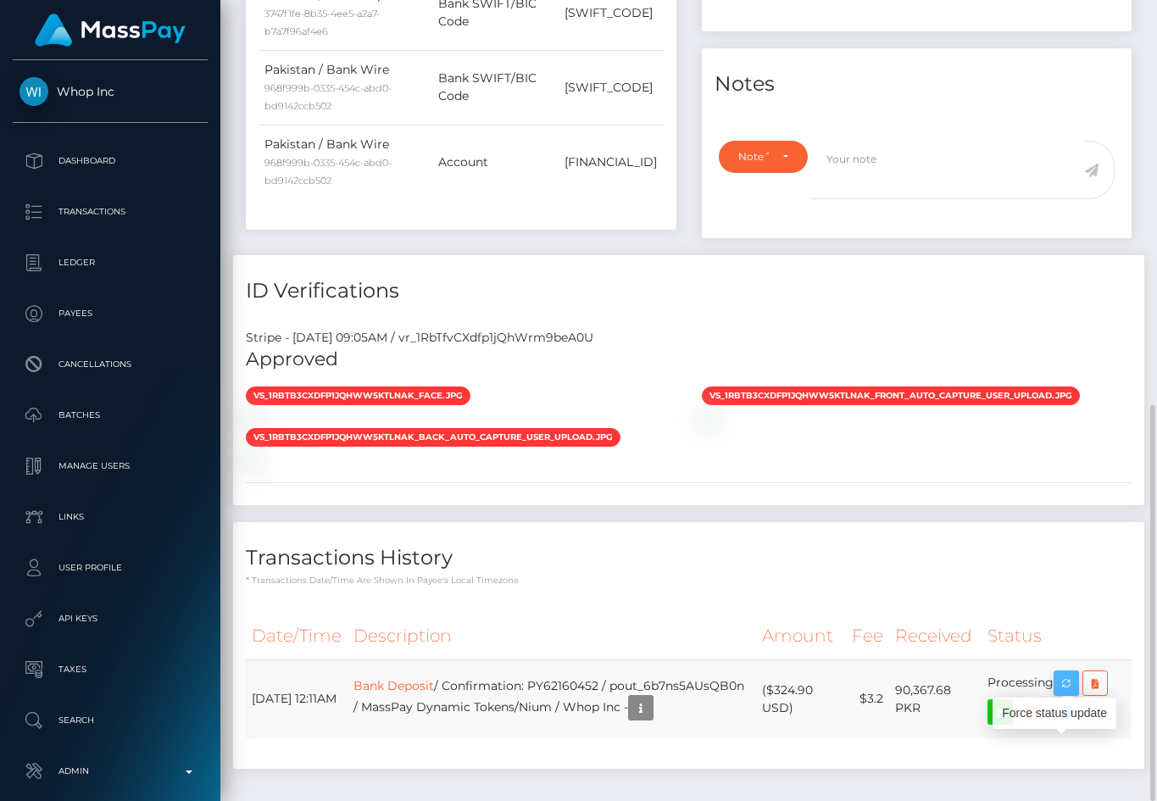
click at [1067, 694] on icon "button" at bounding box center [1066, 683] width 20 height 21
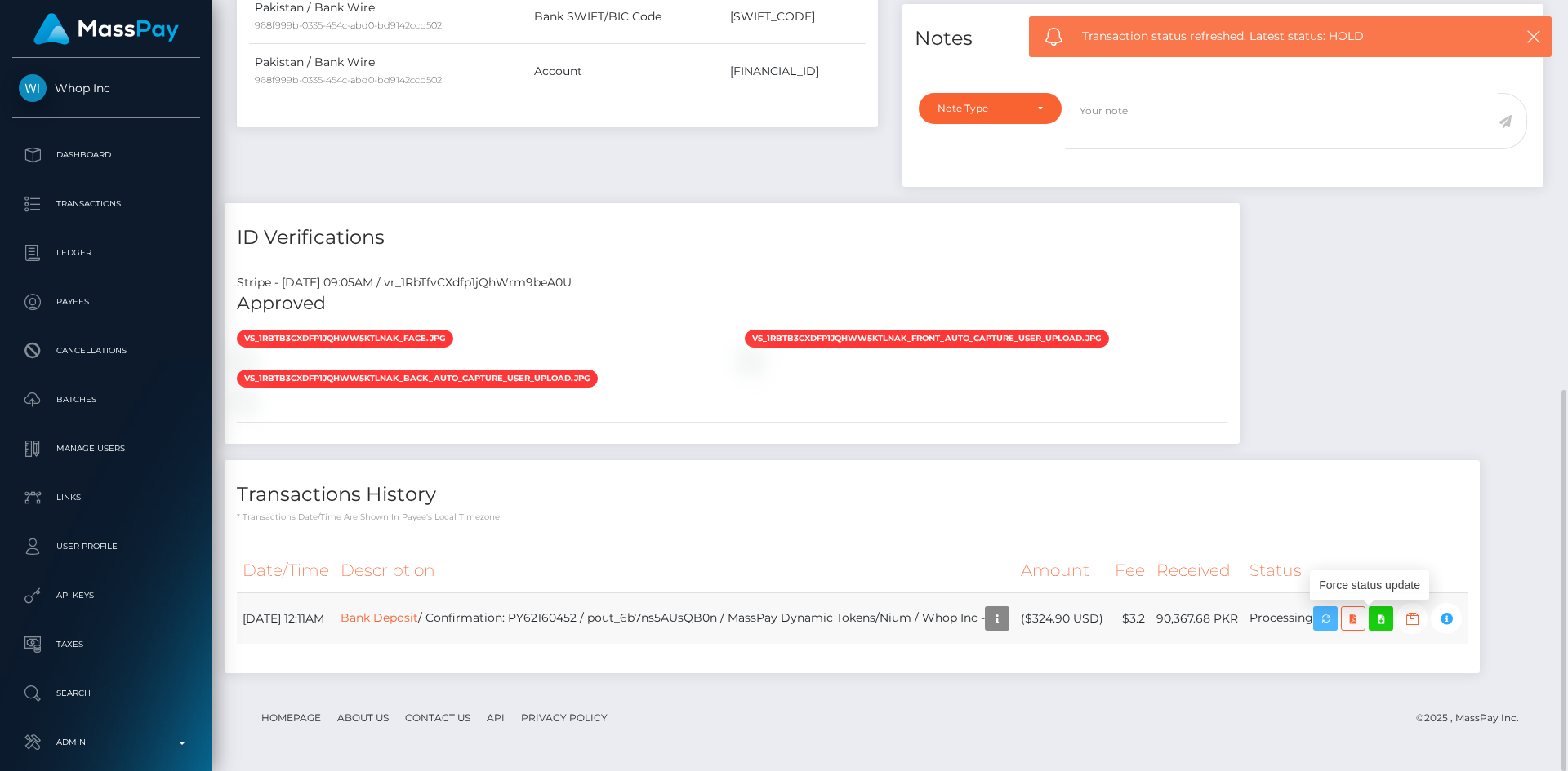
scroll to position [195, 420]
click at [585, 617] on td "Bank Deposit / Confirmation: PY62160452 / pout_6b7ns5AUsQB0n / MassPay Dynamic …" at bounding box center [675, 618] width 680 height 51
copy td "PY62160452"
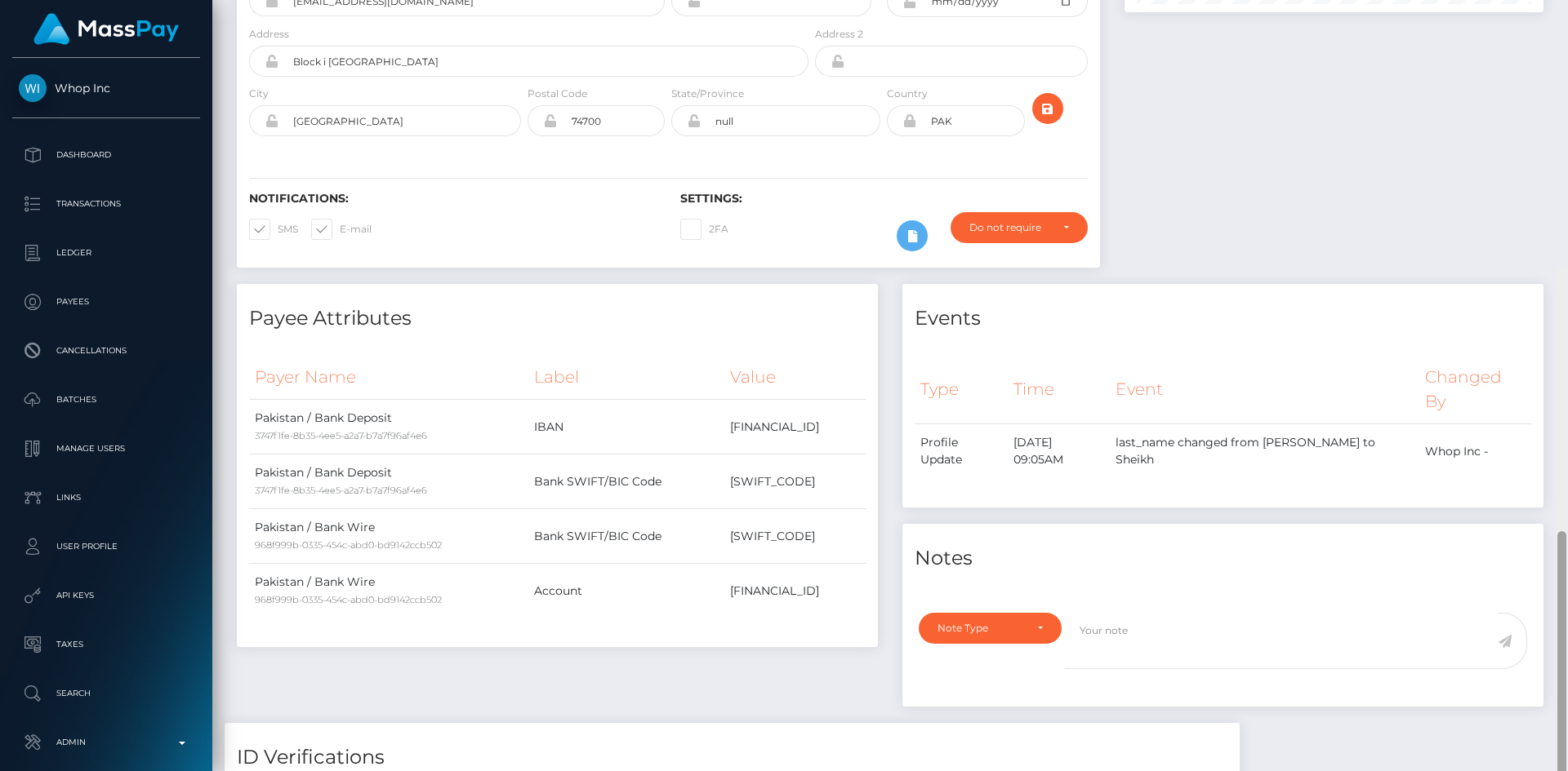
scroll to position [0, 0]
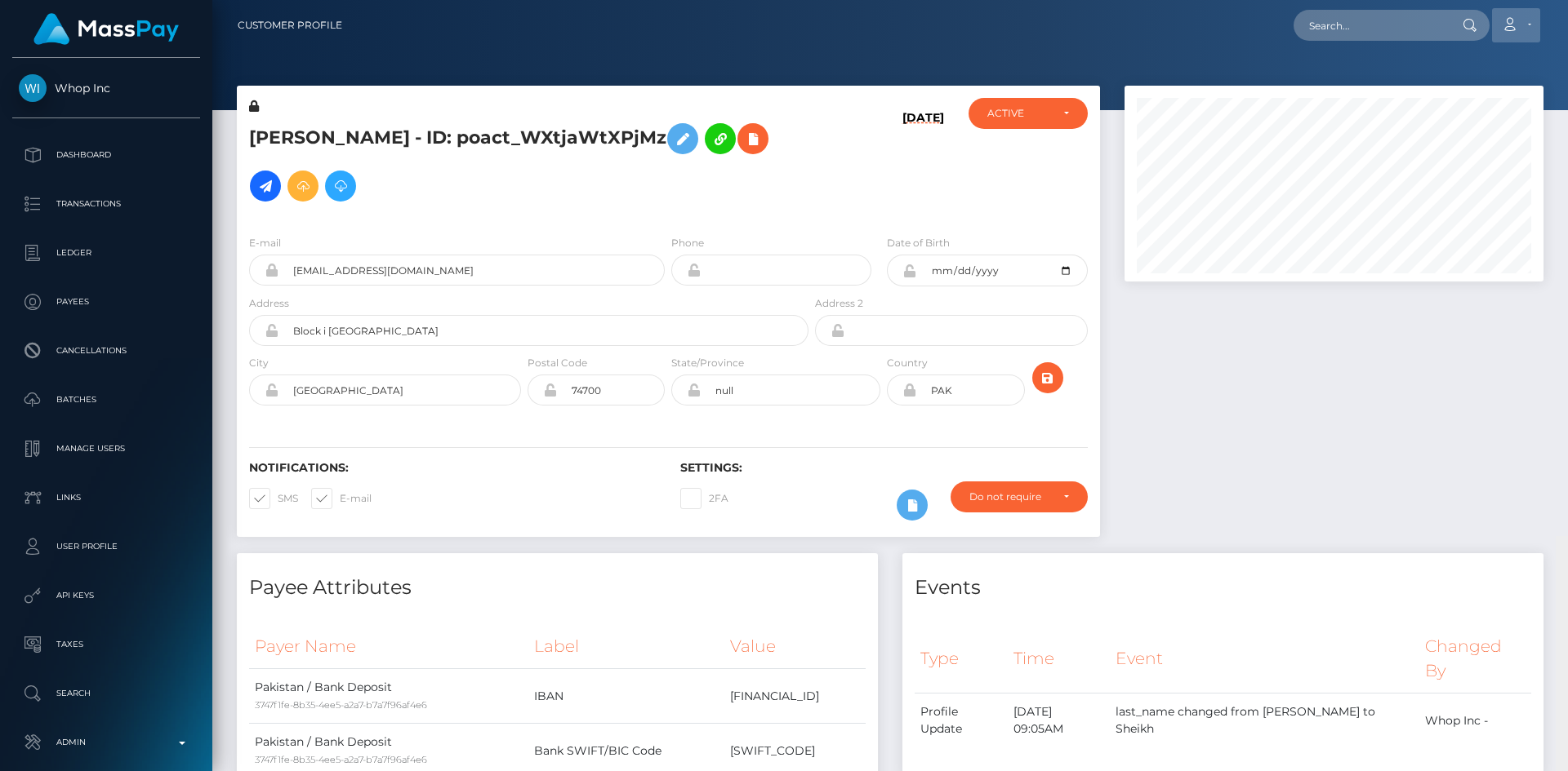
drag, startPoint x: 1562, startPoint y: 511, endPoint x: 1531, endPoint y: 39, distance: 473.0
click at [1567, 38] on div "Customer Profile Loading... Loading..." at bounding box center [889, 385] width 1355 height 771
drag, startPoint x: 1337, startPoint y: 27, endPoint x: 1294, endPoint y: 45, distance: 46.6
click at [1337, 27] on input "text" at bounding box center [1370, 25] width 153 height 31
paste input "PY62209760"
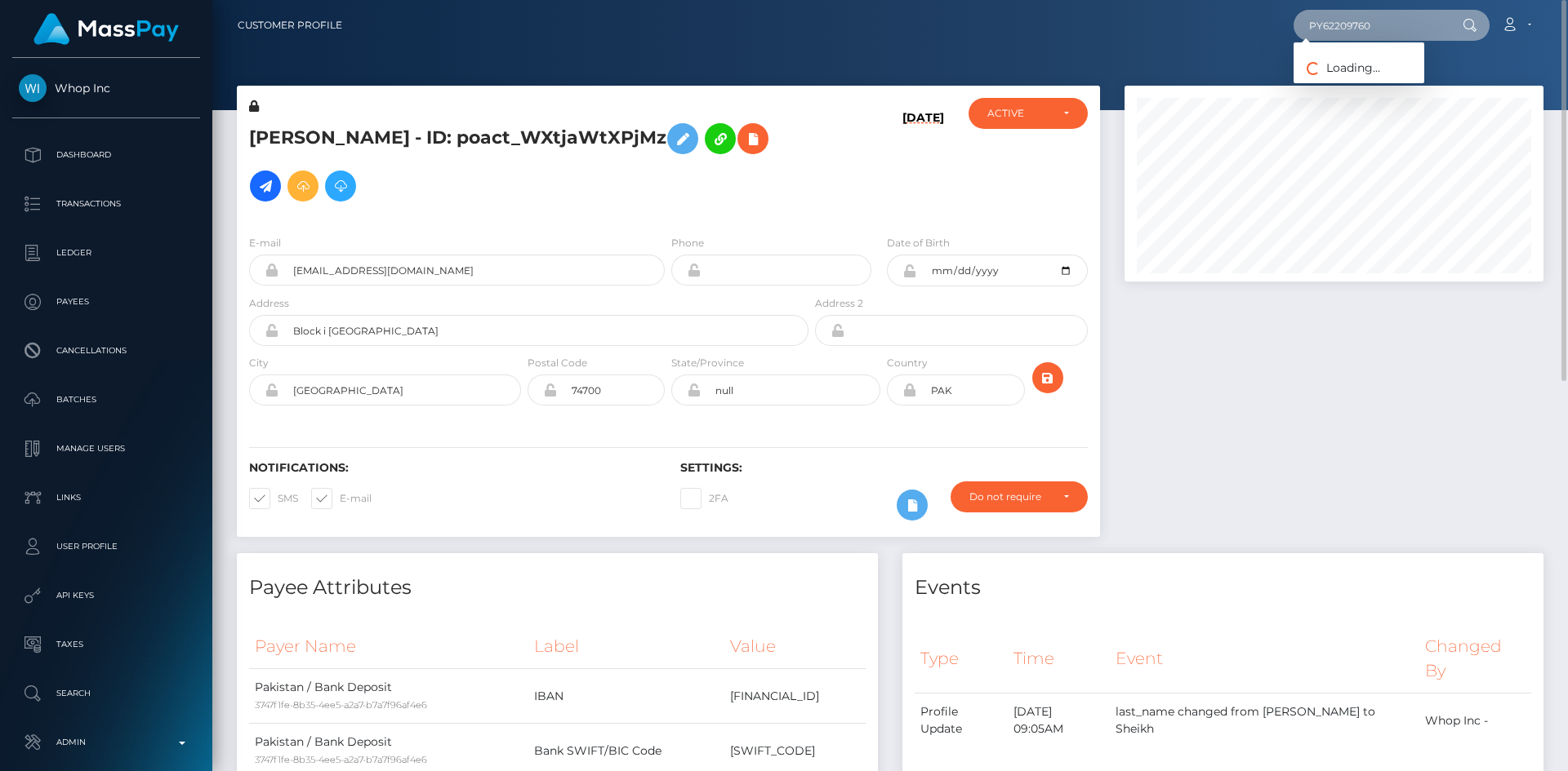
type input "PY62209760"
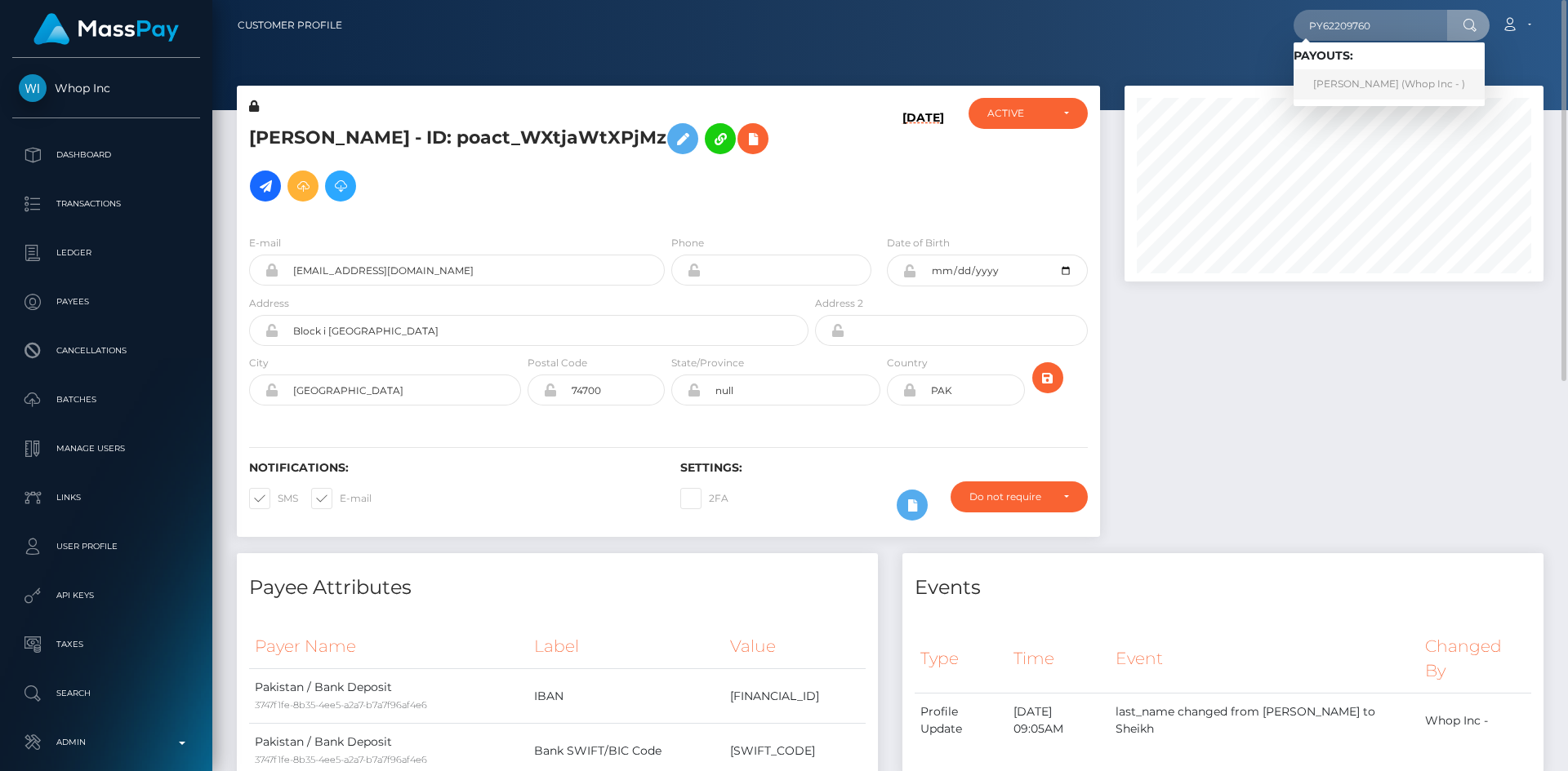
click at [1400, 90] on link "Muhammad Ali Ahmad (Whop Inc - )" at bounding box center [1389, 84] width 191 height 30
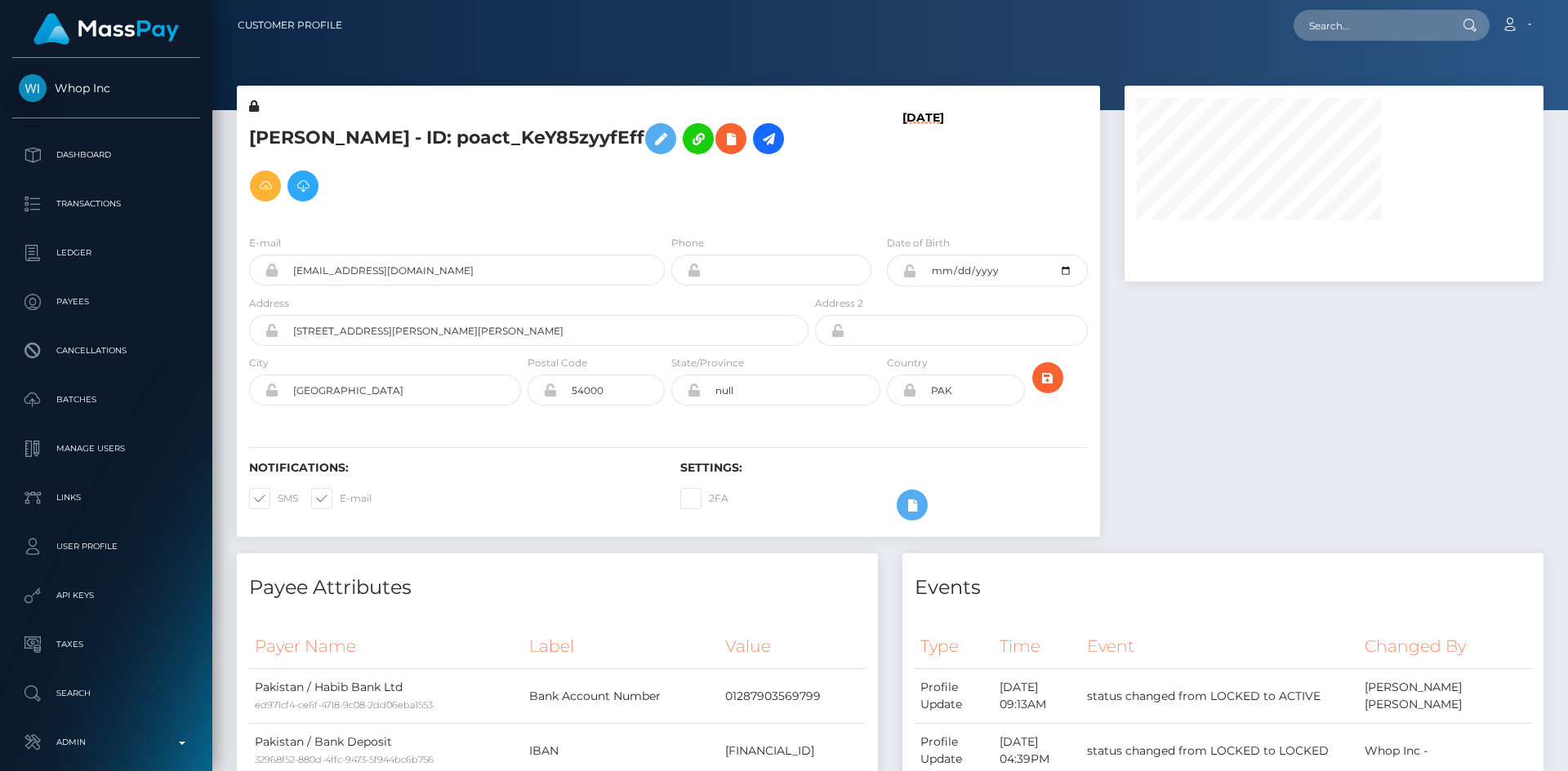
click at [321, 146] on h5 "[PERSON_NAME] - ID: poact_KeY85zyyfEff" at bounding box center [524, 163] width 550 height 94
copy h5 "[DEMOGRAPHIC_DATA]"
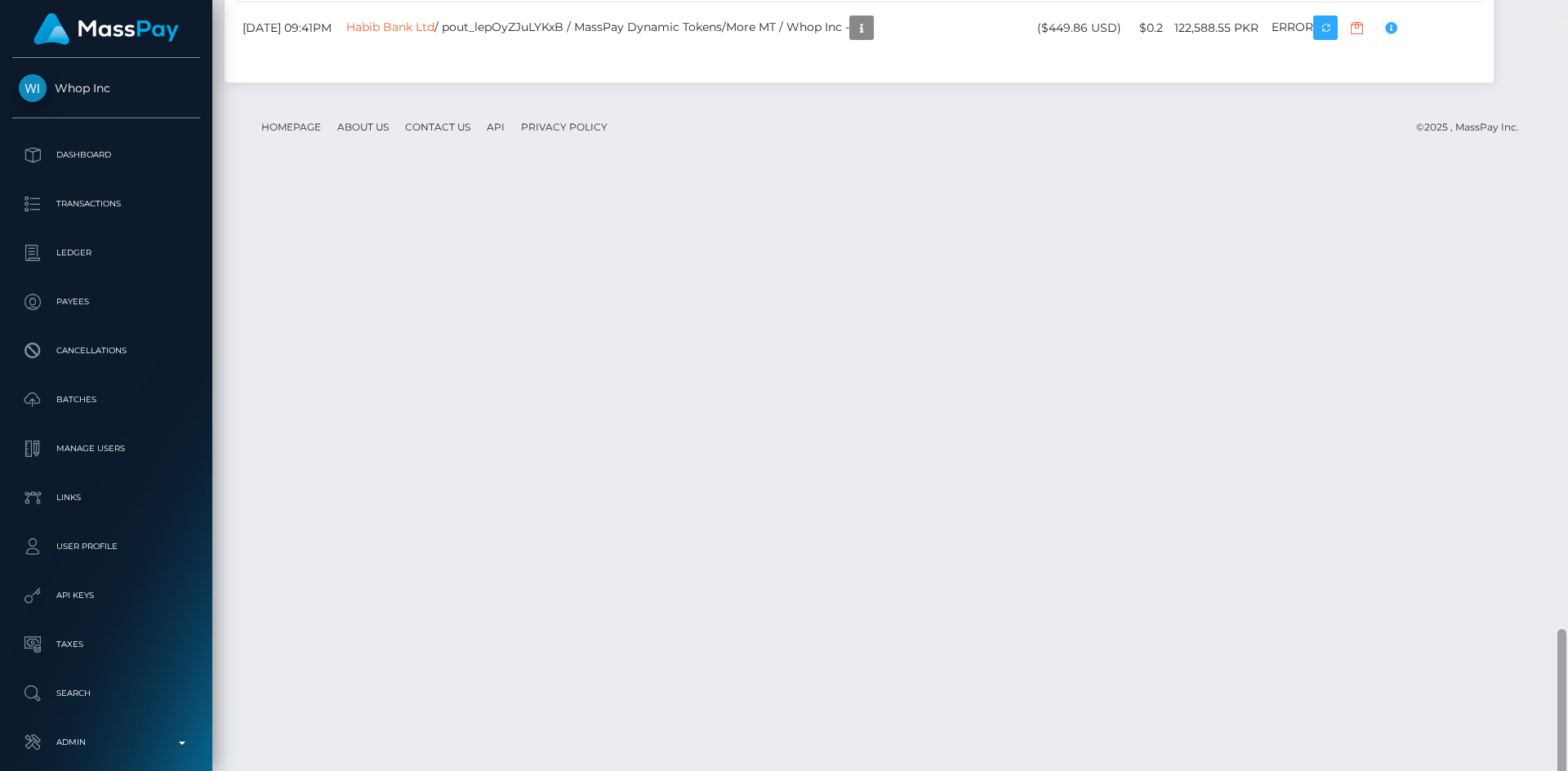
scroll to position [2899, 0]
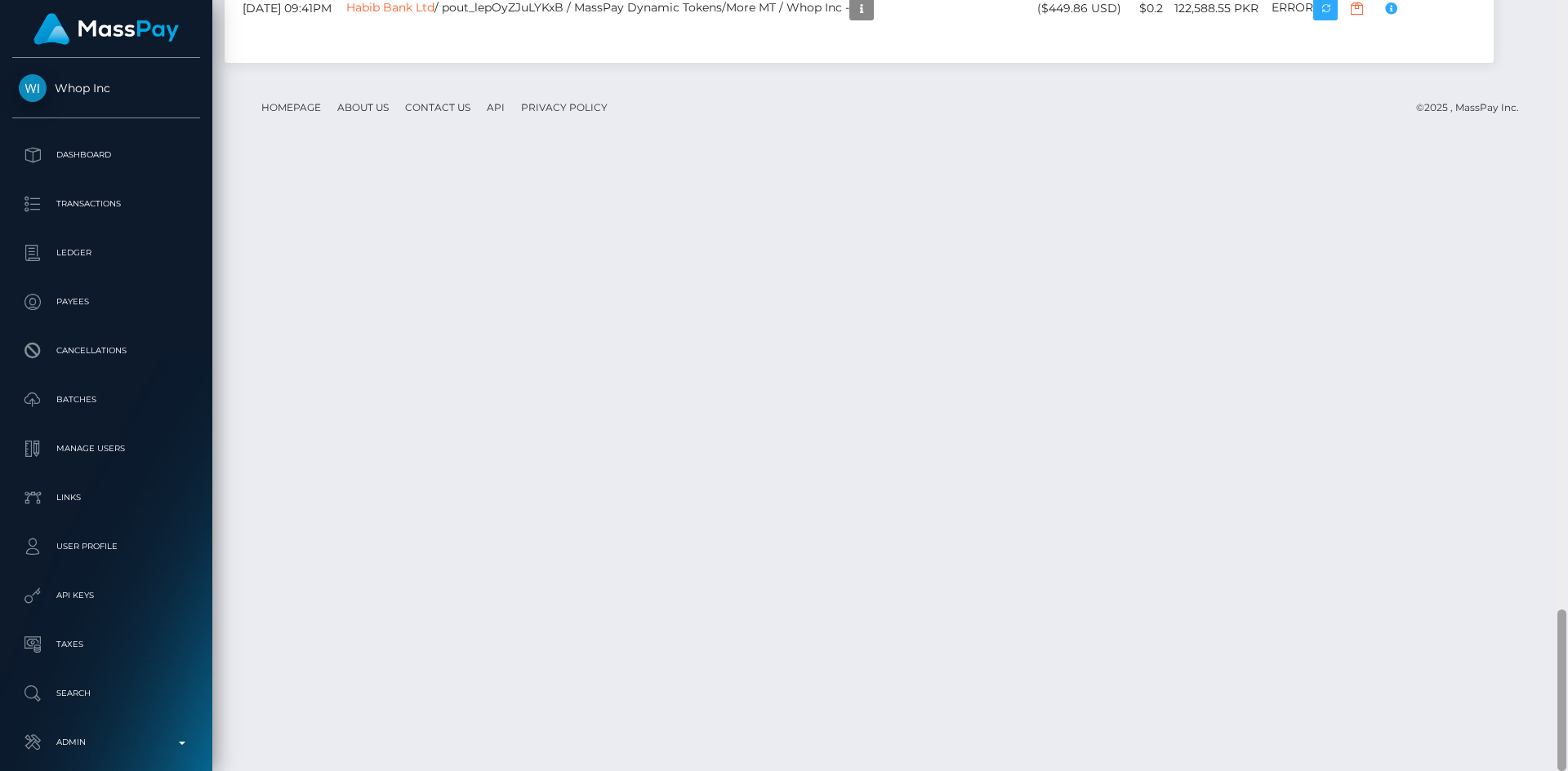
drag, startPoint x: 1563, startPoint y: 140, endPoint x: 1564, endPoint y: 733, distance: 593.0
click at [1567, 739] on div at bounding box center [1561, 385] width 13 height 771
drag, startPoint x: 1561, startPoint y: 628, endPoint x: 1567, endPoint y: 756, distance: 128.1
click at [1567, 756] on div at bounding box center [1561, 385] width 13 height 771
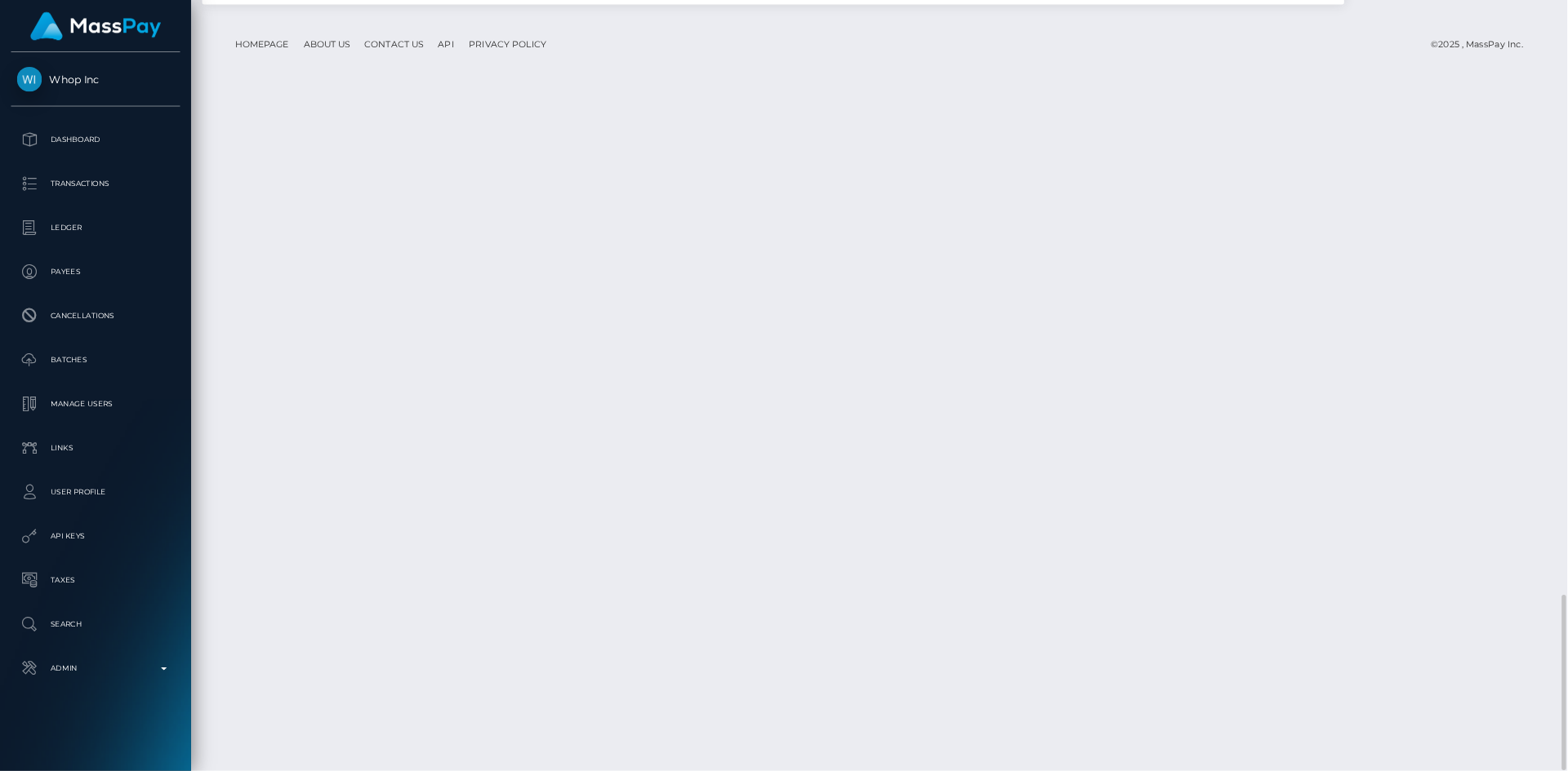
scroll to position [195, 477]
drag, startPoint x: 1449, startPoint y: 608, endPoint x: 1295, endPoint y: 759, distance: 215.7
click at [1273, 770] on div "Customer Profile Loading... Loading..." at bounding box center [977, 428] width 1529 height 857
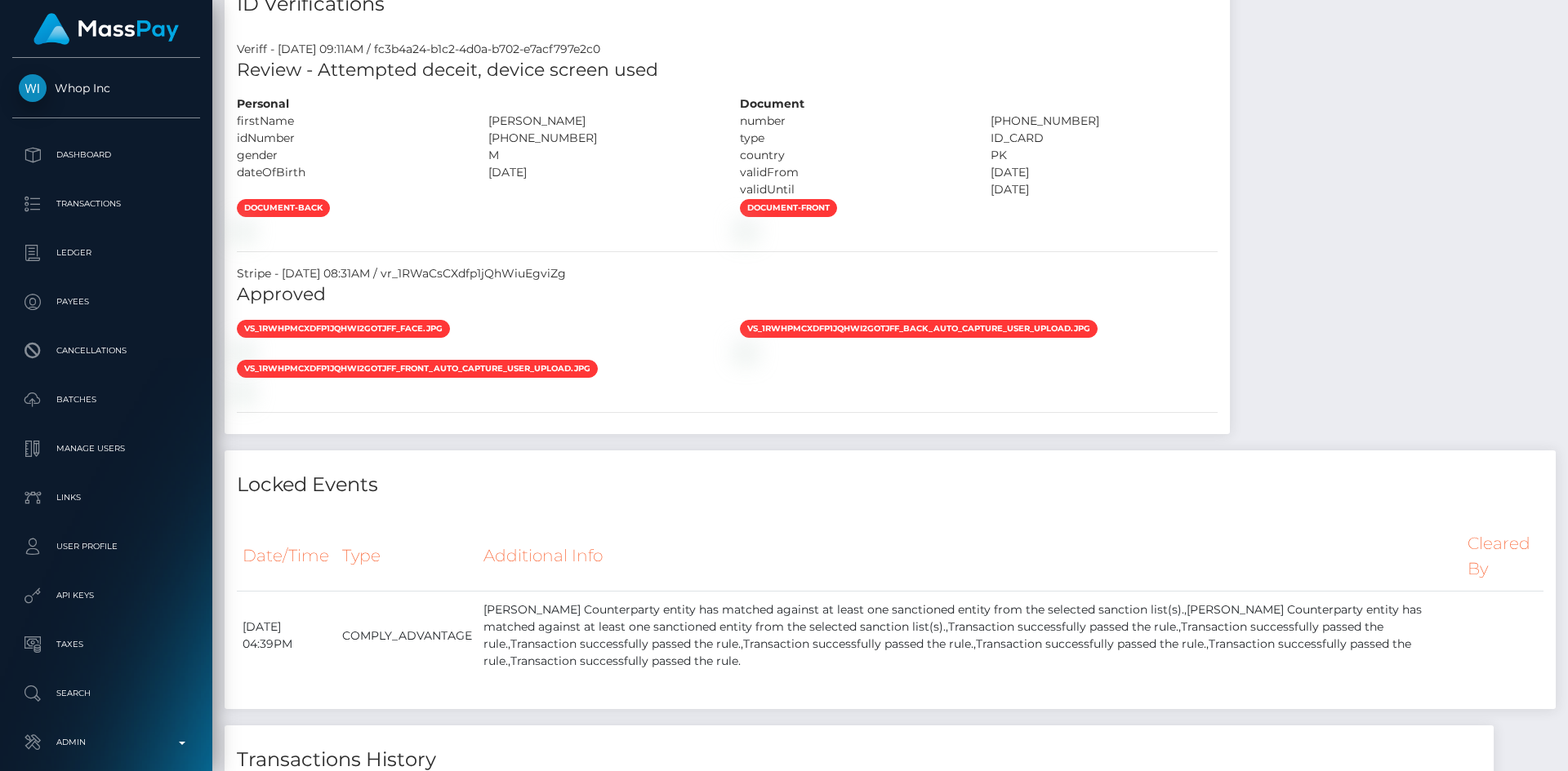
scroll to position [0, 0]
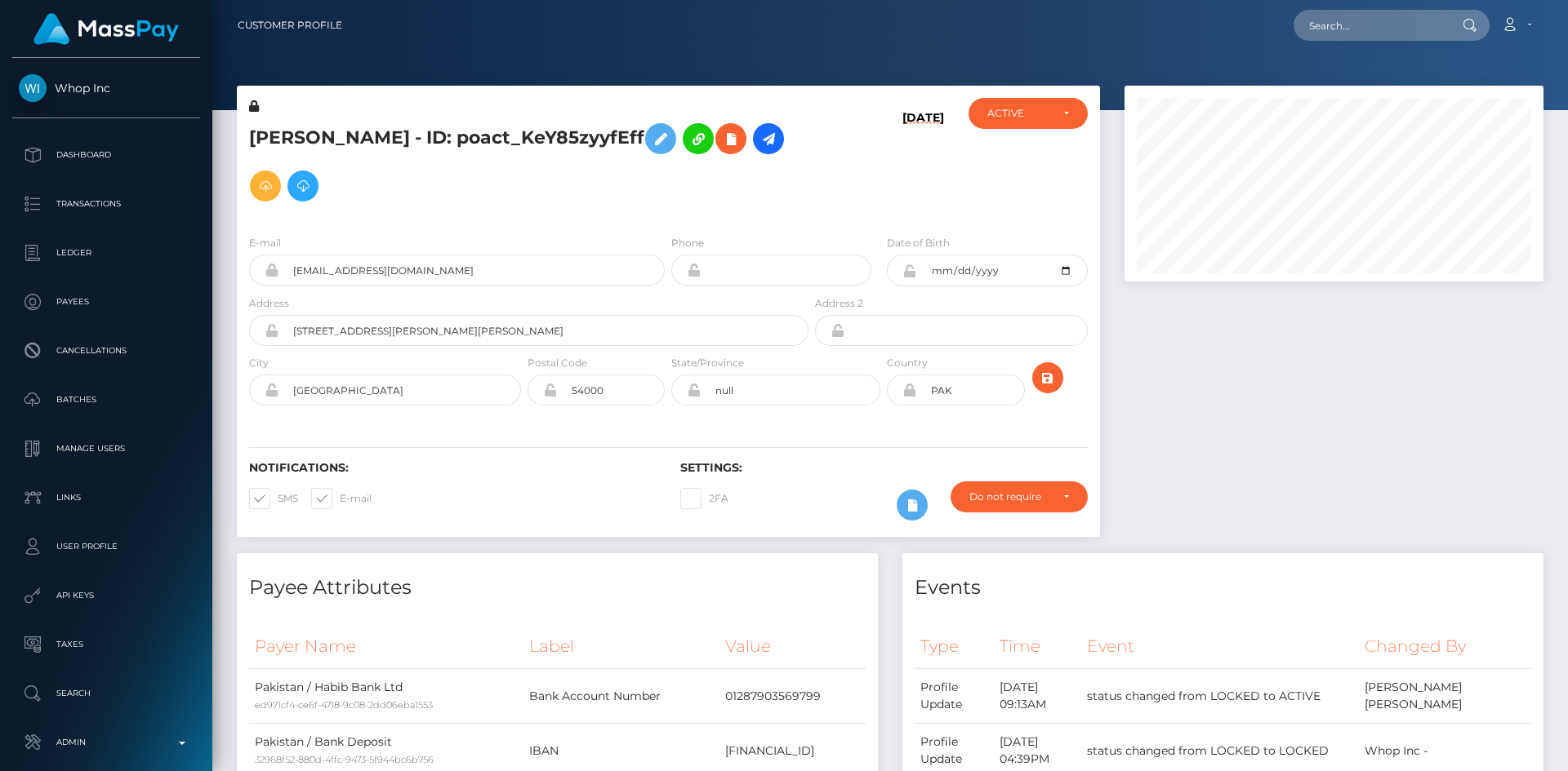
drag, startPoint x: 1564, startPoint y: 609, endPoint x: 1567, endPoint y: -71, distance: 680.0
click at [1567, 0] on html "Whop Inc Dashboard Transactions Ledger Payees Cancellations Links" at bounding box center [784, 385] width 1568 height 771
click at [1348, 3] on nav "Customer Profile Loading... Loading... Account" at bounding box center [889, 25] width 1355 height 51
drag, startPoint x: 1359, startPoint y: 14, endPoint x: 1323, endPoint y: 26, distance: 37.9
click at [1361, 14] on input "text" at bounding box center [1370, 25] width 153 height 31
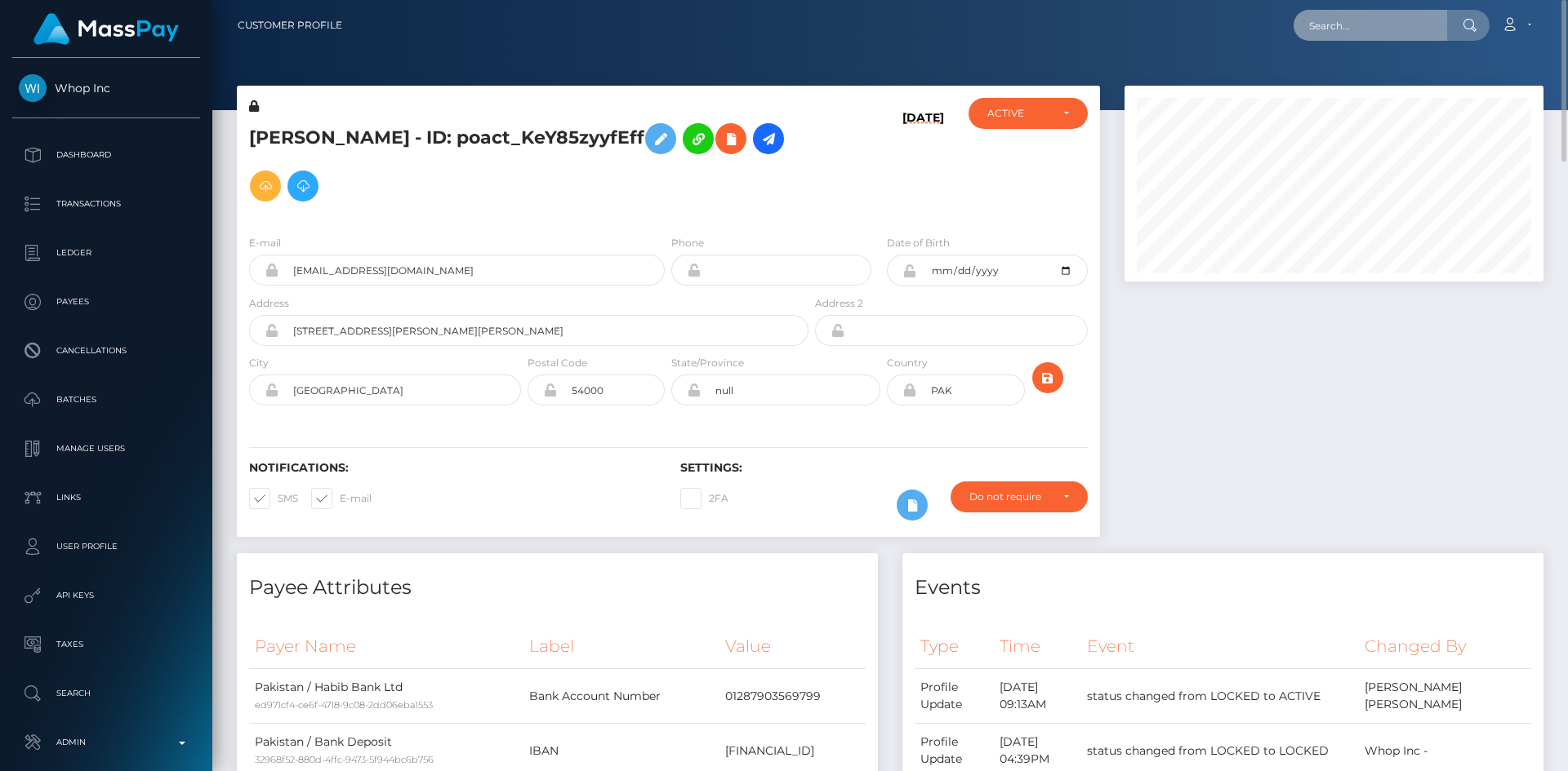
paste input "afc4ac99-7bc7-11f0-8023-0266f44cc279"
type input "afc4ac99-7bc7-11f0-8023-0266f44cc279"
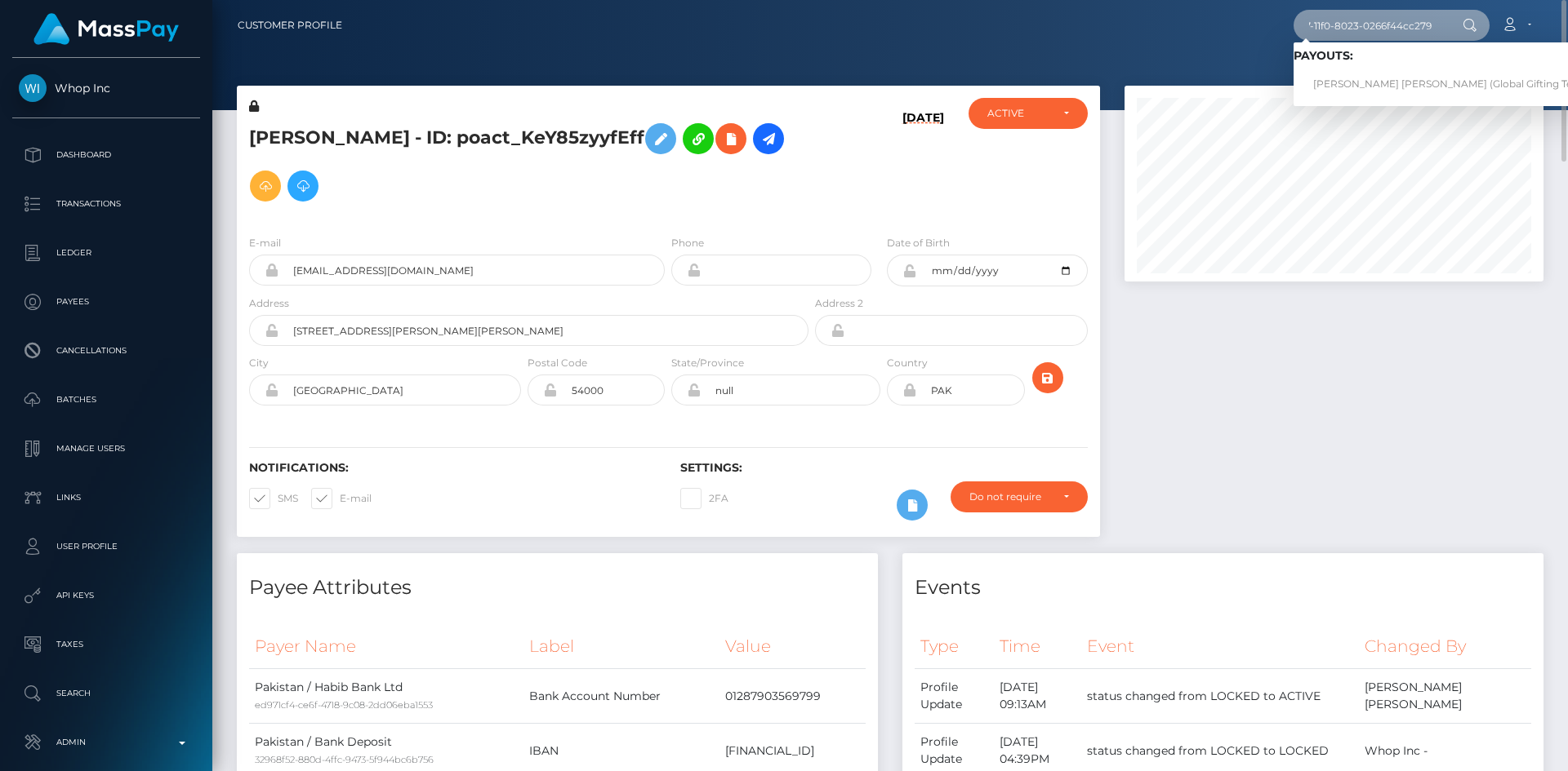
scroll to position [0, 0]
drag, startPoint x: 1383, startPoint y: 76, endPoint x: 1374, endPoint y: 78, distance: 9.2
click at [1384, 76] on link "VALERI DIMITROV STOYANOV (Global Gifting Technologies Inc - Throne)" at bounding box center [1502, 84] width 417 height 30
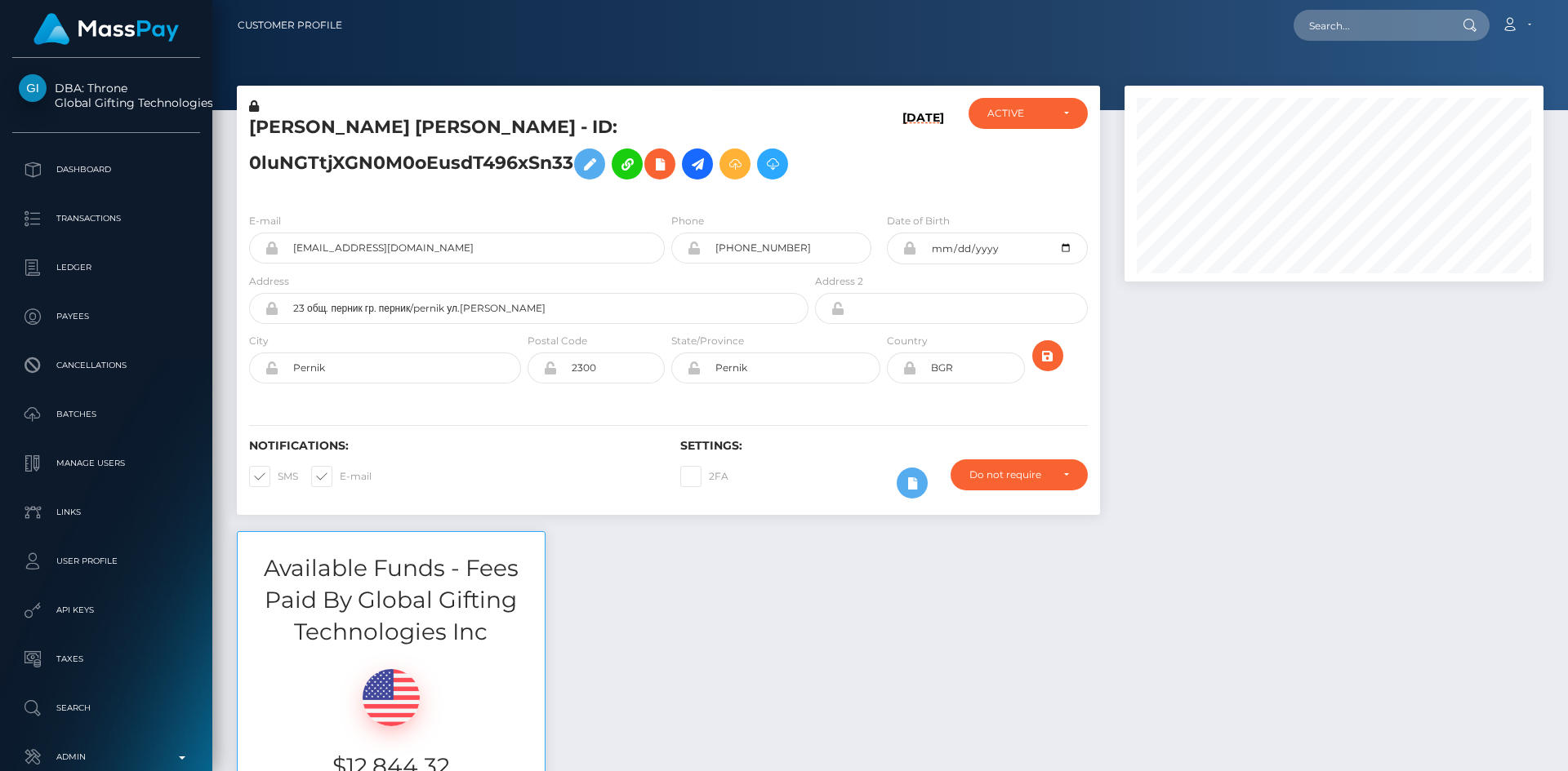
scroll to position [195, 420]
click at [492, 249] on input "[EMAIL_ADDRESS][DOMAIN_NAME]" at bounding box center [471, 248] width 386 height 31
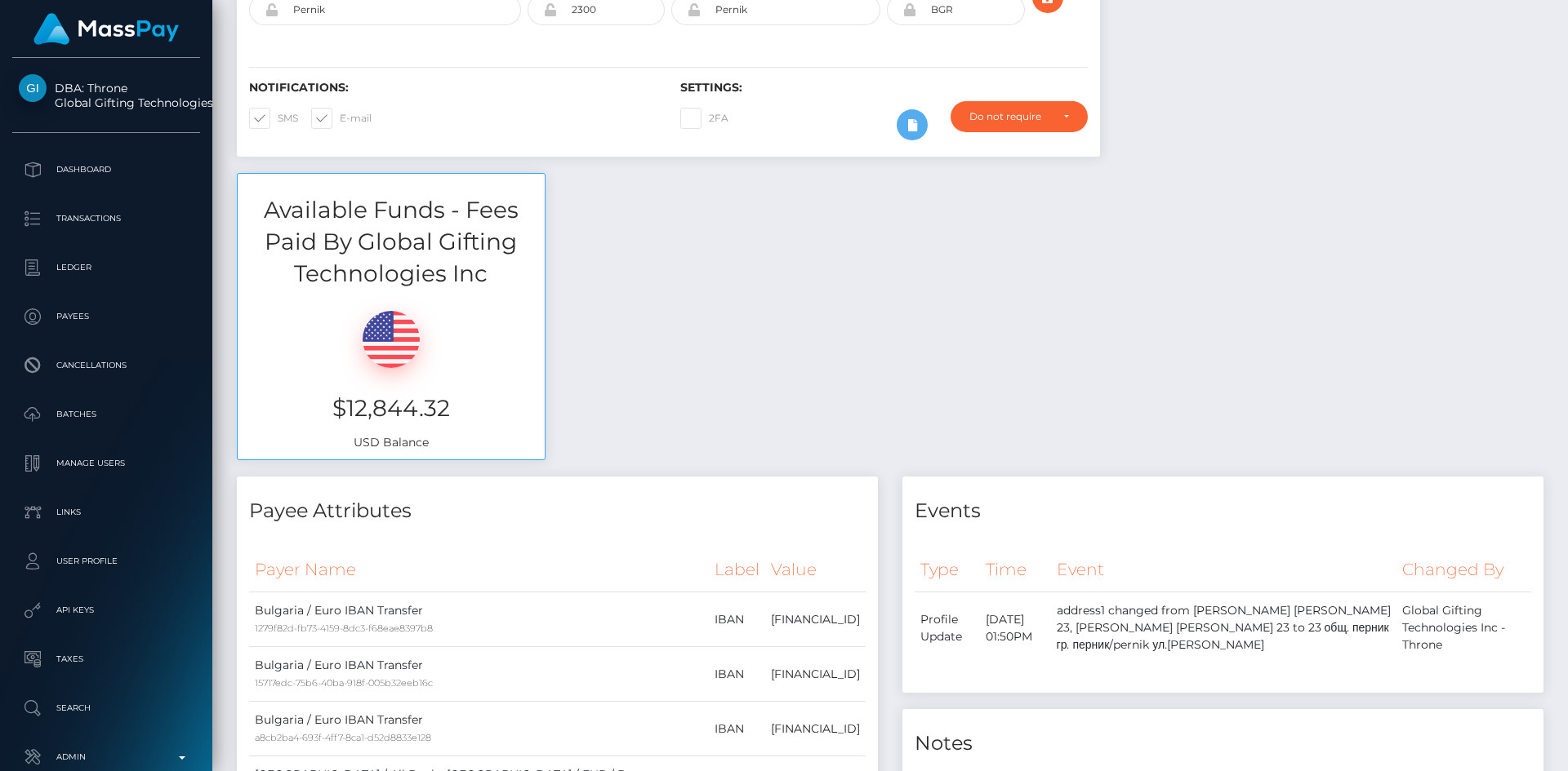
scroll to position [0, 0]
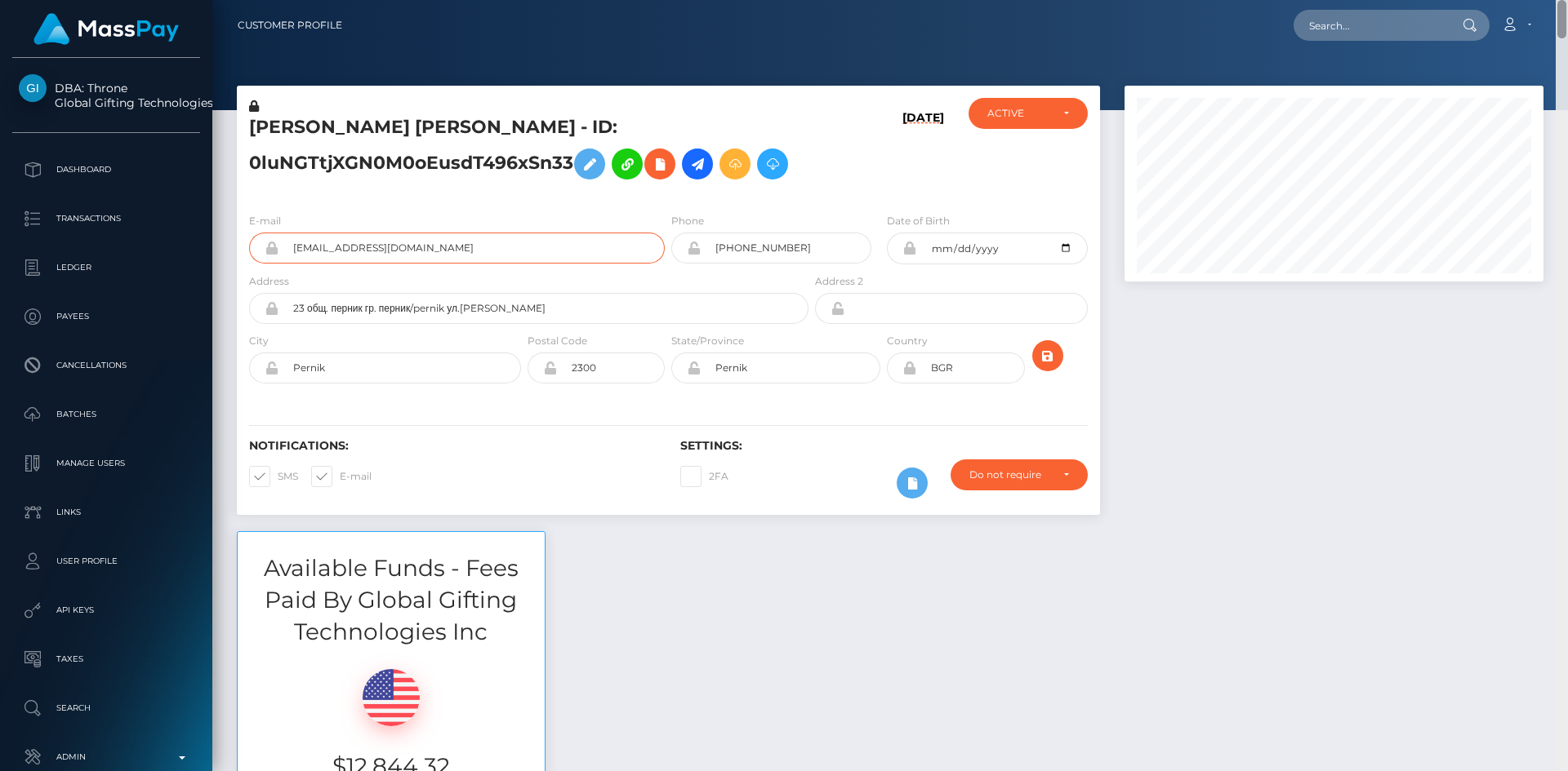
drag, startPoint x: 1562, startPoint y: 23, endPoint x: 1567, endPoint y: -12, distance: 35.4
click at [1567, 0] on html "DBA: Throne Global Gifting Technologies Inc Dashboard Transactions Ledger Payee…" at bounding box center [784, 385] width 1568 height 771
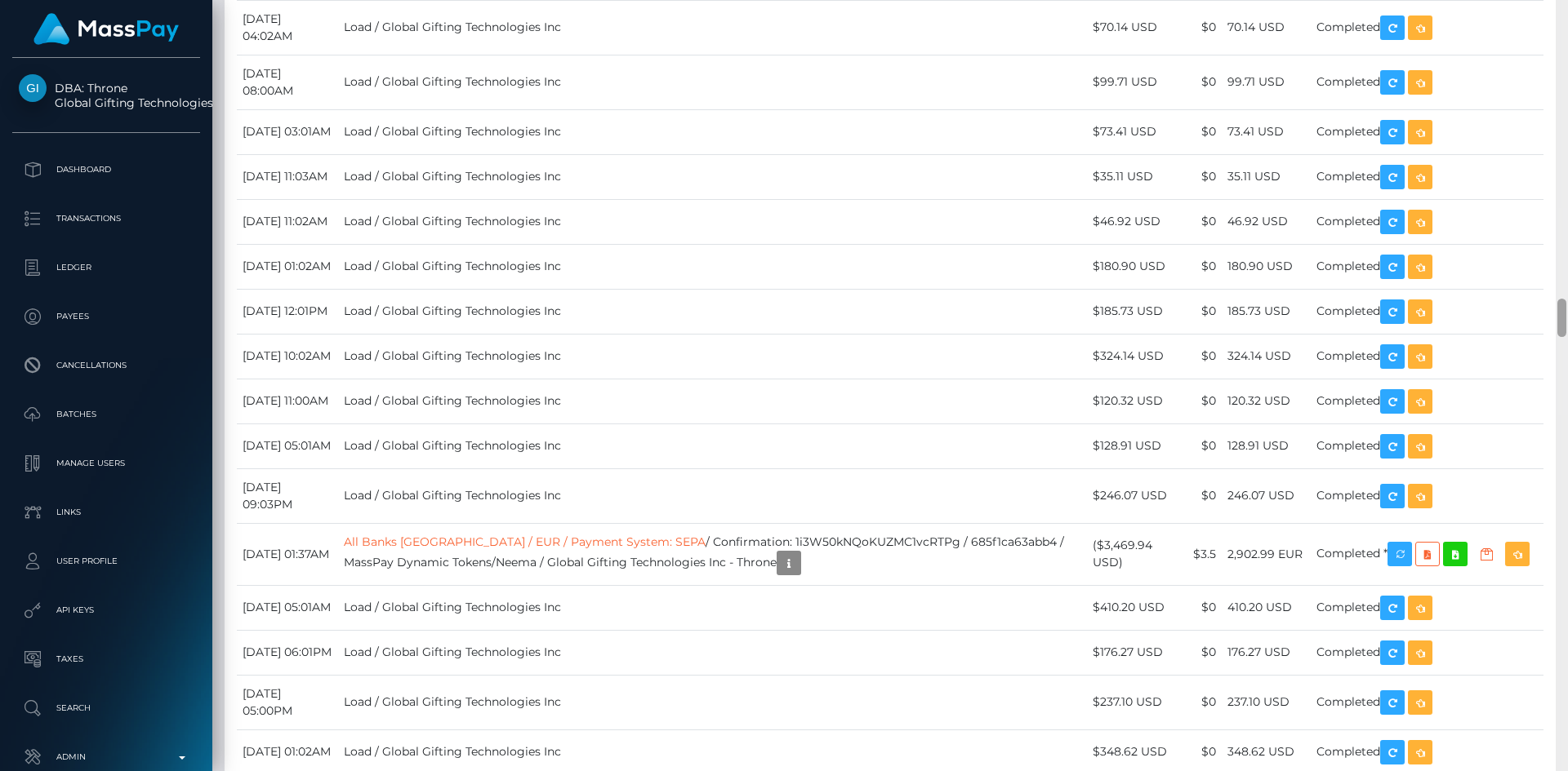
scroll to position [5687, 0]
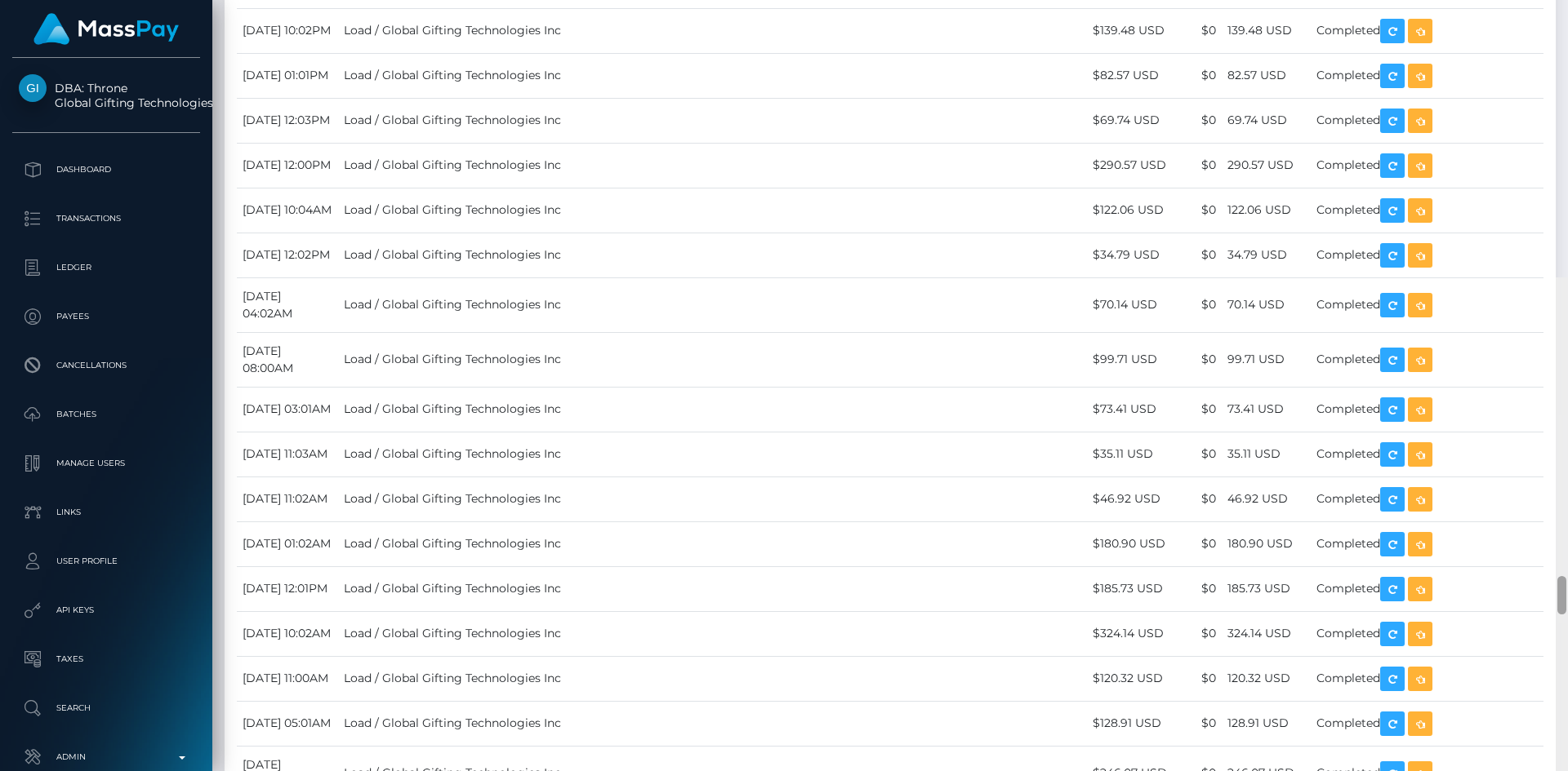
drag, startPoint x: 1563, startPoint y: 28, endPoint x: 1545, endPoint y: 304, distance: 276.6
click at [1545, 304] on div "Customer Profile Loading... Loading..." at bounding box center [889, 385] width 1355 height 771
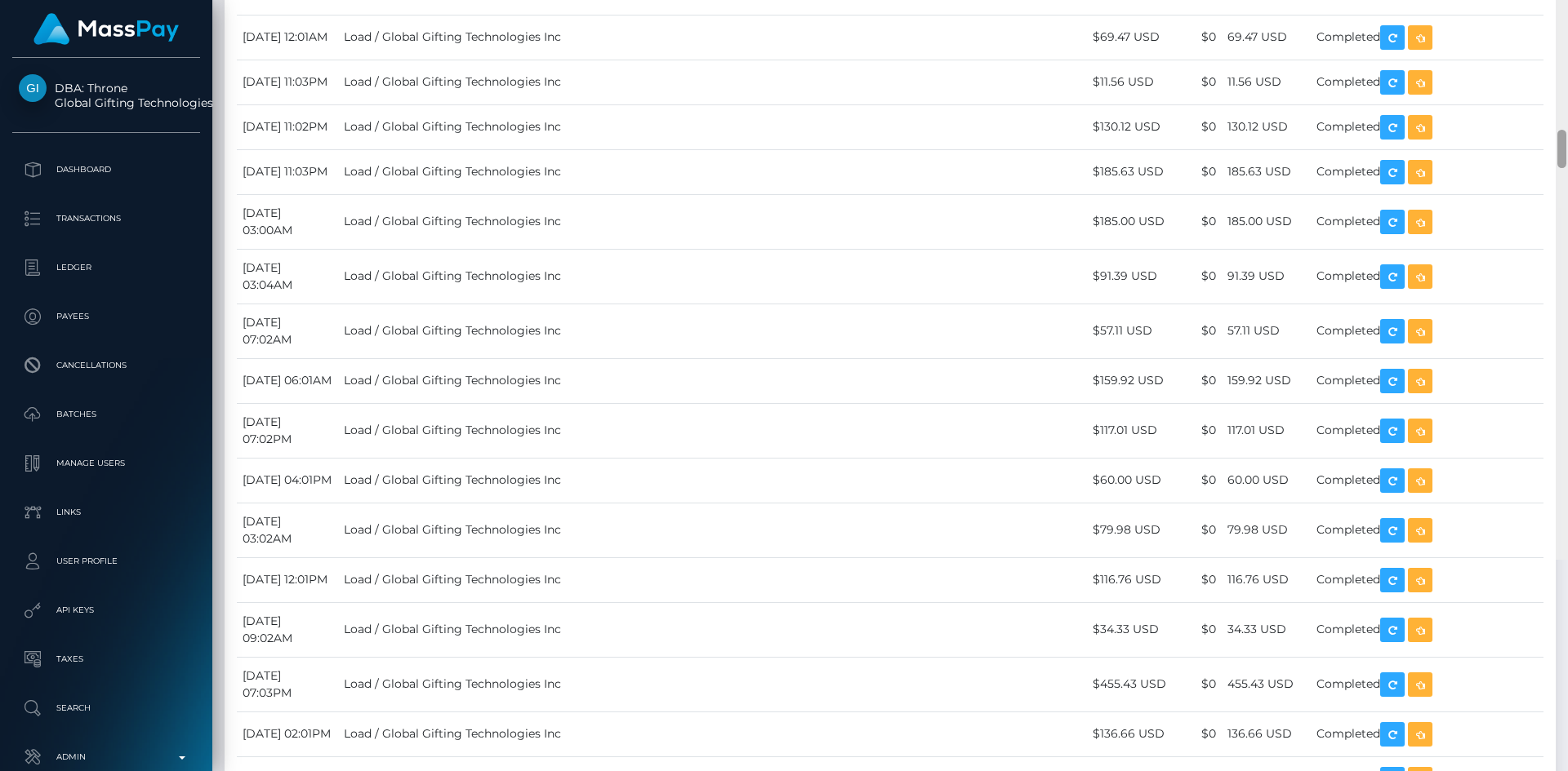
scroll to position [7153, 0]
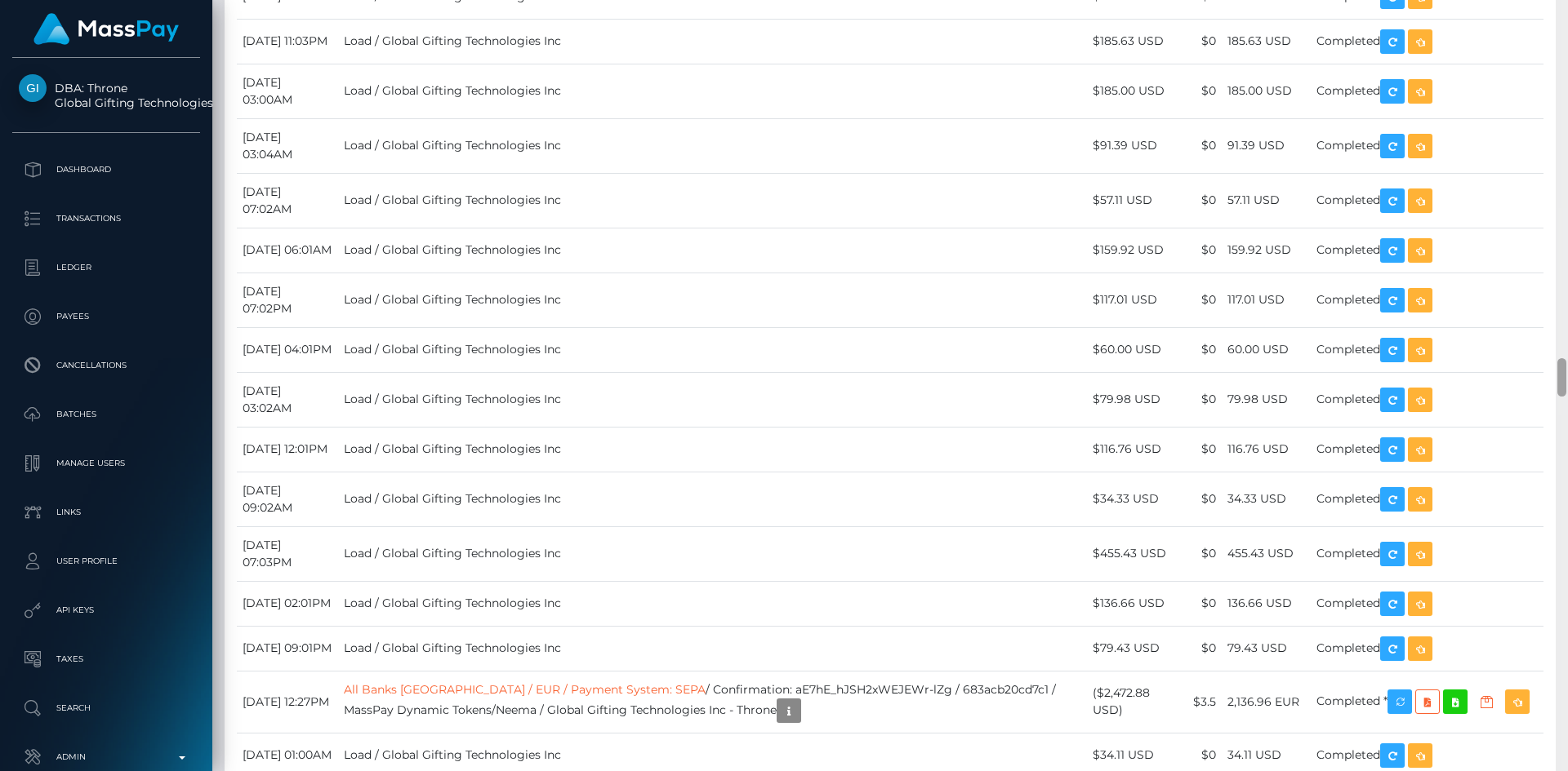
drag, startPoint x: 1563, startPoint y: 300, endPoint x: 1559, endPoint y: 371, distance: 71.1
click at [1559, 371] on div at bounding box center [1561, 377] width 9 height 39
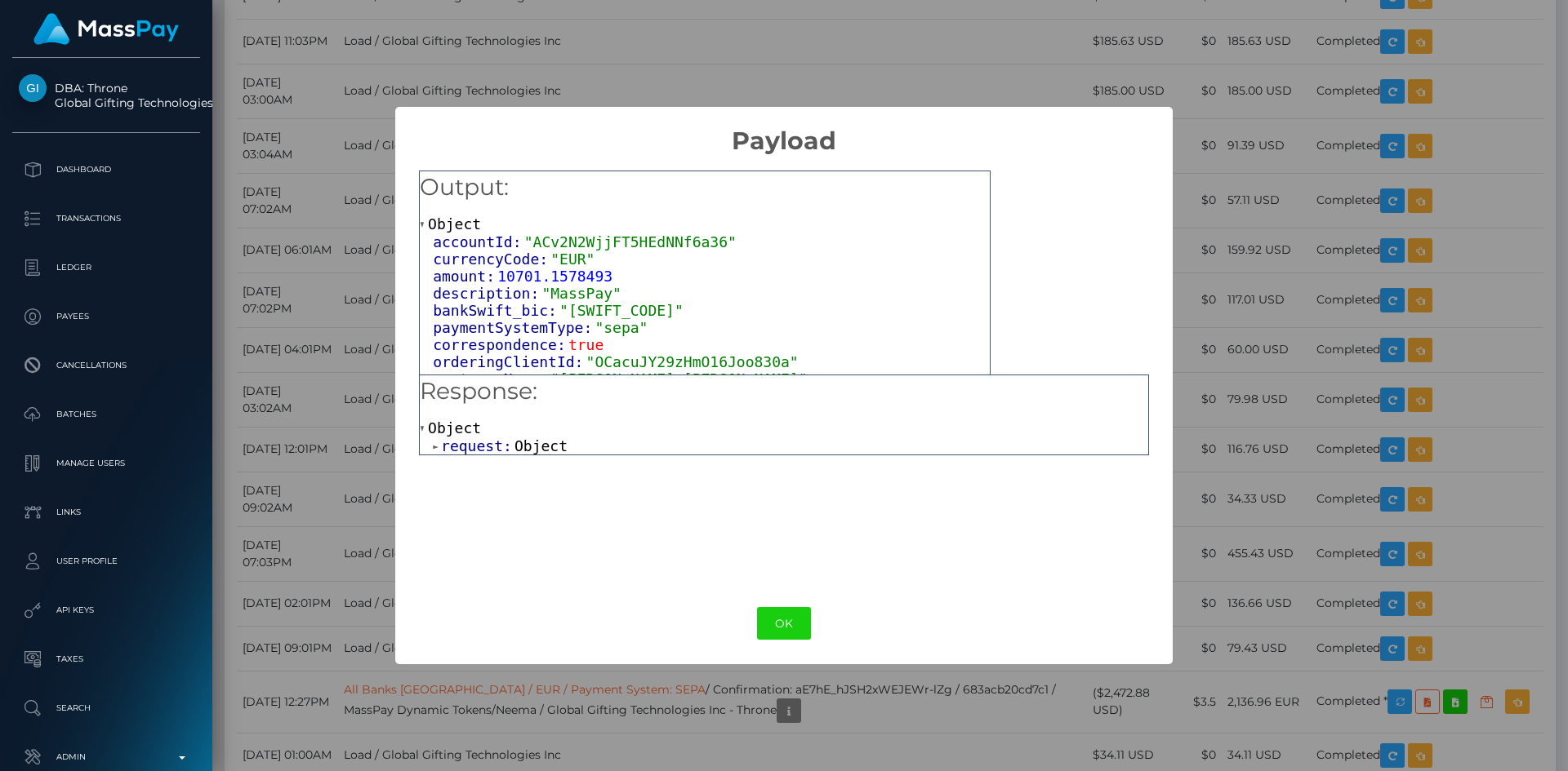
click at [528, 437] on span "Object" at bounding box center [540, 446] width 53 height 17
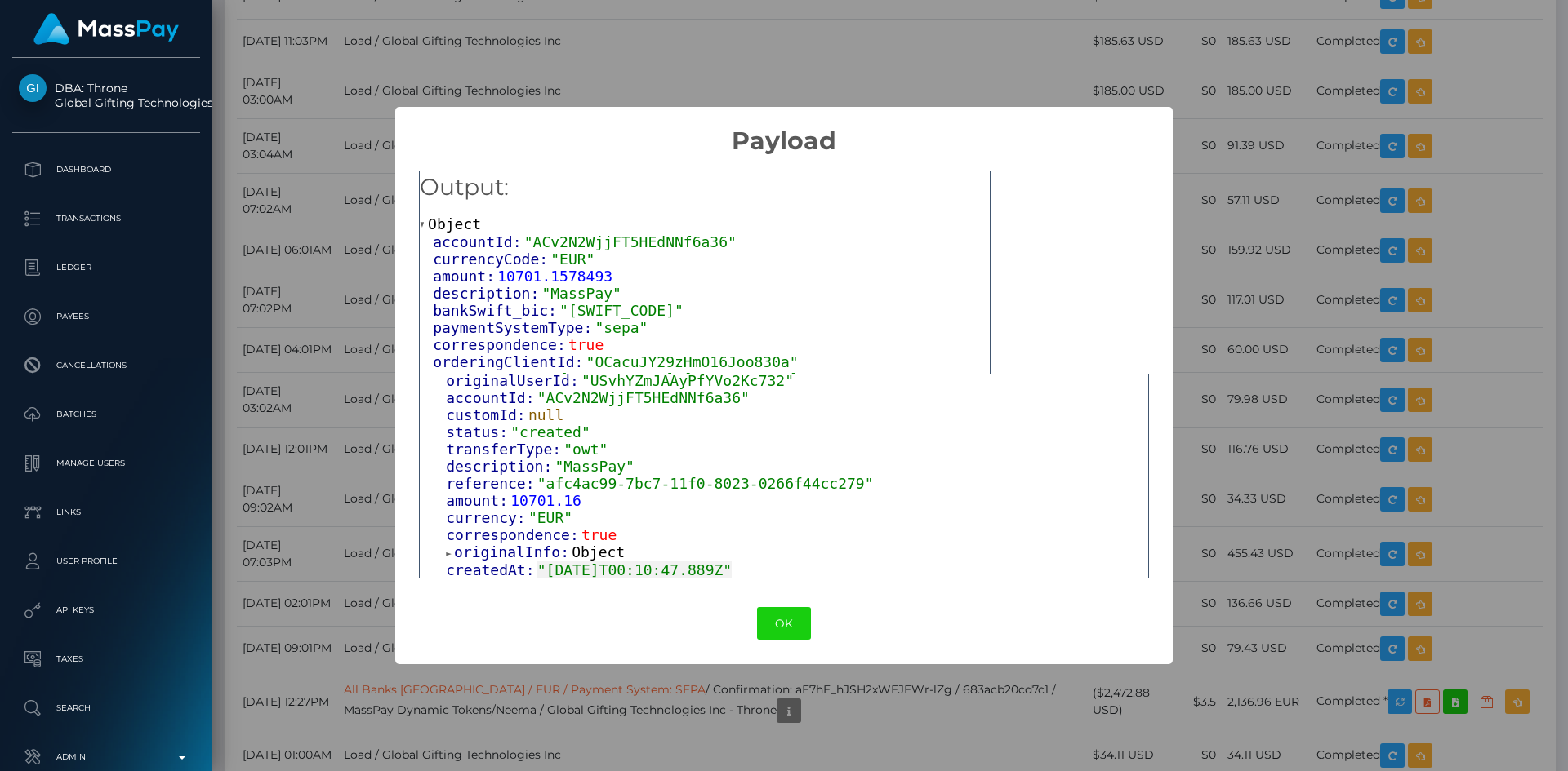
scroll to position [184, 0]
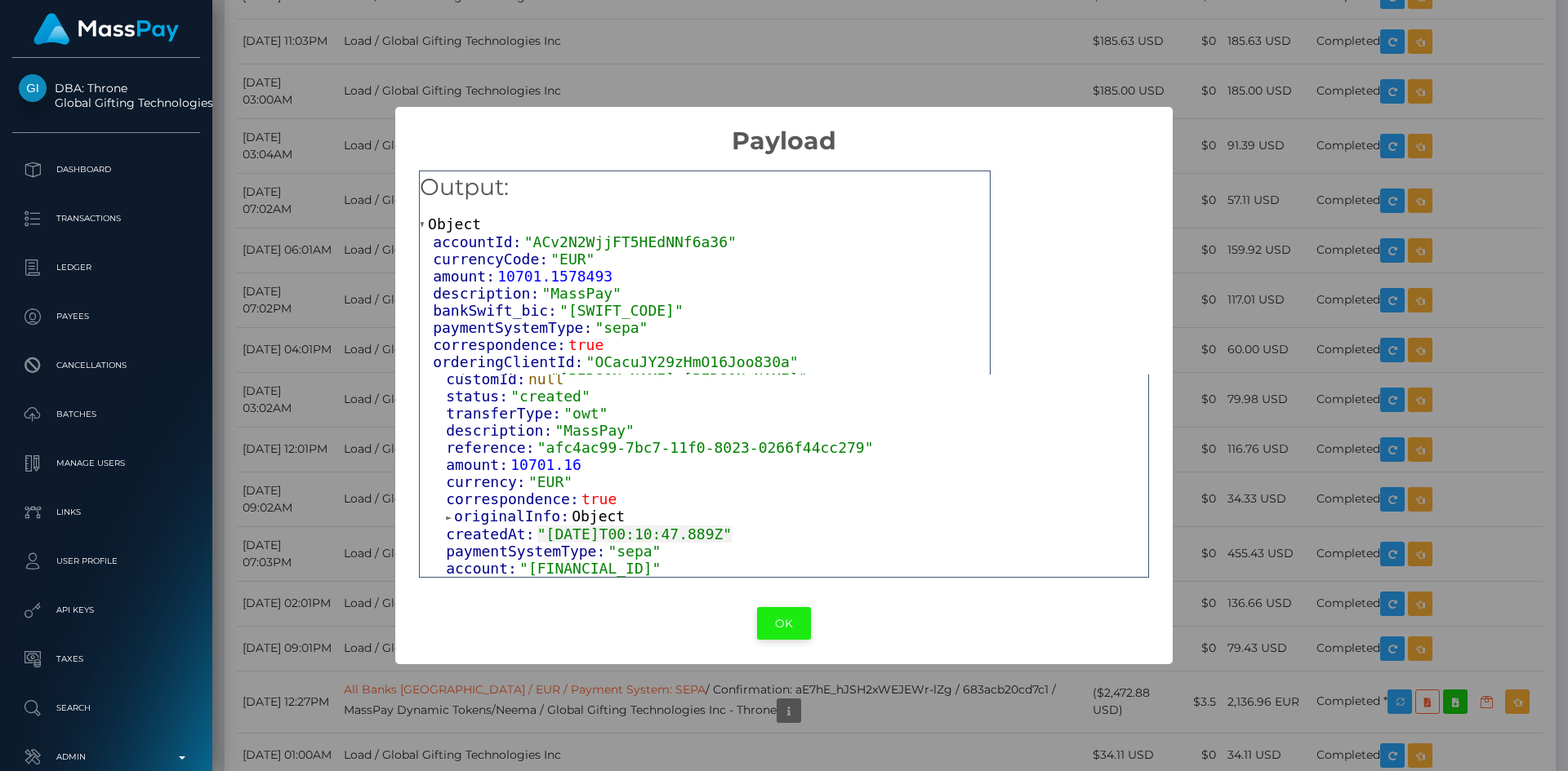
click at [780, 618] on button "OK" at bounding box center [784, 624] width 54 height 34
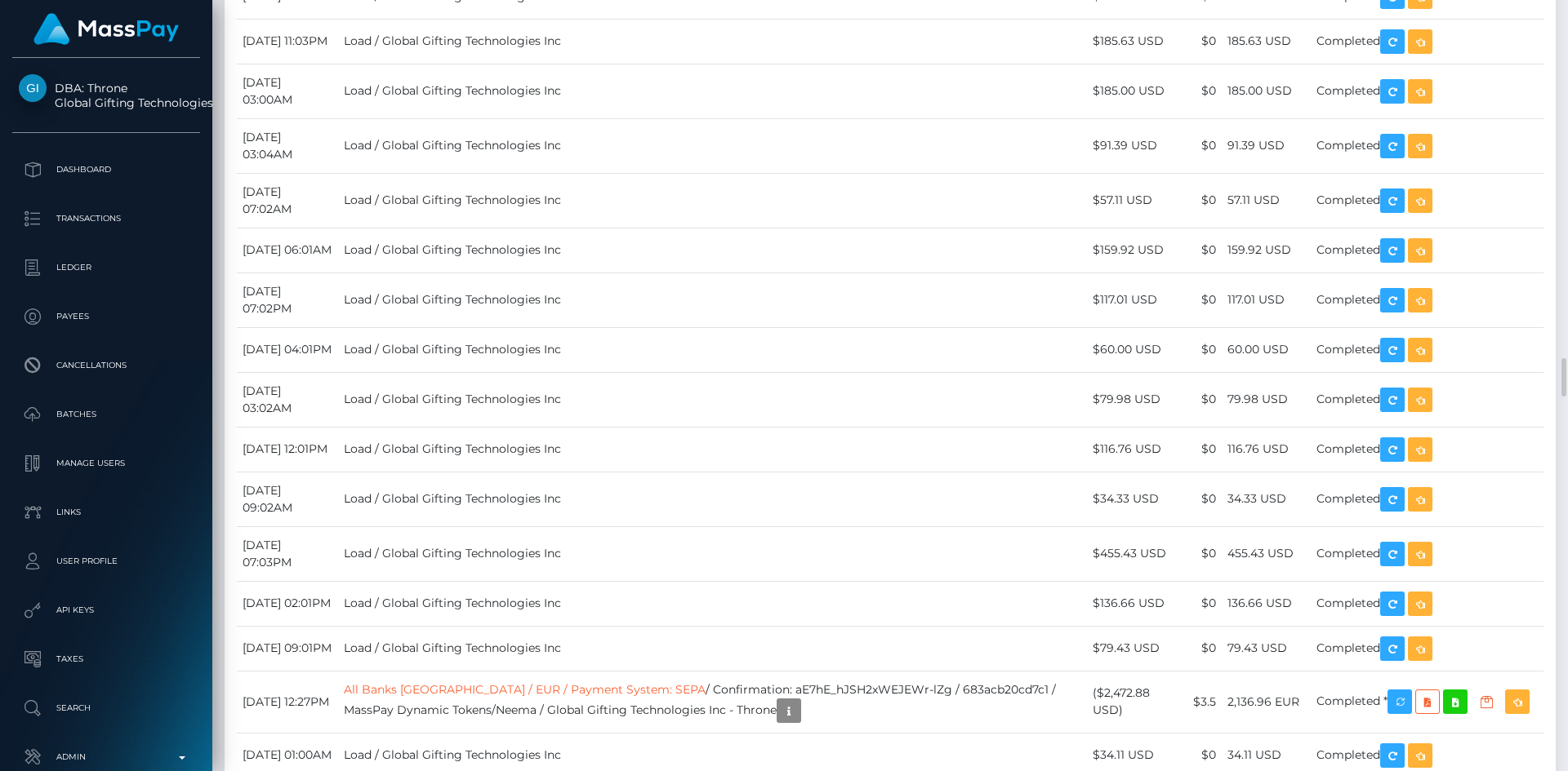
copy td "RQsVrIeg6O5o98e4ri4c3c"
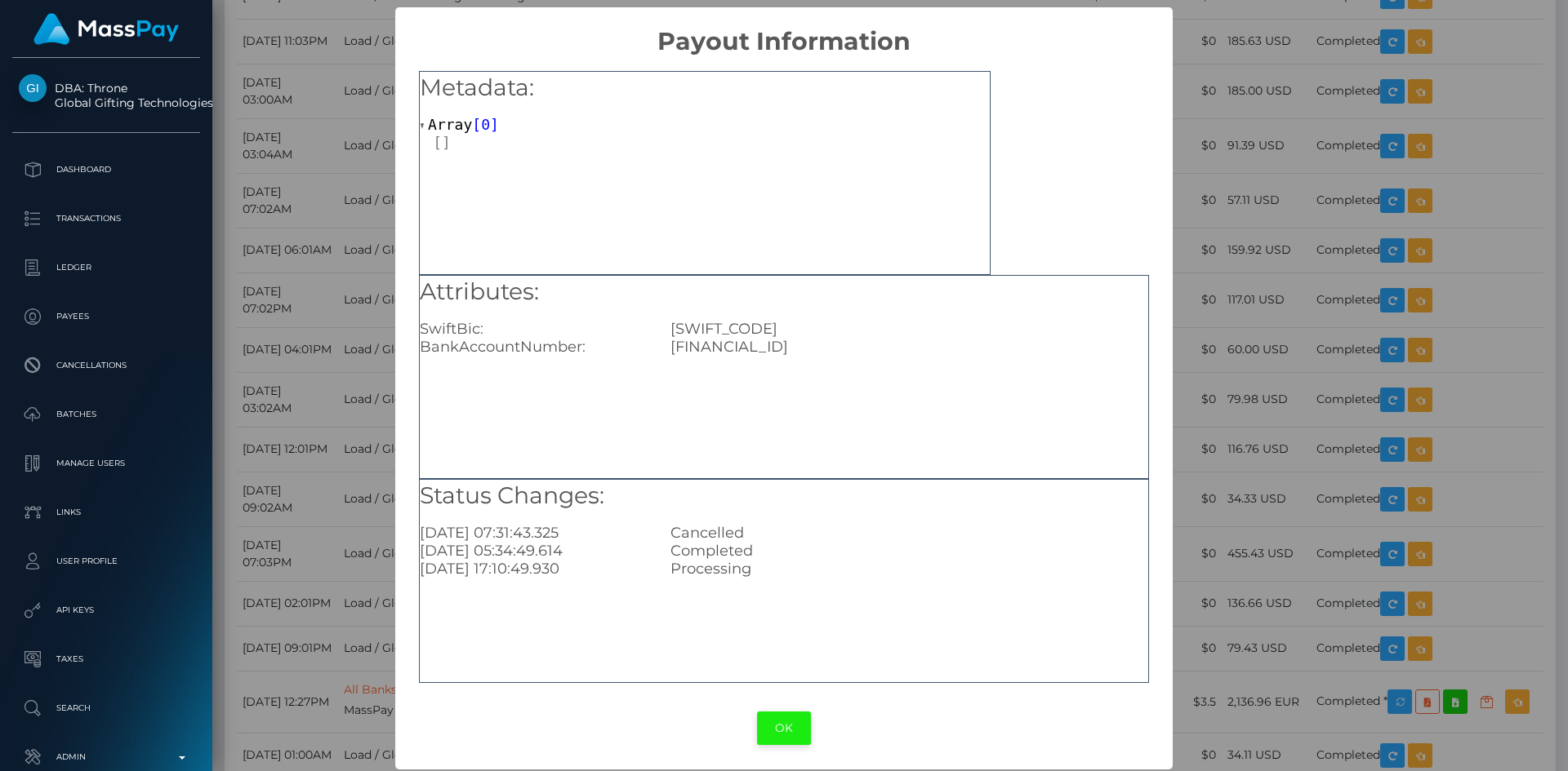
click at [773, 731] on button "OK" at bounding box center [784, 728] width 54 height 34
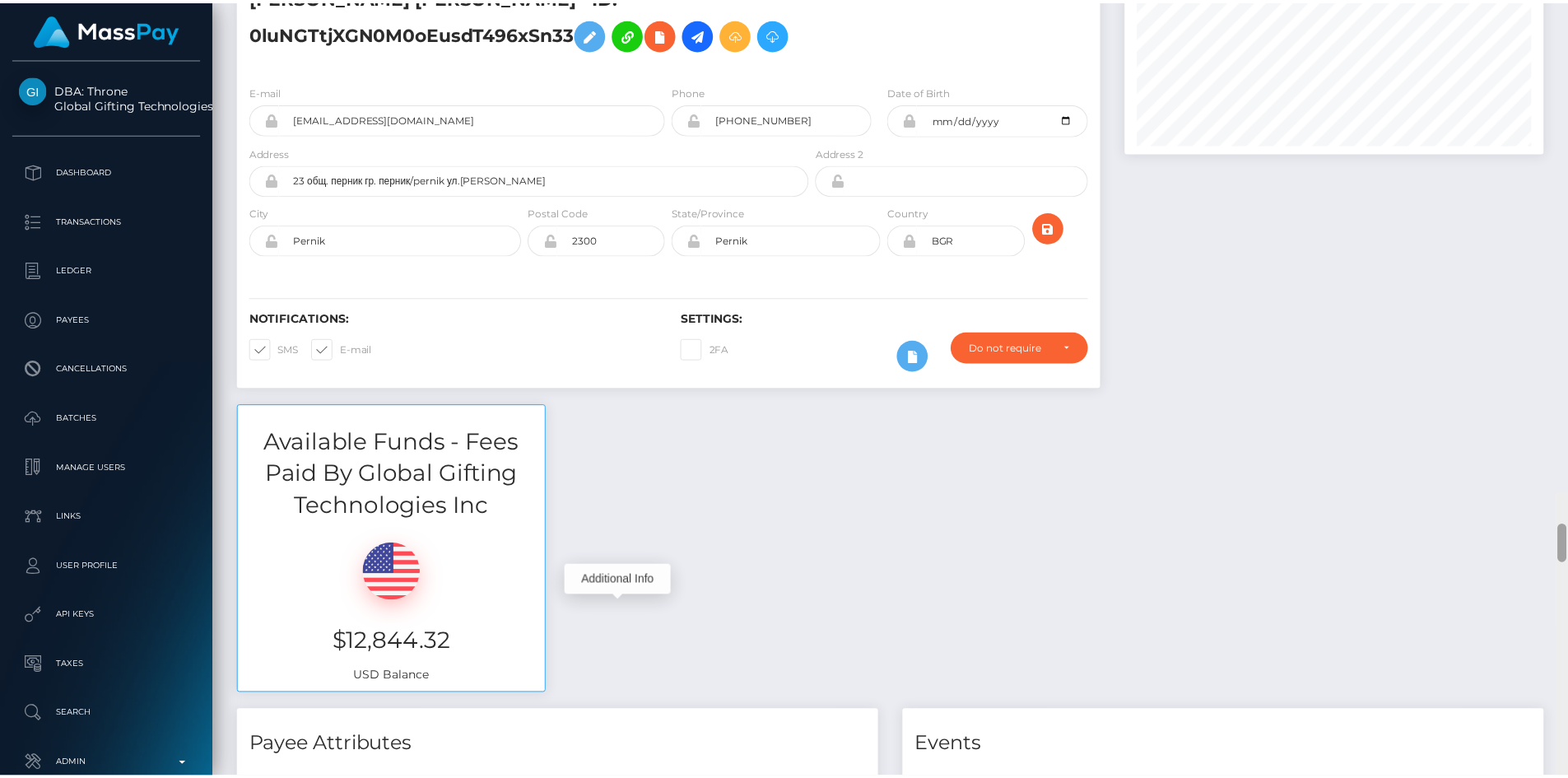
scroll to position [0, 0]
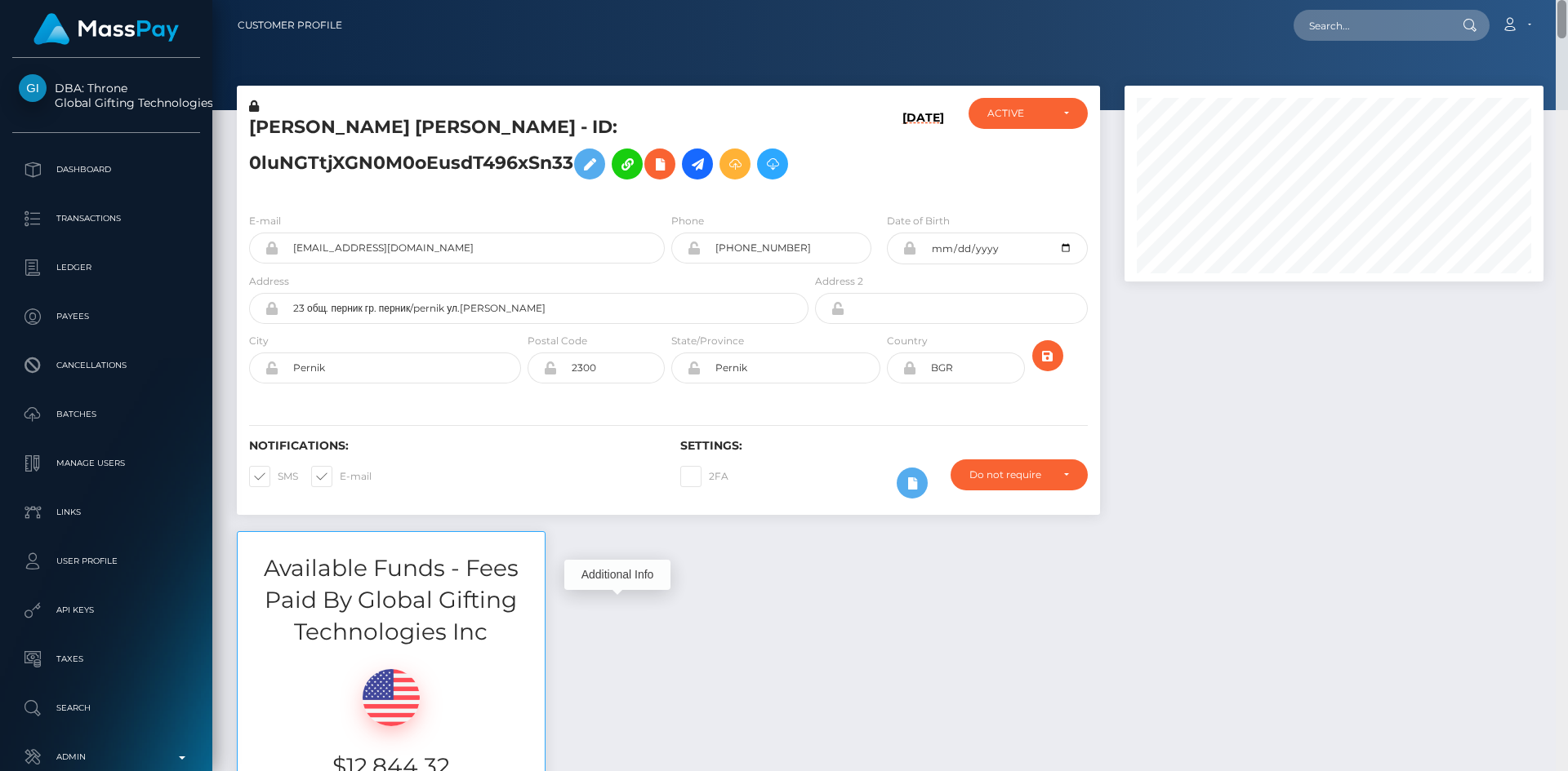
drag, startPoint x: 1562, startPoint y: 373, endPoint x: 1567, endPoint y: -8, distance: 381.0
click at [1567, 0] on html "DBA: Throne Global Gifting Technologies Inc Dashboard Transactions Ledger Payee…" at bounding box center [784, 385] width 1568 height 771
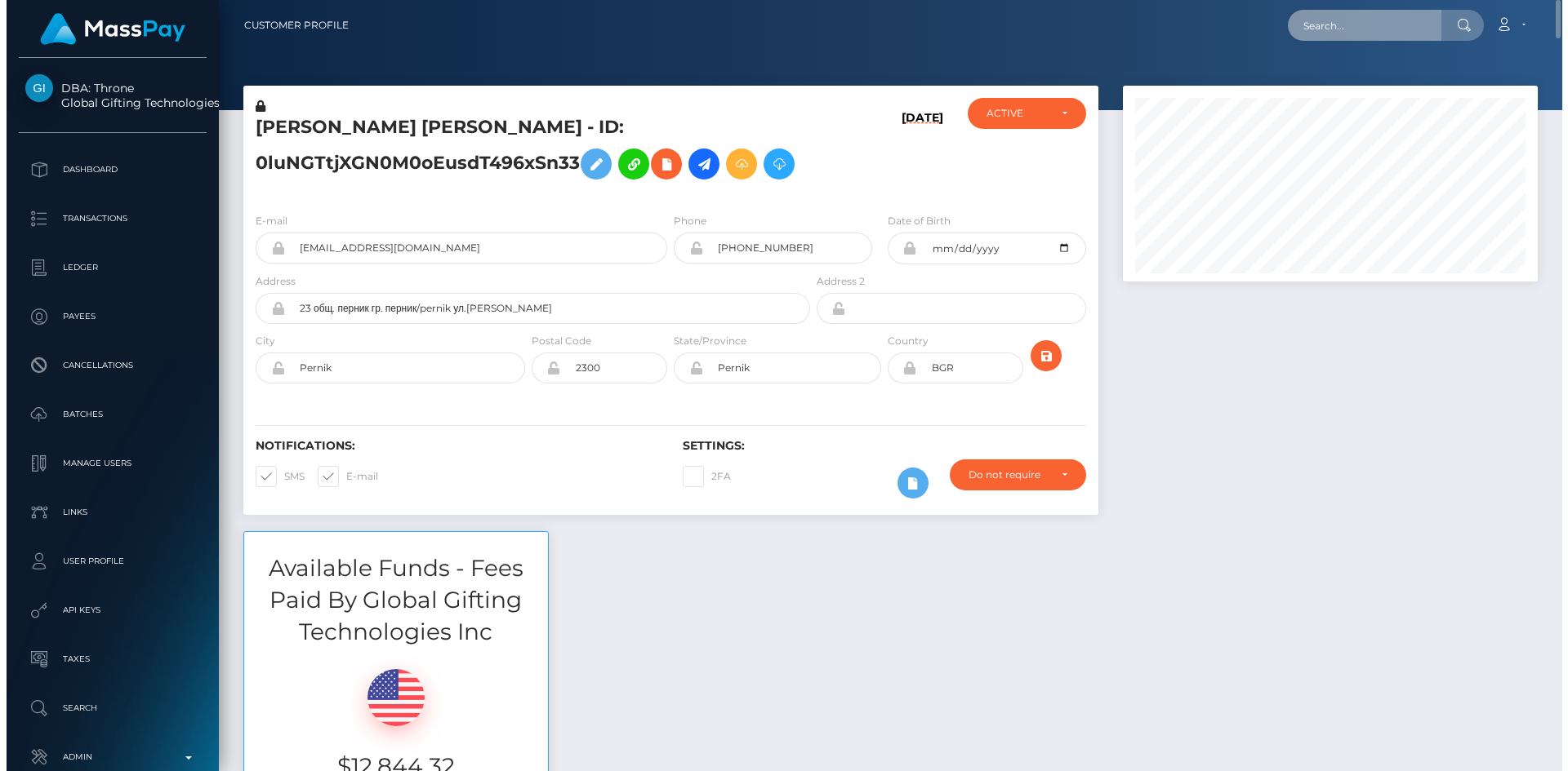
scroll to position [195, 420]
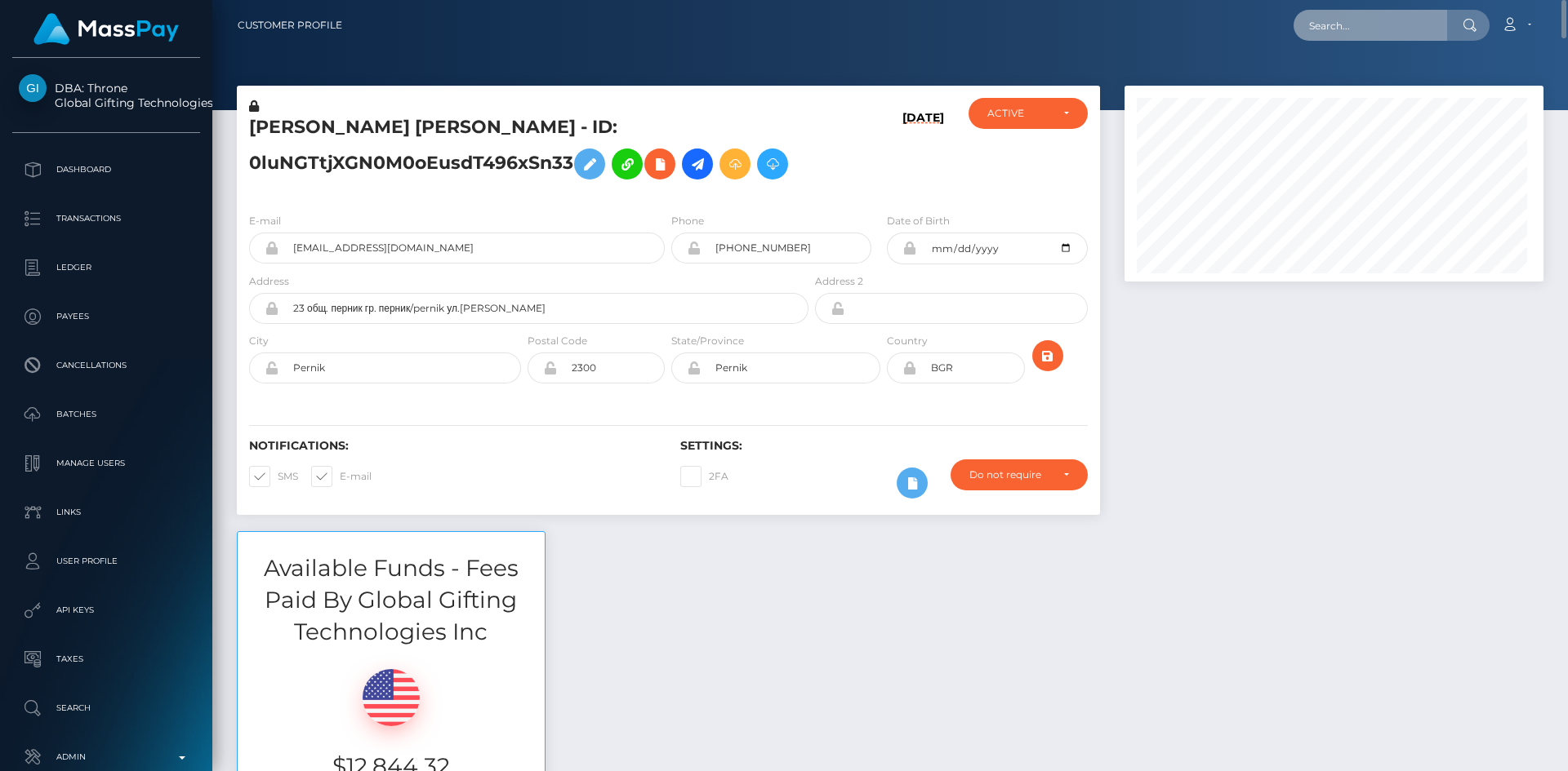
click at [1382, 30] on input "text" at bounding box center [1370, 25] width 153 height 31
paste input "PY62084072"
type input "PY62084072"
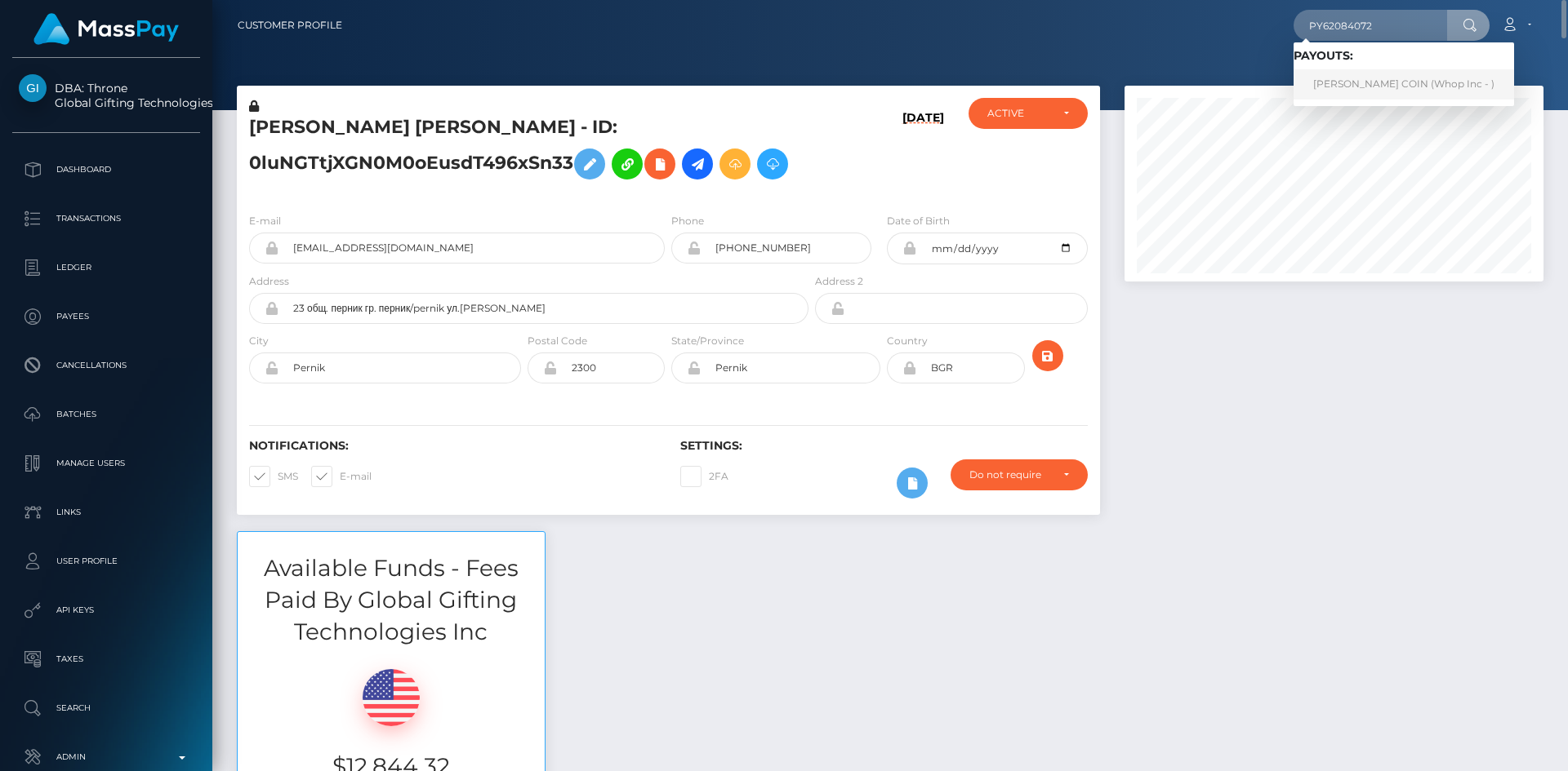
click at [1382, 83] on link "OSCAR ONTAÑON COIN (Whop Inc - )" at bounding box center [1403, 84] width 221 height 30
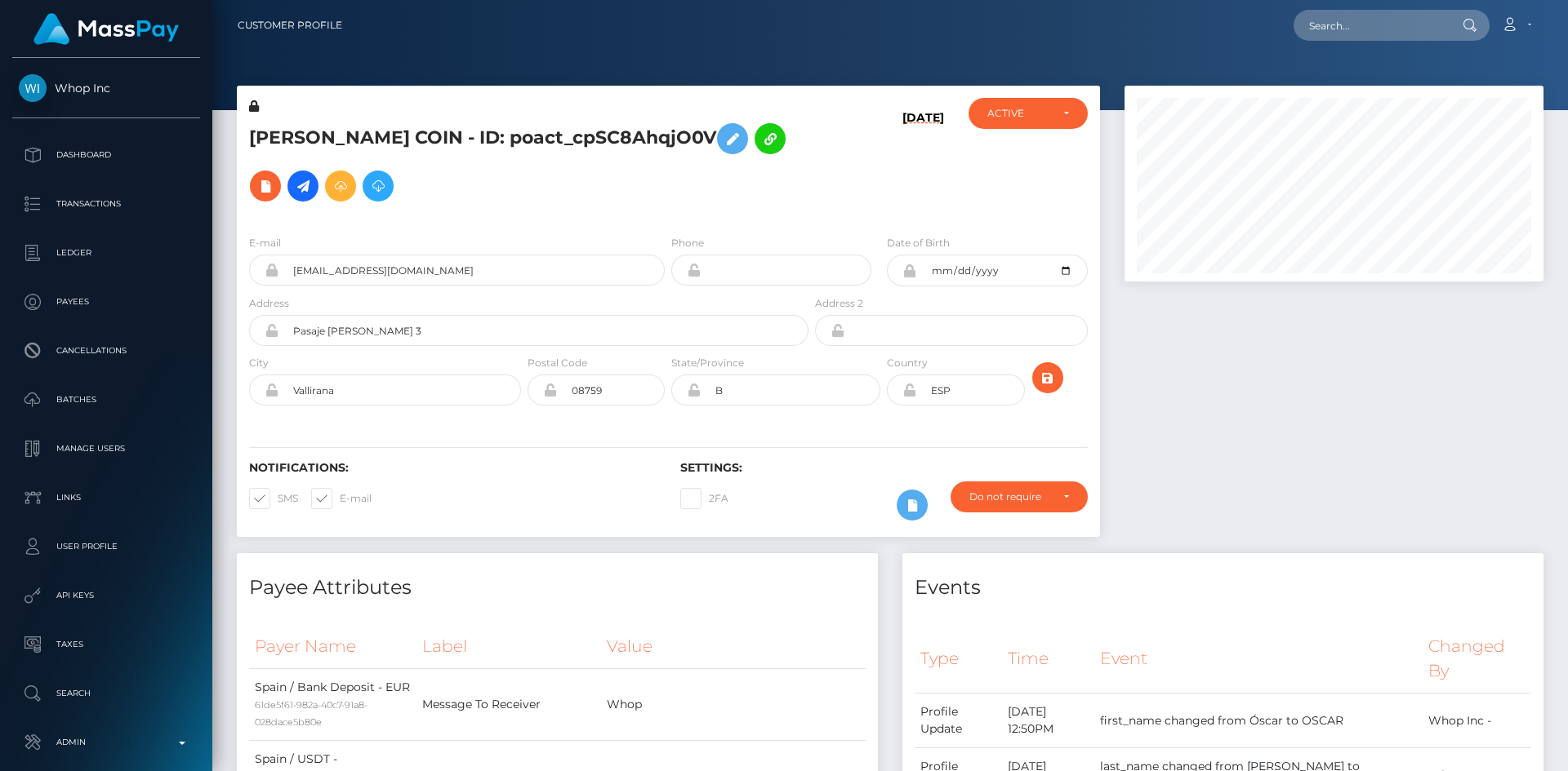
scroll to position [815739, 816024]
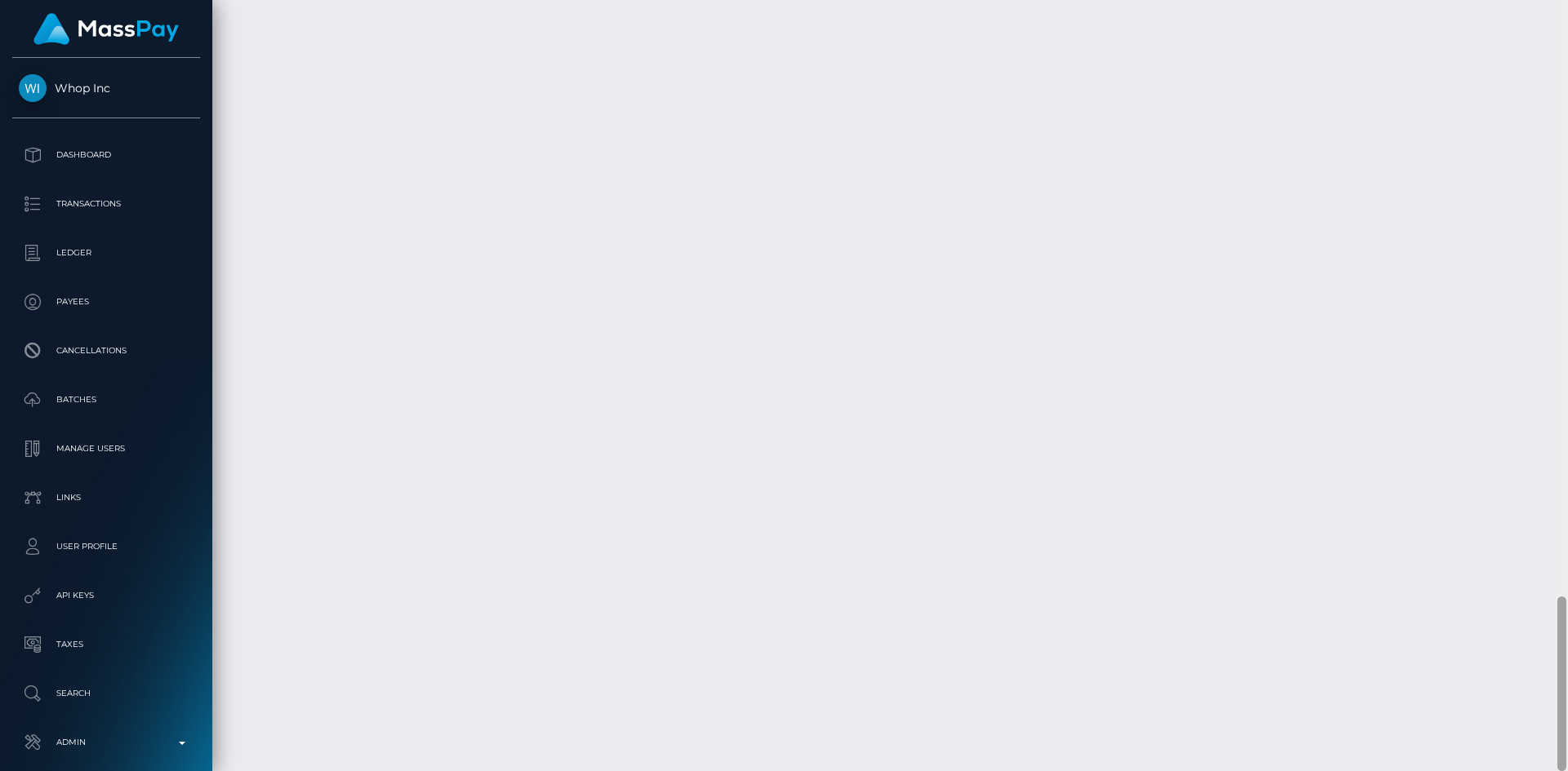
click at [1543, 688] on div "Customer Profile Loading... Loading..." at bounding box center [889, 385] width 1355 height 771
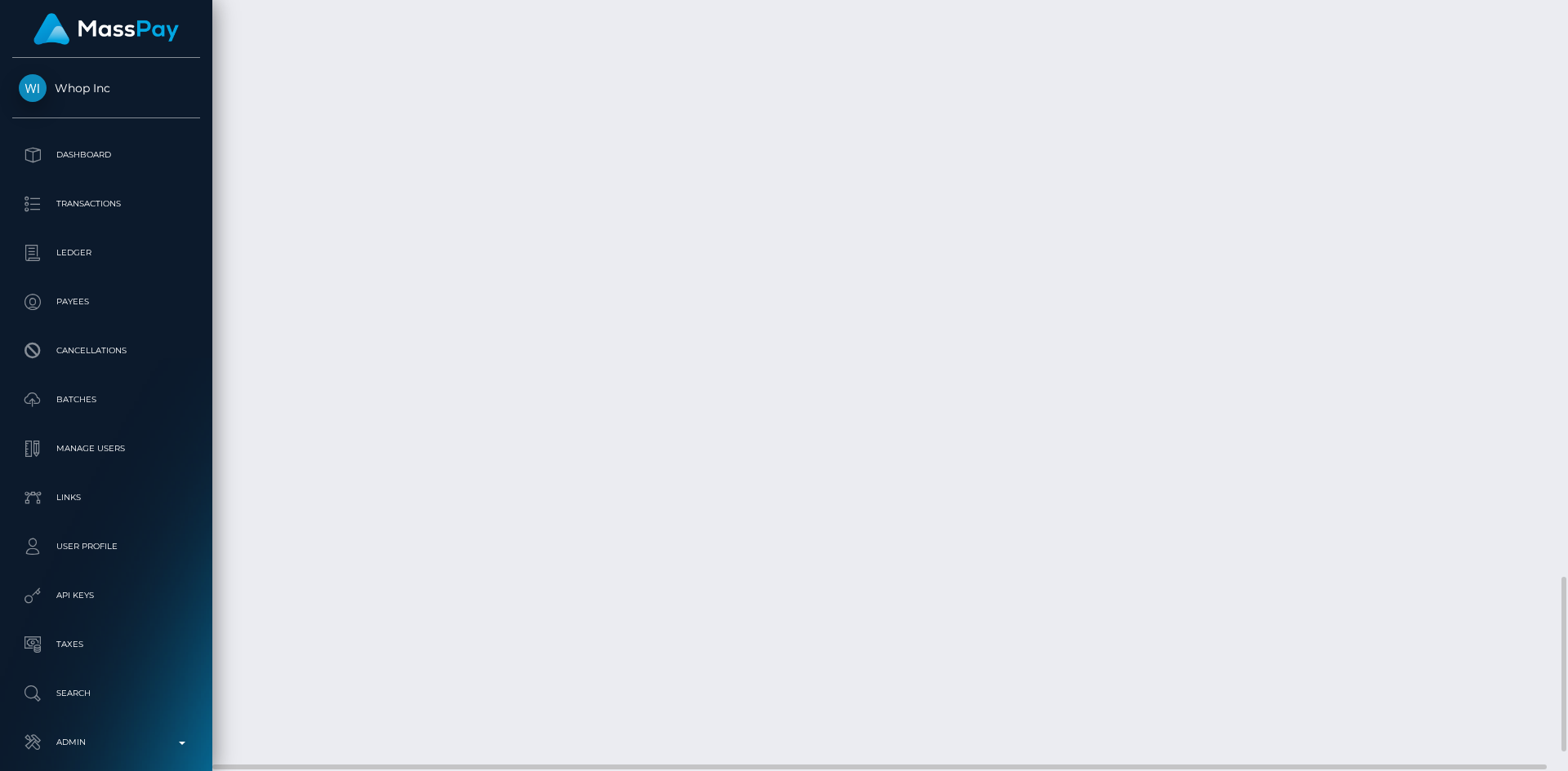
scroll to position [195, 420]
